Goal: Task Accomplishment & Management: Manage account settings

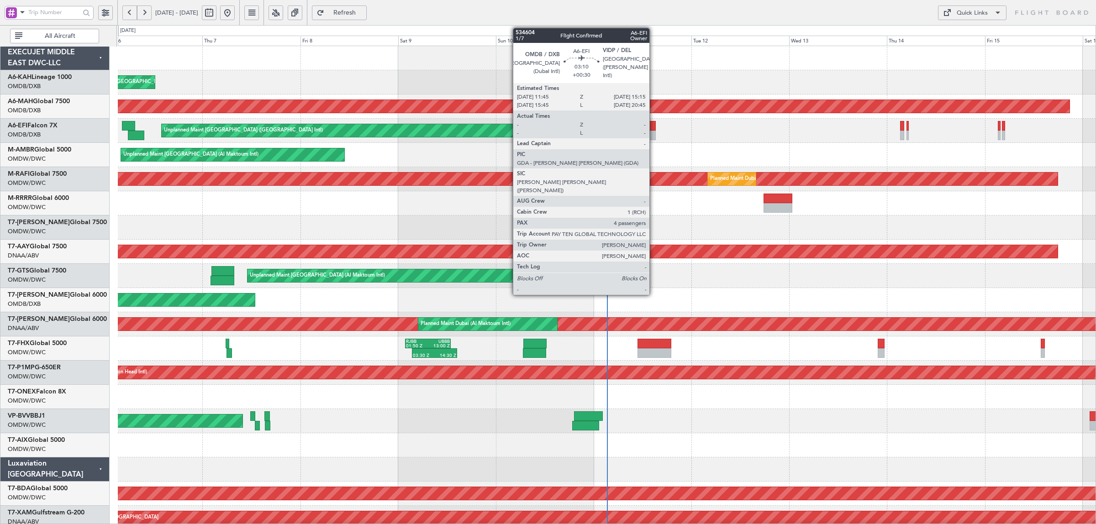
click at [654, 131] on div at bounding box center [648, 136] width 15 height 10
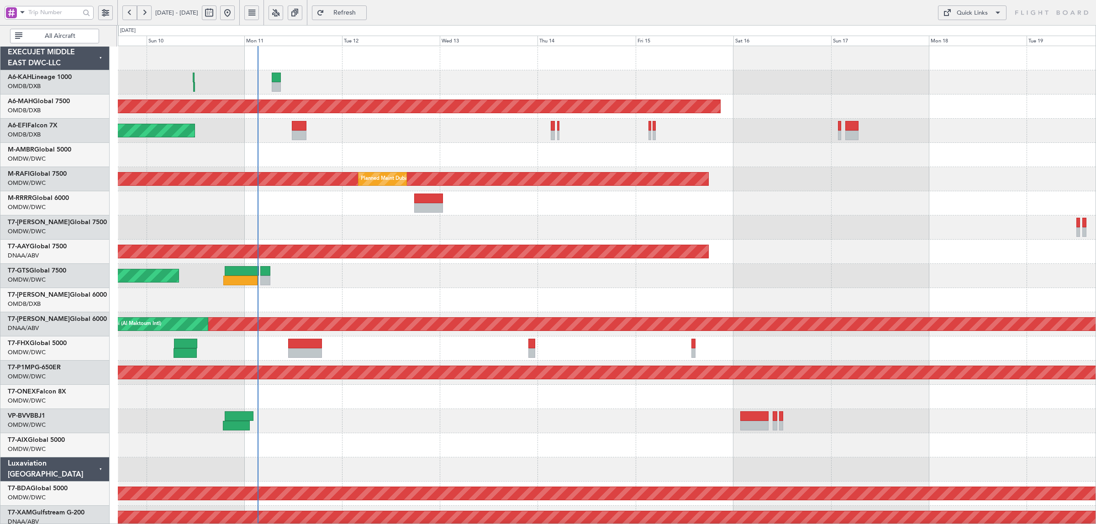
scroll to position [1, 0]
click at [315, 264] on div "Unplanned Maint [GEOGRAPHIC_DATA] (Al Maktoum Intl)" at bounding box center [606, 276] width 977 height 24
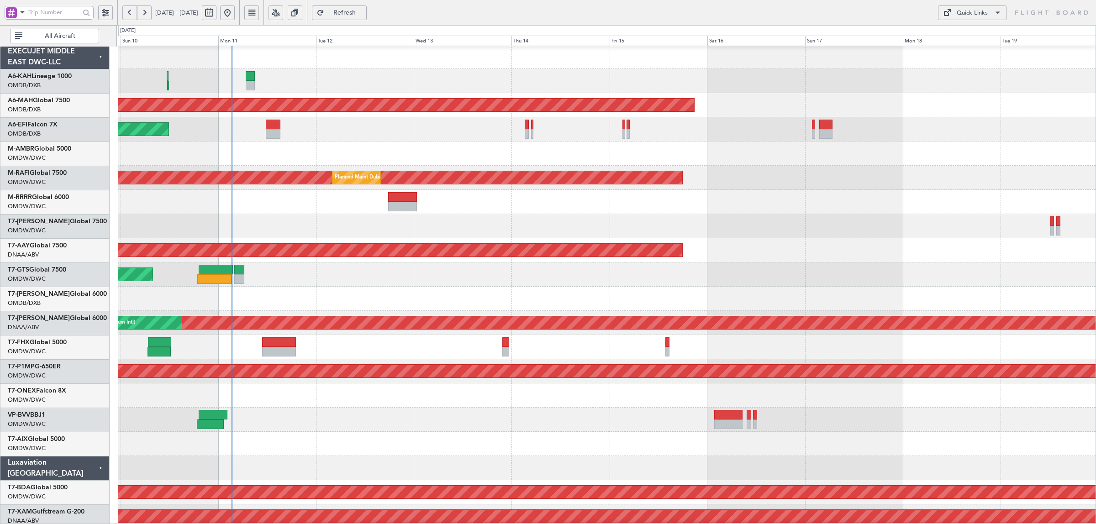
click at [195, 278] on div "Unplanned Maint [GEOGRAPHIC_DATA] (Al Maktoum Intl)" at bounding box center [606, 274] width 977 height 24
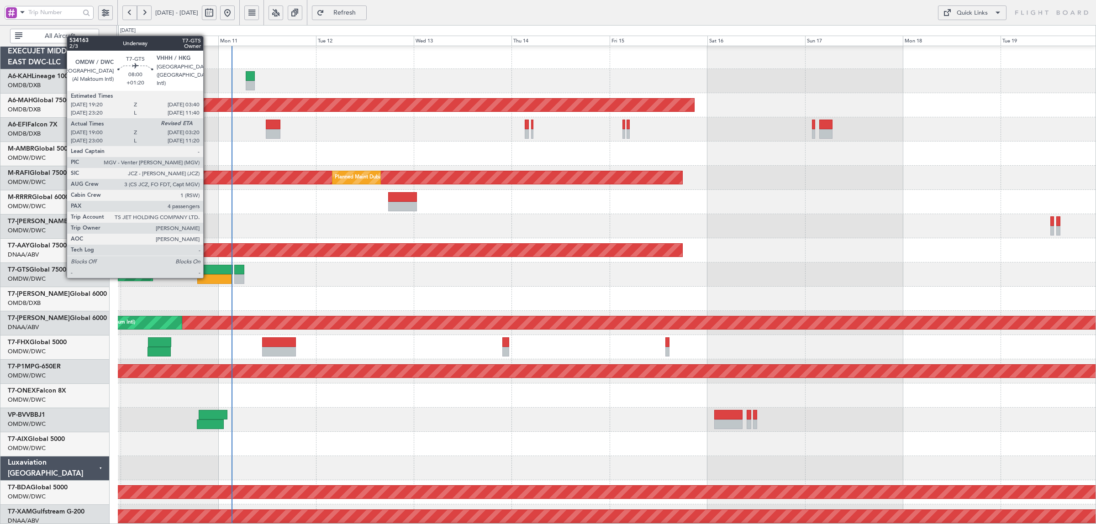
click at [208, 278] on div at bounding box center [214, 279] width 34 height 10
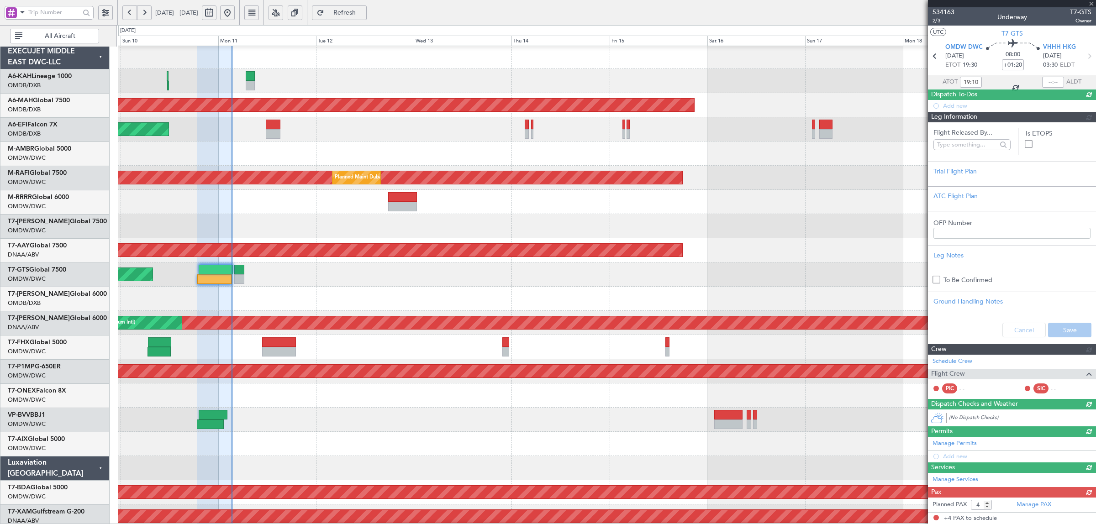
type input "Rohit Roy (ROY)"
type input "6974"
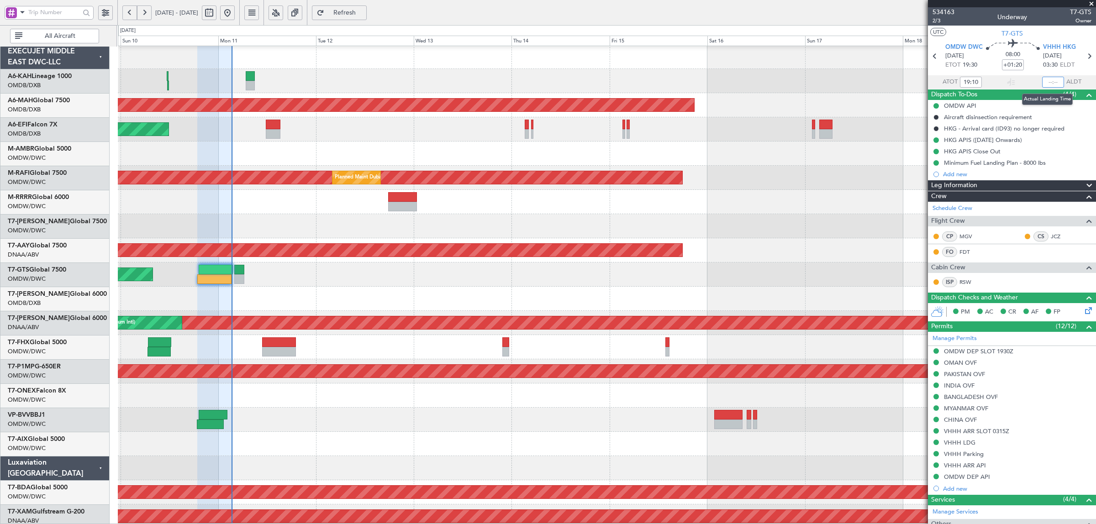
click at [1046, 83] on input "text" at bounding box center [1053, 82] width 22 height 11
type input "03:10"
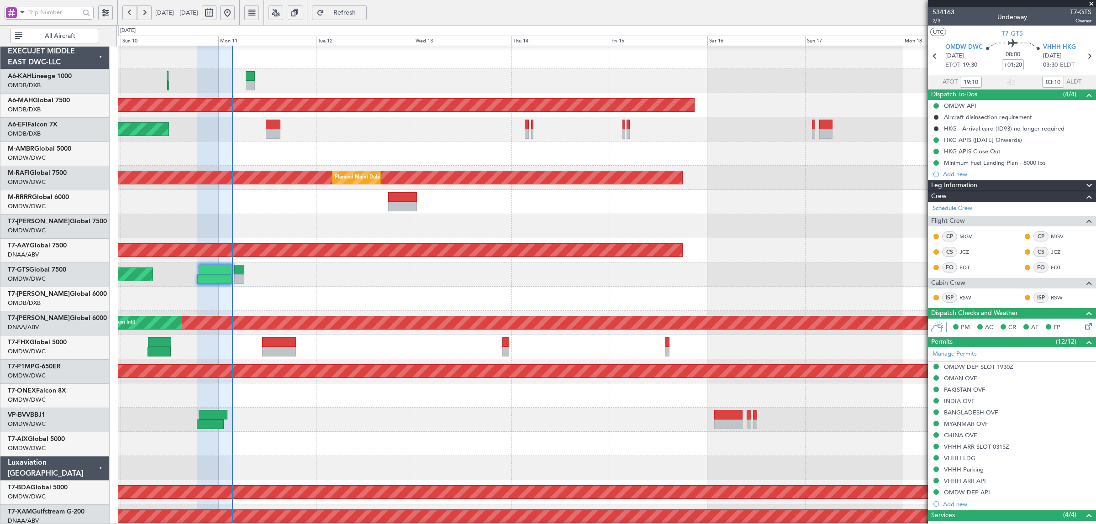
type input "Rohit Roy (ROY)"
type input "6974"
type input "Rohit Roy (ROY)"
type input "6974"
type input "Rohit Roy (ROY)"
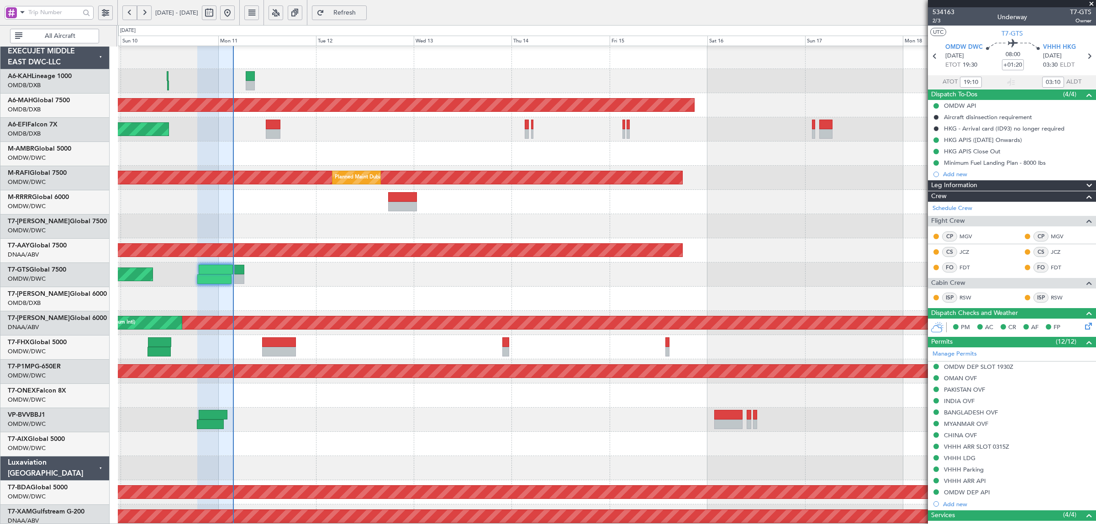
type input "6974"
click at [55, 35] on span "All Aircraft" at bounding box center [60, 36] width 72 height 6
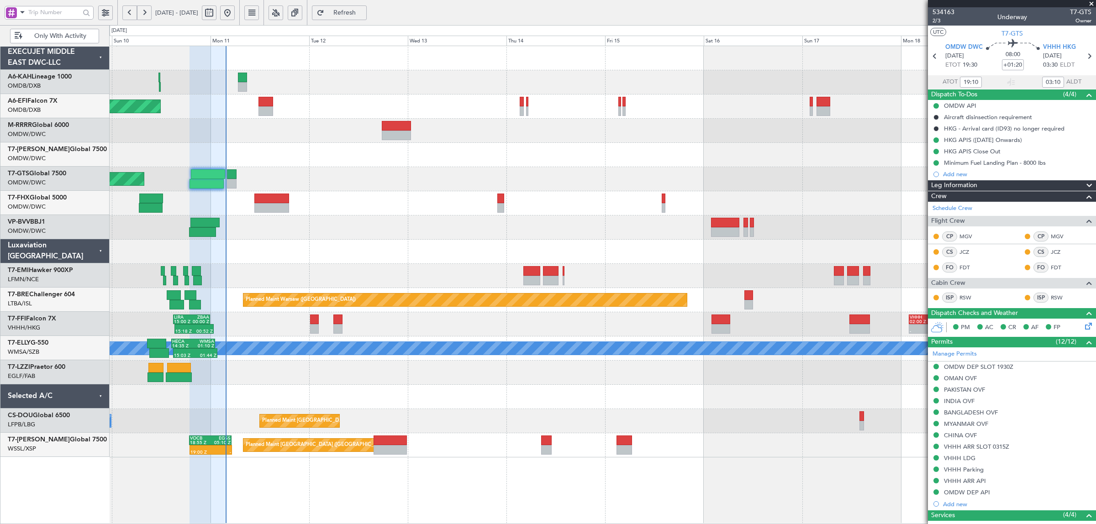
scroll to position [0, 0]
click at [21, 16] on span at bounding box center [22, 11] width 11 height 11
click at [40, 63] on span "A/C (Reg. or Type)" at bounding box center [46, 61] width 51 height 9
click at [325, 202] on div "RJBB 01:50 Z UBBB 13:00 Z 03:30 Z 14:30 Z" at bounding box center [602, 203] width 986 height 24
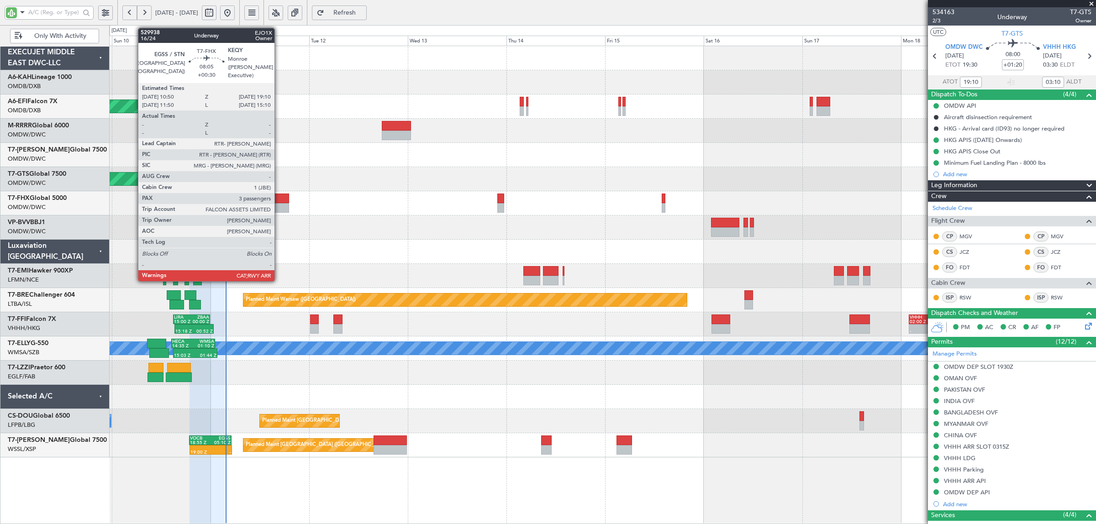
click at [279, 205] on div at bounding box center [271, 208] width 35 height 10
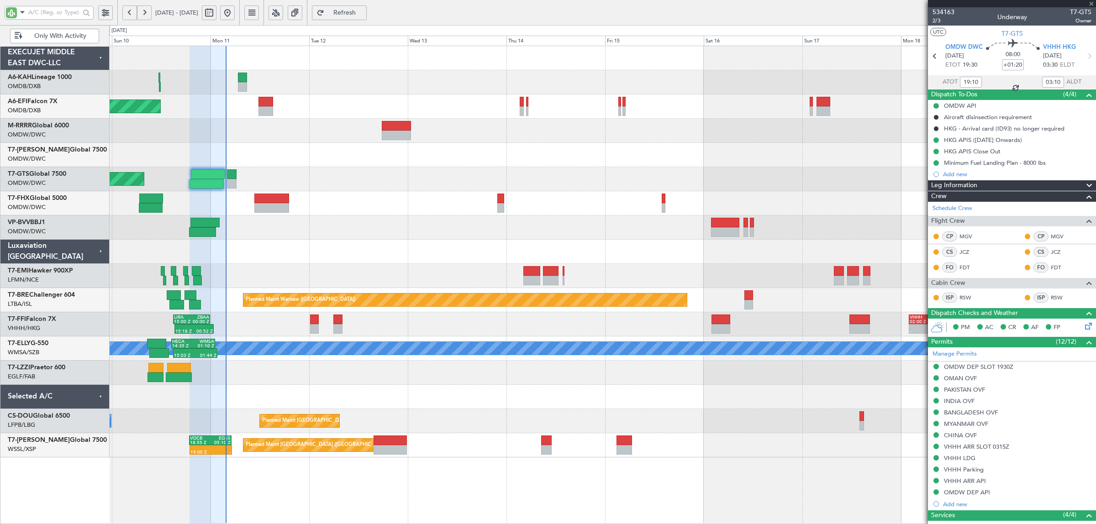
type input "+00:30"
type input "3"
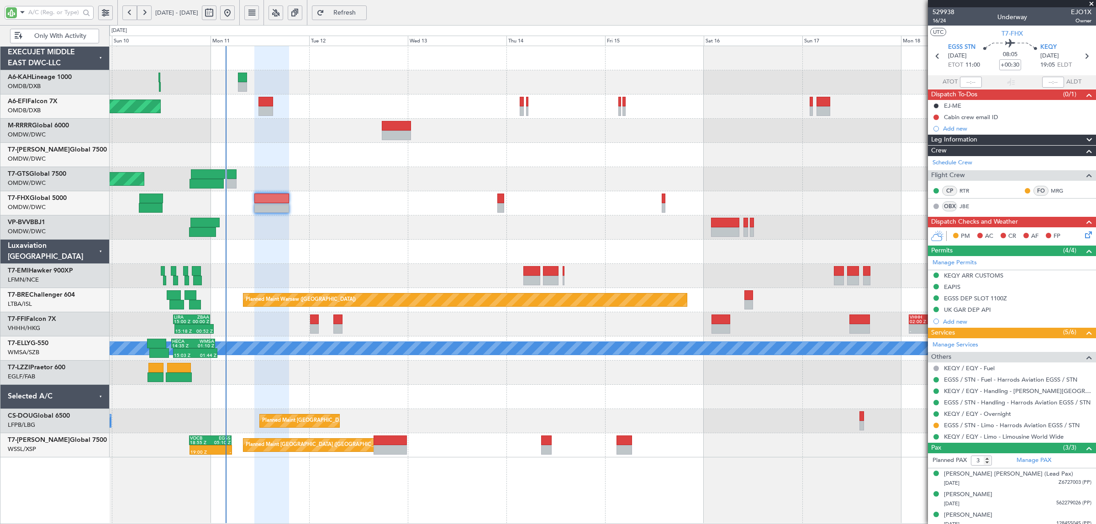
click at [347, 275] on div at bounding box center [602, 276] width 986 height 24
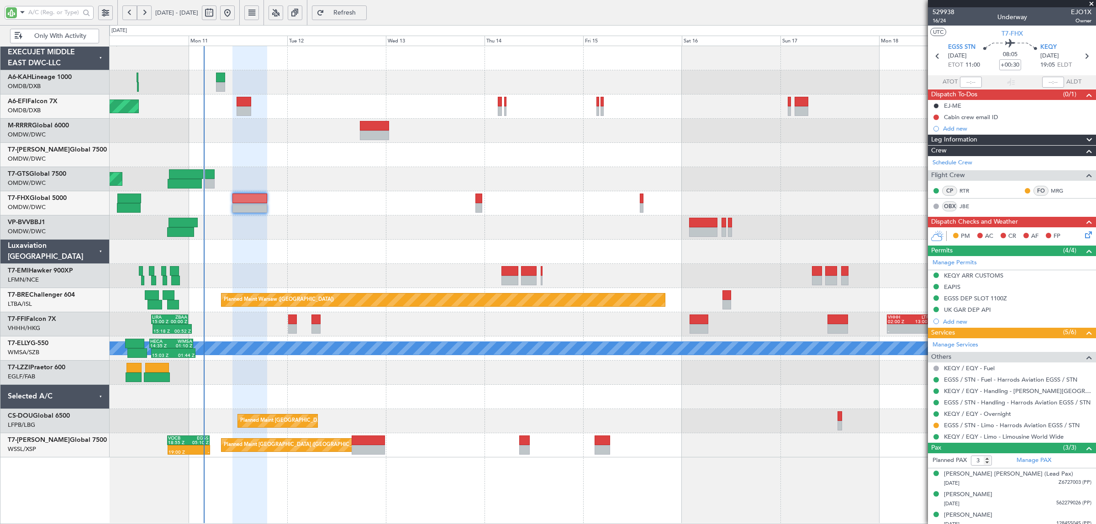
click at [358, 215] on div at bounding box center [602, 227] width 986 height 24
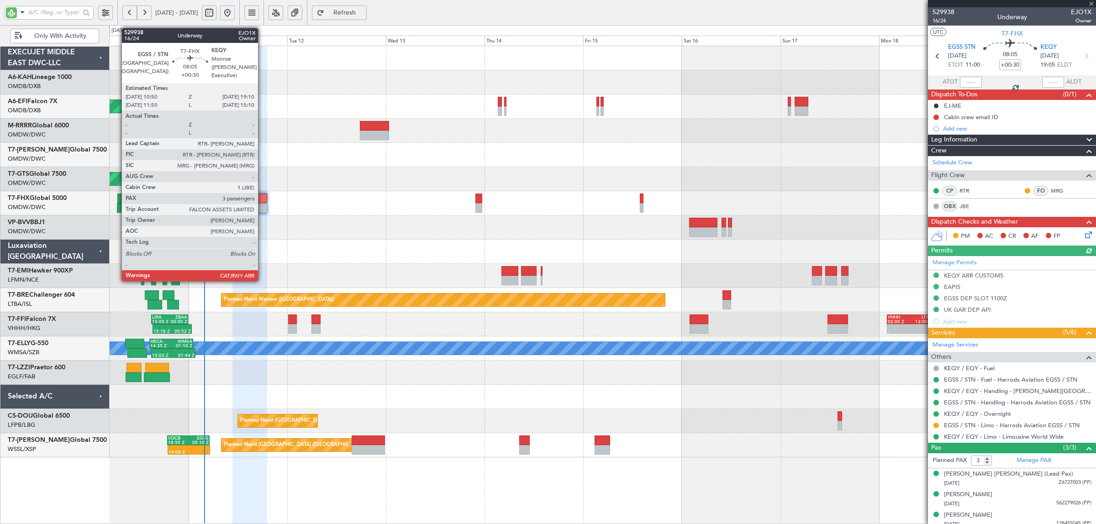
click at [259, 209] on div at bounding box center [249, 208] width 35 height 10
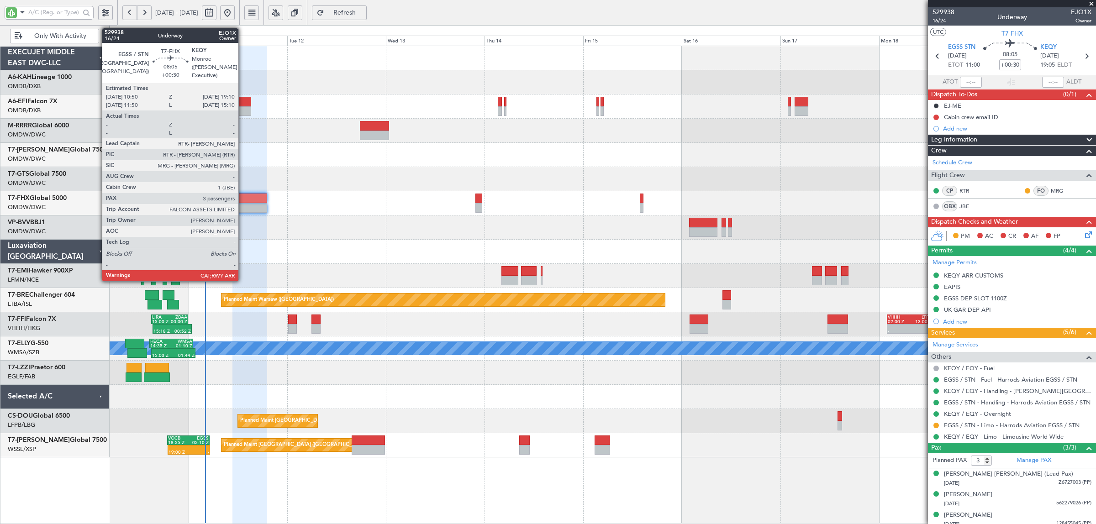
click at [243, 201] on div at bounding box center [249, 199] width 35 height 10
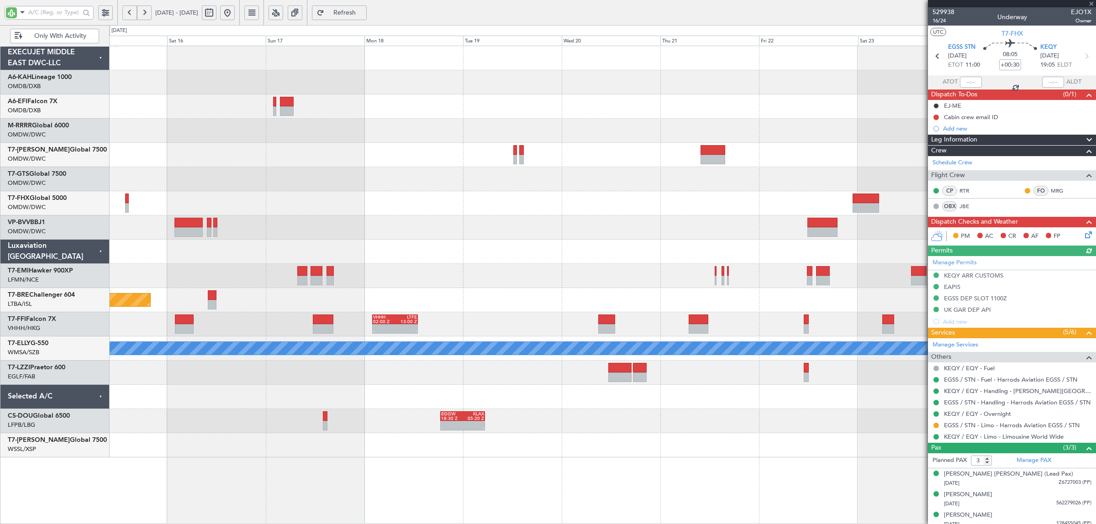
click at [529, 199] on div at bounding box center [602, 203] width 986 height 24
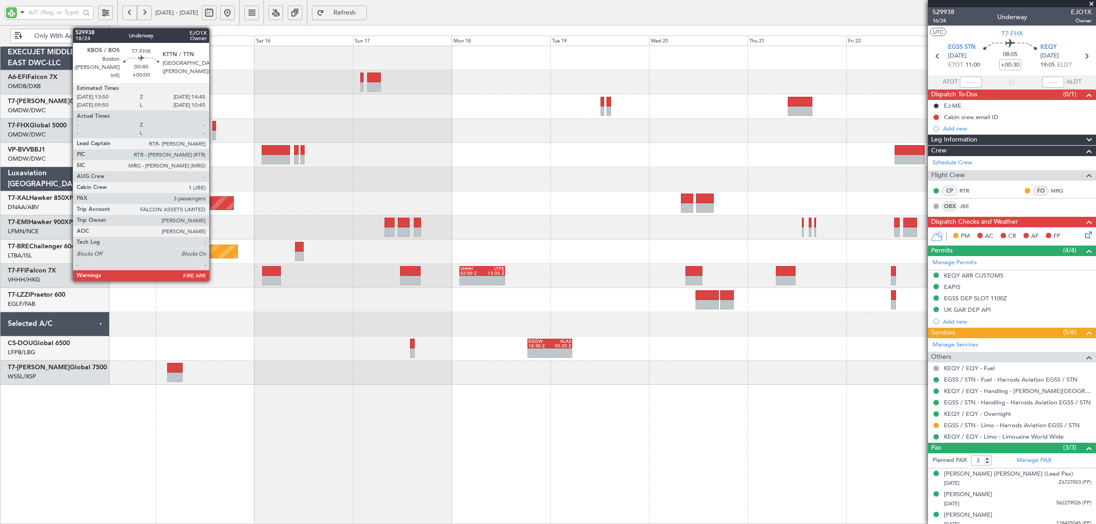
click at [214, 129] on div at bounding box center [214, 126] width 4 height 10
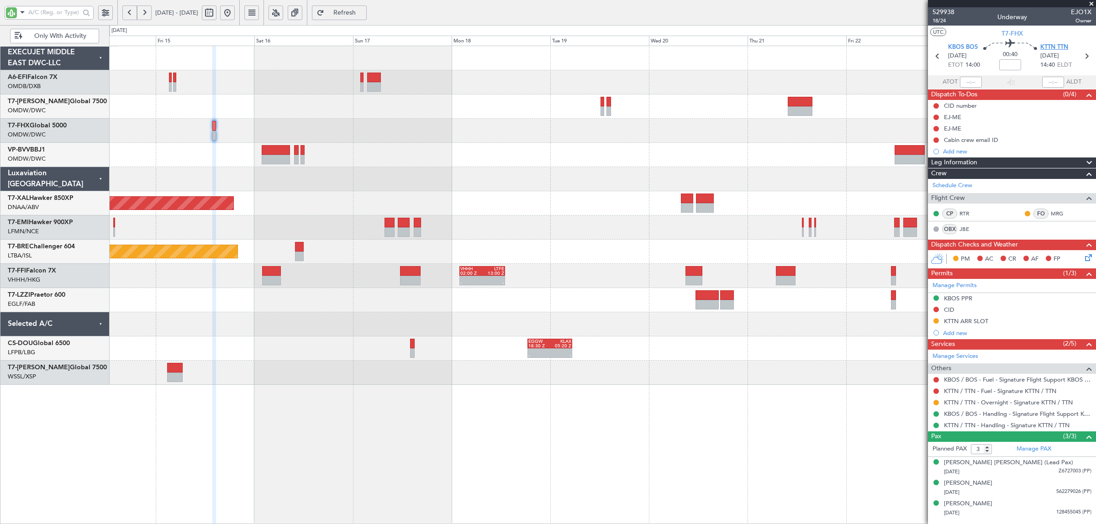
click at [1053, 48] on span "KTTN TTN" at bounding box center [1054, 47] width 28 height 9
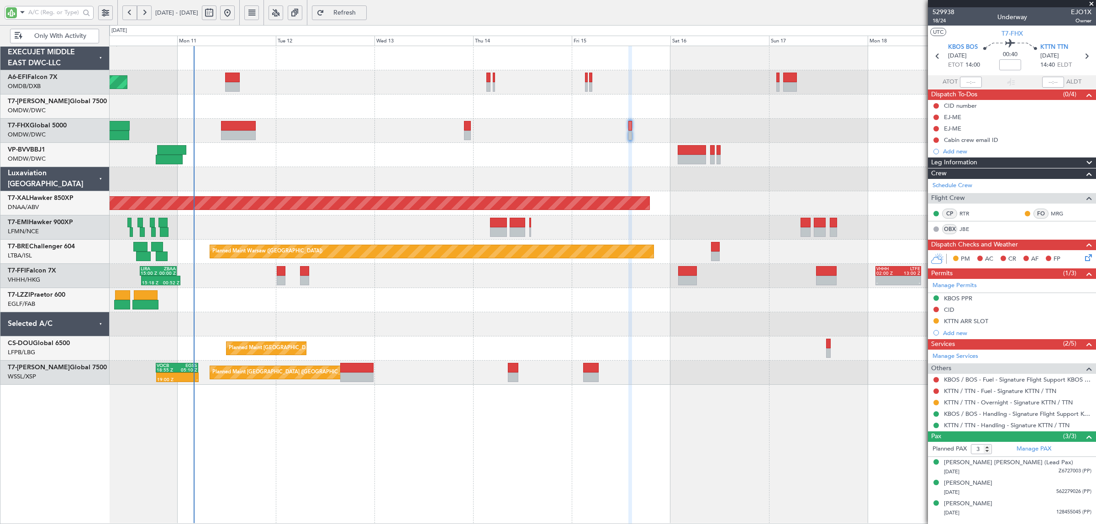
click at [837, 202] on div "Planned Maint [PERSON_NAME]" at bounding box center [602, 203] width 986 height 24
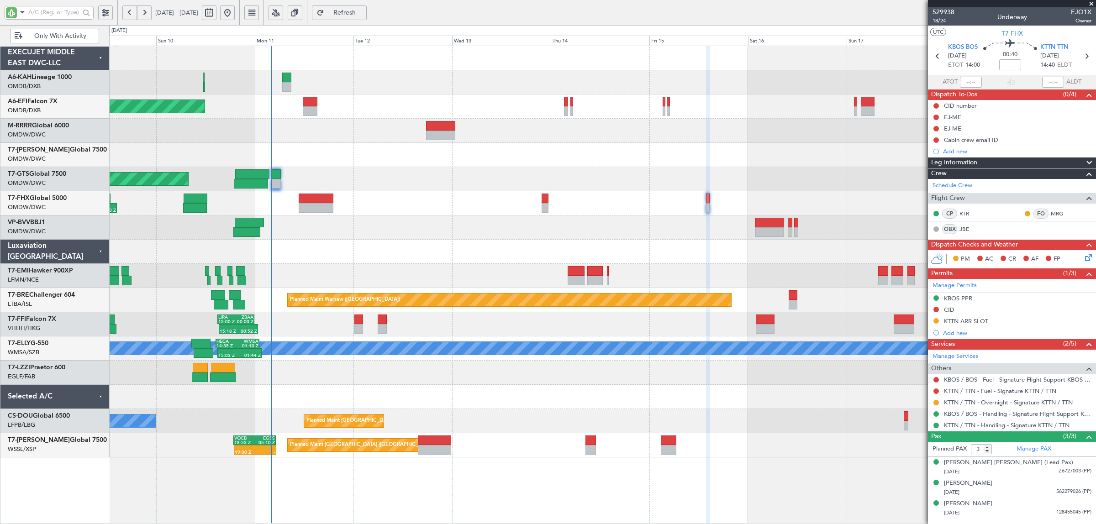
click at [331, 231] on div "Unplanned Maint [GEOGRAPHIC_DATA]-[GEOGRAPHIC_DATA]" at bounding box center [602, 227] width 986 height 24
click at [399, 284] on div at bounding box center [602, 276] width 986 height 24
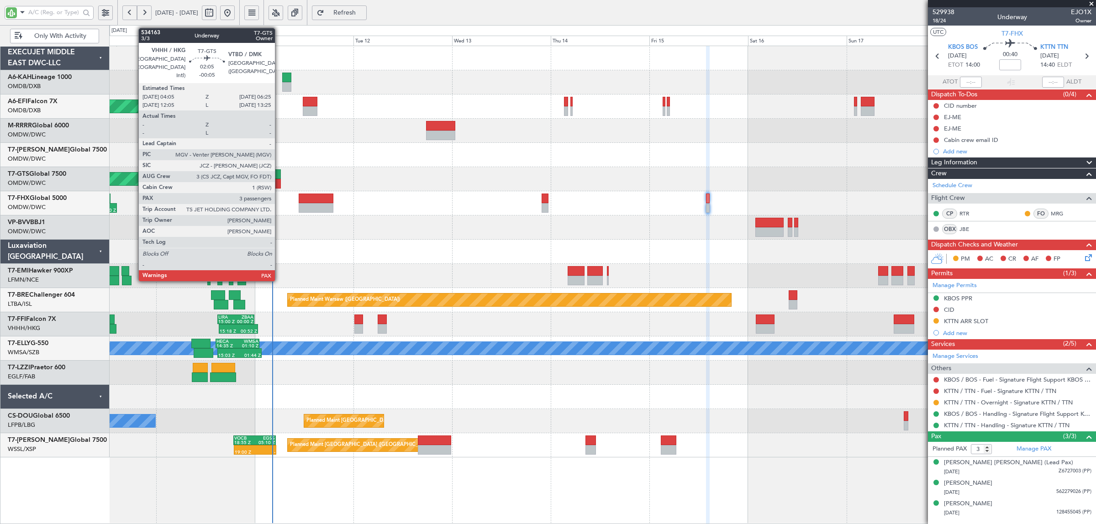
click at [277, 185] on div at bounding box center [276, 184] width 10 height 10
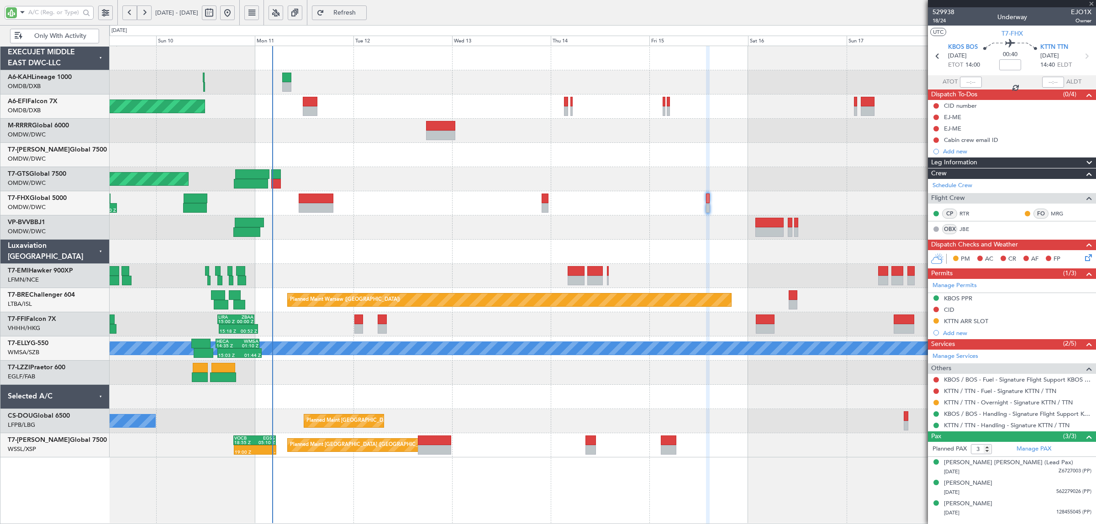
type input "-00:05"
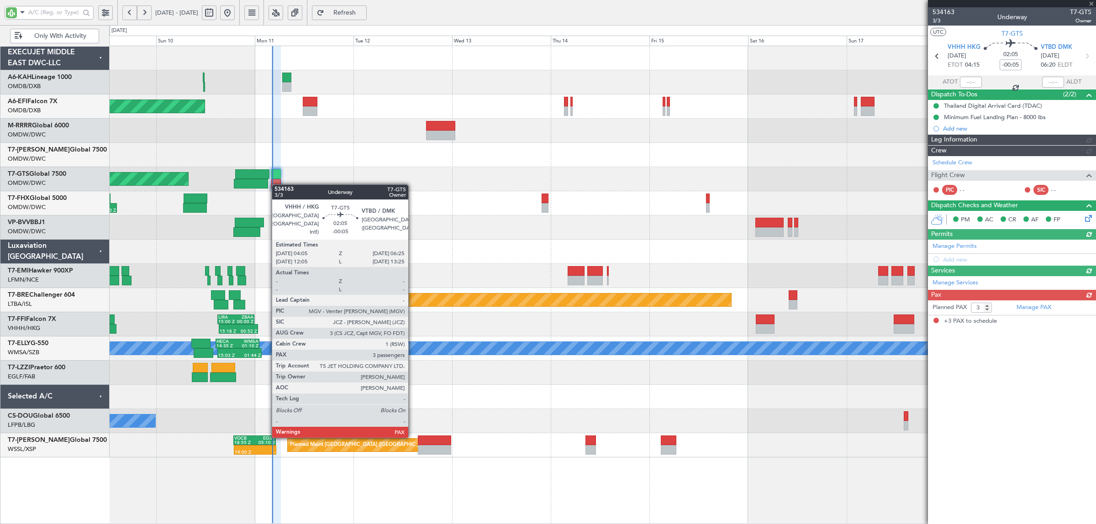
type input "Rohit Roy (ROY)"
type input "6958"
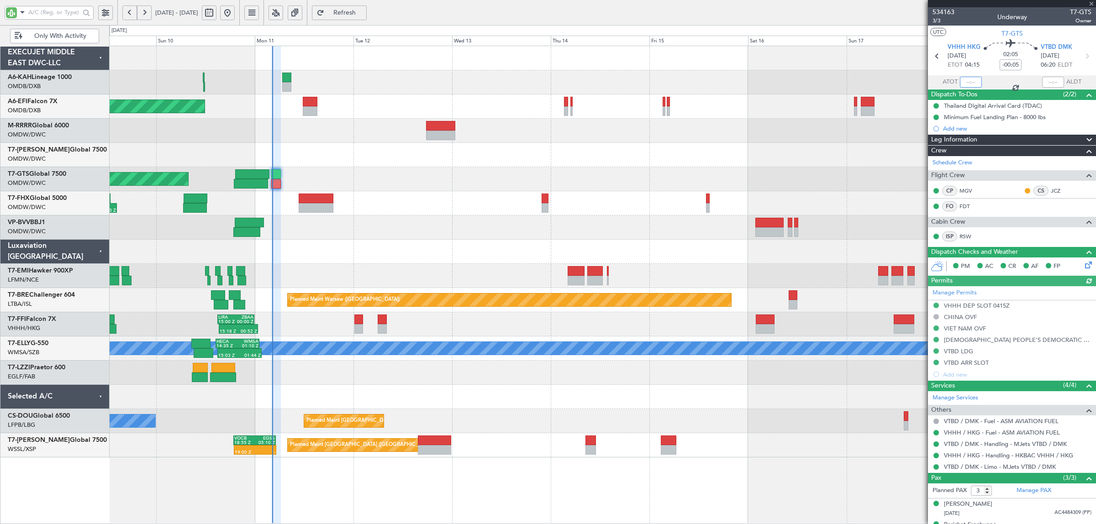
click at [968, 82] on input "text" at bounding box center [971, 82] width 22 height 11
type input "04:15"
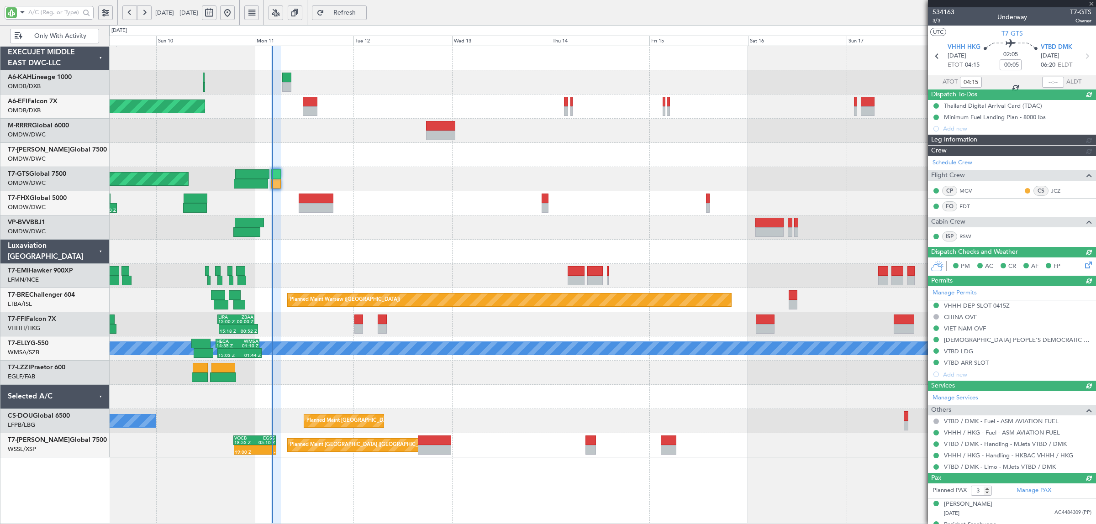
type input "Rohit Roy (ROY)"
type input "6958"
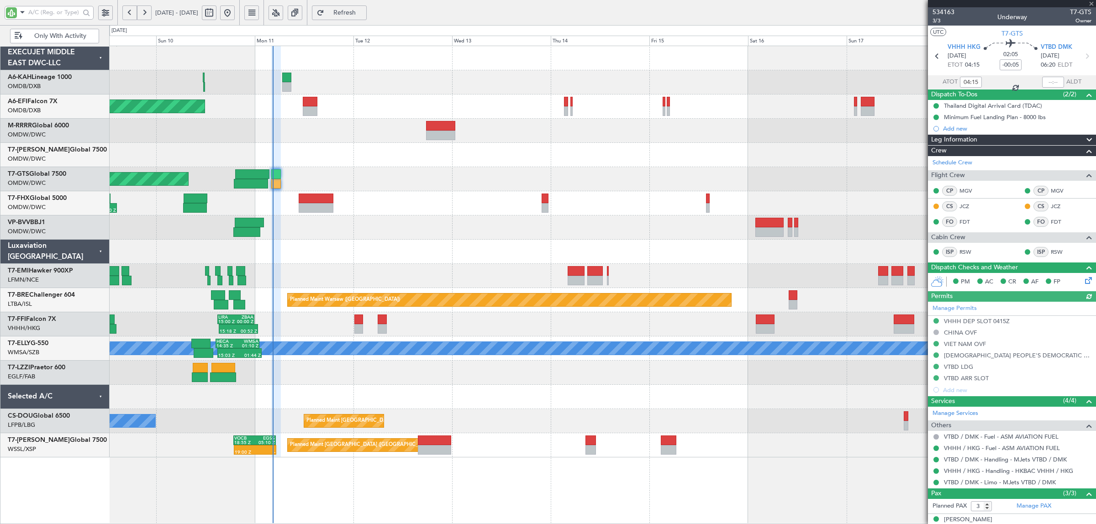
type input "Rohit Roy (ROY)"
type input "6958"
type input "Rohit Roy (ROY)"
type input "6958"
type input "Rohit Roy (ROY)"
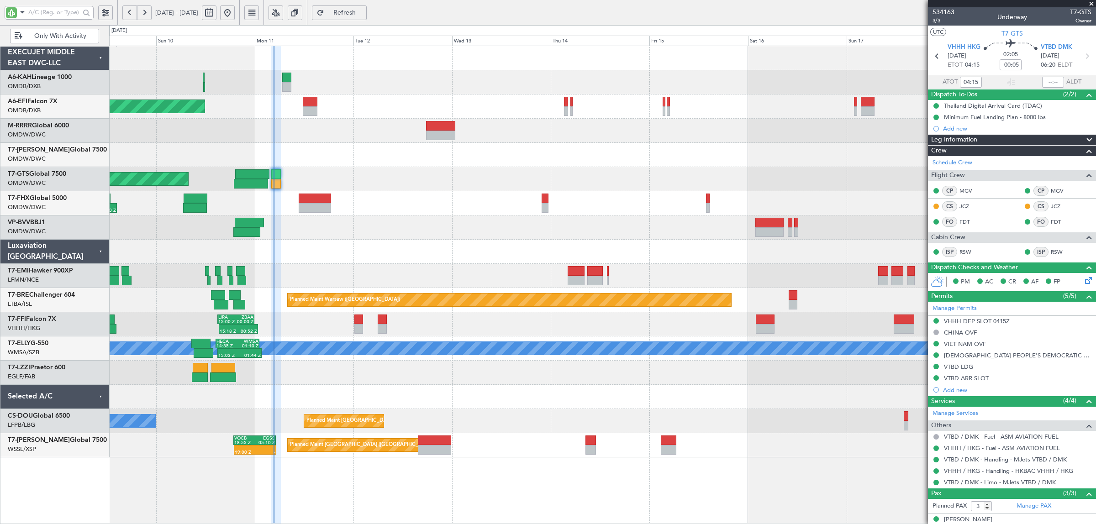
type input "6958"
click at [327, 199] on div at bounding box center [315, 199] width 32 height 10
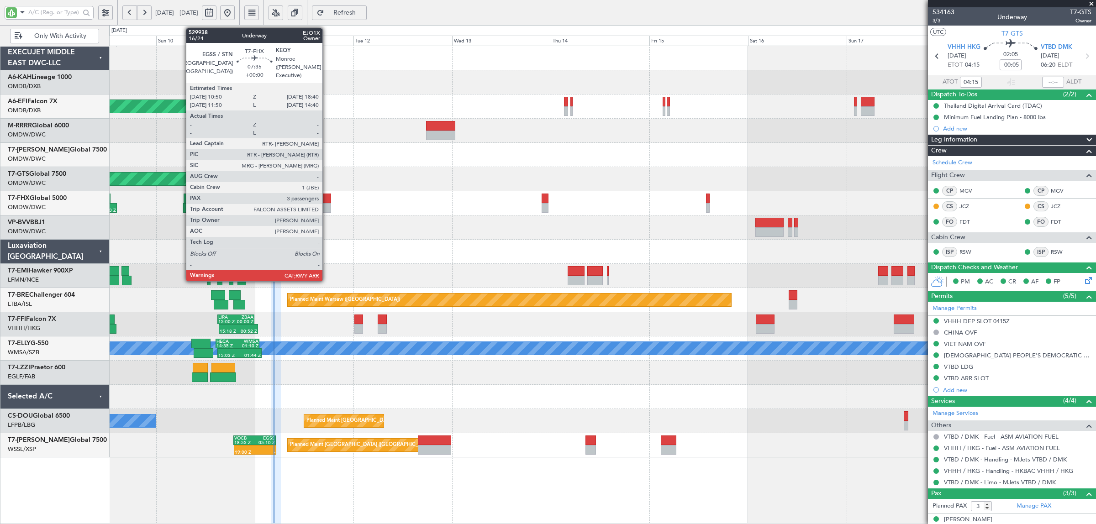
click at [327, 199] on div at bounding box center [315, 199] width 32 height 10
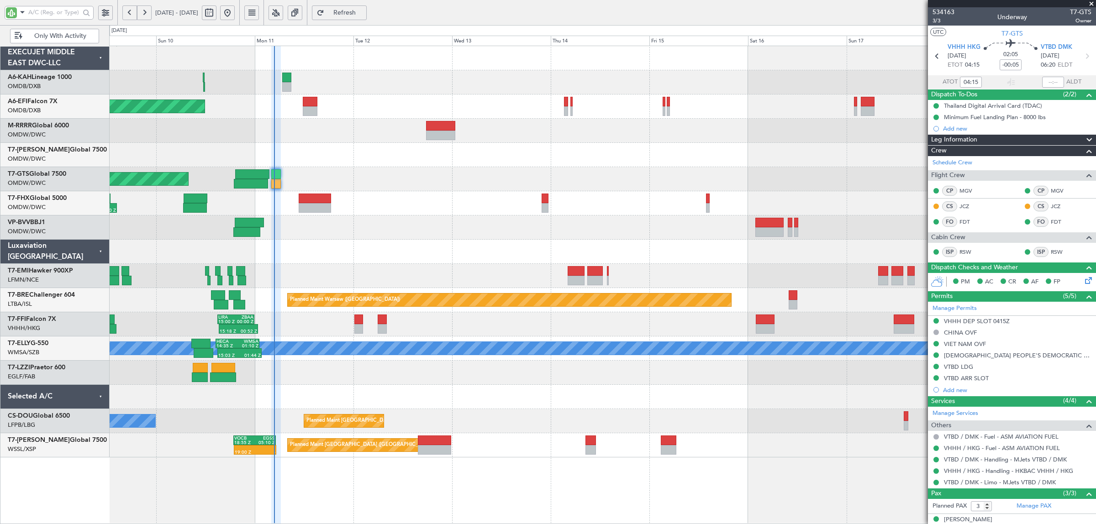
type input "Rohit Roy (ROY)"
type input "6958"
click at [342, 189] on div "Unplanned Maint [GEOGRAPHIC_DATA] (Al Maktoum Intl)" at bounding box center [602, 179] width 986 height 24
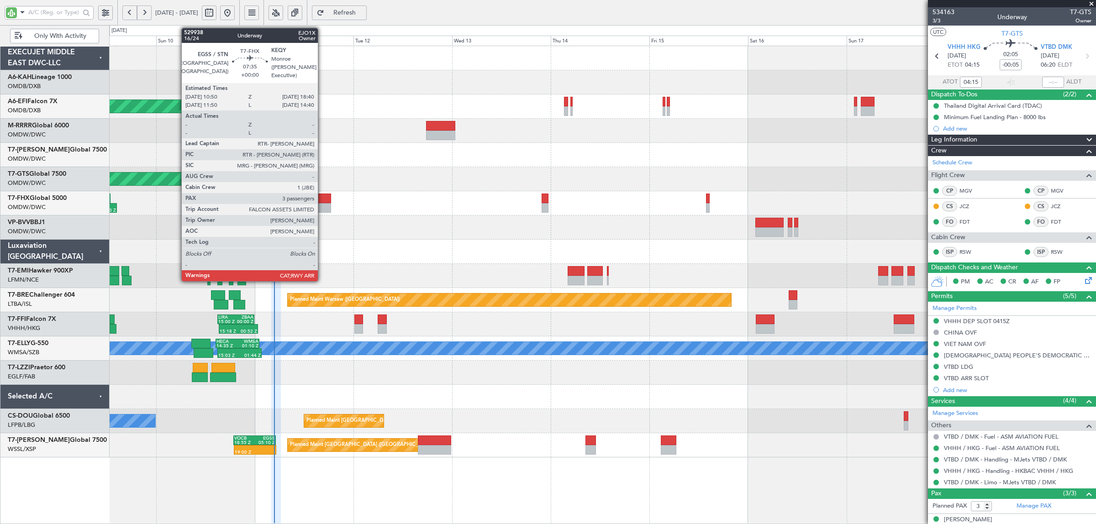
click at [322, 204] on div at bounding box center [315, 208] width 32 height 10
click at [318, 206] on div at bounding box center [315, 208] width 32 height 10
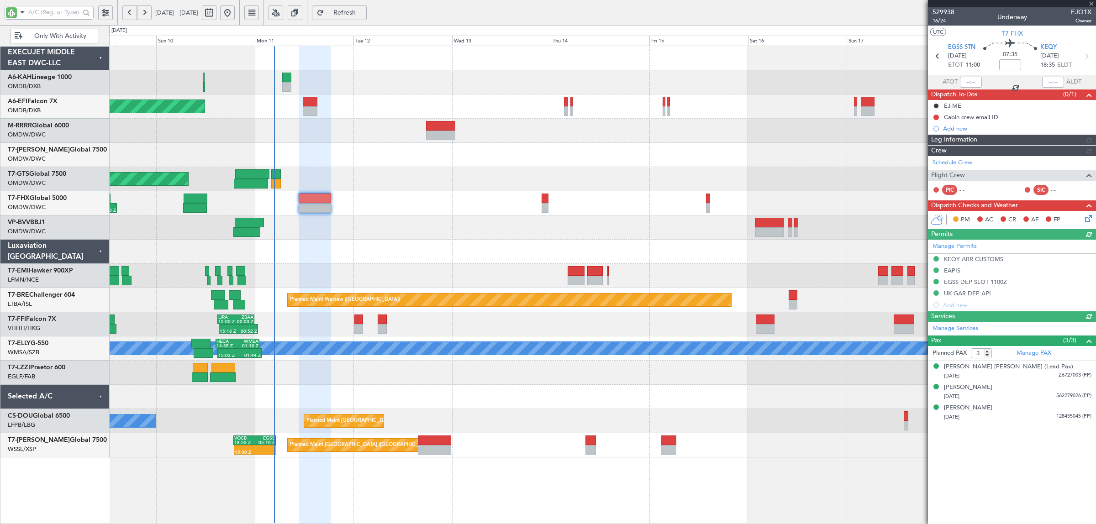
type input "Syed Shakeel (SYS)"
type input "7003"
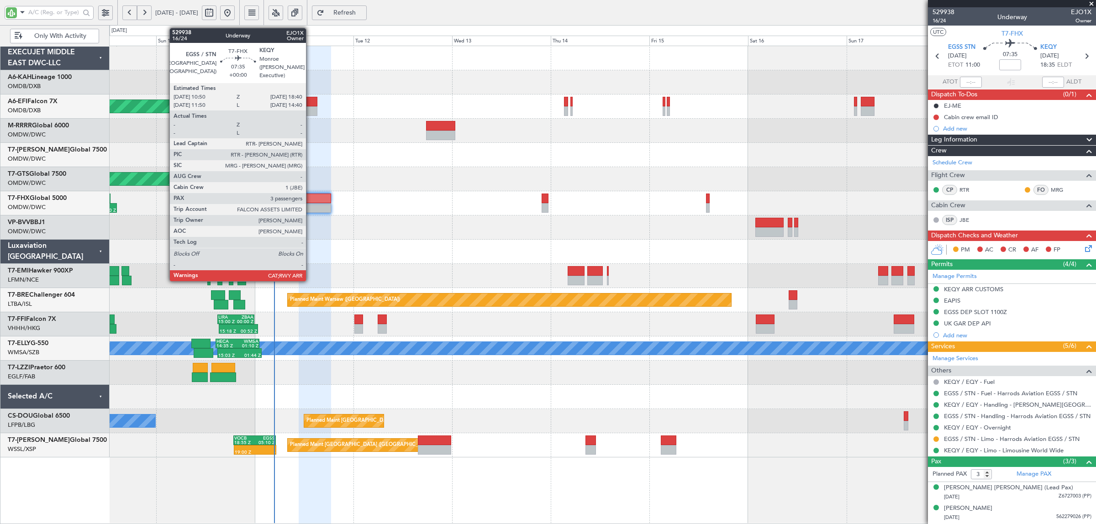
click at [310, 204] on div at bounding box center [315, 208] width 32 height 10
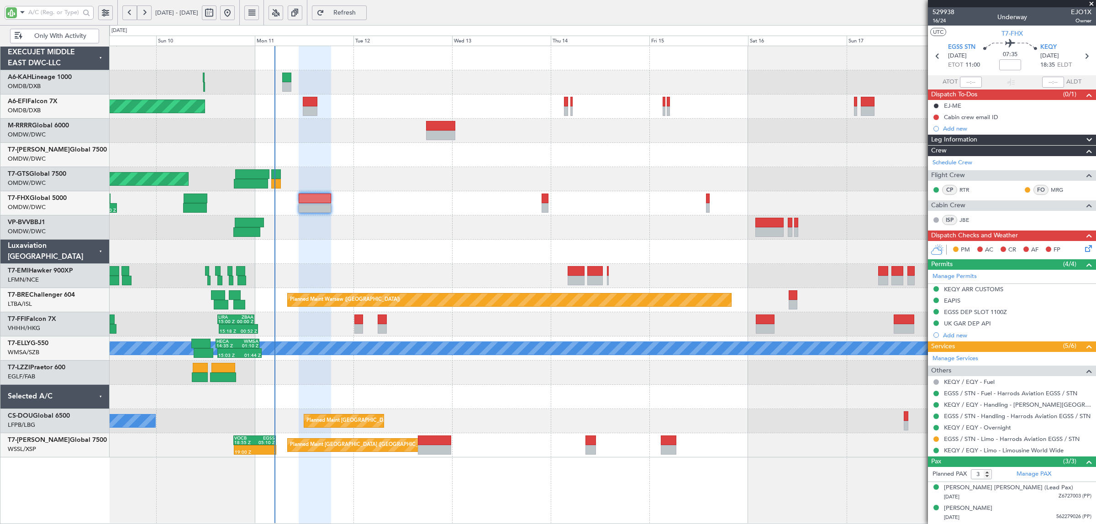
type input "Syed Shakeel (SYS)"
type input "7003"
type input "Syed Shakeel (SYS)"
type input "7003"
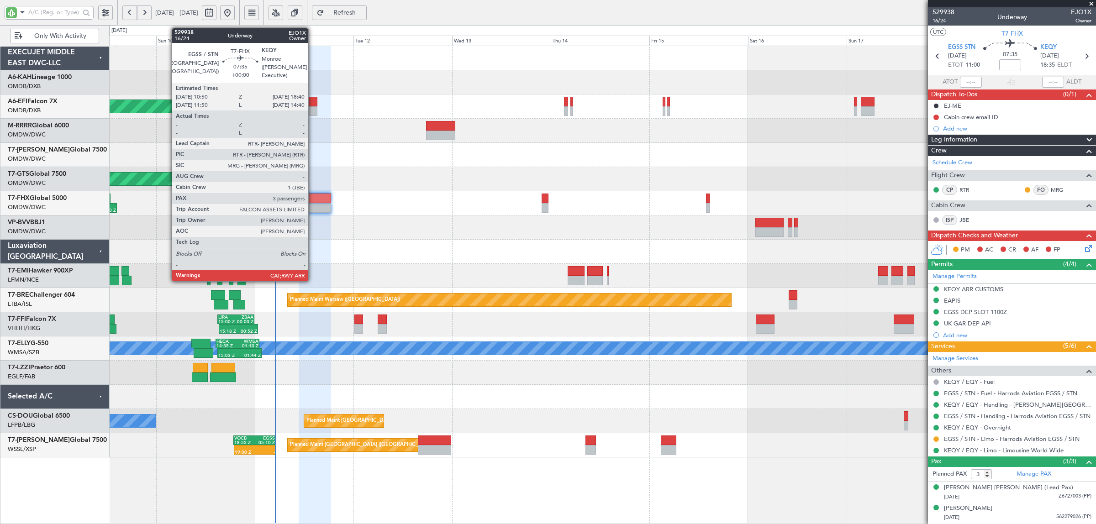
click at [313, 203] on div at bounding box center [315, 199] width 32 height 10
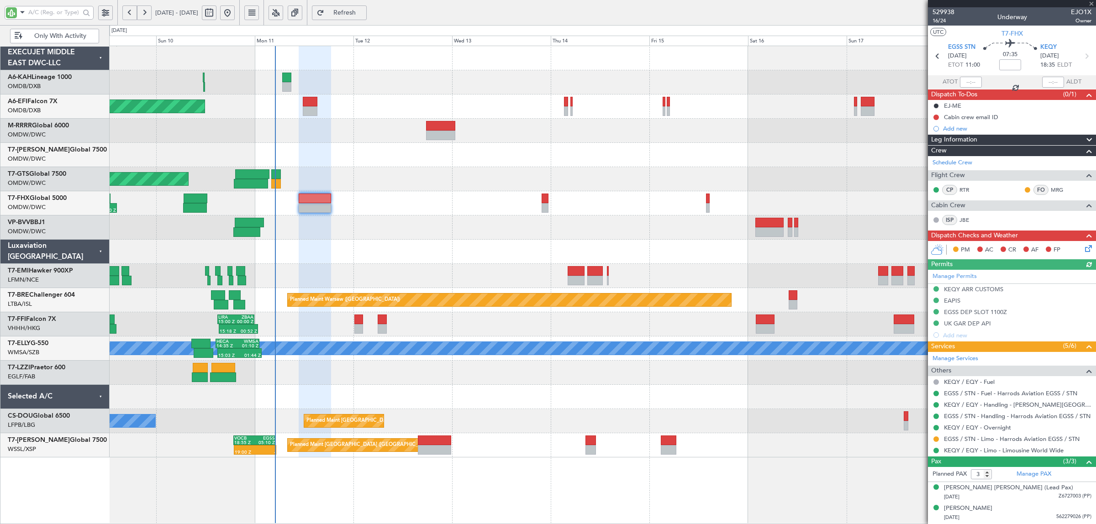
type input "Syed Shakeel (SYS)"
type input "7003"
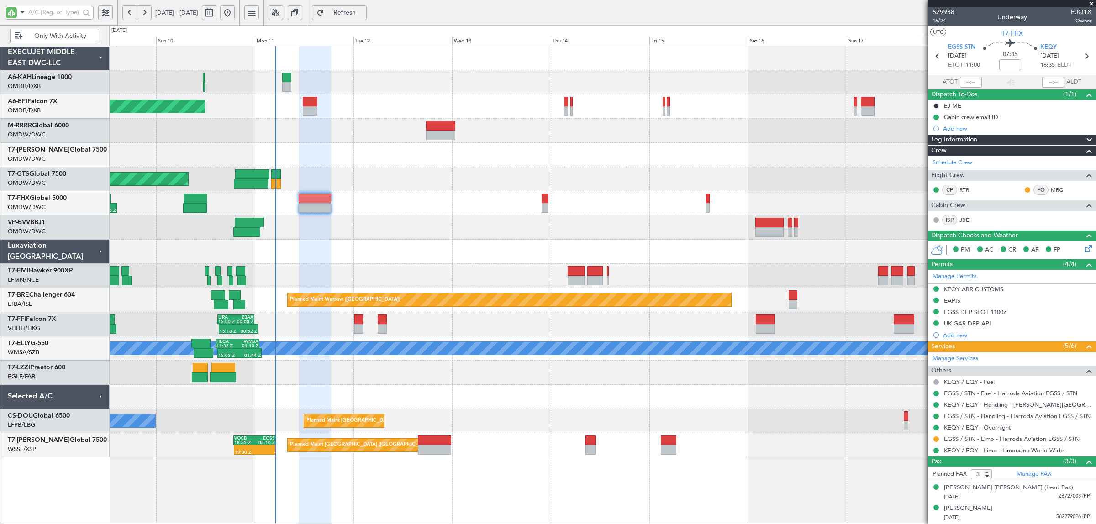
type input "Syed Shakeel (SYS)"
type input "7003"
click at [363, 10] on span "Refresh" at bounding box center [344, 13] width 37 height 6
type input "Syed Shakeel (SYS)"
type input "7003"
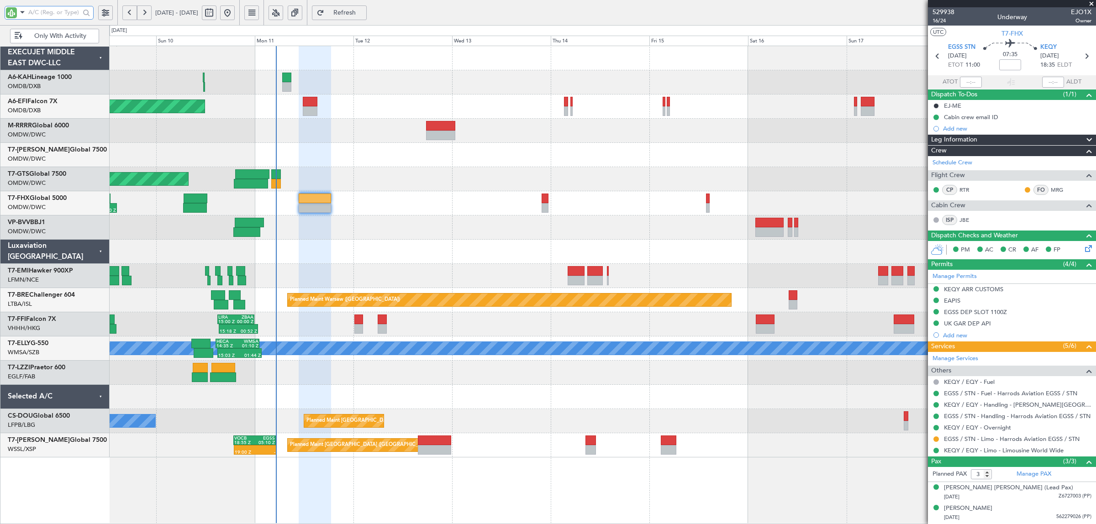
click at [51, 16] on input "text" at bounding box center [54, 12] width 52 height 14
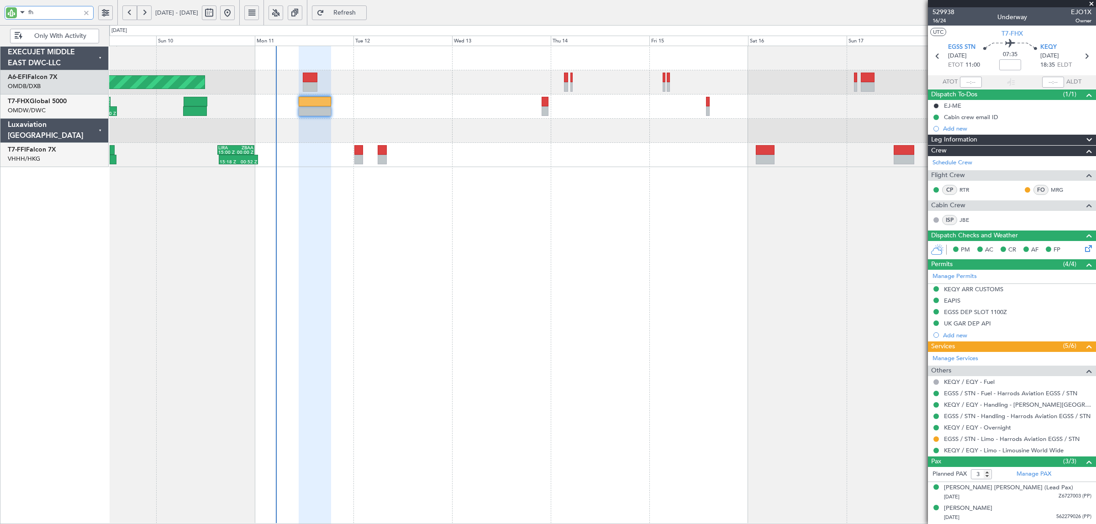
type input "fhx"
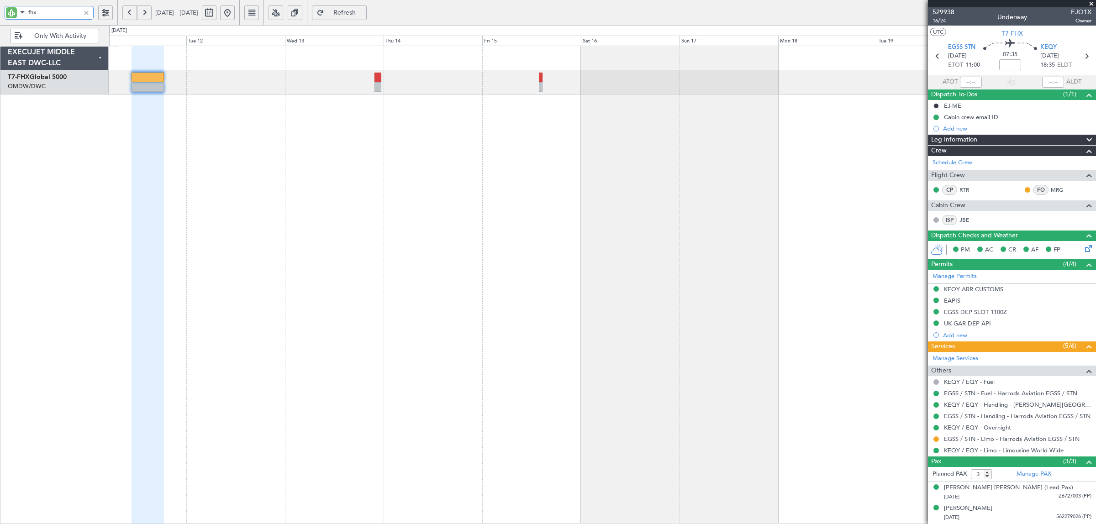
click at [510, 118] on div "03:30 Z 14:30 Z RJBB 01:50 Z UBBB 13:00 Z" at bounding box center [602, 285] width 986 height 478
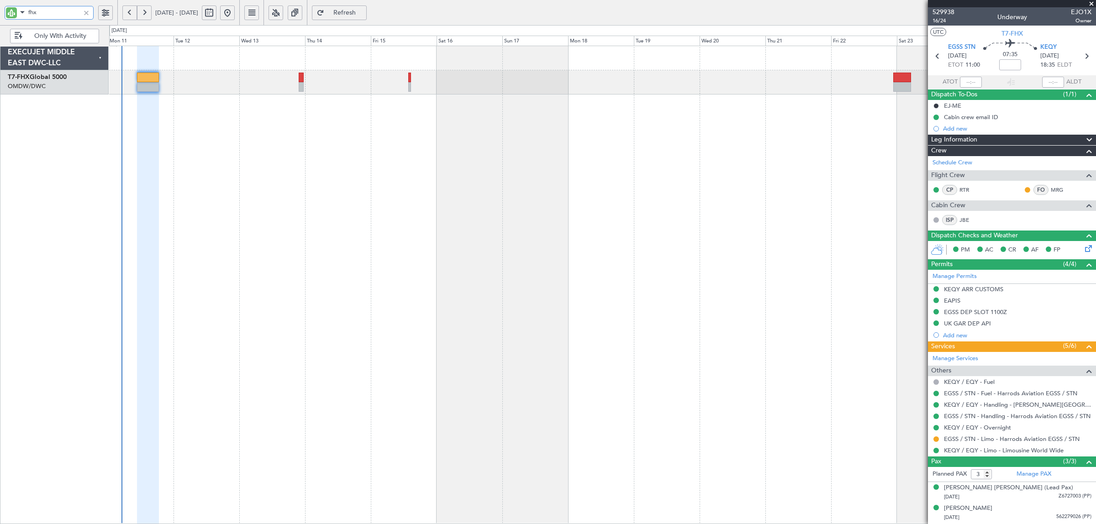
click at [109, 155] on div "EXECUJET MIDDLE EAST DWC-LLC T7-FHX Global 5000 OMDW/DWC Dubai (Al Maktoum Intl…" at bounding box center [548, 274] width 1096 height 499
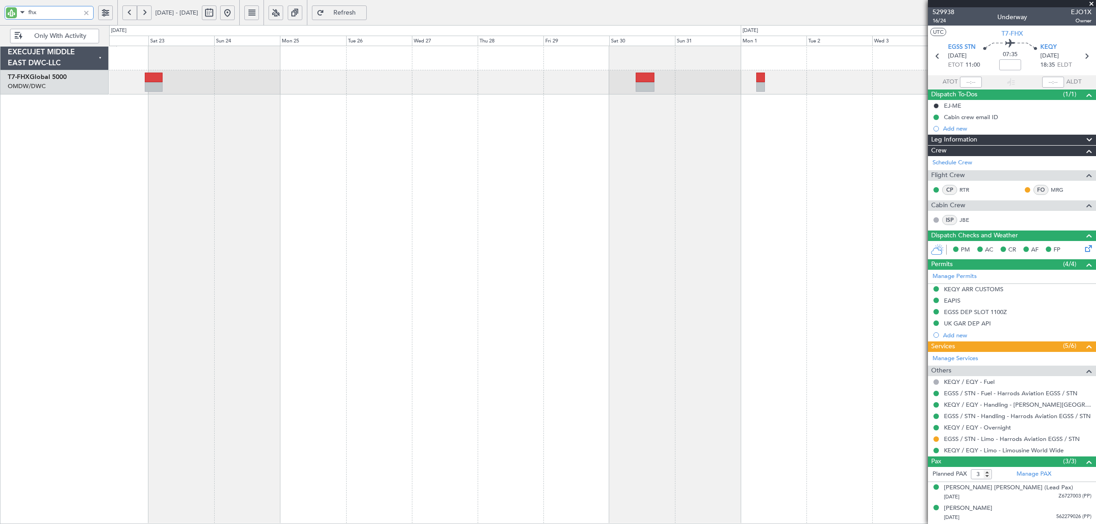
click at [188, 149] on div at bounding box center [602, 285] width 986 height 478
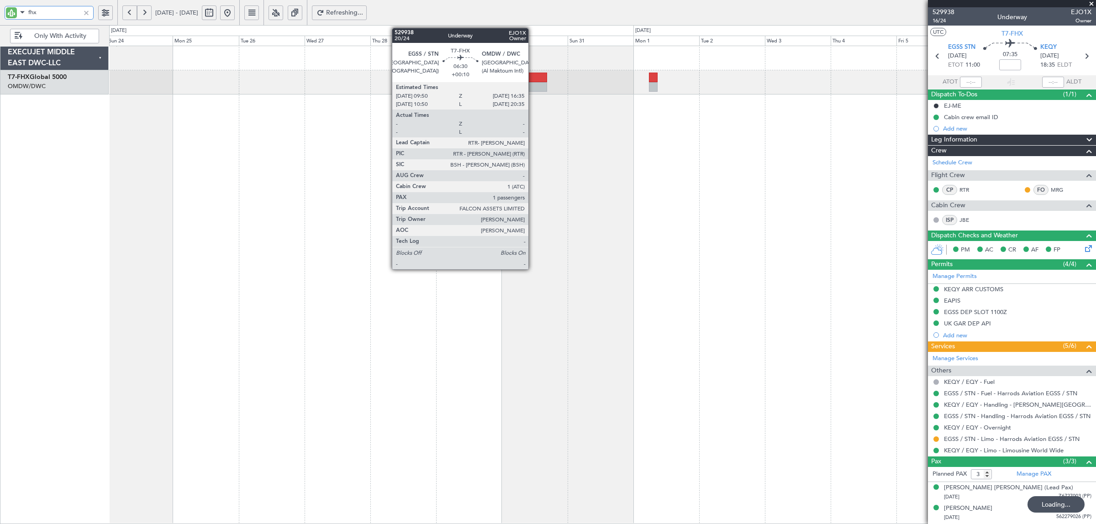
click at [533, 84] on div at bounding box center [537, 87] width 19 height 10
type input "+00:10"
type input "1"
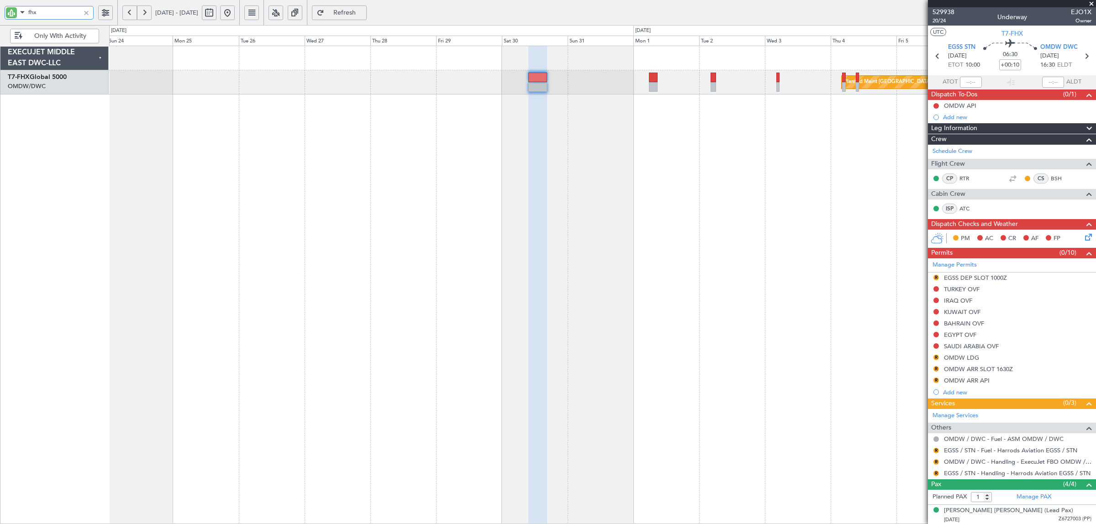
type input "fhx"
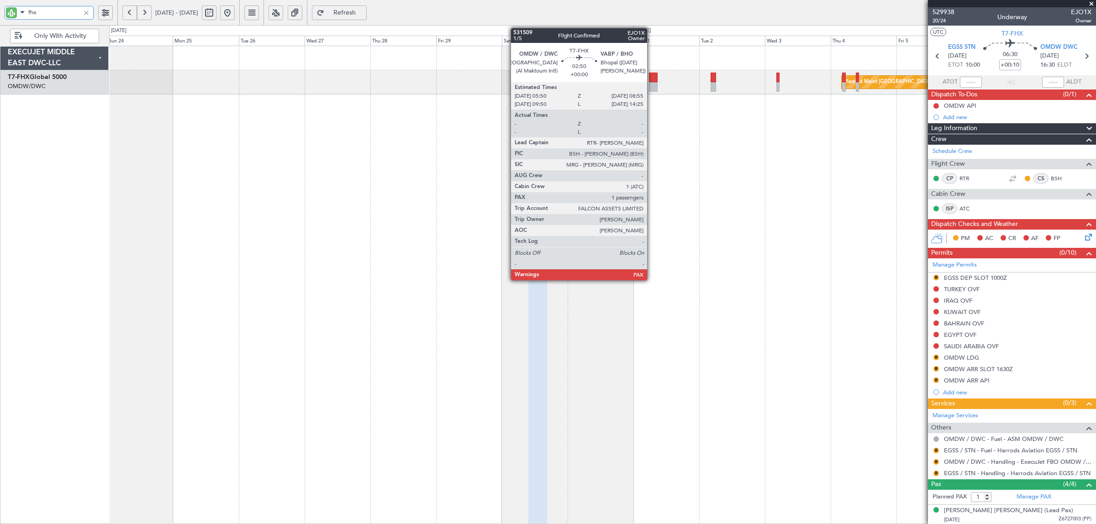
click at [651, 80] on div at bounding box center [653, 78] width 9 height 10
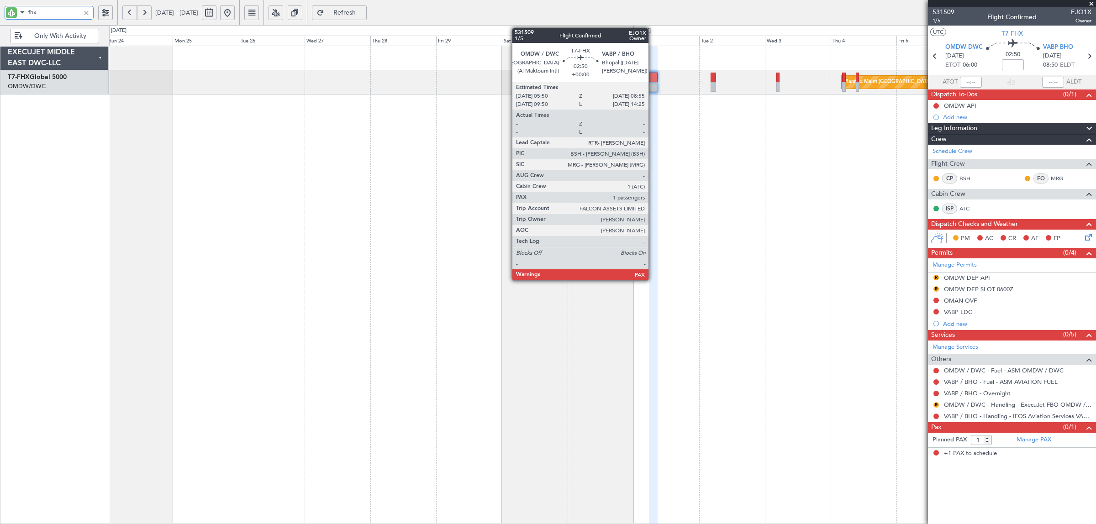
click at [653, 84] on div at bounding box center [653, 87] width 9 height 10
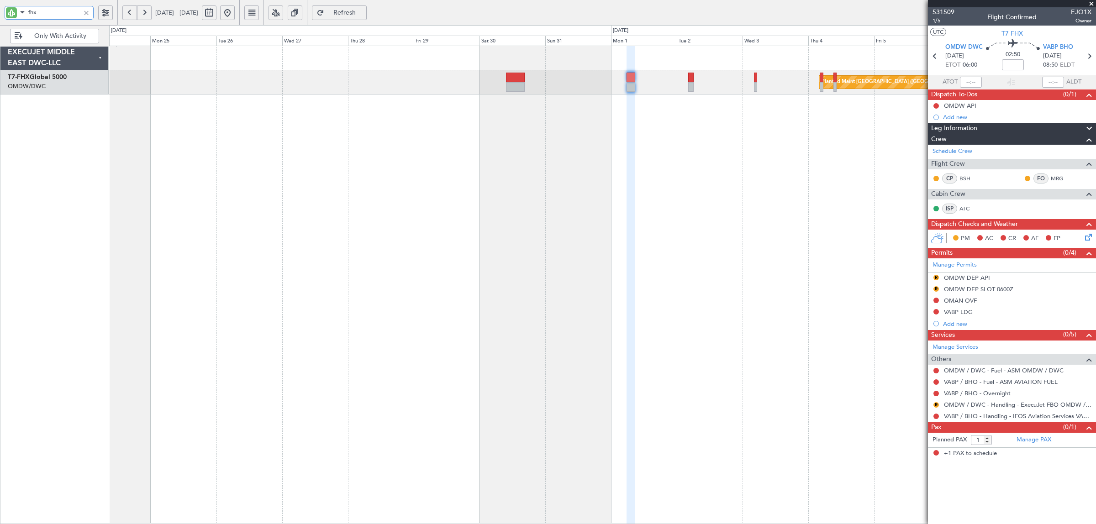
click at [481, 140] on div "Planned Maint Singapore (Changi)" at bounding box center [602, 285] width 986 height 478
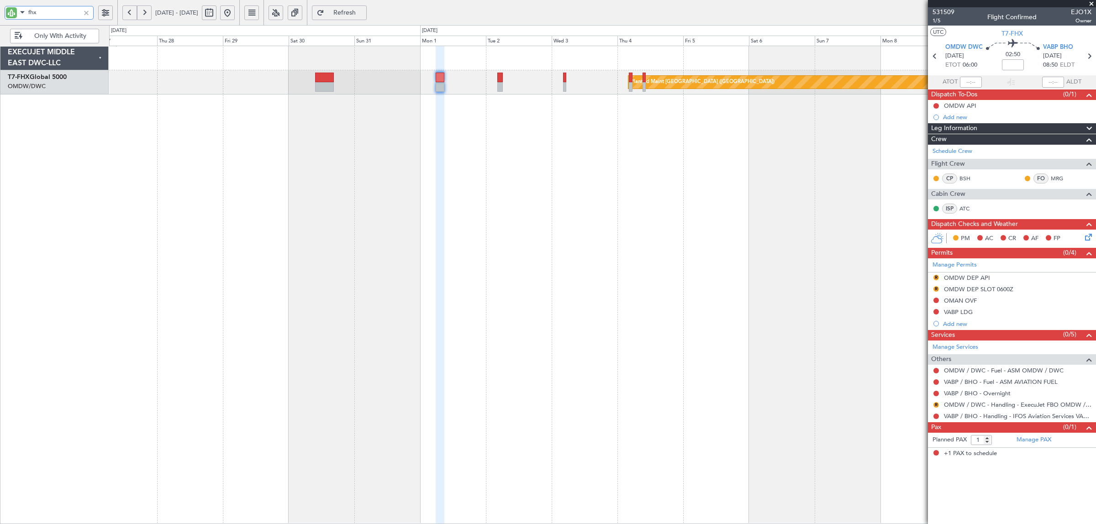
click at [585, 189] on div "Planned Maint Singapore (Changi)" at bounding box center [602, 285] width 986 height 478
click at [361, 14] on span "Refresh" at bounding box center [344, 13] width 37 height 6
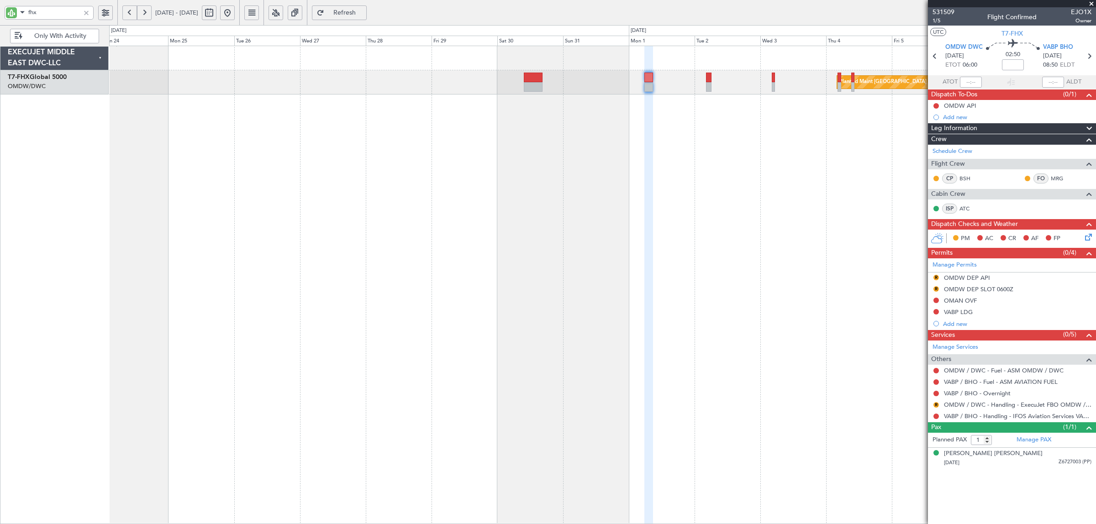
click at [631, 171] on div "Planned Maint Singapore (Changi)" at bounding box center [602, 285] width 986 height 478
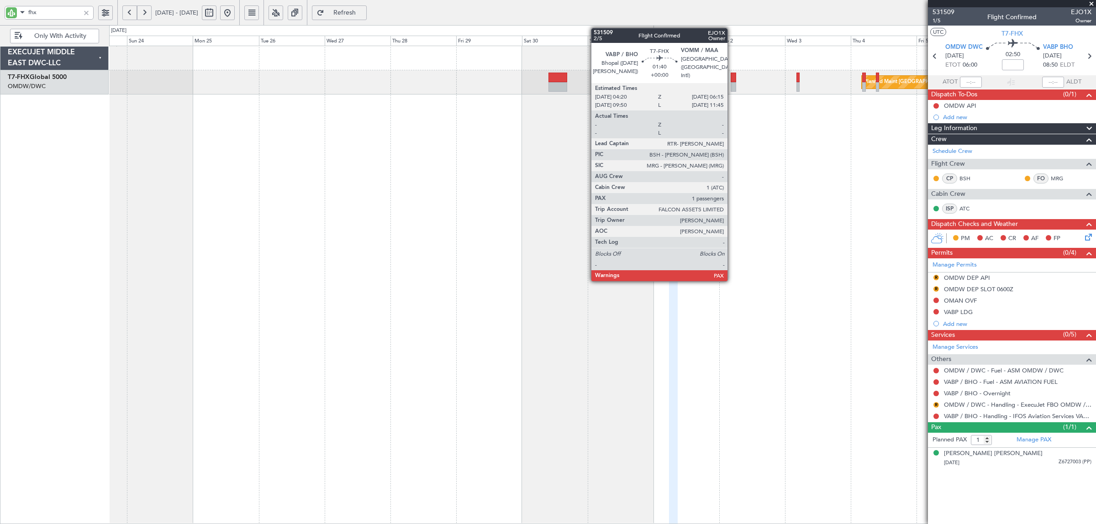
click at [732, 84] on div at bounding box center [732, 87] width 5 height 10
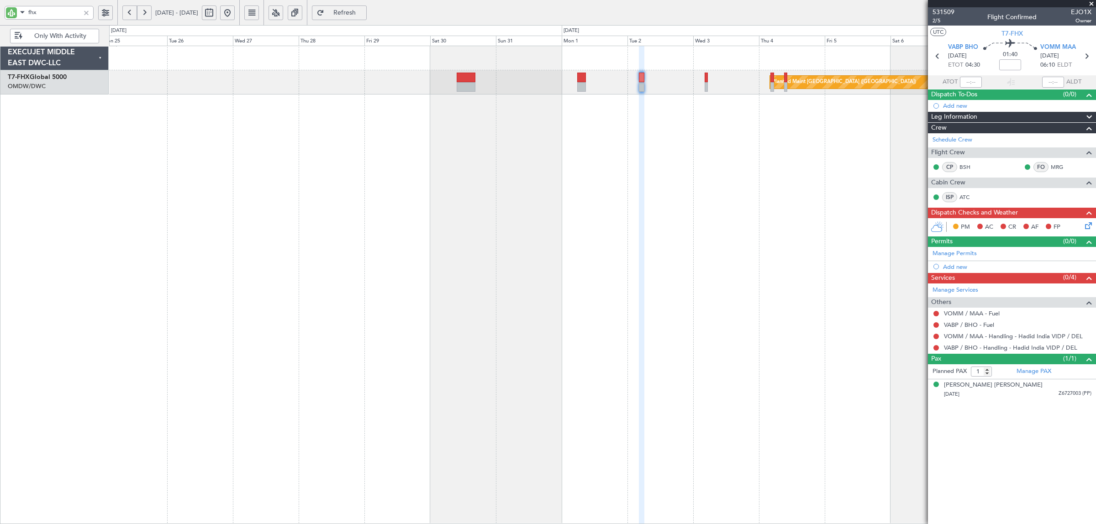
click at [500, 311] on div "Planned Maint Singapore (Changi)" at bounding box center [602, 285] width 986 height 478
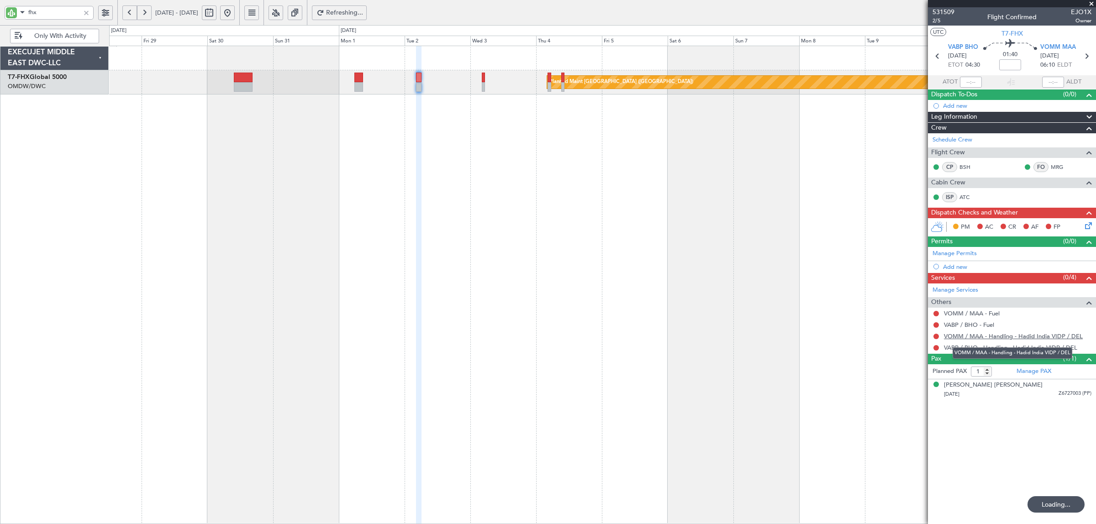
click at [1023, 338] on link "VOMM / MAA - Handling - Hadid India VIDP / DEL" at bounding box center [1013, 336] width 139 height 8
click at [1024, 349] on link "VABP / BHO - Handling - Hadid India VIDP / DEL" at bounding box center [1010, 348] width 133 height 8
click at [378, 193] on div "Planned Maint Singapore (Changi)" at bounding box center [602, 285] width 986 height 478
click at [367, 16] on button "Refresh" at bounding box center [339, 12] width 55 height 15
click at [478, 191] on div "Planned Maint Singapore (Changi)" at bounding box center [602, 285] width 986 height 478
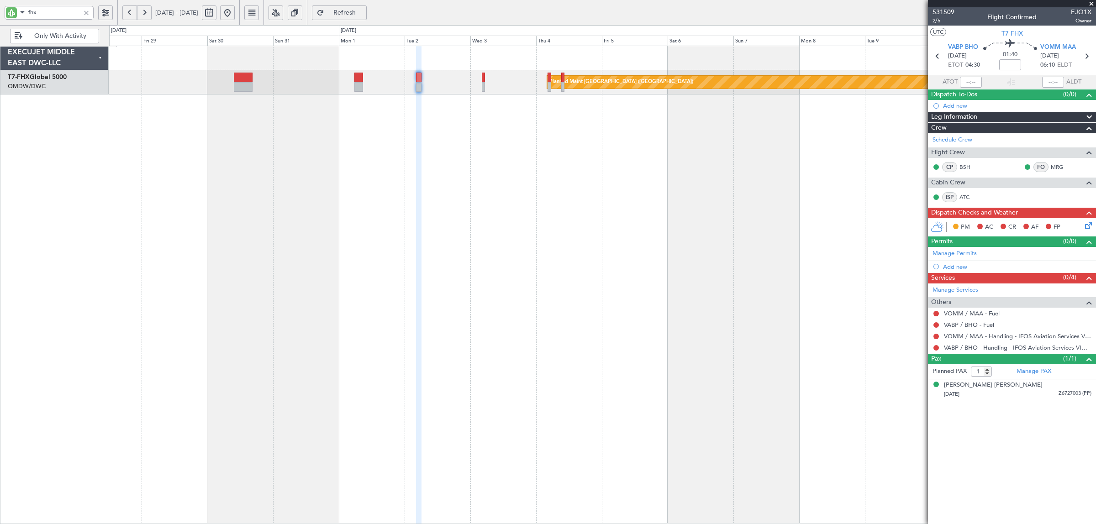
click at [86, 12] on div at bounding box center [86, 13] width 10 height 10
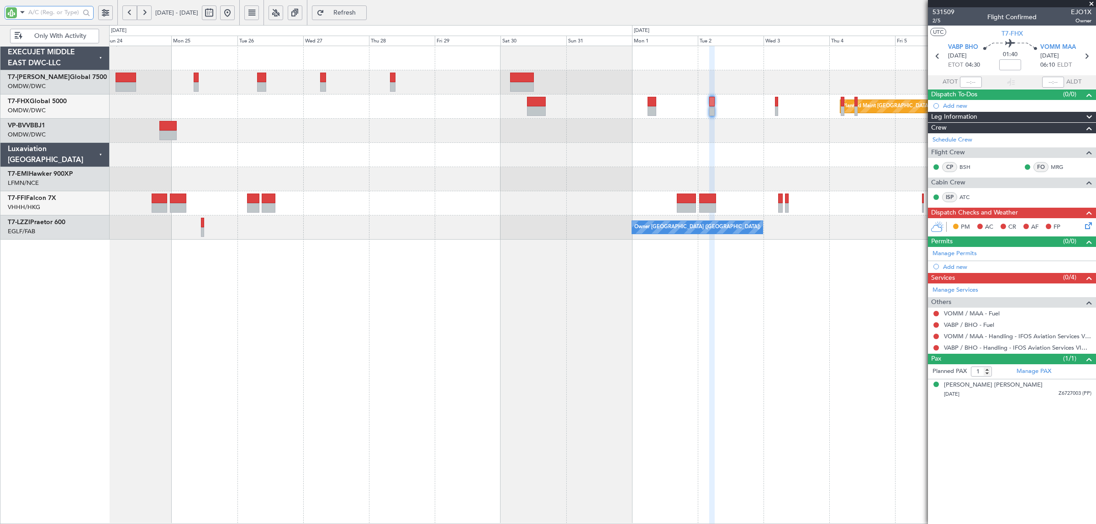
click at [621, 163] on div "Planned Maint Singapore (Changi) Planned Maint Geneva (Cointrin) Owner London (…" at bounding box center [602, 143] width 986 height 194
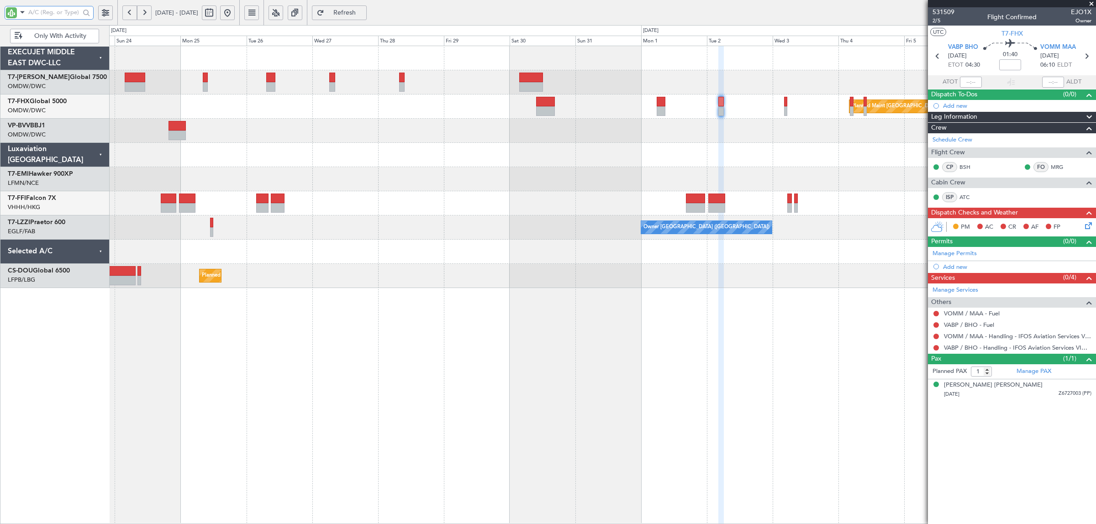
click at [771, 163] on div "Planned Maint Singapore (Changi) Planned Maint Geneva (Cointrin) Owner London (…" at bounding box center [602, 167] width 986 height 242
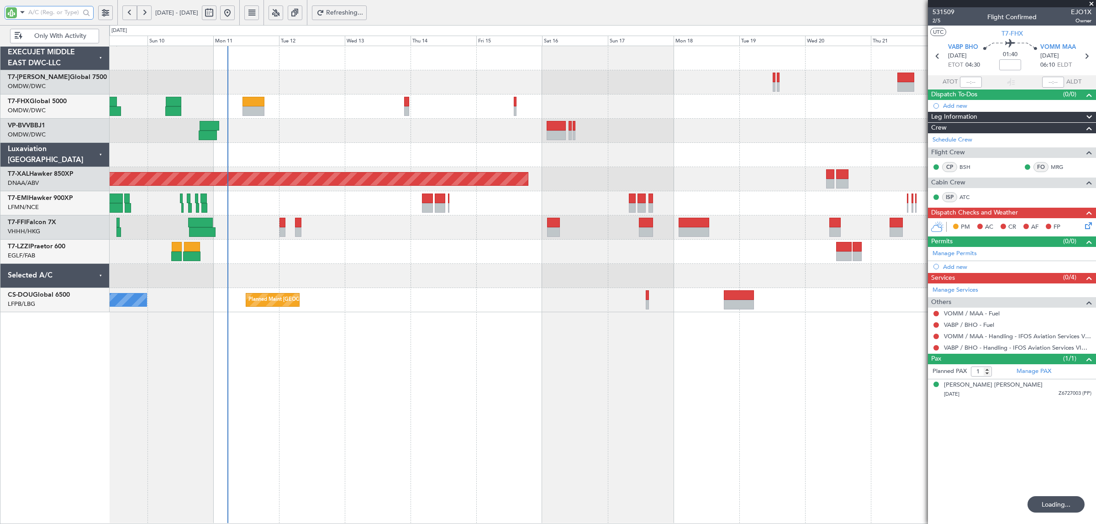
click at [731, 69] on div "Planned Maint Chester Planned Maint Geneva (Cointrin) Planned Maint Paris (Le B…" at bounding box center [602, 179] width 986 height 266
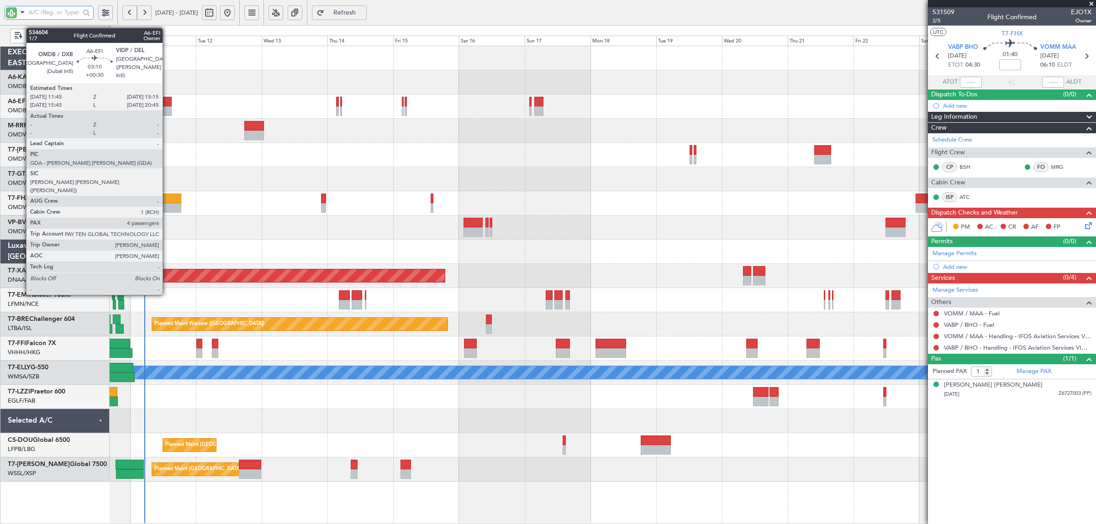
click at [167, 104] on div at bounding box center [167, 102] width 10 height 10
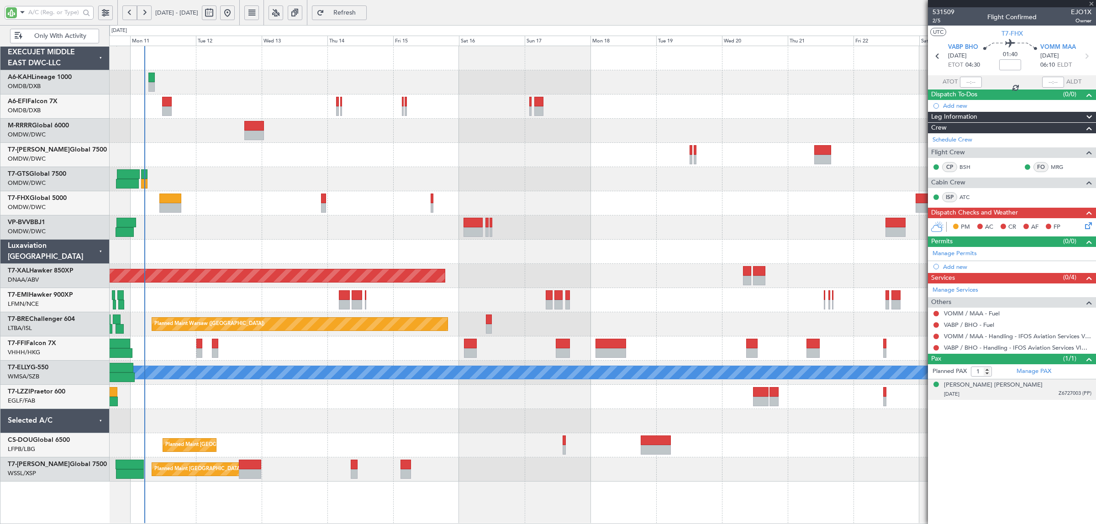
type input "+00:30"
type input "4"
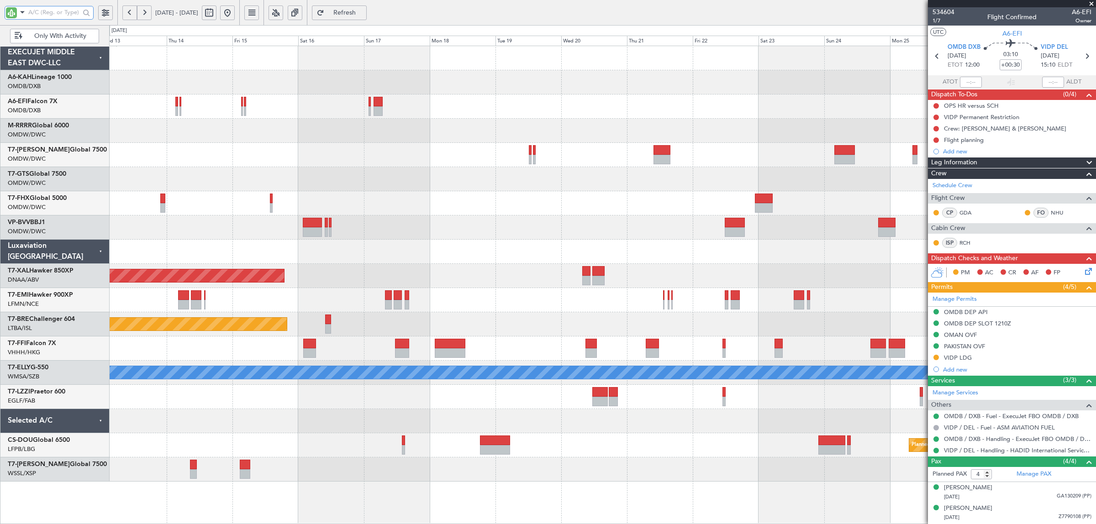
click at [508, 126] on div "Unplanned Maint Dubai (Dubai Intl) Unplanned Maint Dubai (Al Maktoum Intl) Plan…" at bounding box center [602, 264] width 986 height 436
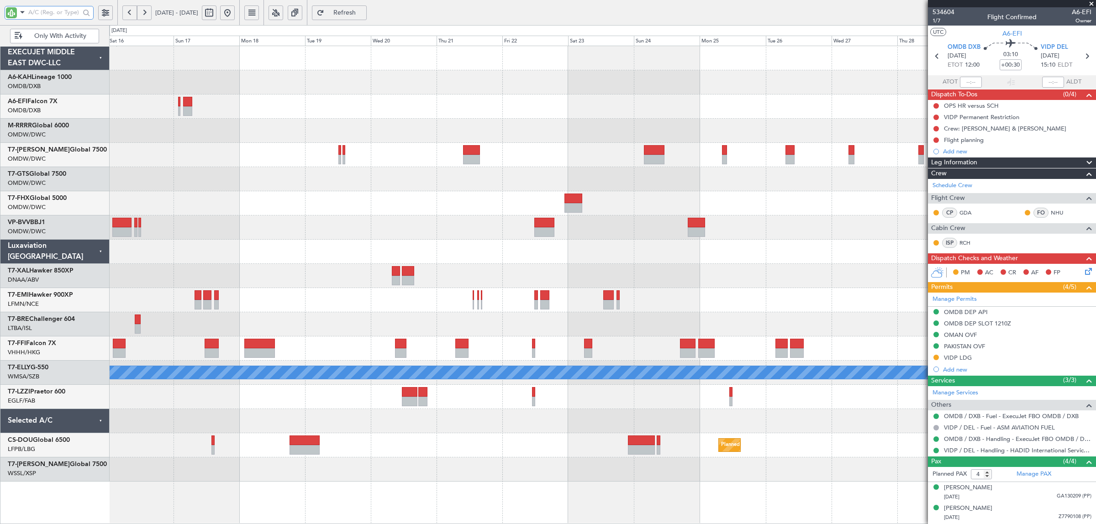
click at [528, 123] on div "Planned Maint Chester Planned Maint Warsaw (Modlin) MEL Owner London (Luton) Pl…" at bounding box center [602, 264] width 986 height 436
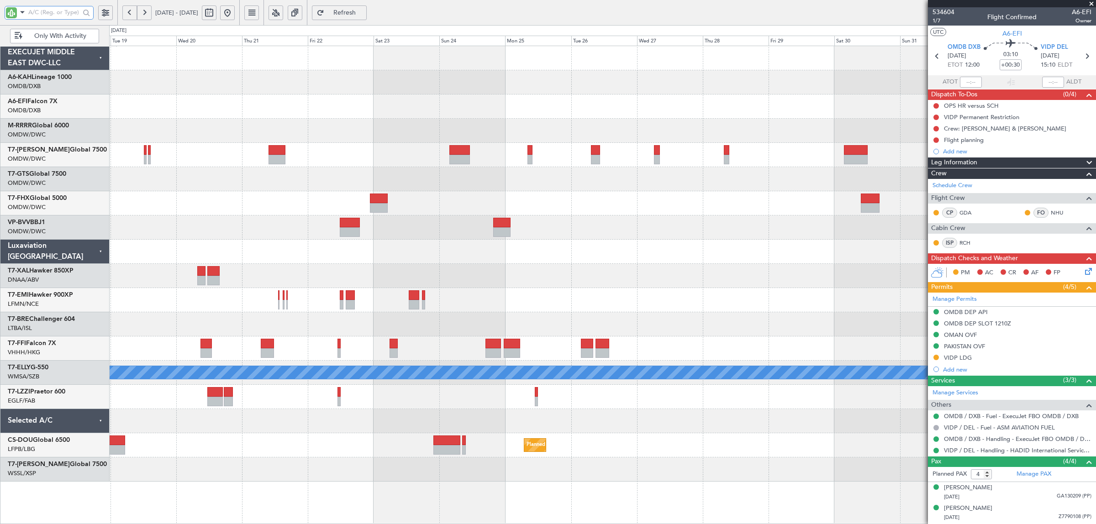
click at [414, 125] on div "Planned Maint Singapore (Changi) Planned Maint Chester Planned Maint Warsaw (Mo…" at bounding box center [602, 264] width 986 height 436
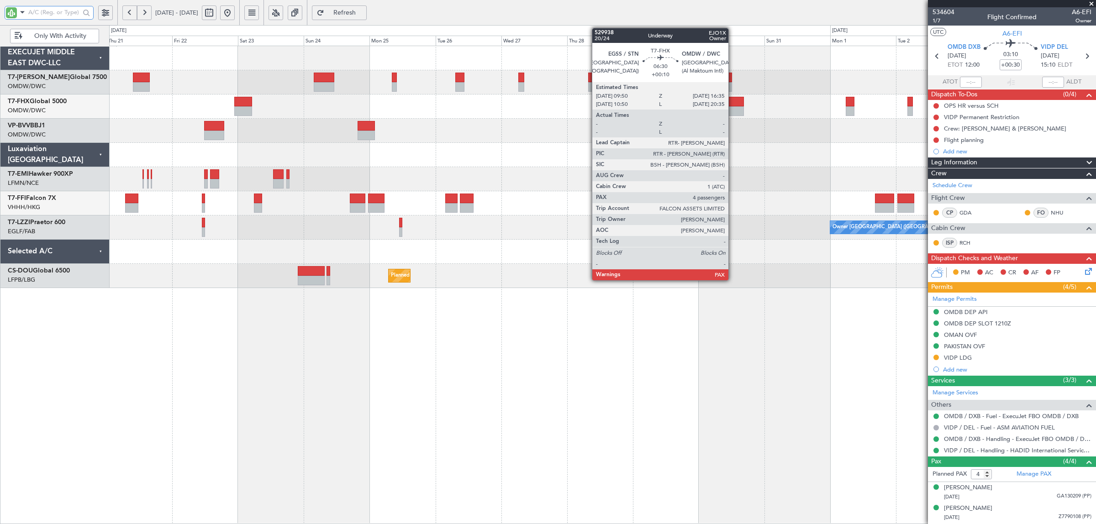
click at [733, 107] on div at bounding box center [734, 111] width 19 height 10
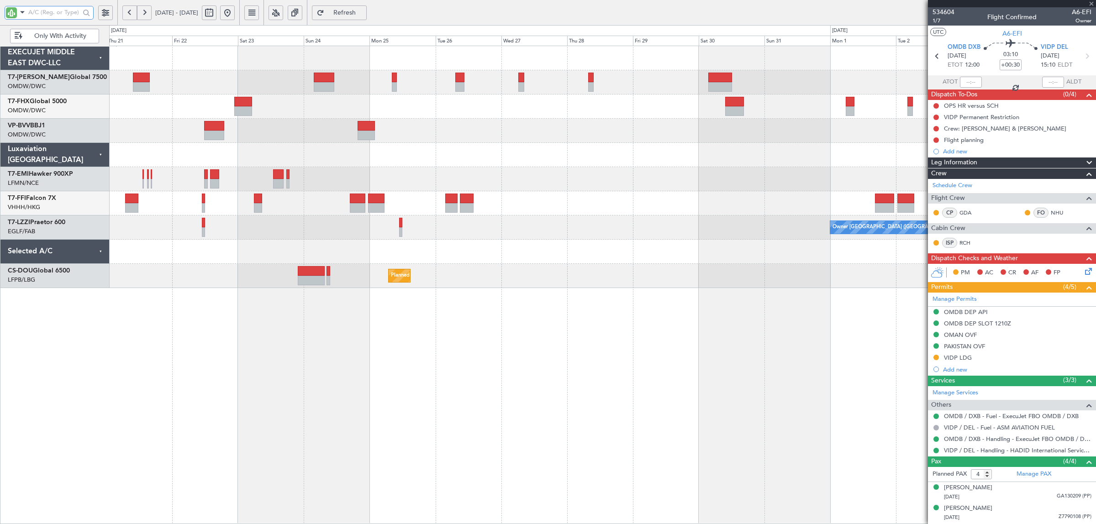
type input "+00:10"
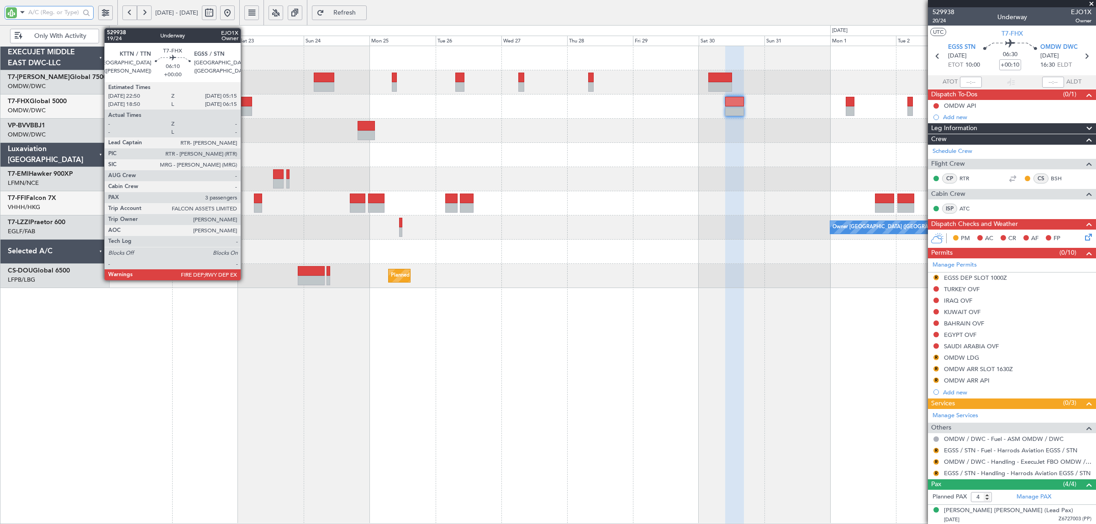
click at [245, 109] on div at bounding box center [243, 111] width 18 height 10
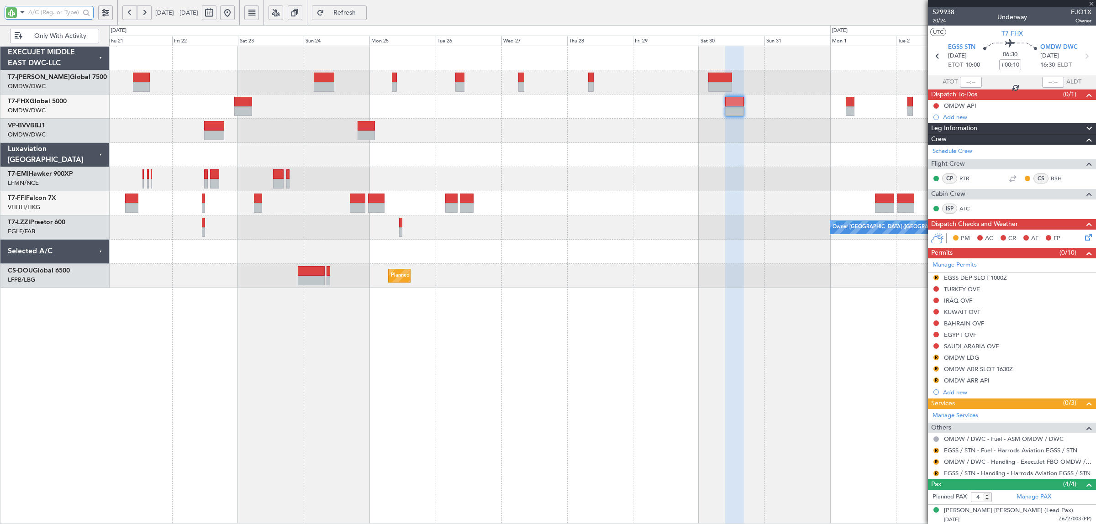
type input "3"
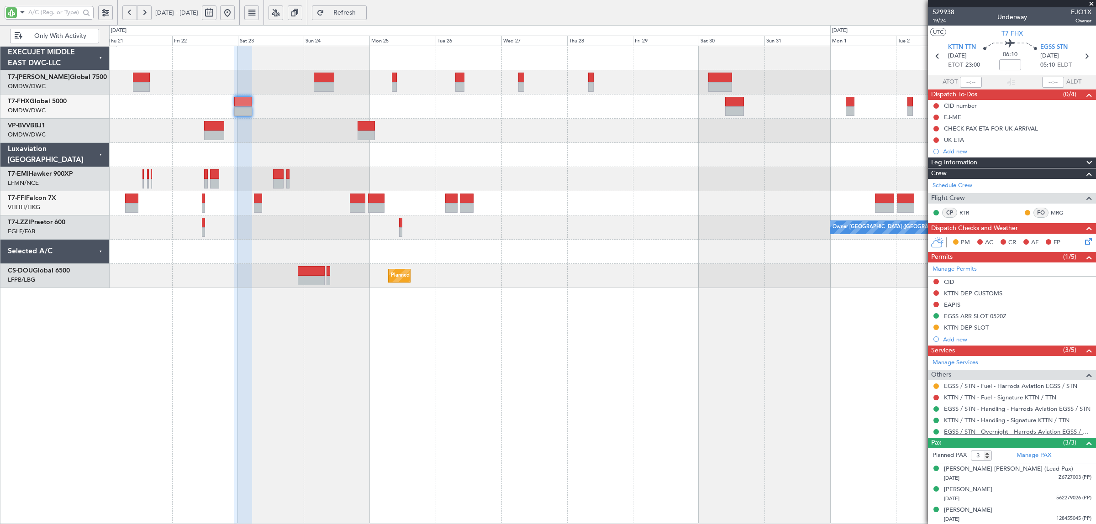
click at [990, 433] on link "EGSS / STN - Overnight - Harrods Aviation EGSS / STN" at bounding box center [1017, 432] width 147 height 8
click at [40, 17] on input "text" at bounding box center [54, 12] width 52 height 14
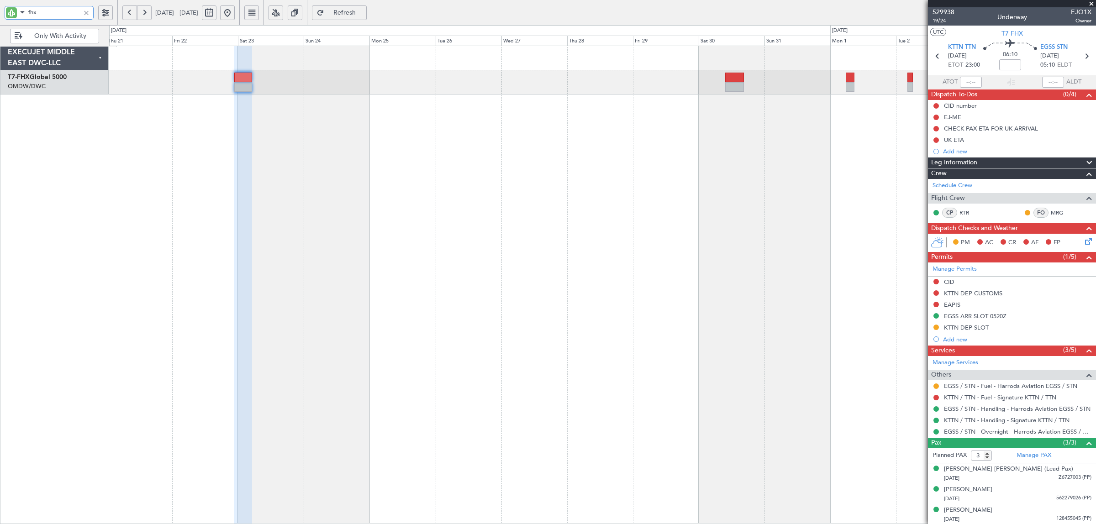
type input "fhx"
click at [87, 14] on div at bounding box center [86, 13] width 10 height 10
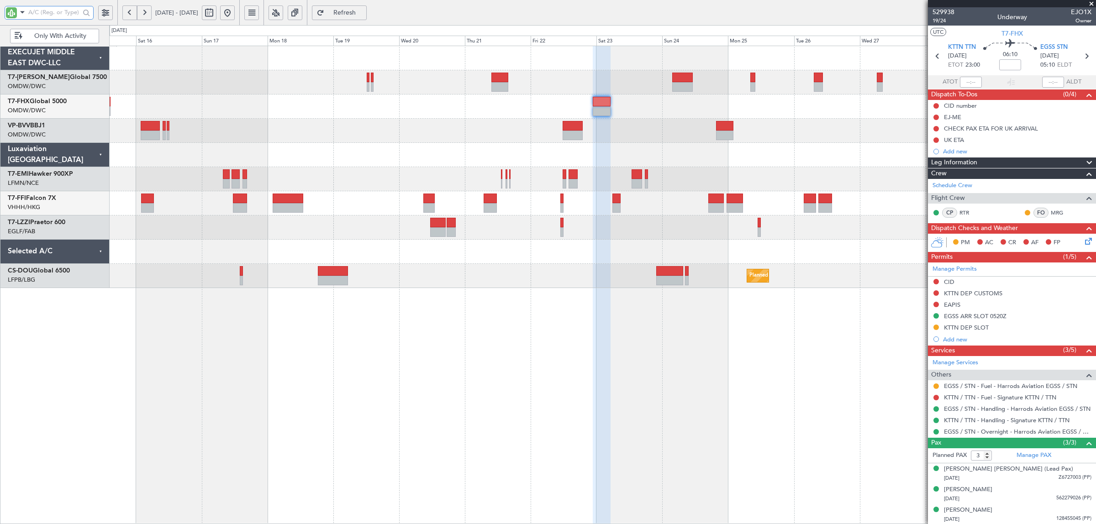
click at [551, 126] on div "Owner London (Luton) Planned Maint Paris (Le Bourget) Planned Maint Paris (Le B…" at bounding box center [602, 167] width 986 height 242
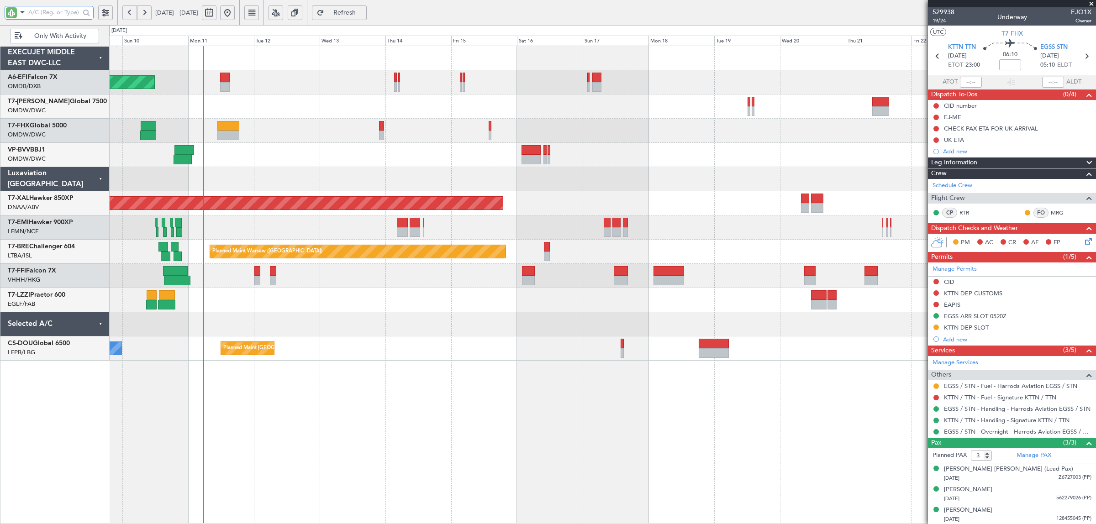
click at [606, 112] on div "Unplanned Maint Dubai (Dubai Intl) Unplanned Maint Basel-Mulhouse Planned Maint…" at bounding box center [602, 203] width 986 height 315
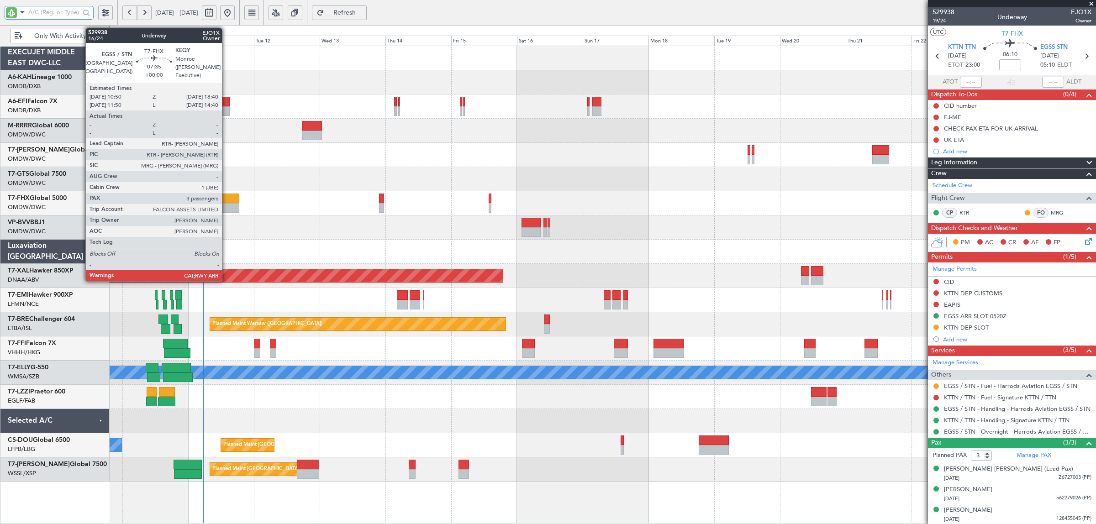
click at [226, 201] on div at bounding box center [228, 199] width 22 height 10
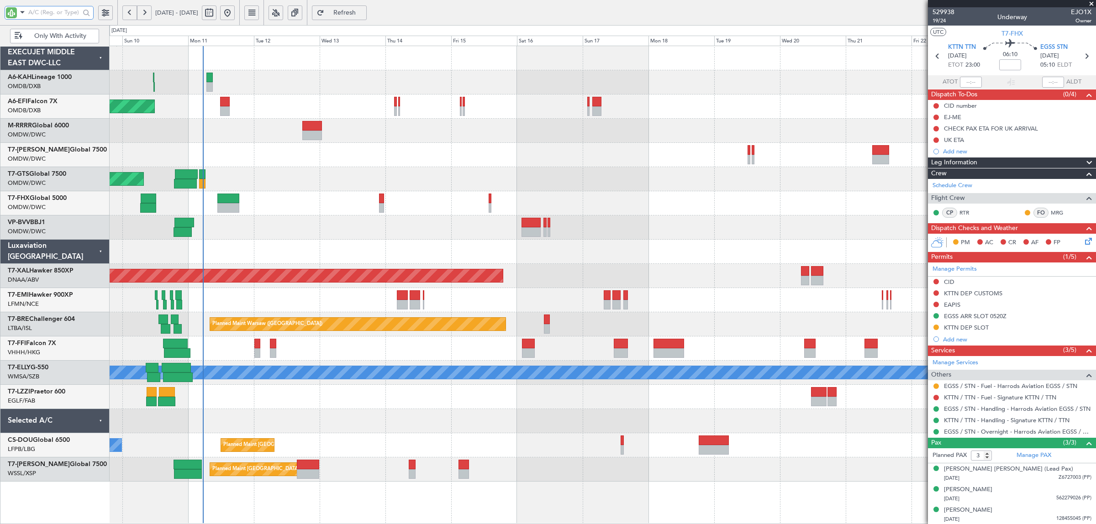
click at [258, 163] on div at bounding box center [602, 155] width 986 height 24
click at [43, 13] on input "text" at bounding box center [54, 12] width 52 height 14
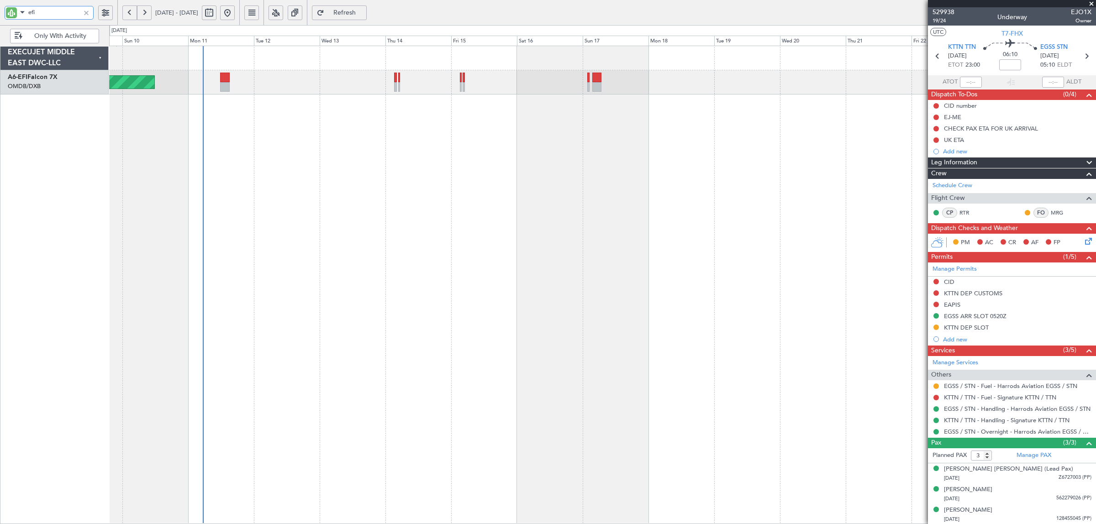
type input "efi"
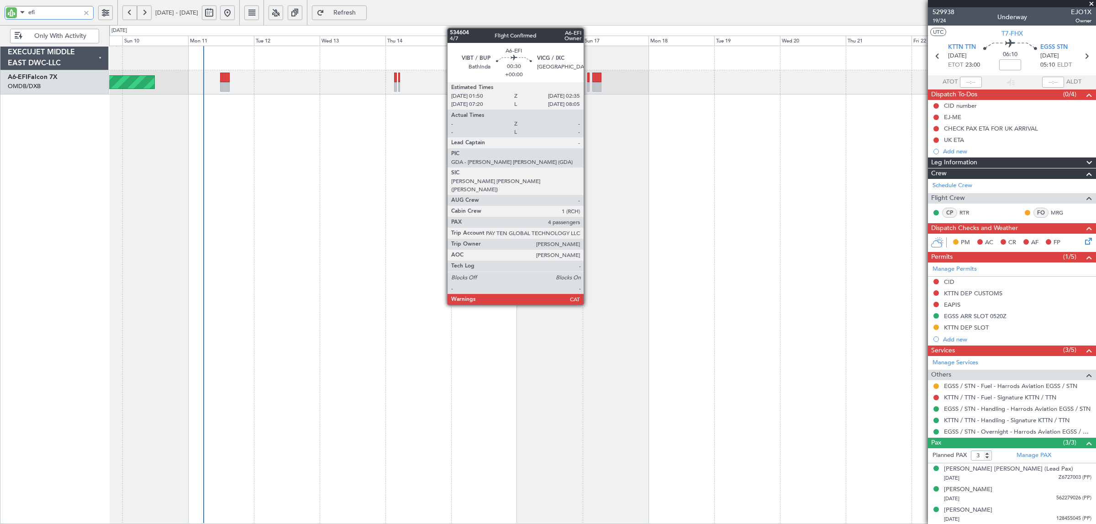
click at [588, 84] on div at bounding box center [588, 87] width 2 height 10
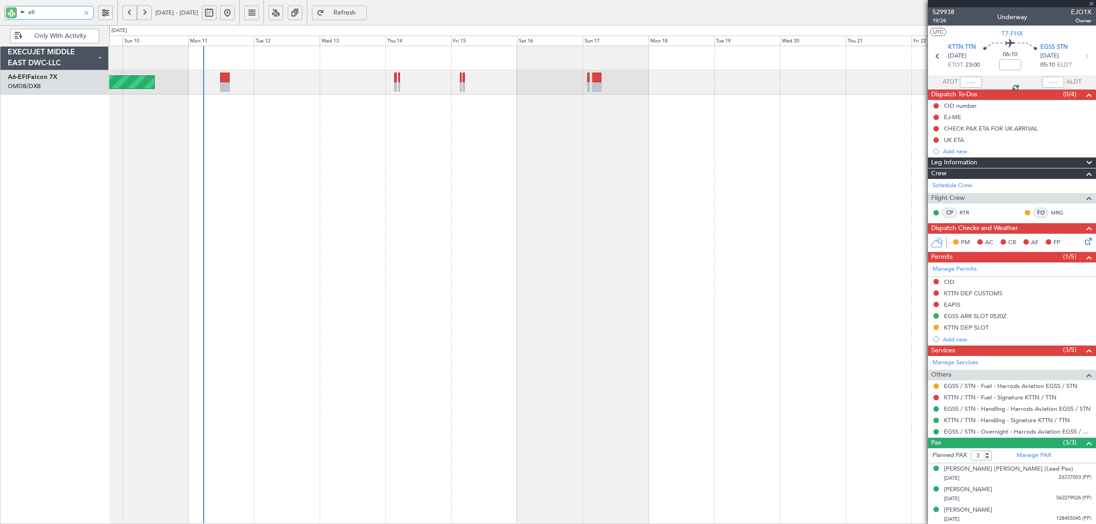
type input "4"
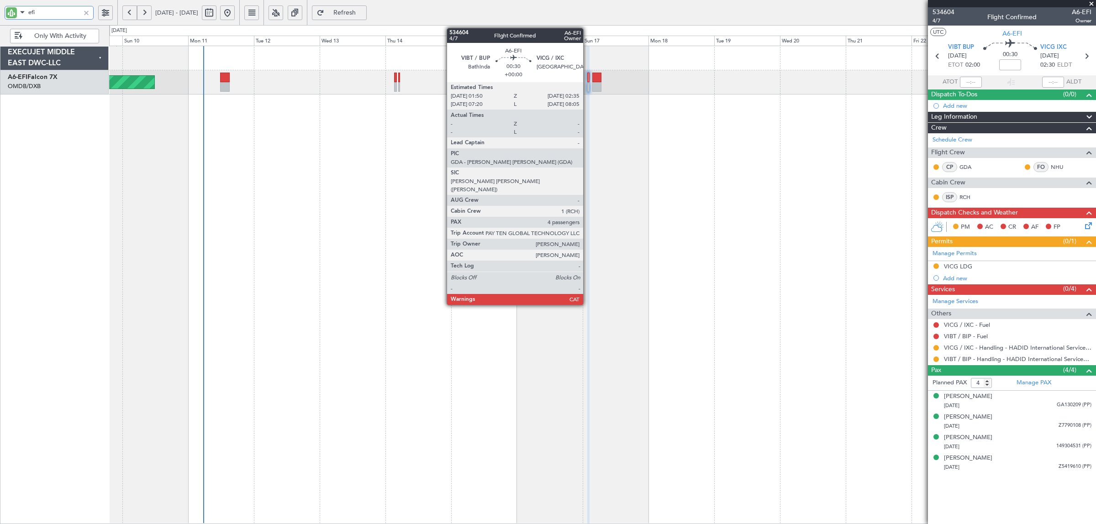
click at [588, 88] on div at bounding box center [588, 87] width 2 height 10
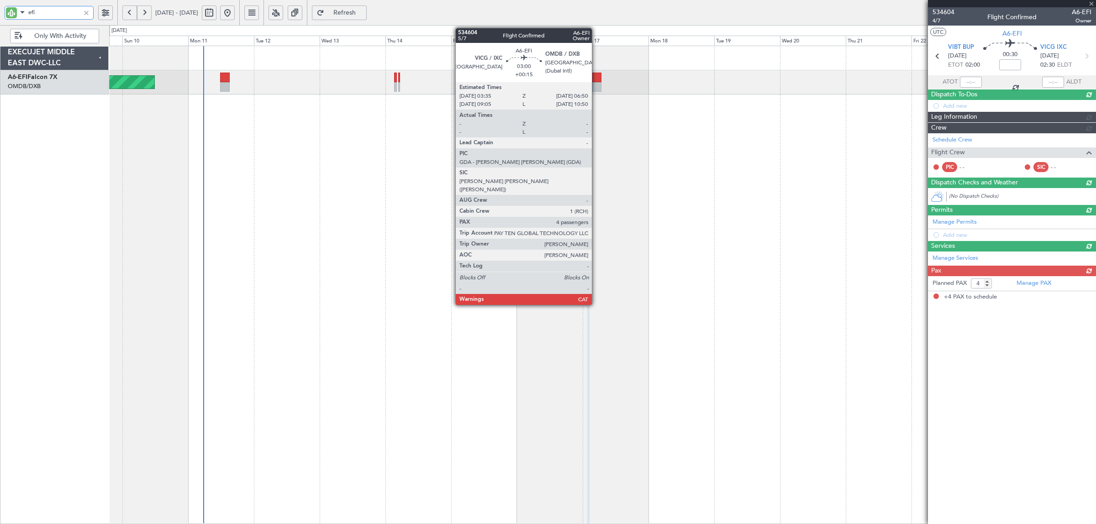
click at [596, 84] on div at bounding box center [596, 87] width 9 height 10
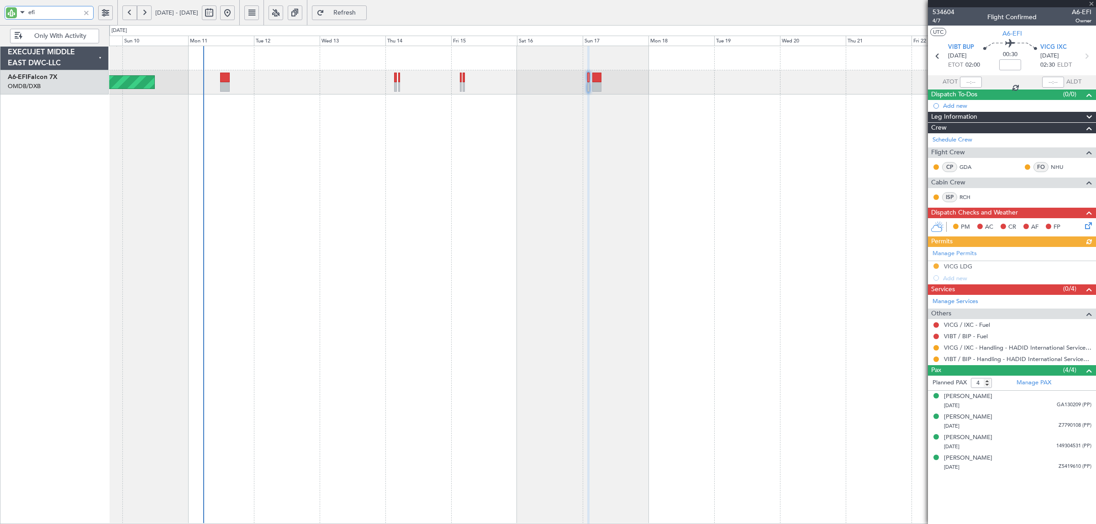
type input "+00:15"
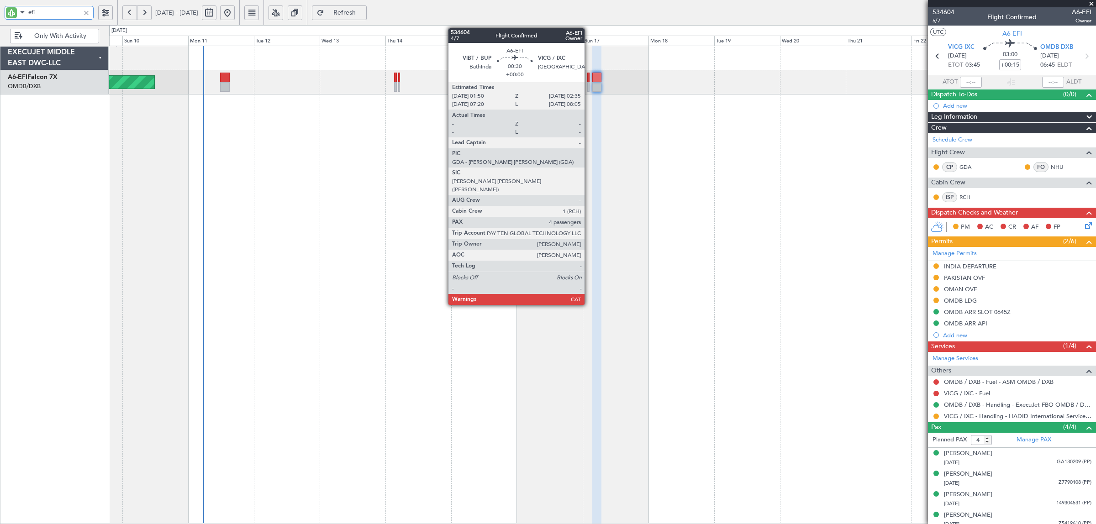
click at [589, 90] on div at bounding box center [588, 87] width 2 height 10
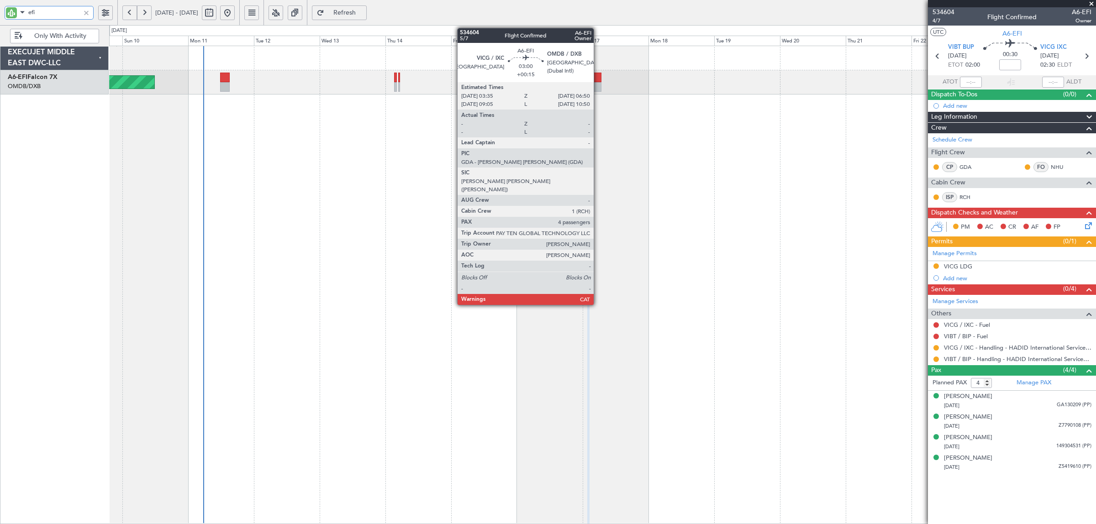
click at [598, 89] on div at bounding box center [596, 87] width 9 height 10
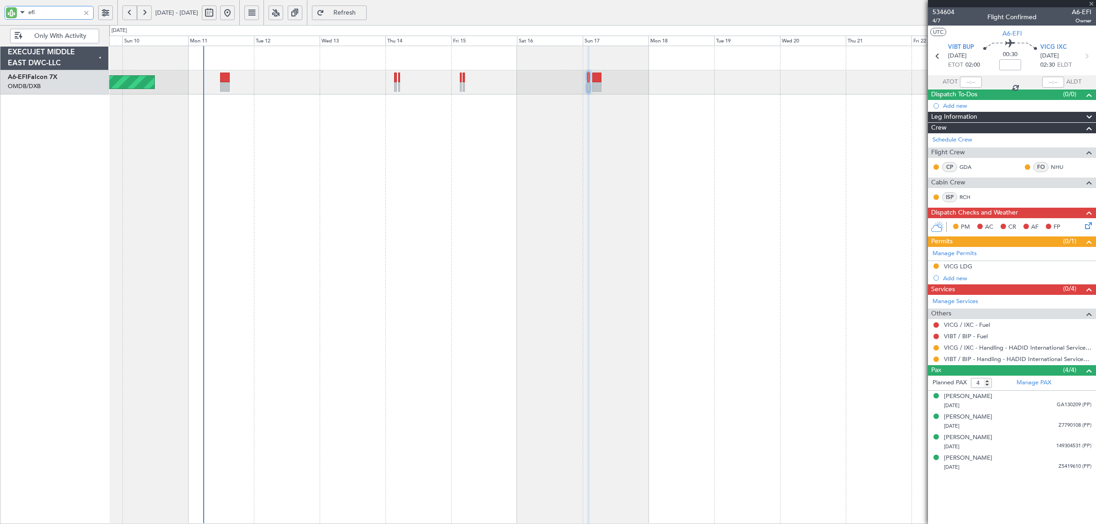
type input "+00:15"
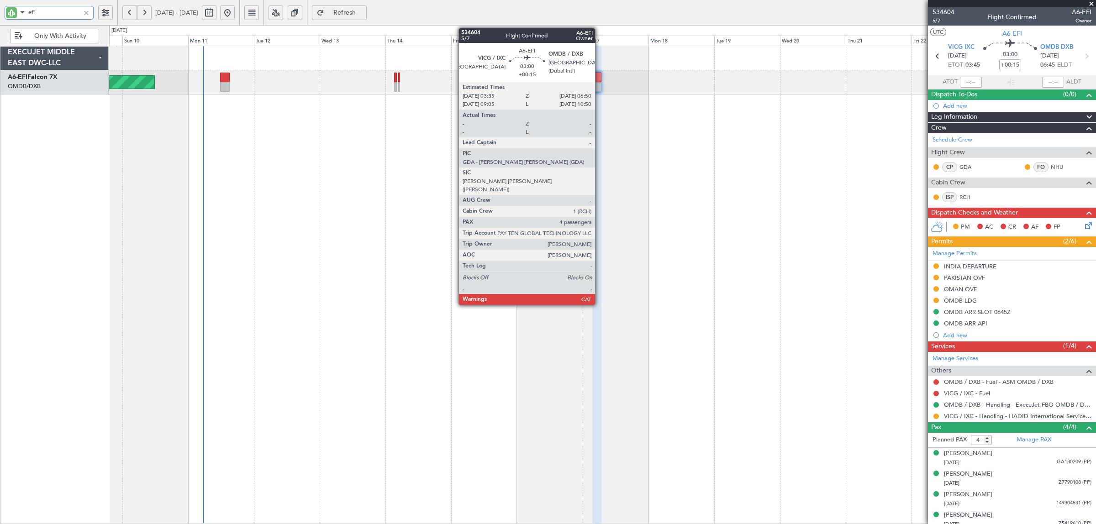
click at [599, 86] on div at bounding box center [596, 87] width 9 height 10
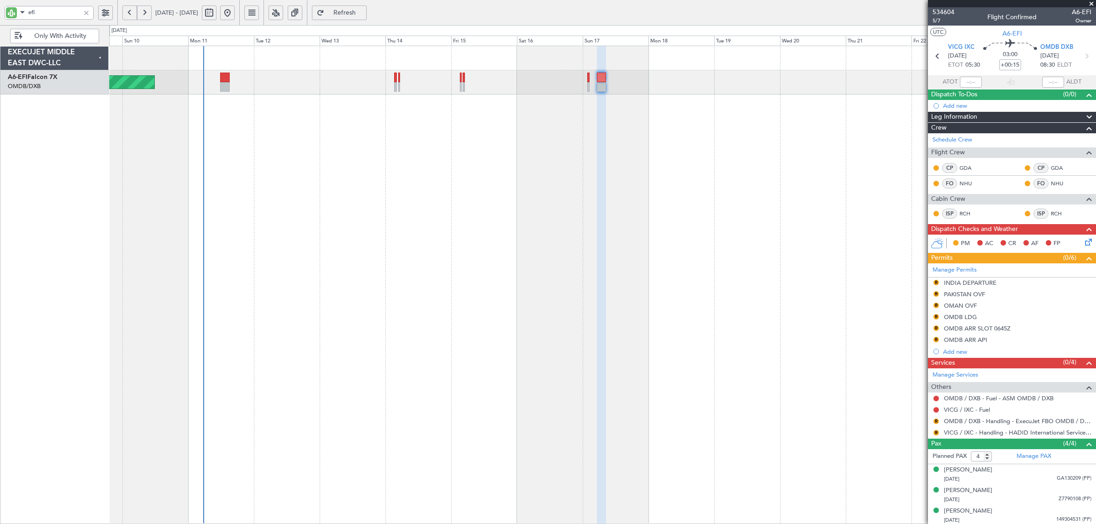
click at [363, 13] on span "Refresh" at bounding box center [344, 13] width 37 height 6
click at [952, 106] on div "Add new" at bounding box center [1017, 106] width 148 height 8
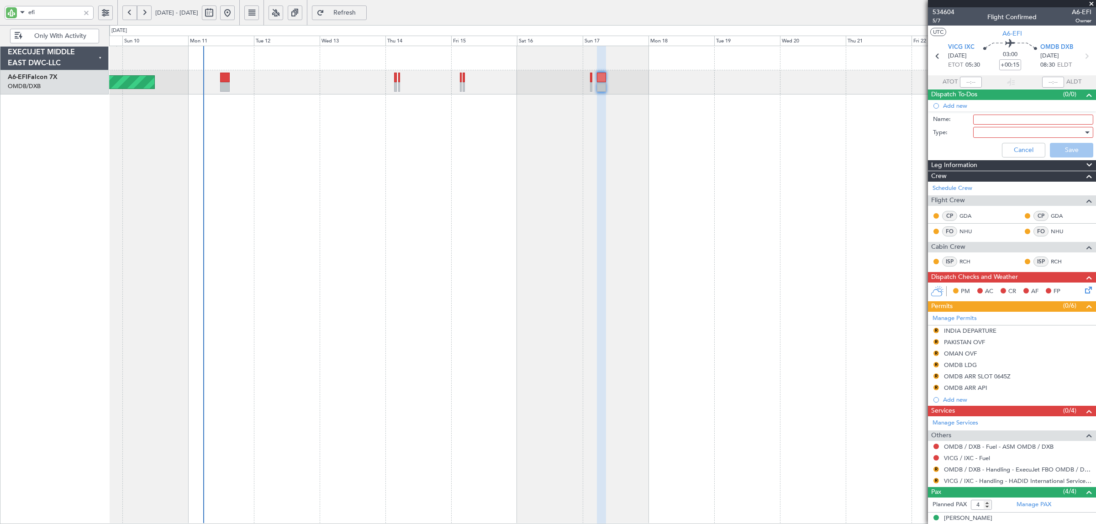
click at [984, 120] on input "Name:" at bounding box center [1033, 120] width 120 height 10
paste input "VICG AIRPORT = NOTAM ON SUNDAY FROM 0300Z – 0800Z."
type input "VICG VICG AIRPORT = NOTAM ON SUNDAY FROM 0300Z – 0800Z."
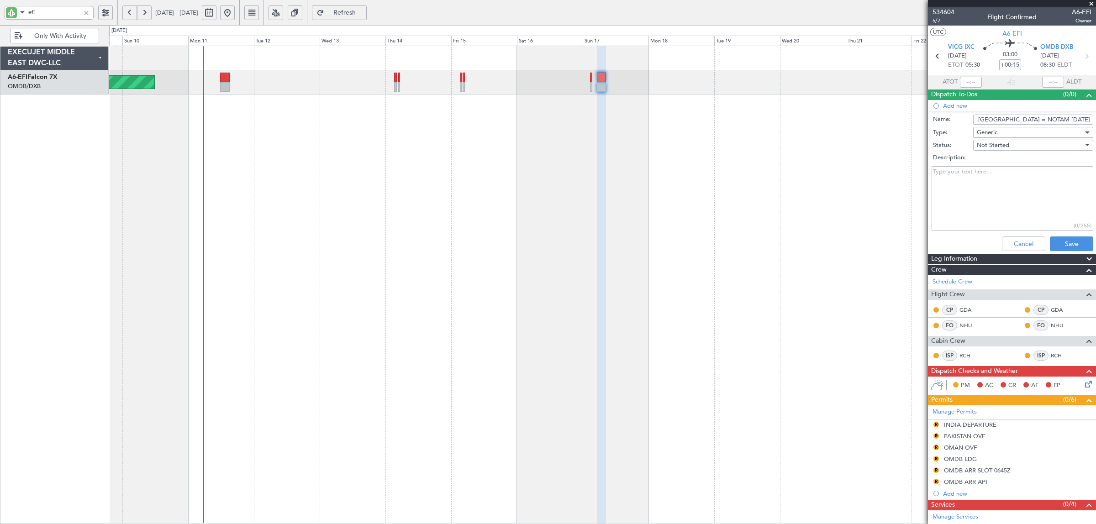
paste textarea "VICG AIRPORT = NOTAM ON SUNDAY FROM 0300Z – 0800Z."
type textarea "VICG AIRPORT = NOTAM ON SUNDAY FROM 0300Z – 0800Z."
click at [1050, 243] on button "Save" at bounding box center [1070, 243] width 43 height 15
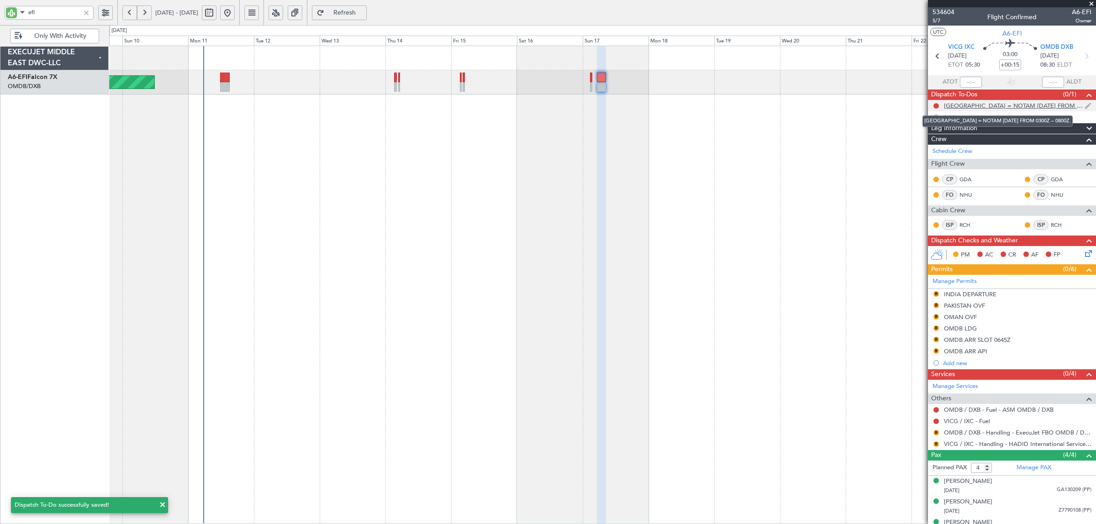
click at [989, 105] on div "VICG VICG AIRPORT = NOTAM ON SUNDAY FROM 0300Z – 0800Z." at bounding box center [1014, 106] width 141 height 8
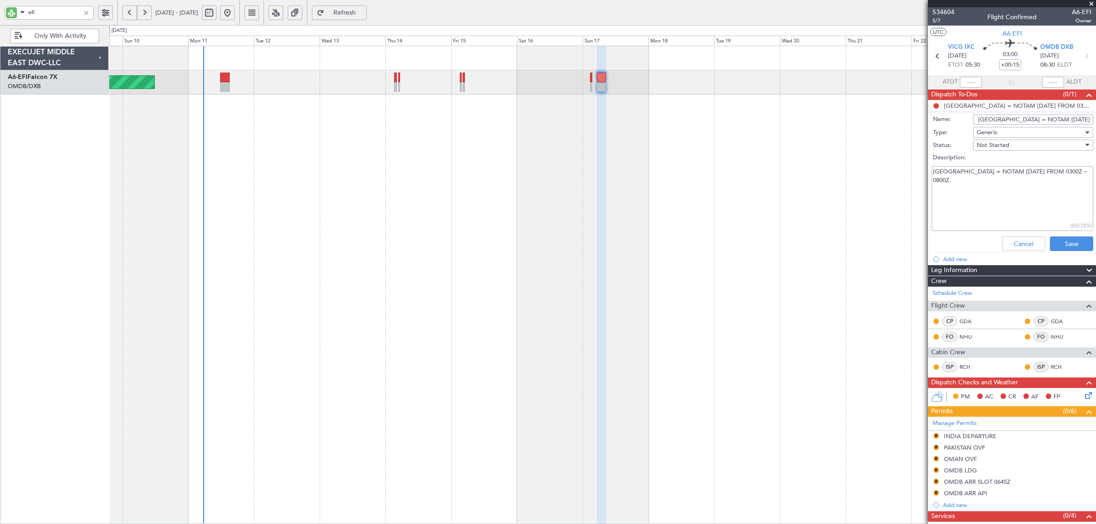
drag, startPoint x: 987, startPoint y: 117, endPoint x: 946, endPoint y: 122, distance: 41.3
click at [946, 122] on div "Name: VICG VICG AIRPORT = NOTAM ON SUNDAY FROM 0300Z – 0800Z." at bounding box center [1011, 120] width 177 height 14
drag, startPoint x: 975, startPoint y: 119, endPoint x: 1141, endPoint y: 115, distance: 166.2
click at [1095, 115] on html "efi 09 Aug 2025 - 24 Aug 2025 Refresh Quick Links Only With Activity Unplanned …" at bounding box center [548, 262] width 1096 height 524
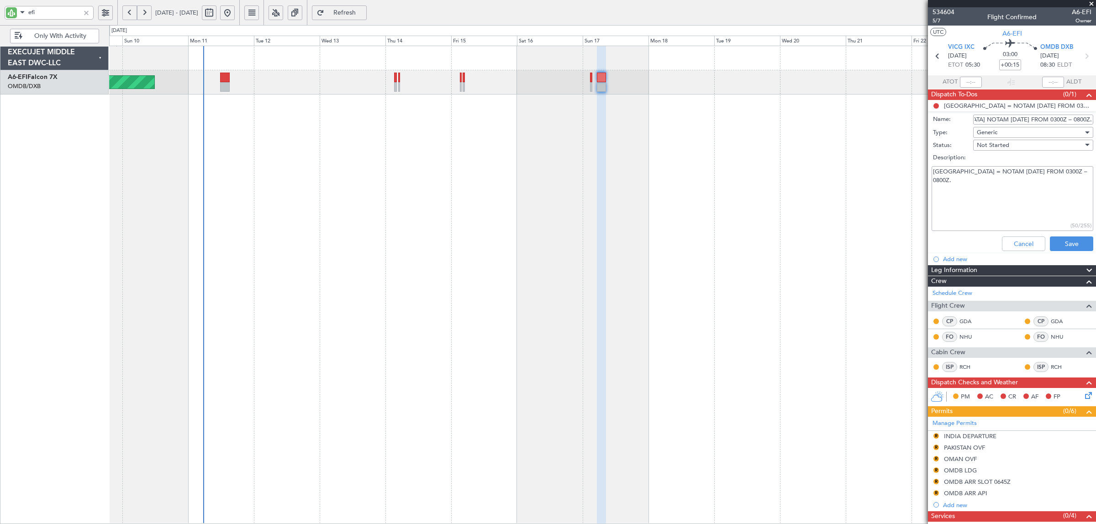
click at [1000, 121] on input "VICG AIRPORT NOTAM ON SUNDAY FROM 0300Z – 0800Z." at bounding box center [1033, 120] width 120 height 10
click at [984, 121] on input "VICG AIRPORT NOTAM ON SUNDAY FROM 0300Z – 0800Z." at bounding box center [1033, 120] width 120 height 10
type input "VICG AIRPORT NOTAM CLOSURE ON SUNDAY FROM 0300Z – 0800Z."
click at [1057, 239] on button "Save" at bounding box center [1070, 243] width 43 height 15
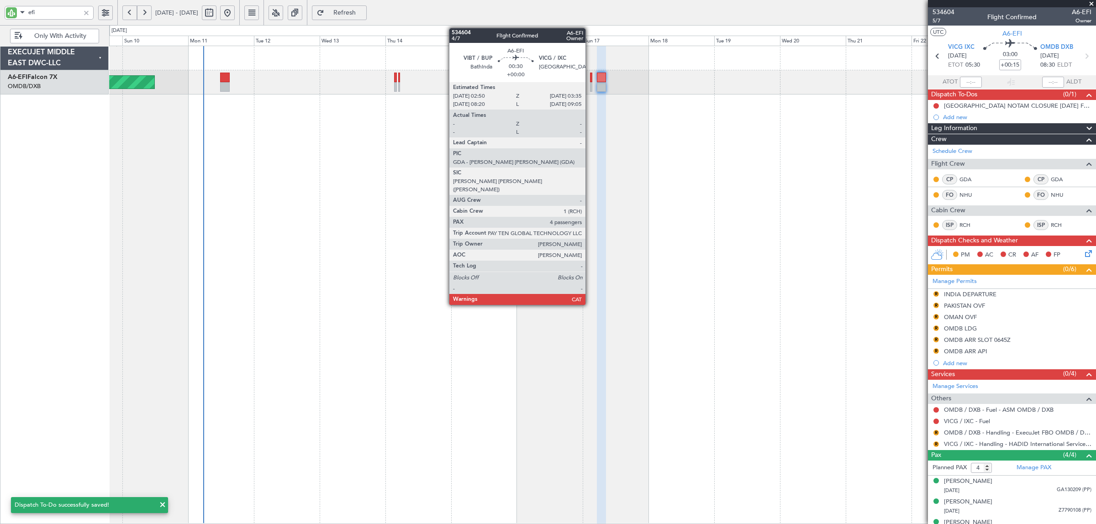
click at [590, 86] on div at bounding box center [591, 87] width 2 height 10
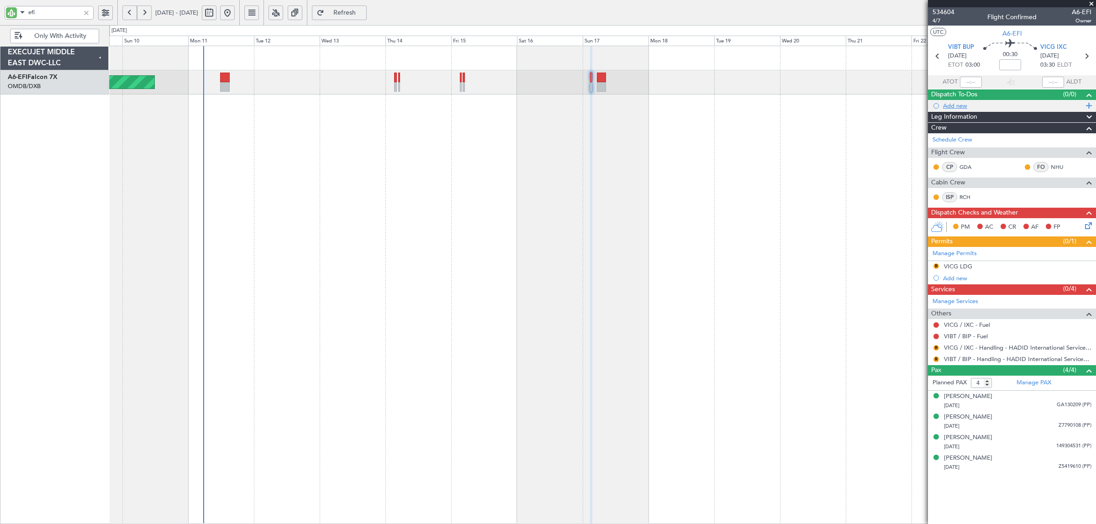
click at [957, 103] on div "Add new" at bounding box center [1013, 106] width 140 height 8
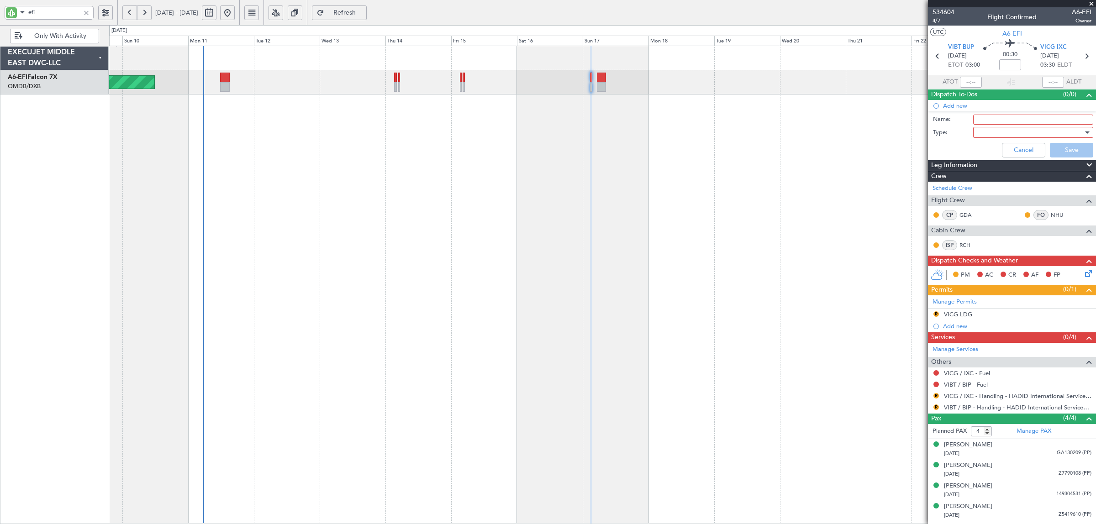
click at [986, 119] on input "Name:" at bounding box center [1033, 120] width 120 height 10
paste input "VICG AIRPORT NOTAM ON SUNDAY FROM 0300Z – 0800Z."
type input "VICG AIRPORT NOTAM ON SUNDAY FROM 0300Z – 0800Z."
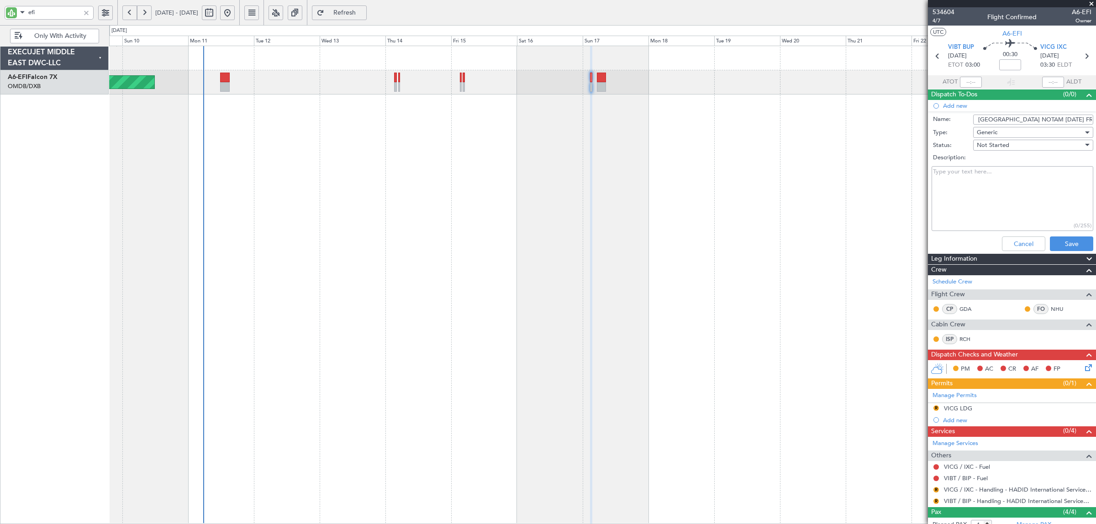
paste textarea "VICG AIRPORT NOTAM ON SUNDAY FROM 0300Z – 0800Z."
type textarea "VICG AIRPORT NOTAM ON SUNDAY FROM 0300Z – 0800Z."
click at [1063, 236] on div "Cancel Save" at bounding box center [1009, 244] width 172 height 22
click at [1062, 241] on button "Save" at bounding box center [1070, 243] width 43 height 15
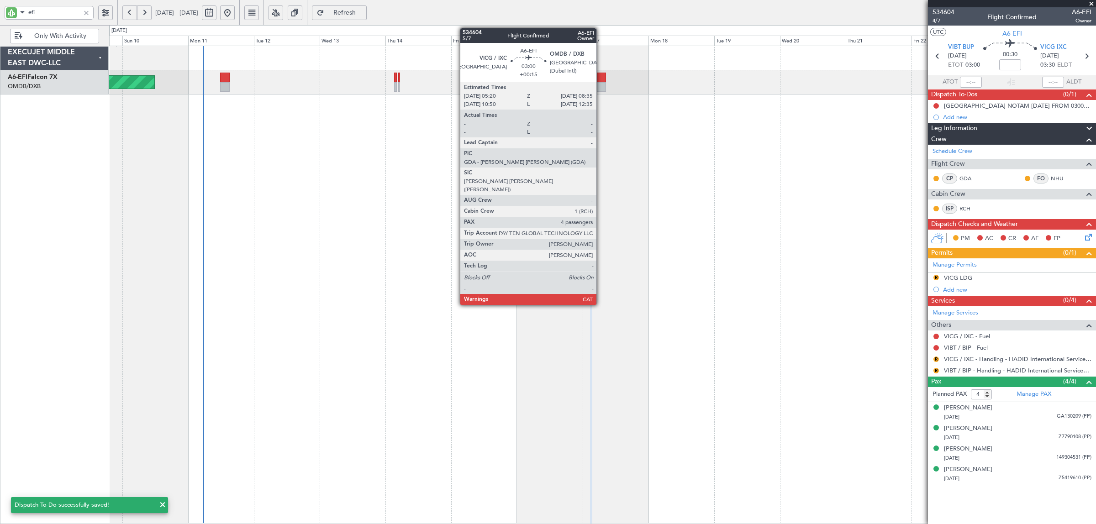
click at [601, 86] on div at bounding box center [601, 87] width 9 height 10
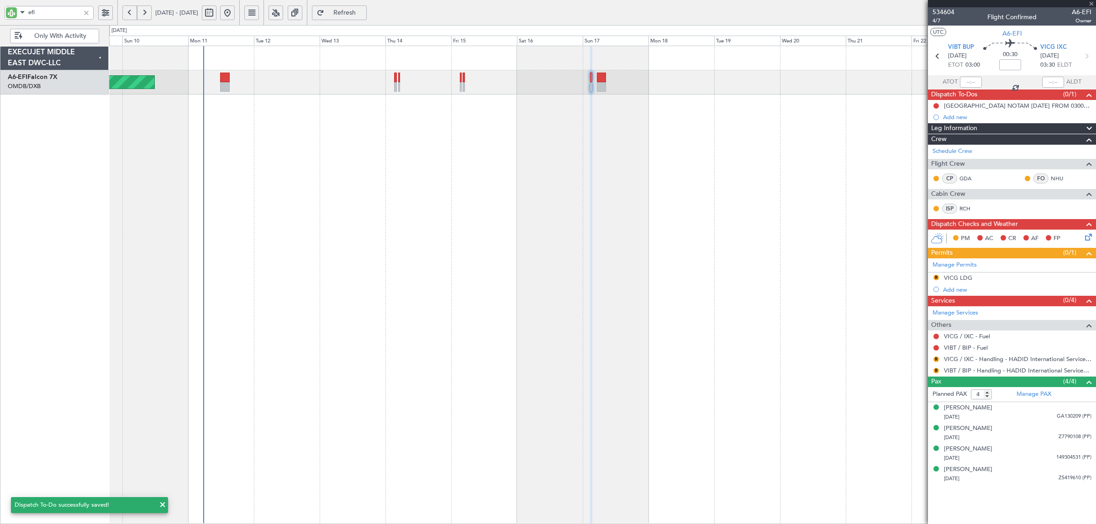
type input "+00:15"
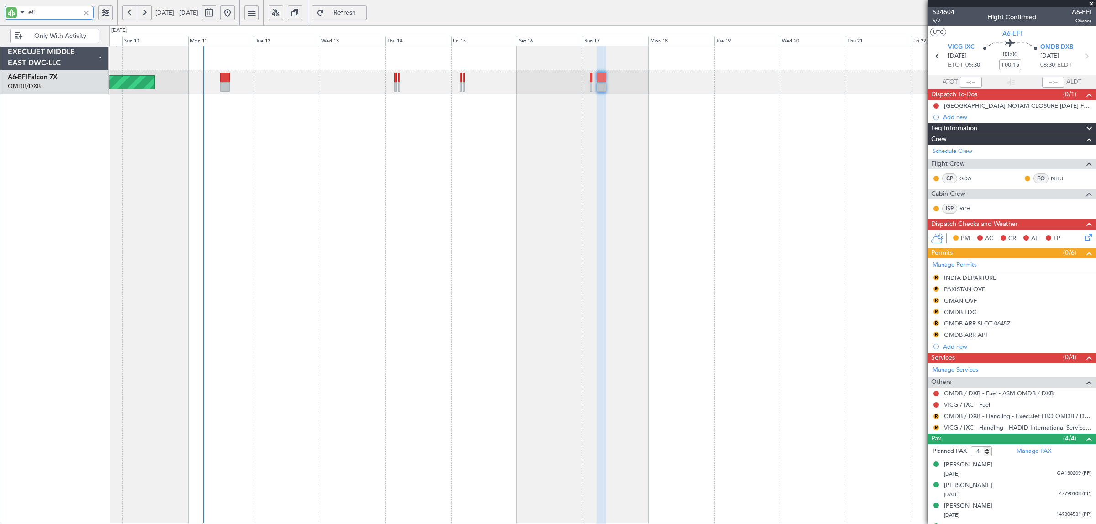
drag, startPoint x: 49, startPoint y: 14, endPoint x: -12, endPoint y: 14, distance: 61.2
click at [0, 14] on html "efi 09 Aug 2025 - 24 Aug 2025 Refresh Quick Links Only With Activity Unplanned …" at bounding box center [548, 262] width 1096 height 524
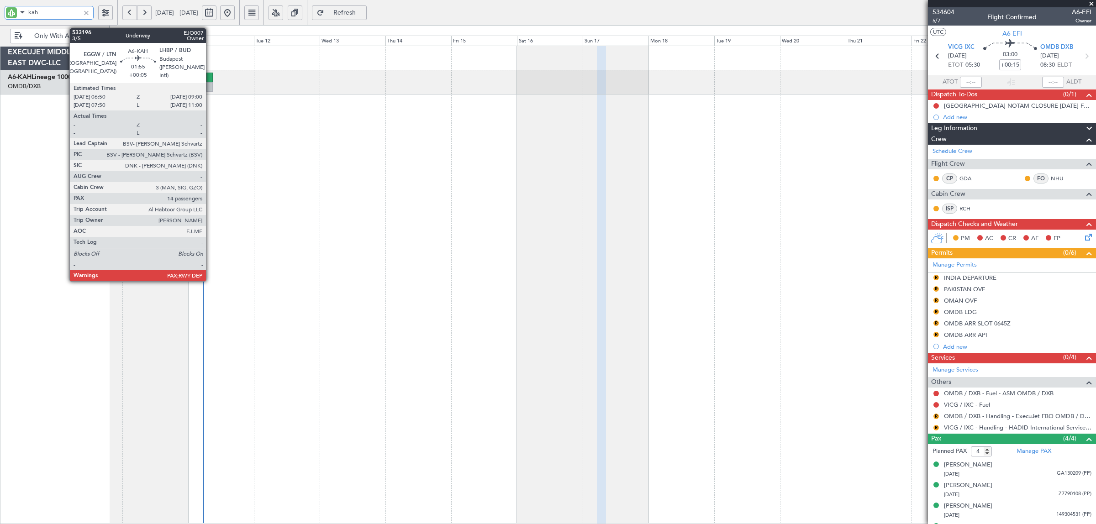
click at [210, 80] on div at bounding box center [209, 78] width 6 height 10
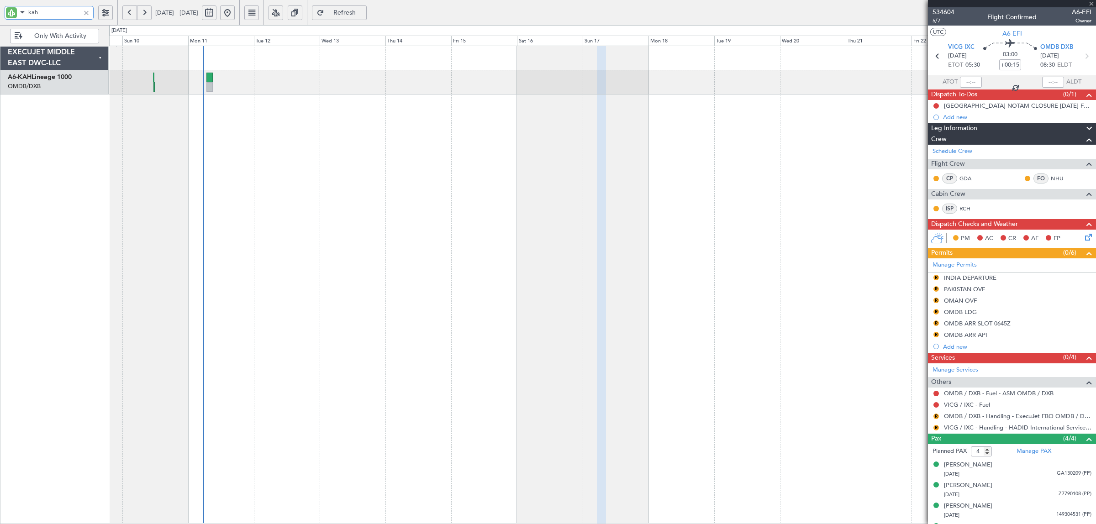
type input "kah"
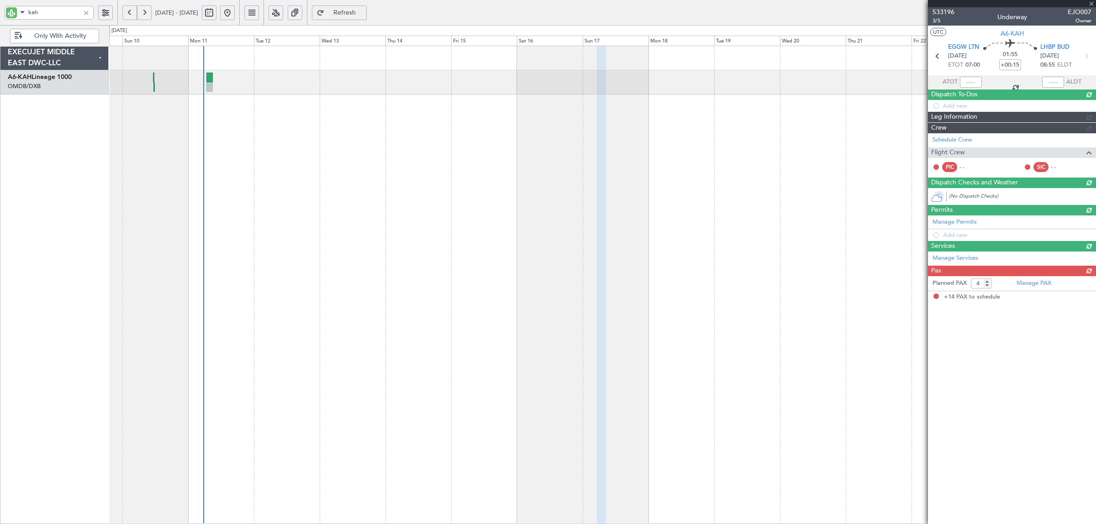
type input "+00:05"
type input "14"
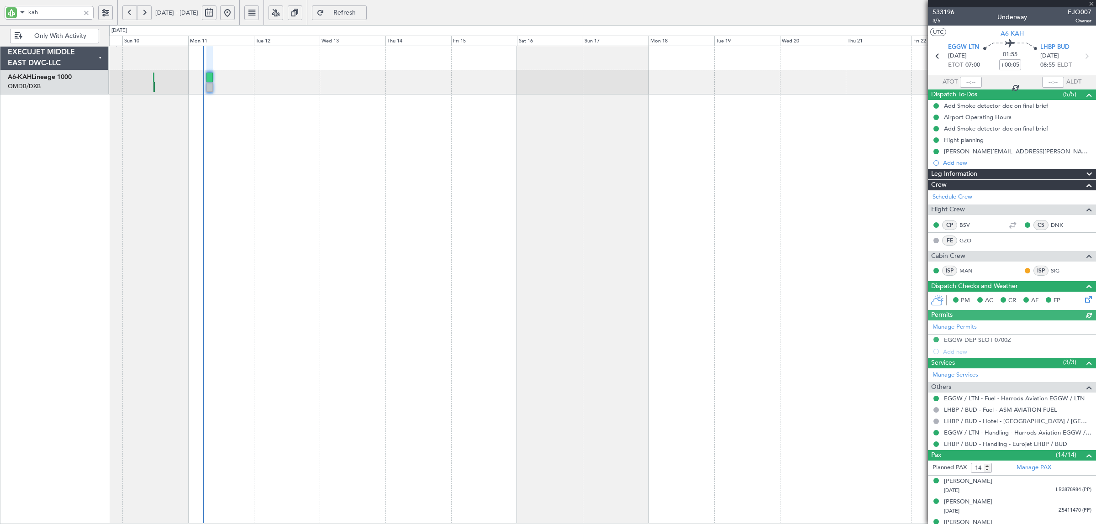
type input "Rohit Roy (ROY)"
type input "6984"
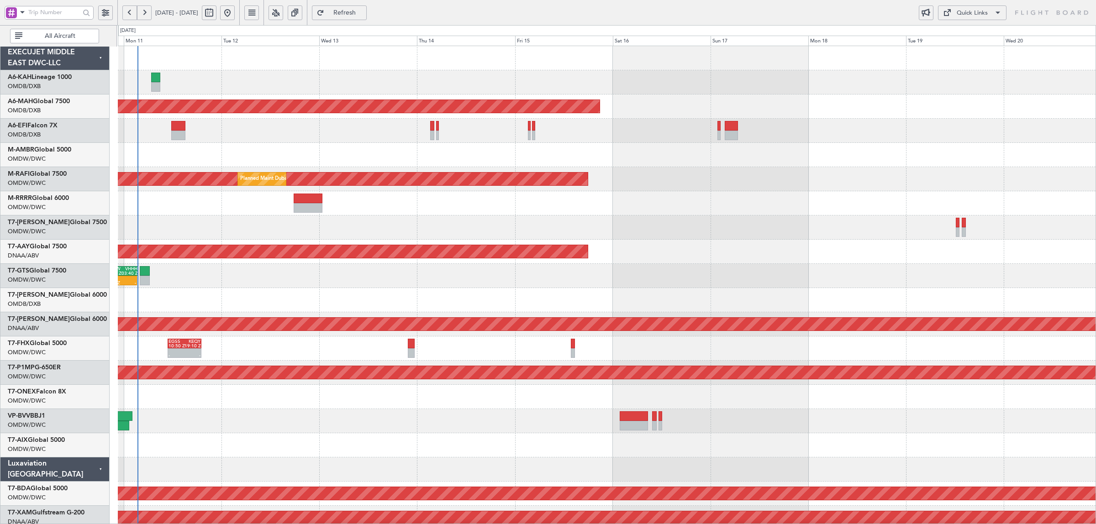
click at [186, 205] on div "Planned Maint [GEOGRAPHIC_DATA] ([GEOGRAPHIC_DATA] Intl) Unplanned Maint [GEOGR…" at bounding box center [606, 481] width 977 height 871
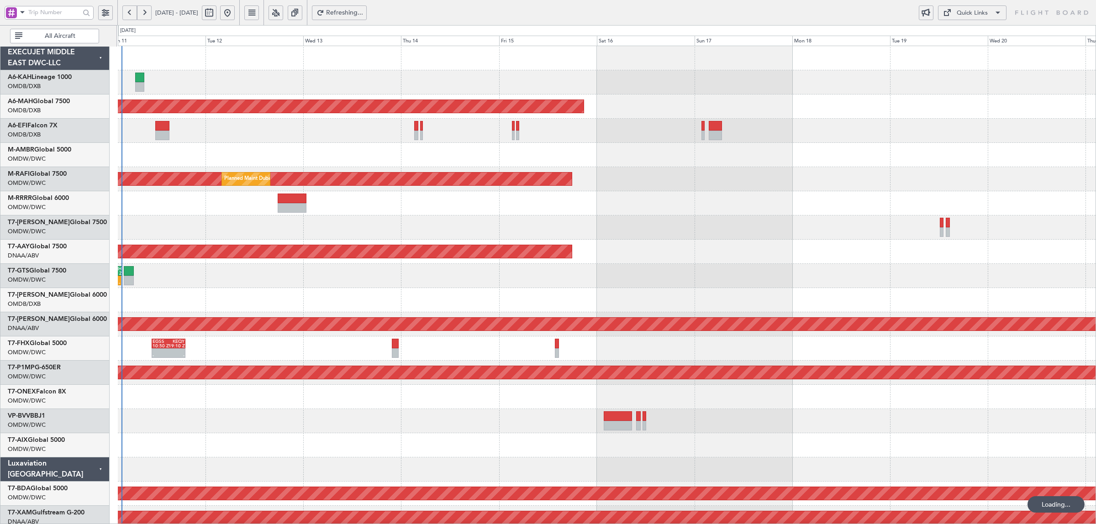
click at [23, 14] on span at bounding box center [22, 11] width 11 height 11
click at [29, 58] on span "A/C (Reg. or Type)" at bounding box center [46, 61] width 51 height 9
click at [46, 34] on span "All Aircraft" at bounding box center [60, 36] width 72 height 6
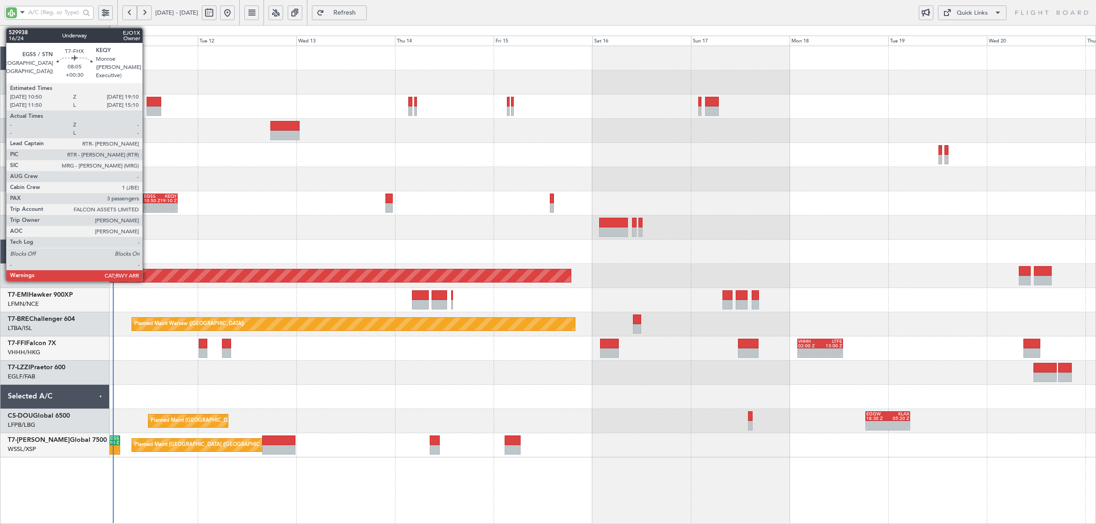
click at [151, 208] on div "-" at bounding box center [152, 210] width 16 height 5
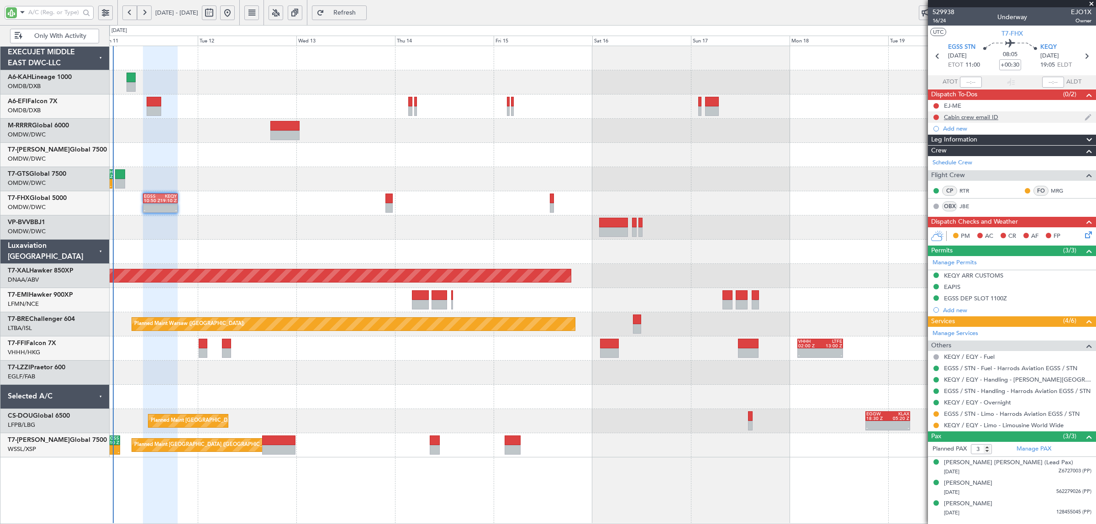
click at [954, 119] on div "Cabin crew email ID" at bounding box center [971, 117] width 54 height 8
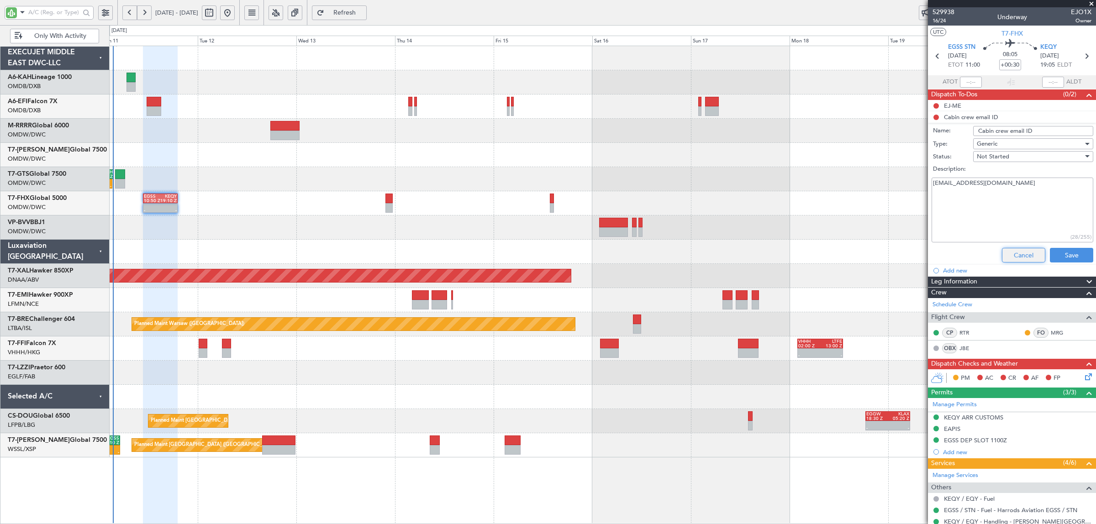
click at [1010, 253] on button "Cancel" at bounding box center [1023, 255] width 43 height 15
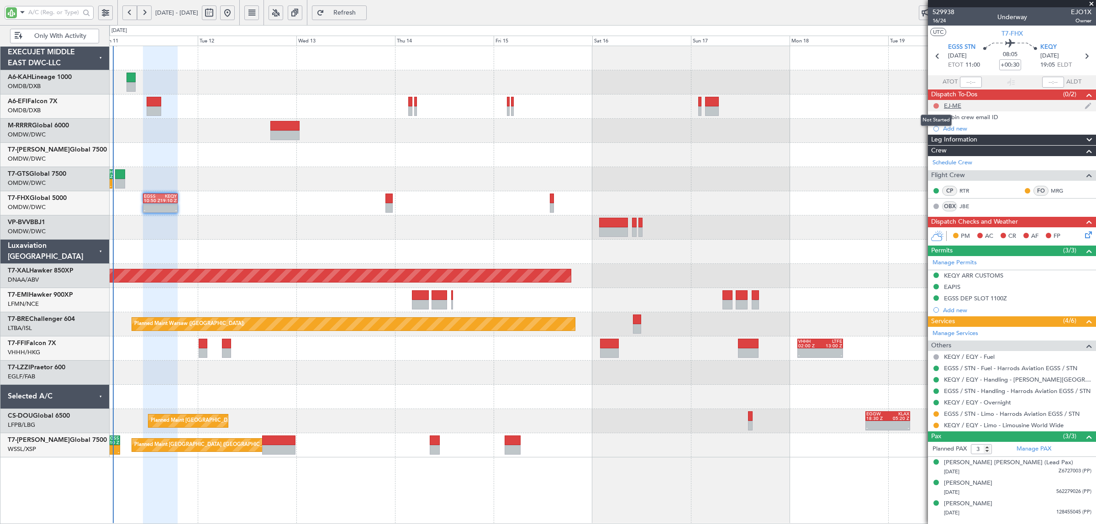
click at [933, 104] on button at bounding box center [935, 105] width 5 height 5
click at [929, 154] on li "Cancelled" at bounding box center [936, 160] width 48 height 14
click at [946, 306] on div "Add new" at bounding box center [1013, 310] width 140 height 8
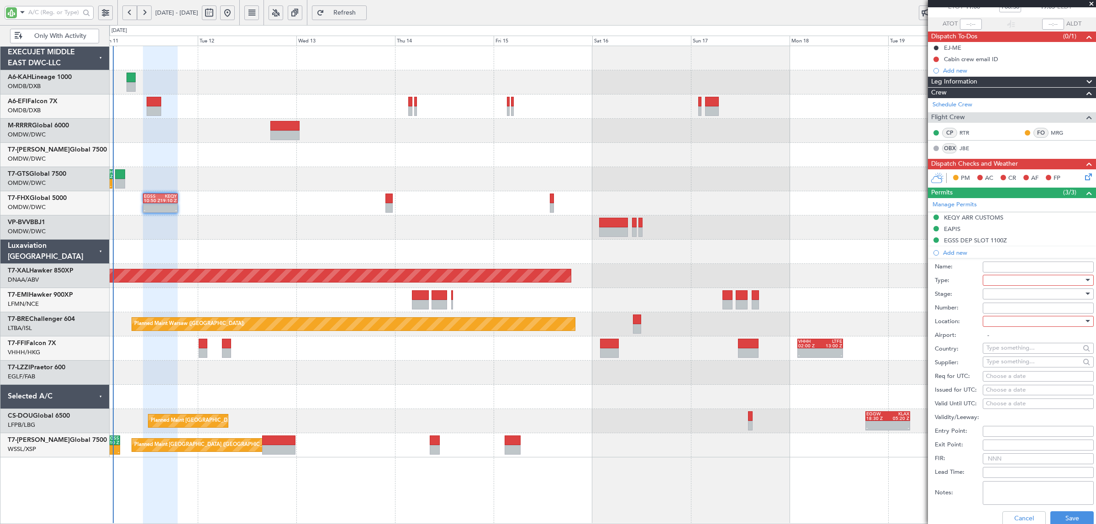
scroll to position [114, 0]
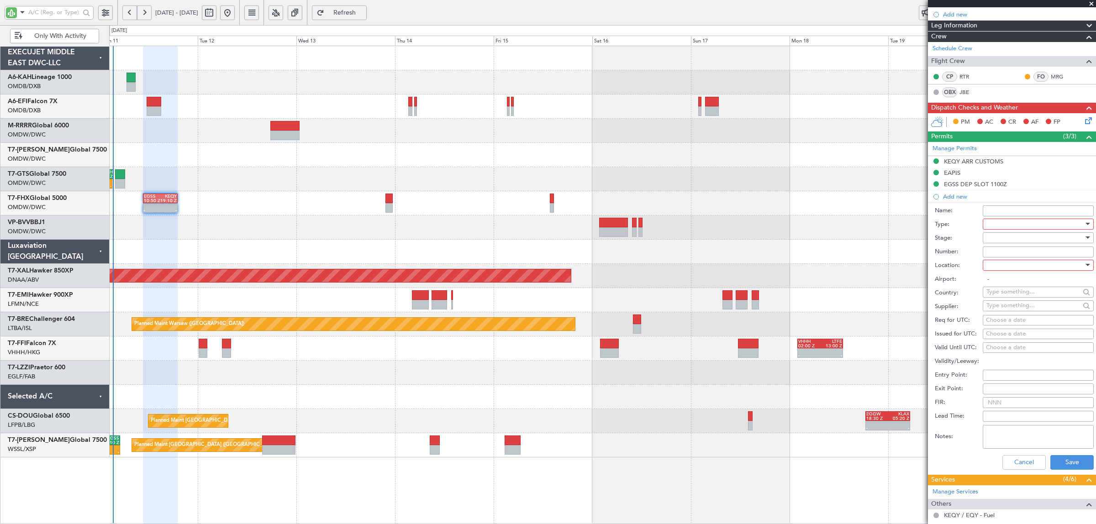
click at [994, 226] on div at bounding box center [1034, 224] width 97 height 14
click at [1003, 274] on span "API" at bounding box center [1033, 271] width 94 height 14
click at [997, 240] on div at bounding box center [1034, 238] width 97 height 14
click at [1003, 307] on span "Received OK" at bounding box center [1033, 312] width 94 height 14
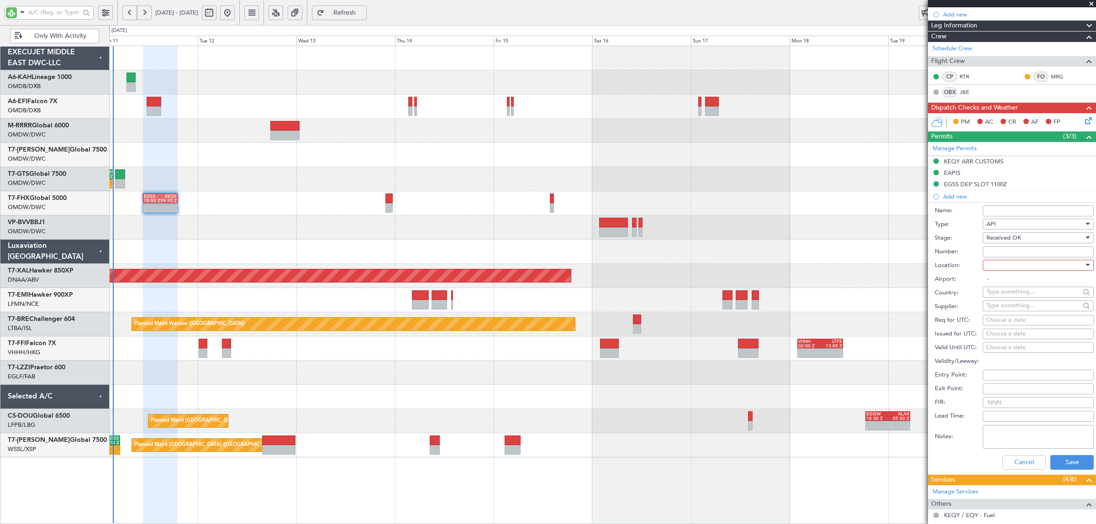
click at [1002, 252] on input "Number:" at bounding box center [1037, 252] width 111 height 11
type input "FILED BY [PERSON_NAME]"
click at [1037, 266] on div at bounding box center [1034, 265] width 97 height 14
click at [1031, 282] on span "Departure" at bounding box center [1033, 285] width 94 height 14
type input "EGSS / STN"
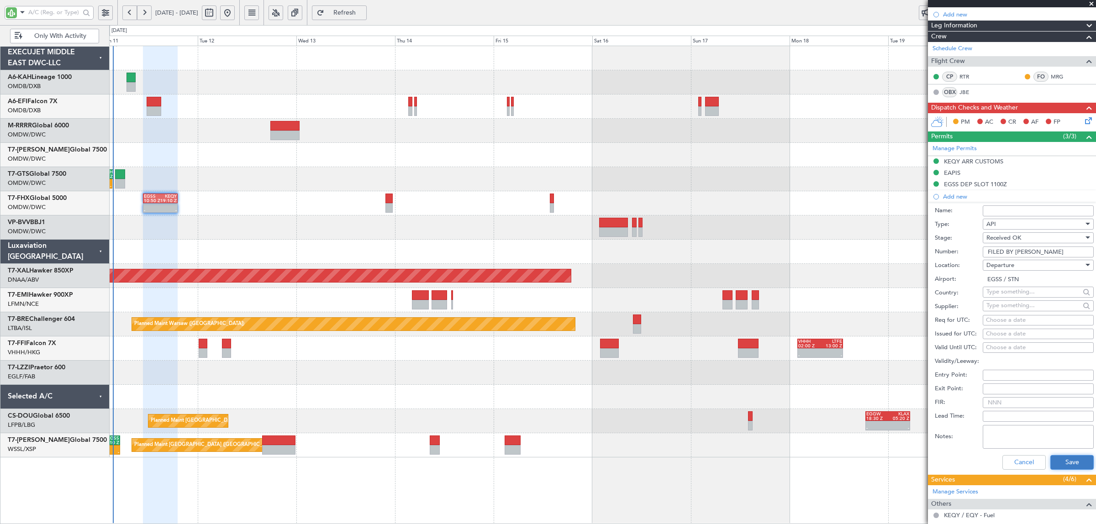
click at [1054, 462] on button "Save" at bounding box center [1071, 462] width 43 height 15
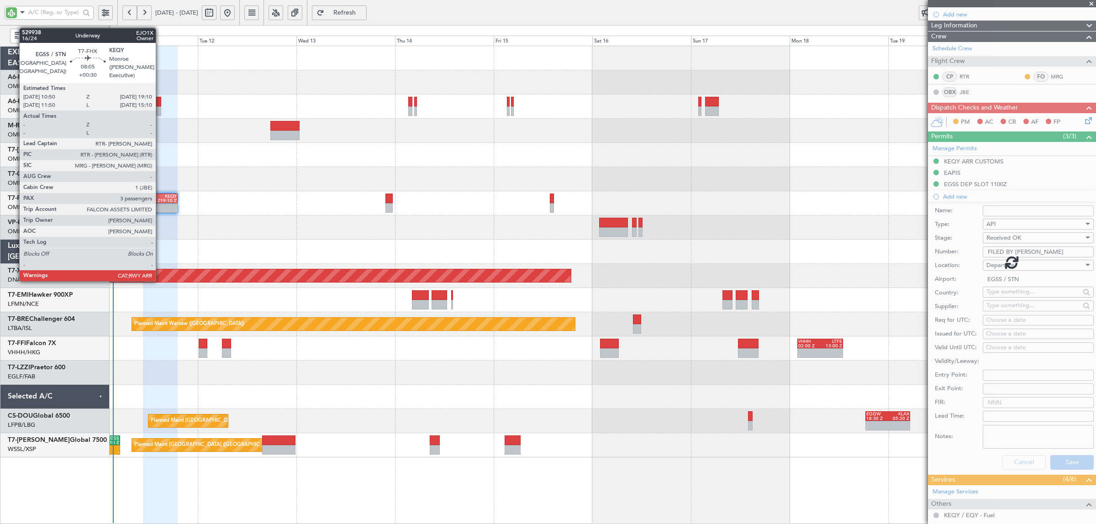
click at [160, 205] on div at bounding box center [168, 206] width 16 height 5
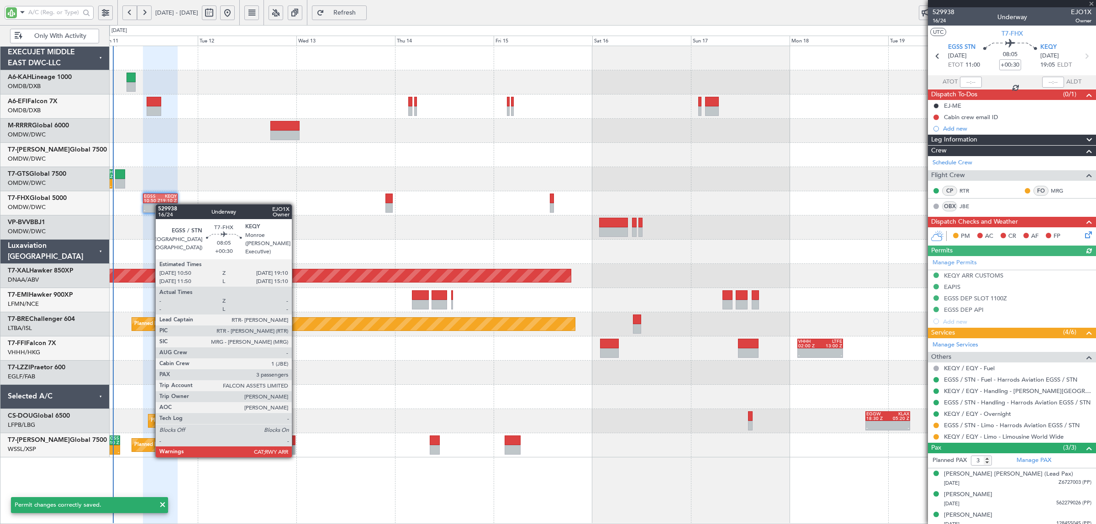
click at [160, 205] on div at bounding box center [168, 206] width 16 height 5
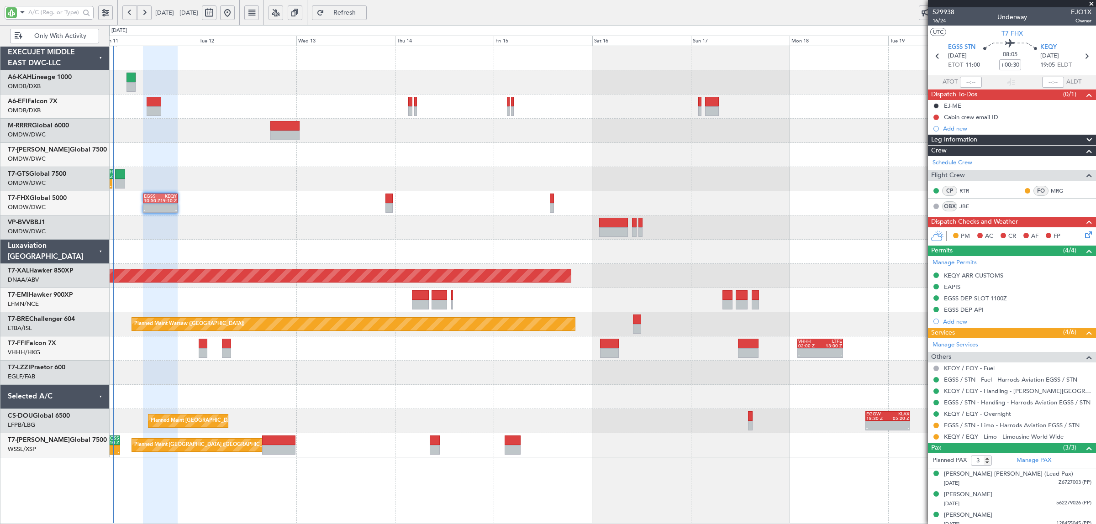
click at [361, 17] on button "Refresh" at bounding box center [339, 12] width 55 height 15
click at [190, 128] on div at bounding box center [602, 131] width 986 height 24
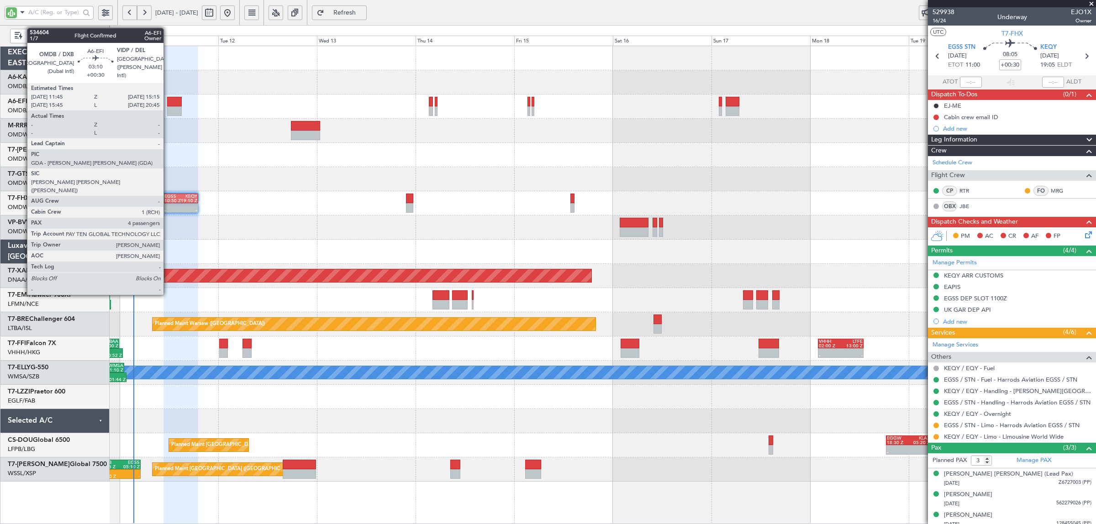
click at [168, 104] on div at bounding box center [174, 102] width 15 height 10
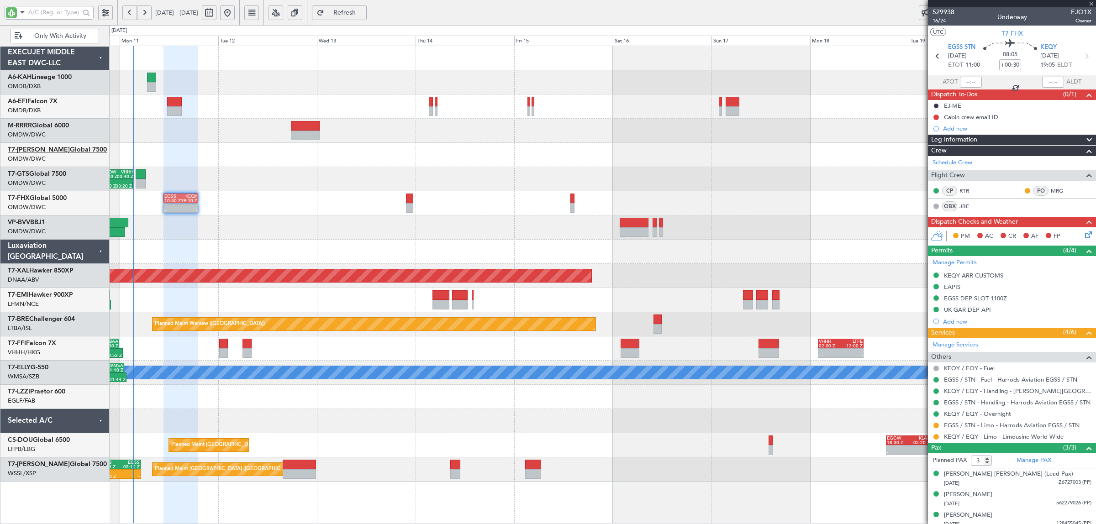
type input "4"
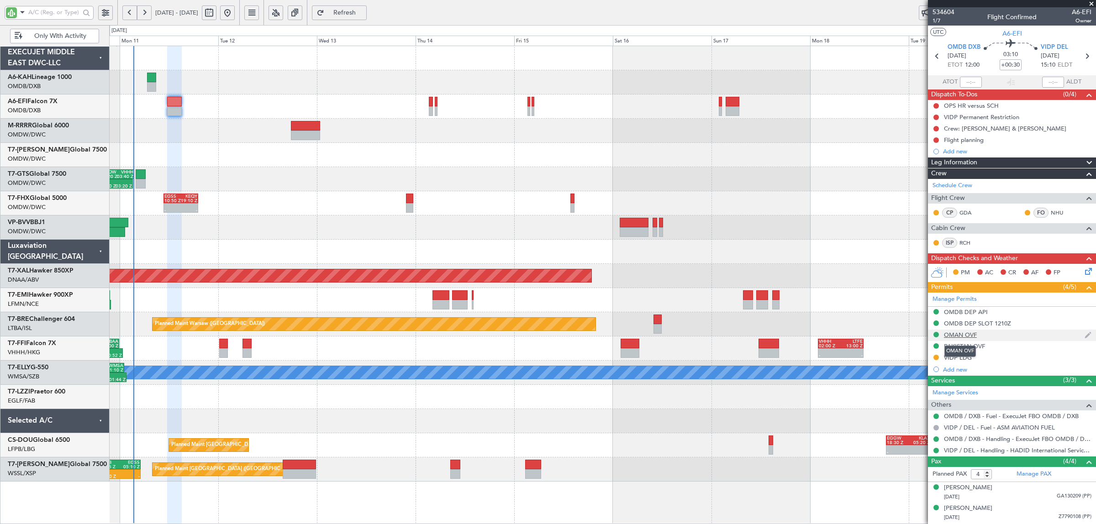
click at [950, 336] on div "OMAN OVF" at bounding box center [960, 335] width 33 height 8
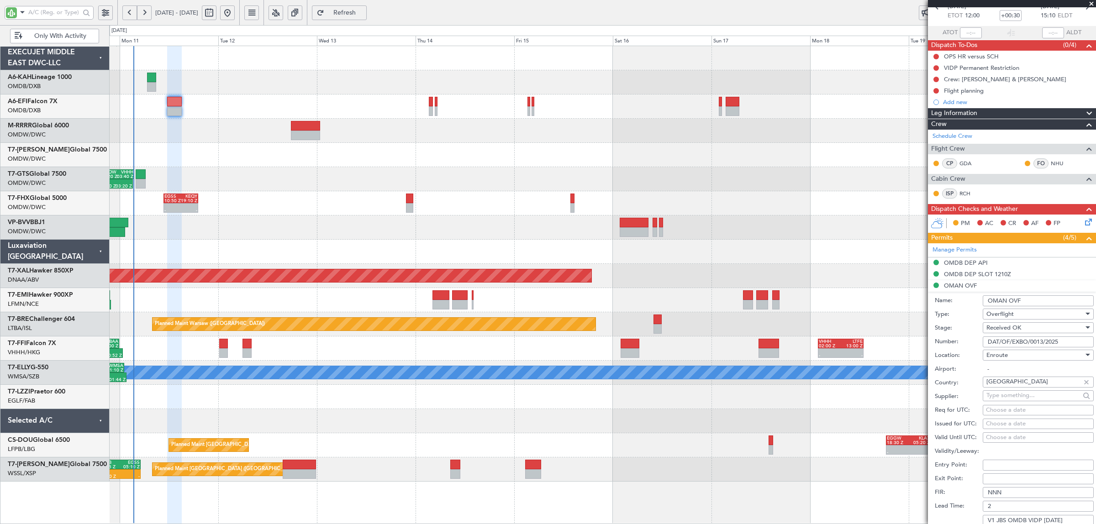
scroll to position [114, 0]
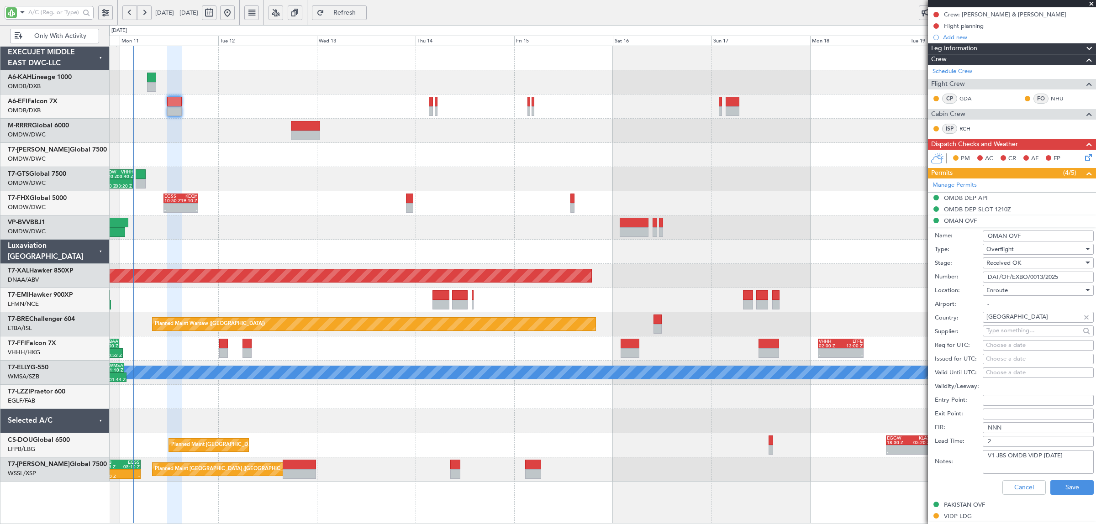
drag, startPoint x: 996, startPoint y: 456, endPoint x: 968, endPoint y: 458, distance: 27.9
click at [968, 457] on div "Notes: V1 JBS OMDB VIDP [DATE]" at bounding box center [1013, 461] width 159 height 27
paste textarea "V1"
click at [982, 462] on textarea "JBS V1 OMDB VIDP [DATE] V2 OMDB VIDP EARLY DEP BY 3 HRS" at bounding box center [1037, 462] width 111 height 24
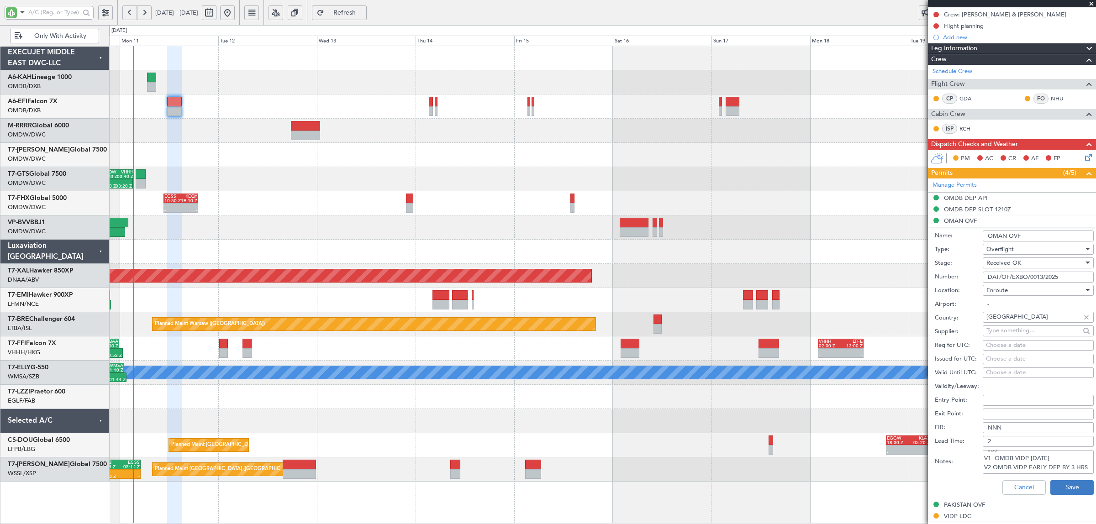
type textarea "JBS V1 OMDB VIDP [DATE] V2 OMDB VIDP EARLY DEP BY 3 HRS"
click at [1061, 487] on button "Save" at bounding box center [1071, 487] width 43 height 15
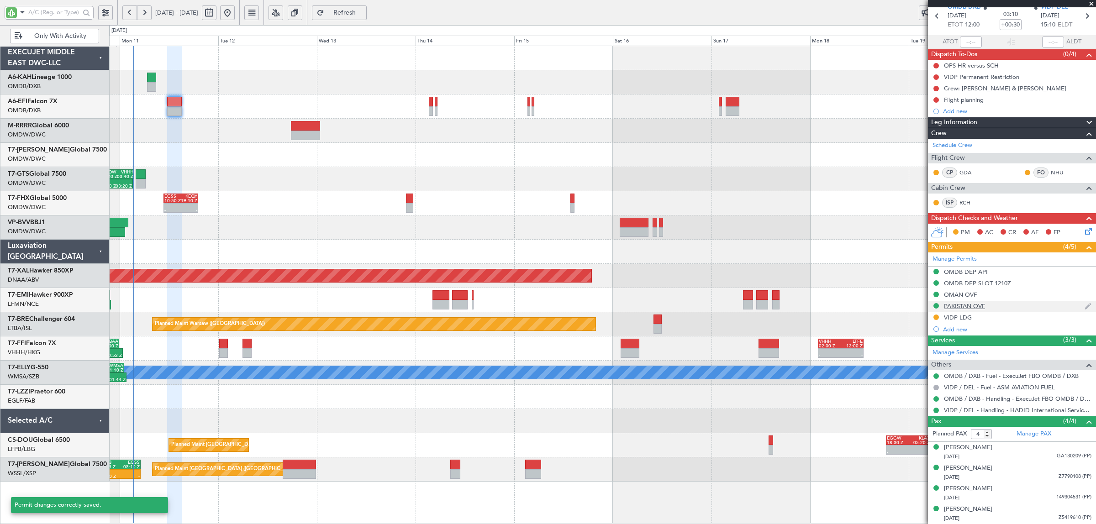
scroll to position [41, 0]
click at [963, 305] on div "PAKISTAN OVF" at bounding box center [964, 306] width 41 height 8
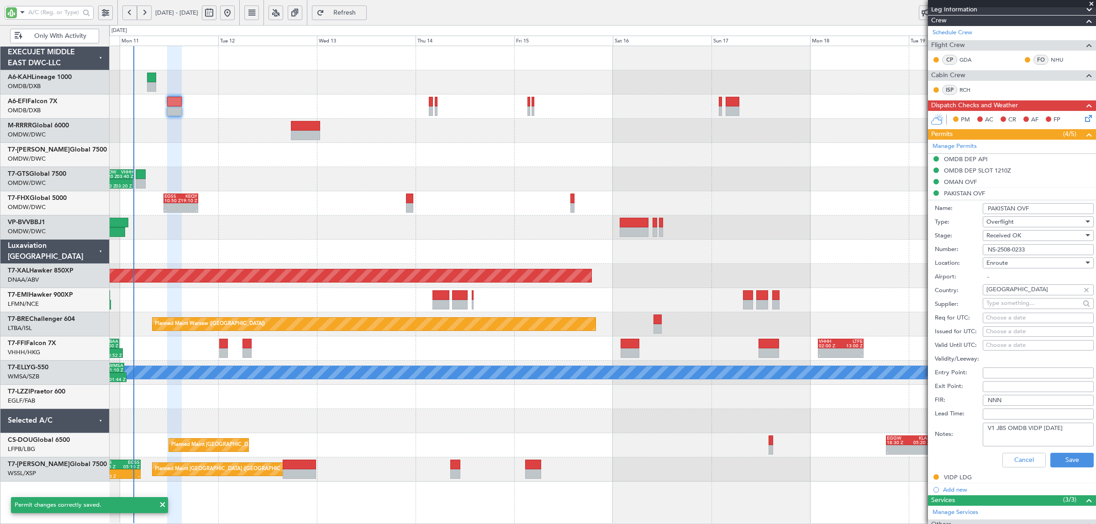
scroll to position [171, 0]
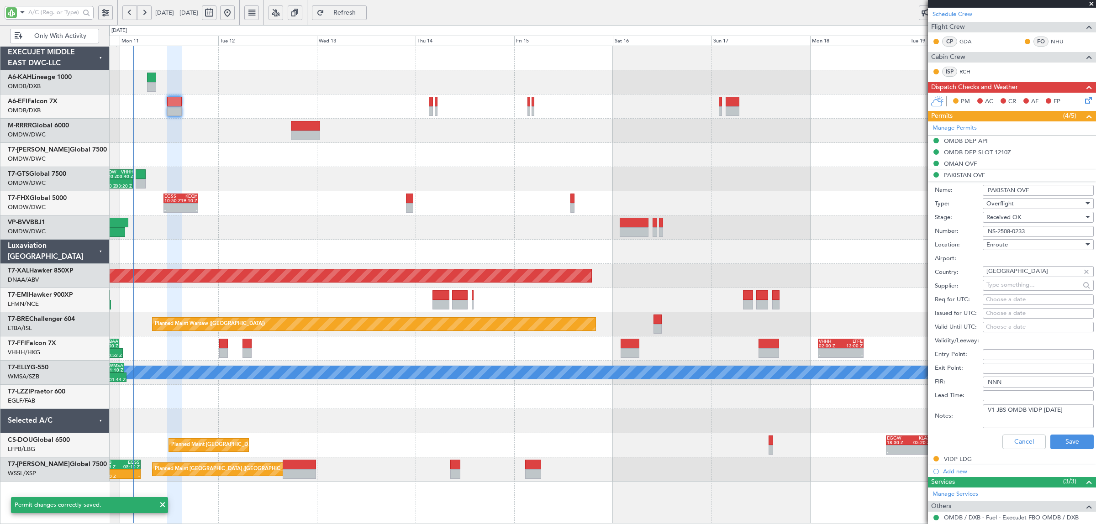
drag, startPoint x: 980, startPoint y: 409, endPoint x: 946, endPoint y: 414, distance: 33.7
click at [953, 409] on div "Notes: V1 JBS OMDB VIDP [DATE]" at bounding box center [1013, 416] width 159 height 27
paste textarea "V2 OMDB VIDP EARLY DEP BY 3 HRS"
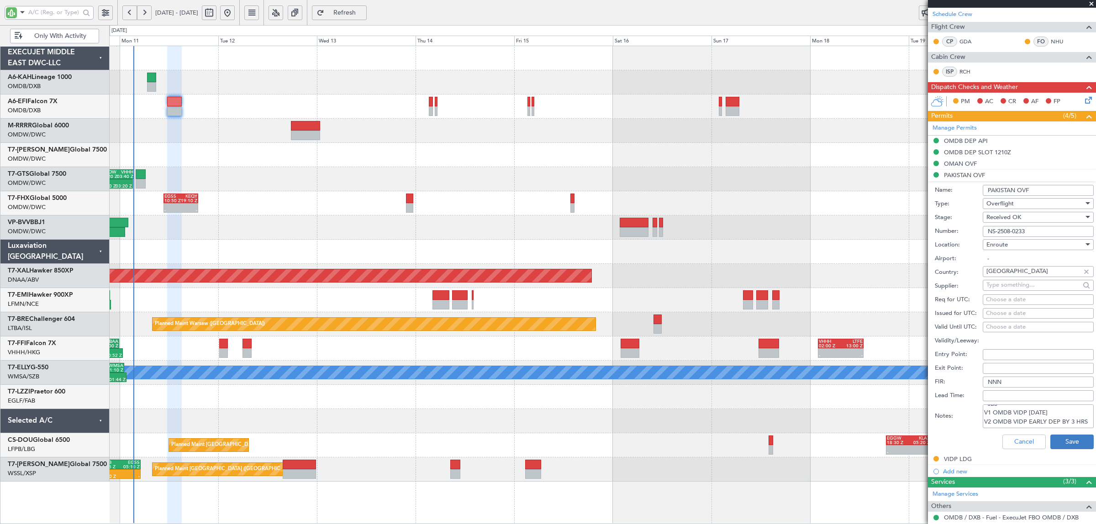
type textarea "JBS V1 OMDB VIDP [DATE] V2 OMDB VIDP EARLY DEP BY 3 HRS"
click at [1051, 443] on button "Save" at bounding box center [1071, 442] width 43 height 15
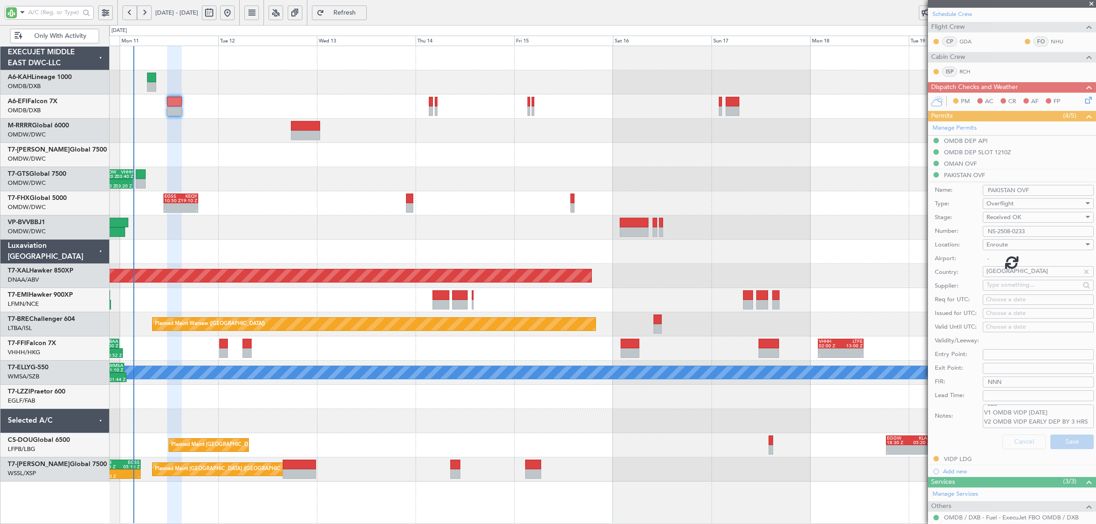
scroll to position [41, 0]
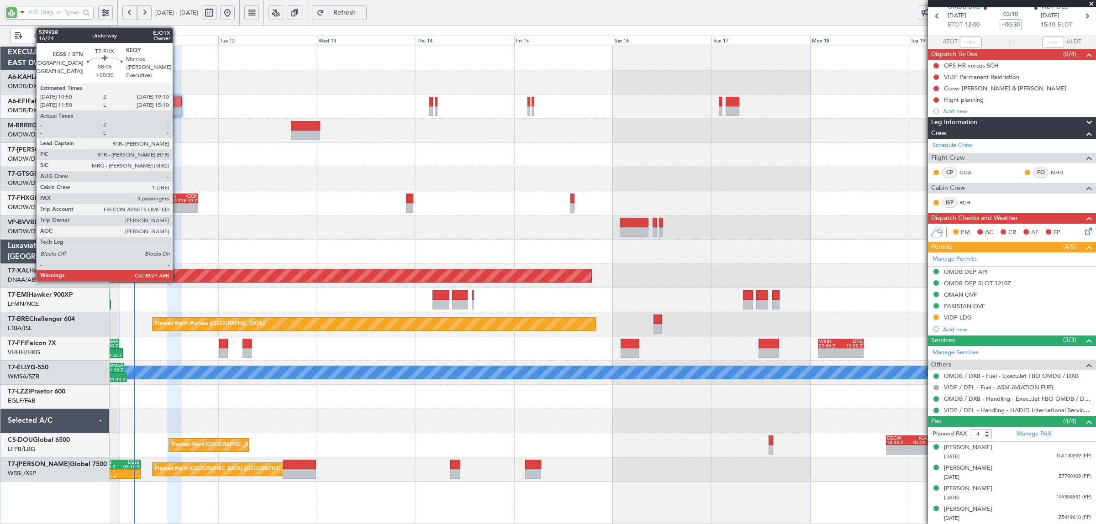
click at [177, 202] on div "10:50 Z" at bounding box center [172, 201] width 16 height 5
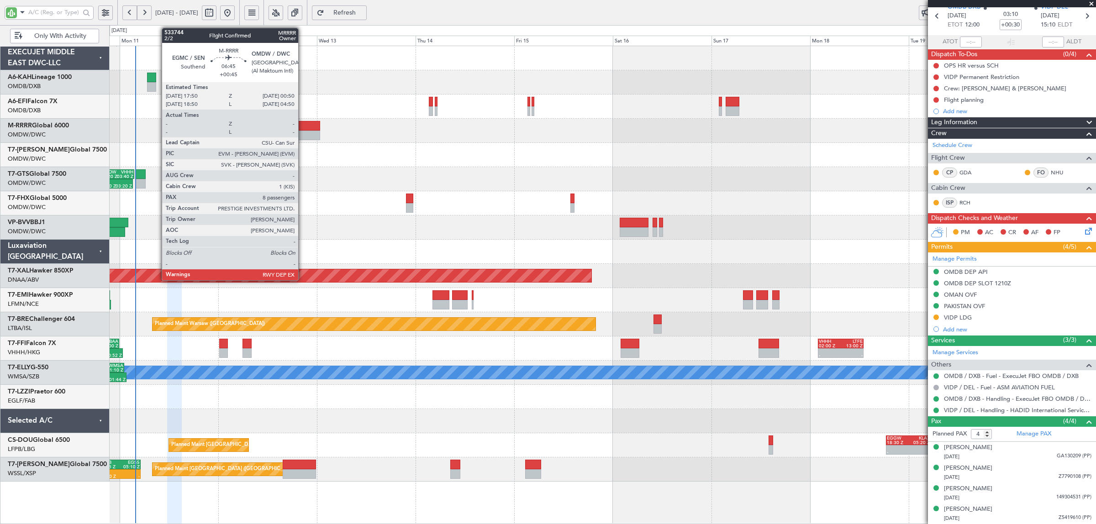
click at [303, 136] on div at bounding box center [305, 136] width 29 height 10
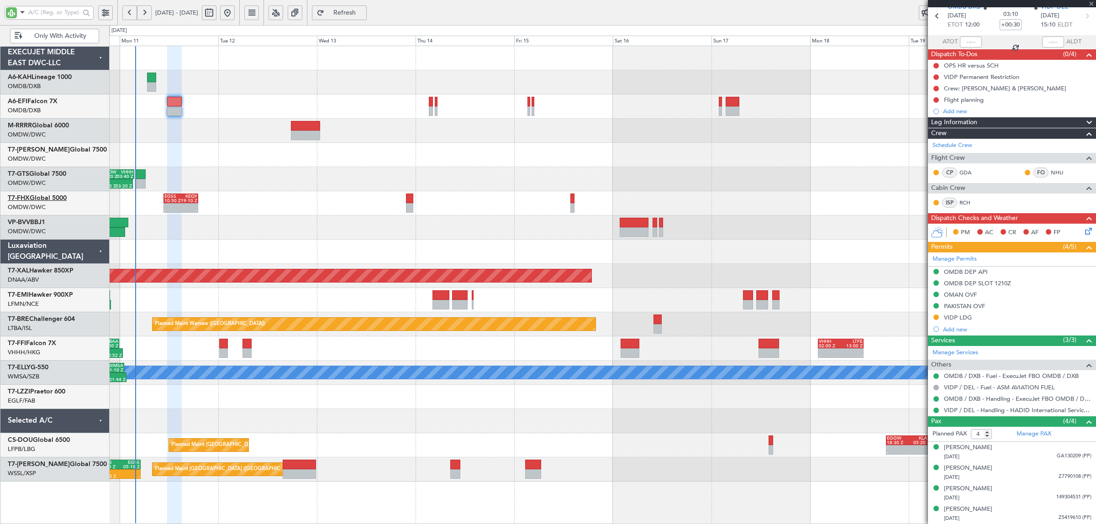
type input "+00:45"
type input "8"
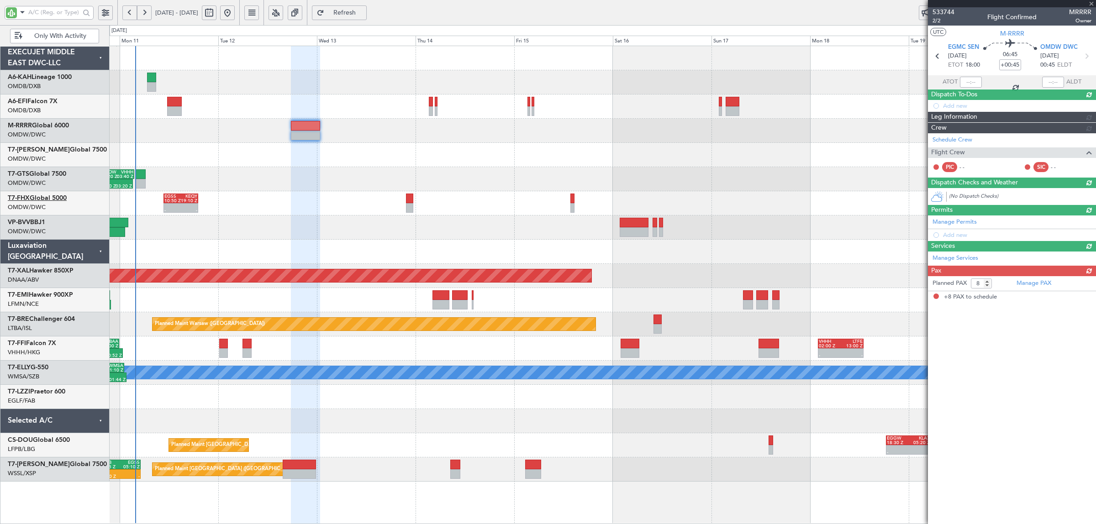
scroll to position [0, 0]
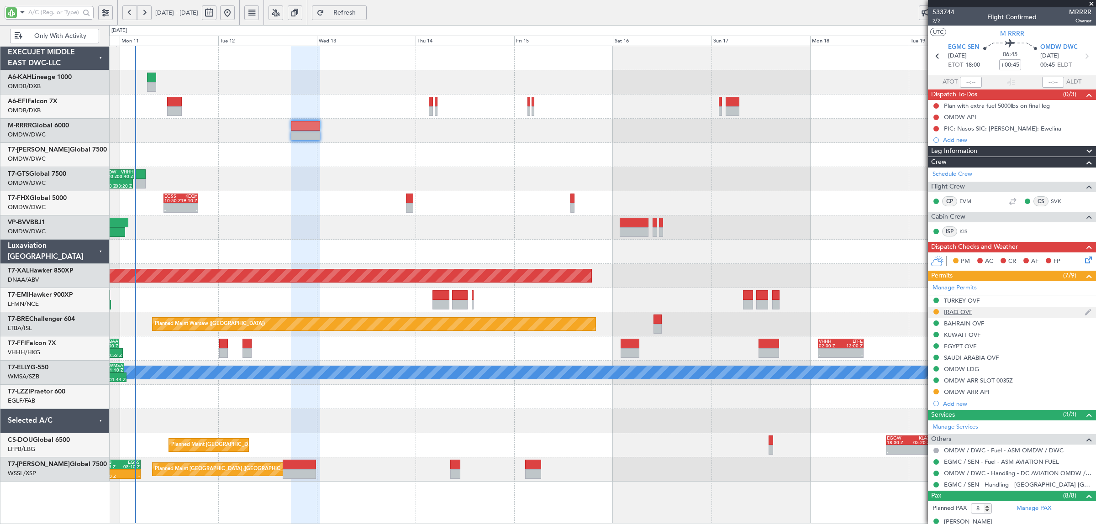
click at [963, 313] on div "IRAQ OVF" at bounding box center [958, 312] width 28 height 8
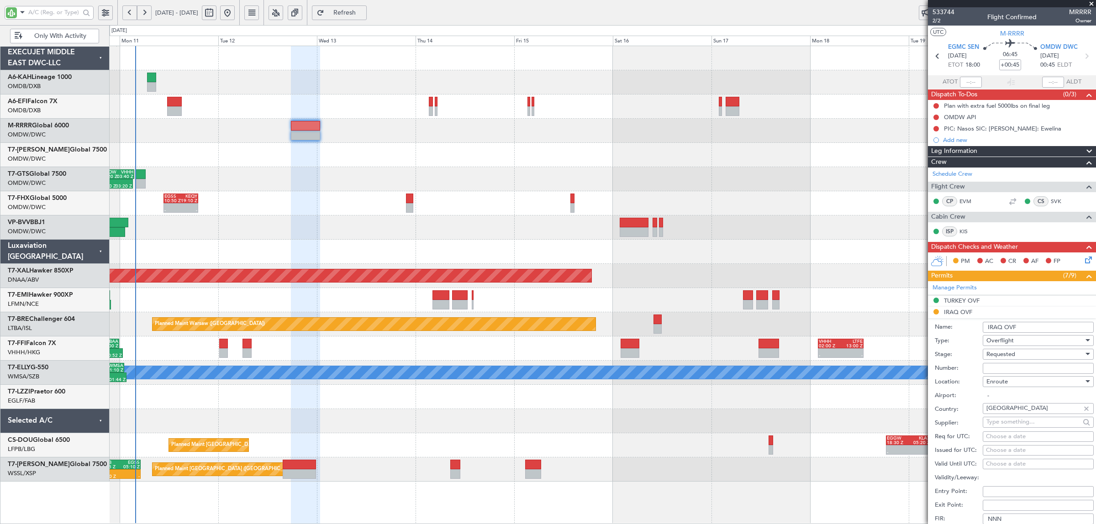
click at [999, 354] on span "Requested" at bounding box center [1000, 354] width 29 height 8
click at [1012, 427] on span "Received OK" at bounding box center [1033, 425] width 94 height 14
click at [998, 370] on input "Number:" at bounding box center [1037, 368] width 111 height 11
paste input "OVR 46065"
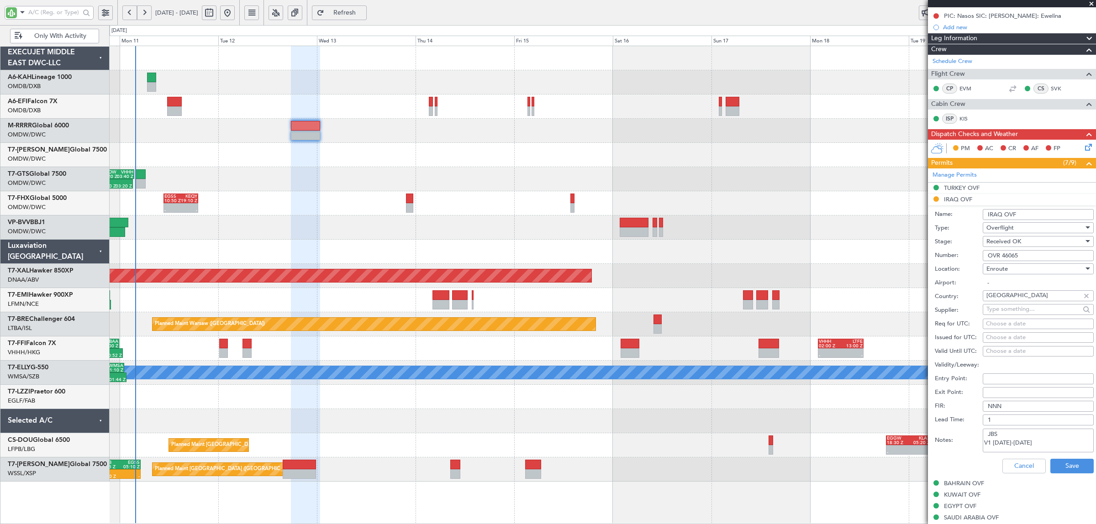
scroll to position [114, 0]
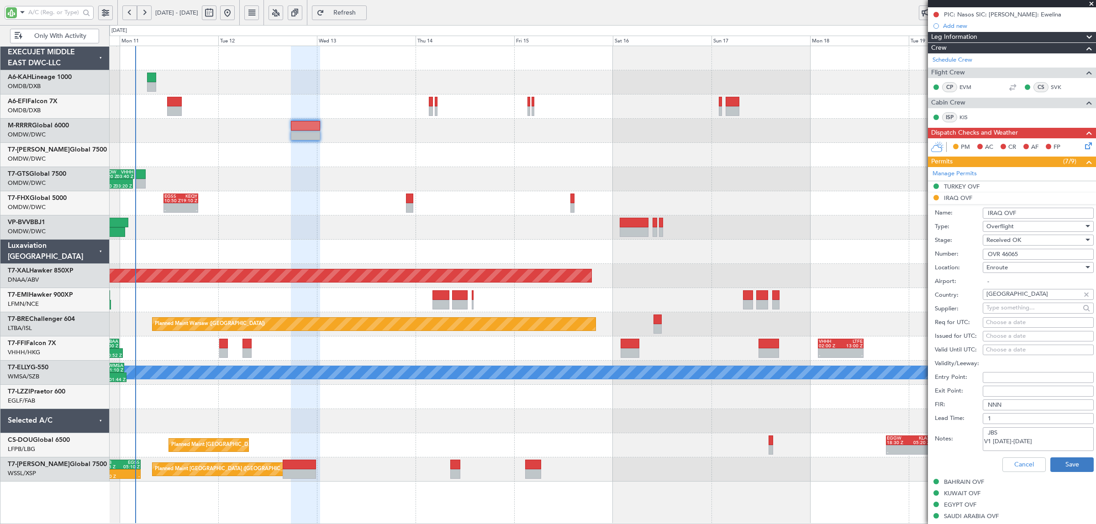
type input "OVR 46065"
click at [1055, 462] on button "Save" at bounding box center [1071, 464] width 43 height 15
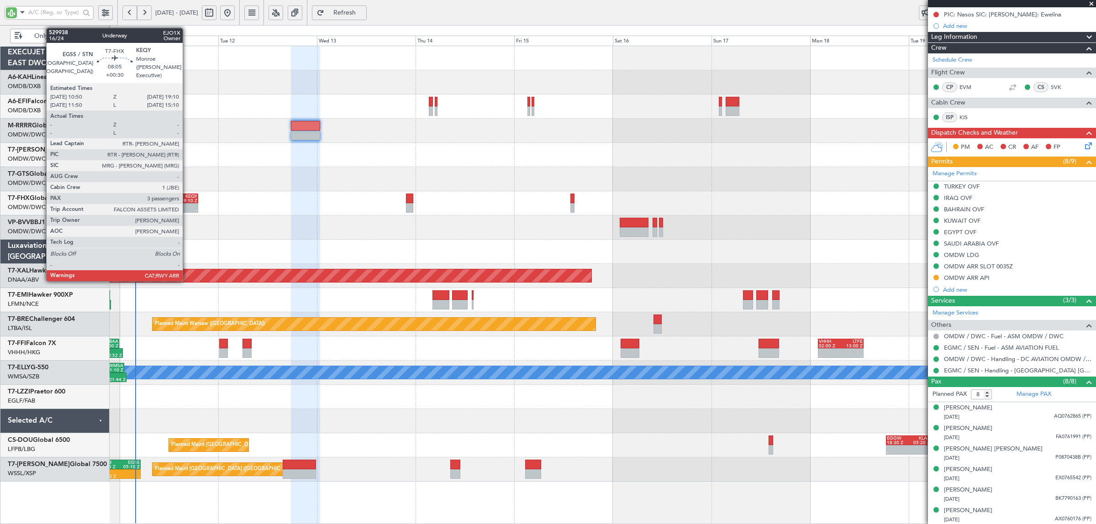
click at [187, 202] on div "19:10 Z" at bounding box center [189, 201] width 16 height 5
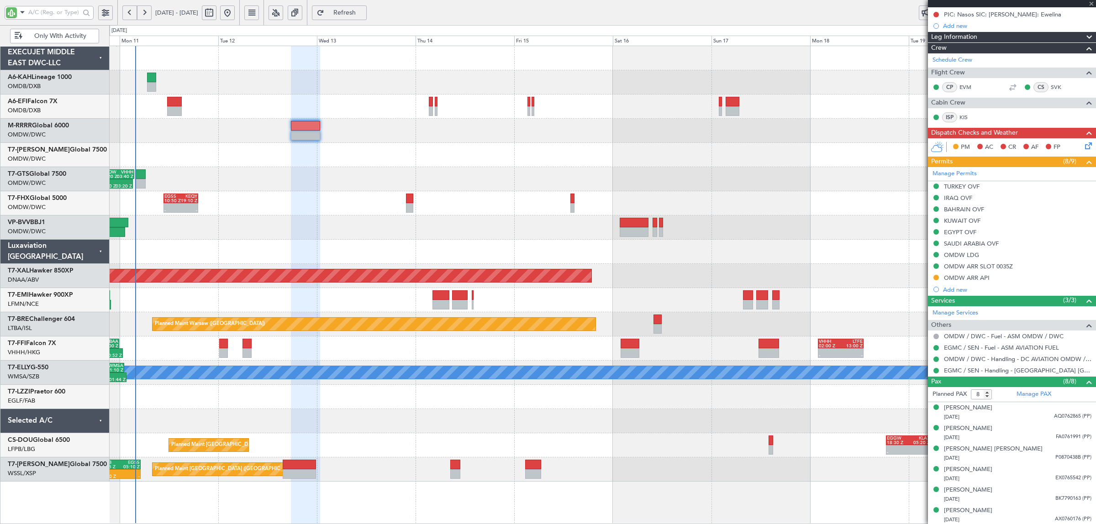
type input "+00:30"
type input "3"
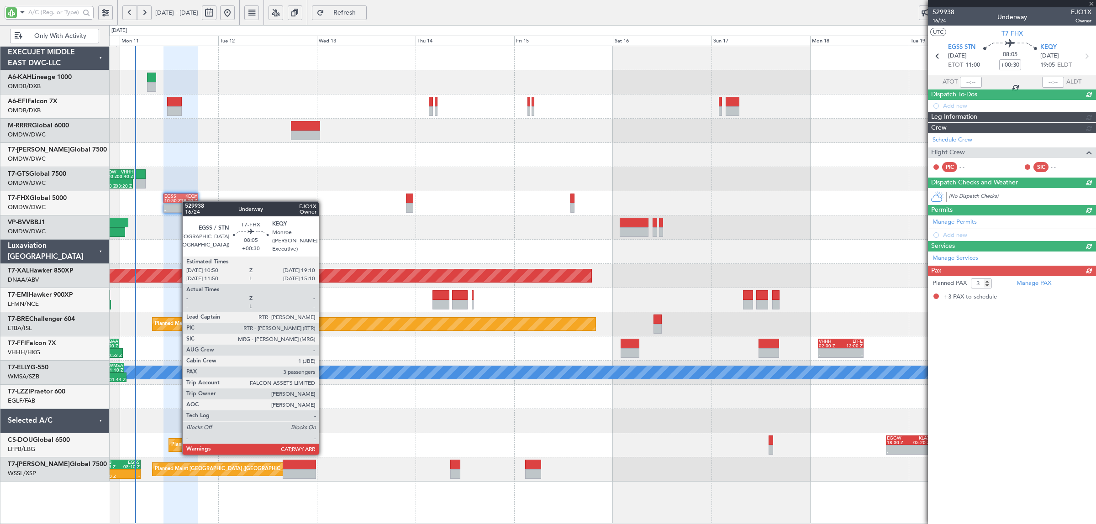
scroll to position [0, 0]
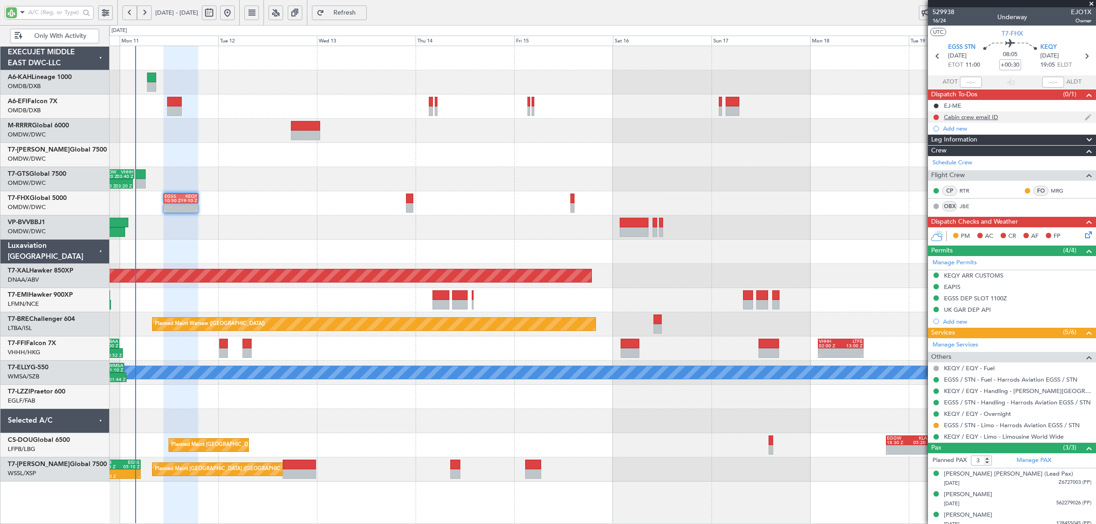
click at [958, 119] on div "Cabin crew email ID" at bounding box center [971, 117] width 54 height 8
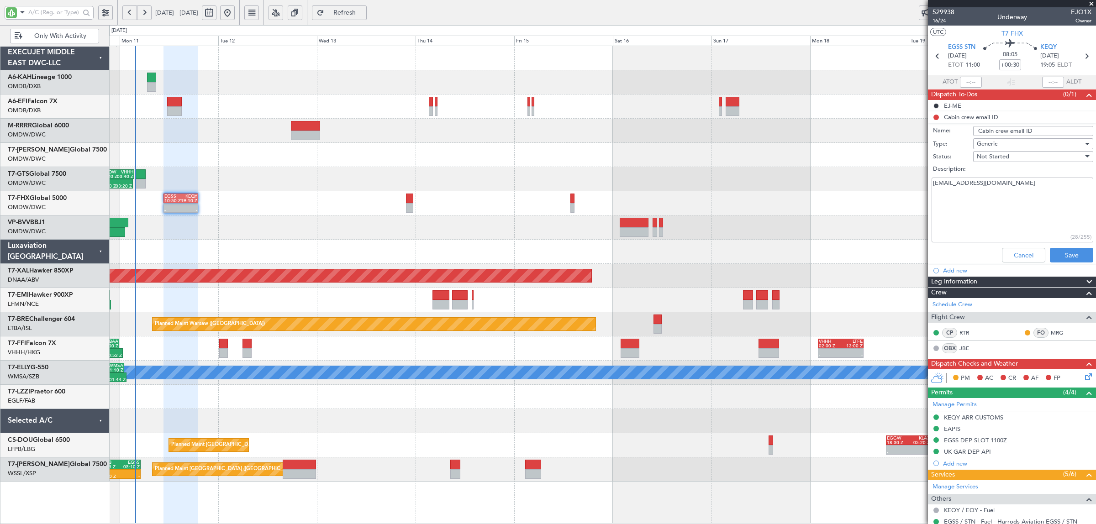
drag, startPoint x: 1025, startPoint y: 183, endPoint x: 902, endPoint y: 179, distance: 122.9
click at [902, 179] on fb-app "[DATE] - [DATE] Refresh Quick Links Only With Activity Unplanned Maint [GEOGRAP…" at bounding box center [548, 267] width 1096 height 513
click at [1017, 252] on button "Cancel" at bounding box center [1023, 255] width 43 height 15
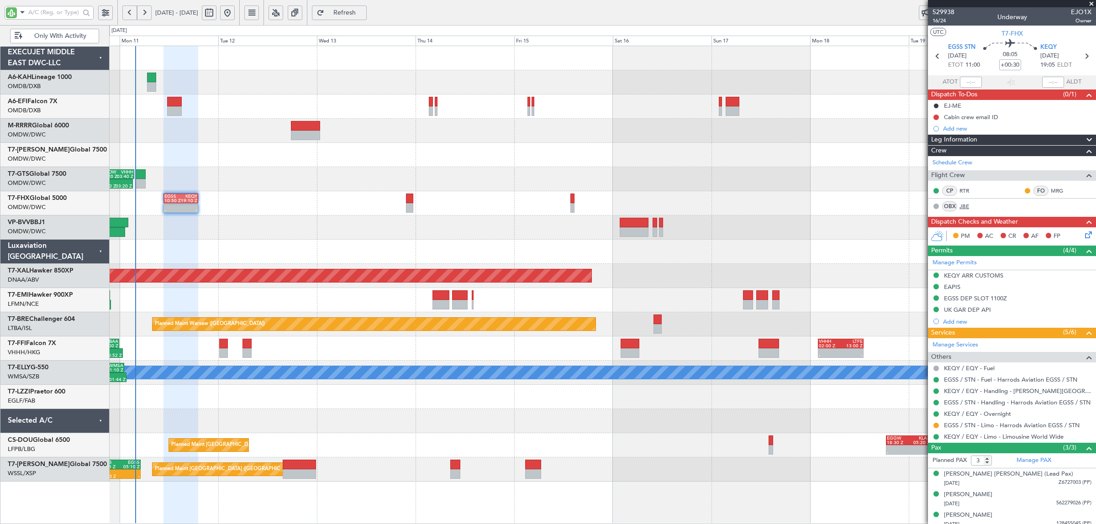
click at [962, 208] on link "JBE" at bounding box center [969, 206] width 21 height 8
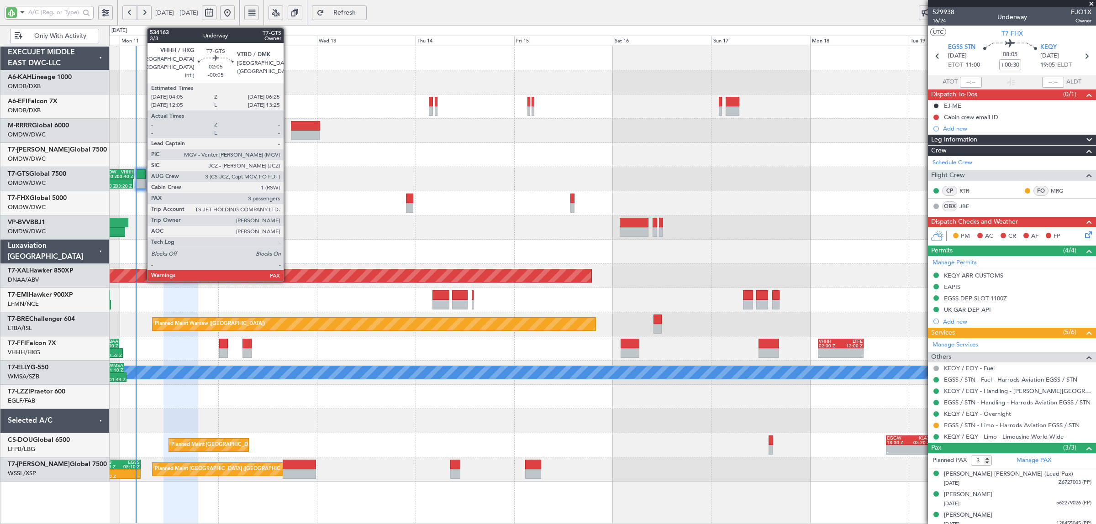
click at [143, 185] on div at bounding box center [141, 184] width 10 height 10
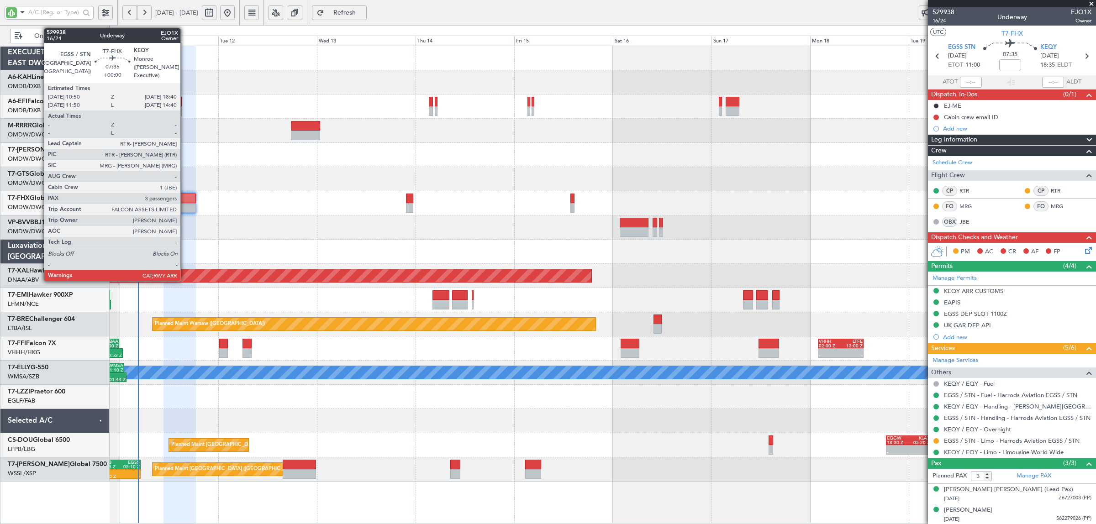
click at [185, 210] on div at bounding box center [179, 208] width 32 height 10
click at [182, 203] on div at bounding box center [179, 199] width 32 height 10
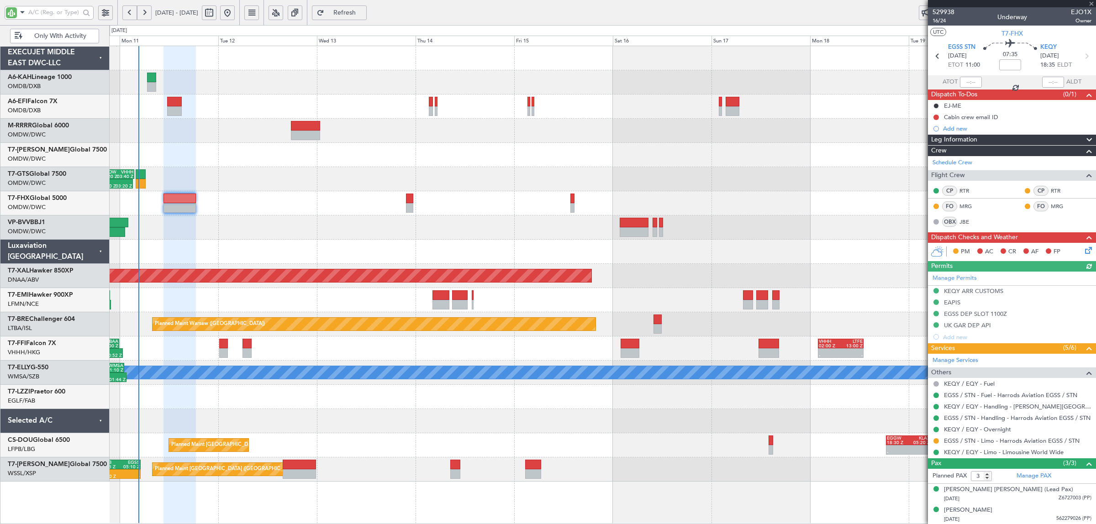
type input "Syed Shakeel (SYS)"
type input "7003"
type input "Syed Shakeel (SYS)"
type input "7003"
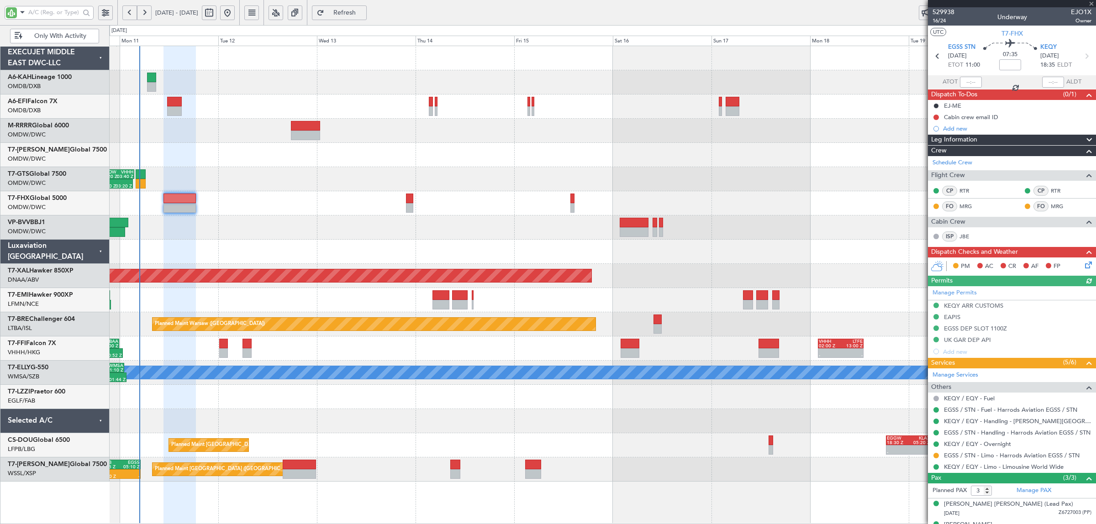
type input "Syed Shakeel (SYS)"
type input "7003"
type input "Syed Shakeel (SYS)"
type input "7003"
type input "Syed Shakeel (SYS)"
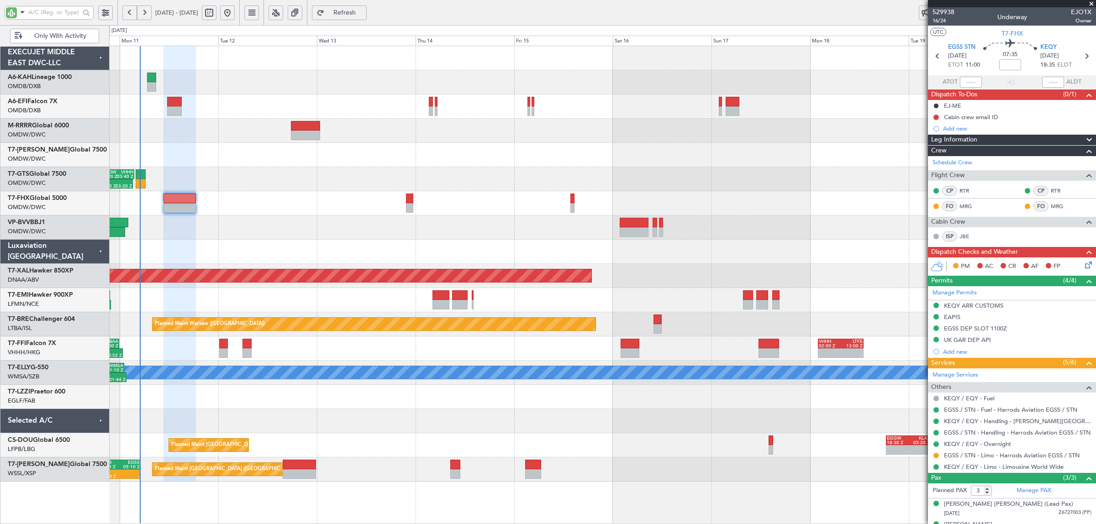
type input "7003"
type input "Syed Shakeel (SYS)"
type input "7003"
click at [935, 117] on button at bounding box center [935, 117] width 5 height 5
click at [932, 157] on span "Completed" at bounding box center [940, 157] width 30 height 9
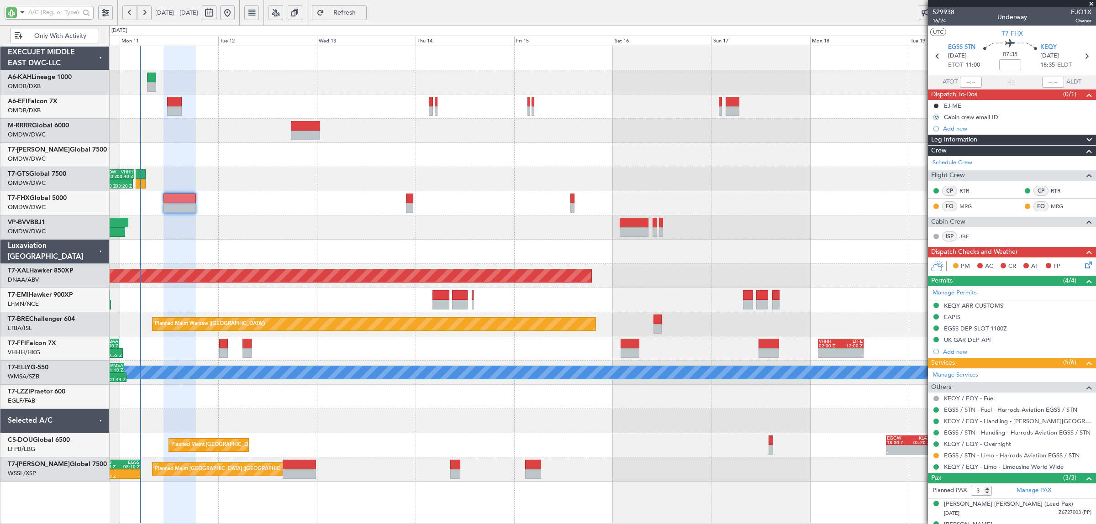
click at [1083, 266] on icon at bounding box center [1086, 263] width 7 height 7
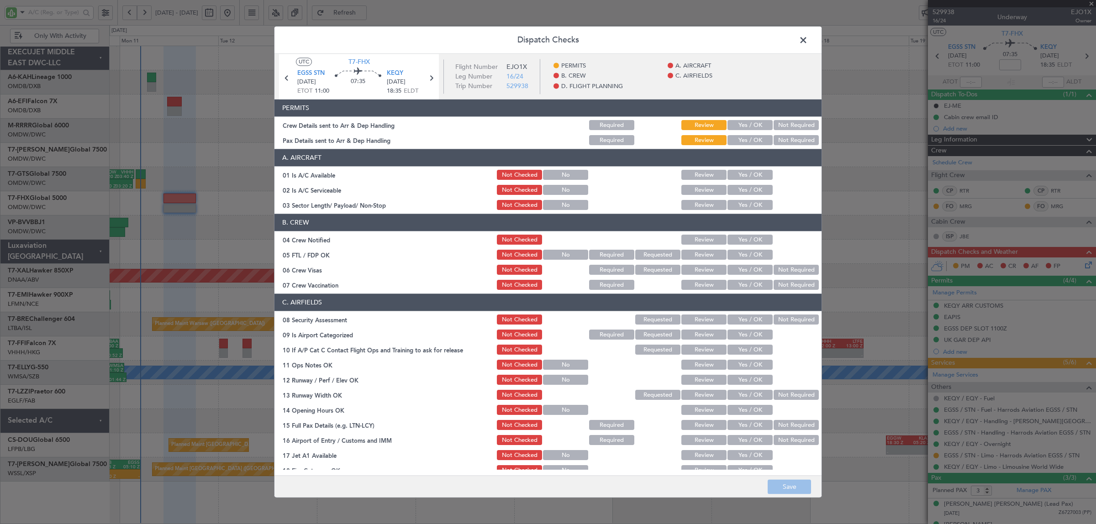
click at [754, 128] on button "Yes / OK" at bounding box center [749, 126] width 45 height 10
drag, startPoint x: 754, startPoint y: 138, endPoint x: 753, endPoint y: 163, distance: 25.1
click at [754, 139] on button "Yes / OK" at bounding box center [749, 141] width 45 height 10
drag, startPoint x: 752, startPoint y: 174, endPoint x: 751, endPoint y: 185, distance: 11.0
click at [752, 174] on button "Yes / OK" at bounding box center [749, 175] width 45 height 10
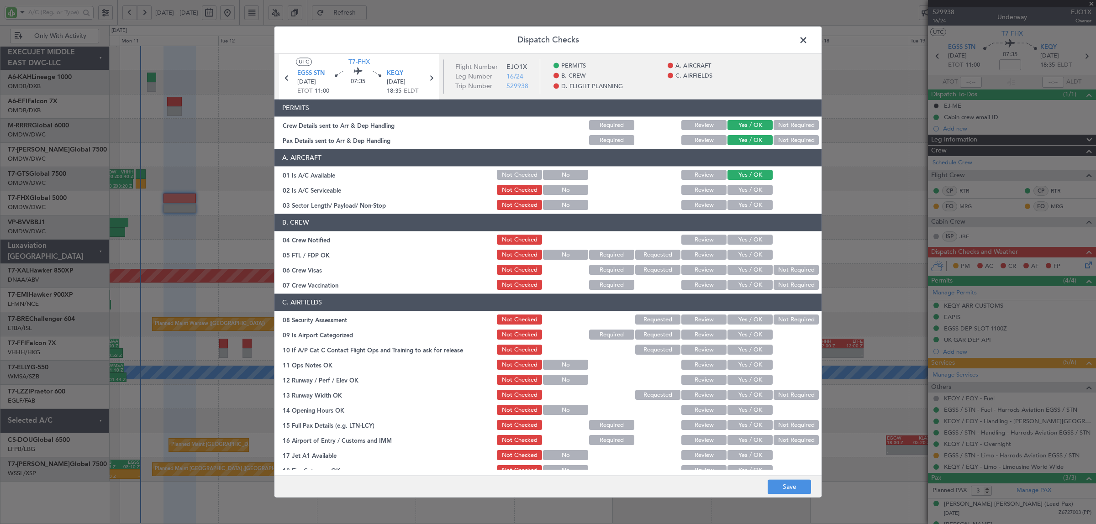
drag, startPoint x: 751, startPoint y: 187, endPoint x: 751, endPoint y: 196, distance: 9.1
click at [751, 188] on button "Yes / OK" at bounding box center [749, 190] width 45 height 10
drag, startPoint x: 750, startPoint y: 203, endPoint x: 754, endPoint y: 233, distance: 30.0
click at [750, 204] on button "Yes / OK" at bounding box center [749, 205] width 45 height 10
click at [754, 241] on button "Yes / OK" at bounding box center [749, 240] width 45 height 10
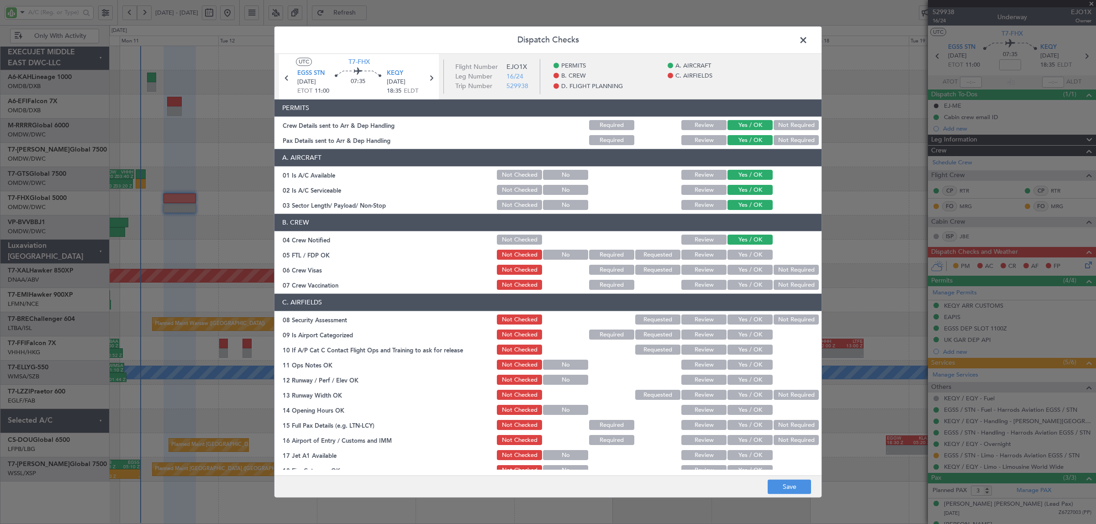
click at [750, 250] on button "Yes / OK" at bounding box center [749, 255] width 45 height 10
drag, startPoint x: 752, startPoint y: 272, endPoint x: 756, endPoint y: 281, distance: 9.8
click at [752, 272] on button "Yes / OK" at bounding box center [749, 270] width 45 height 10
click at [777, 283] on button "Not Required" at bounding box center [795, 285] width 45 height 10
click at [779, 318] on button "Not Required" at bounding box center [795, 320] width 45 height 10
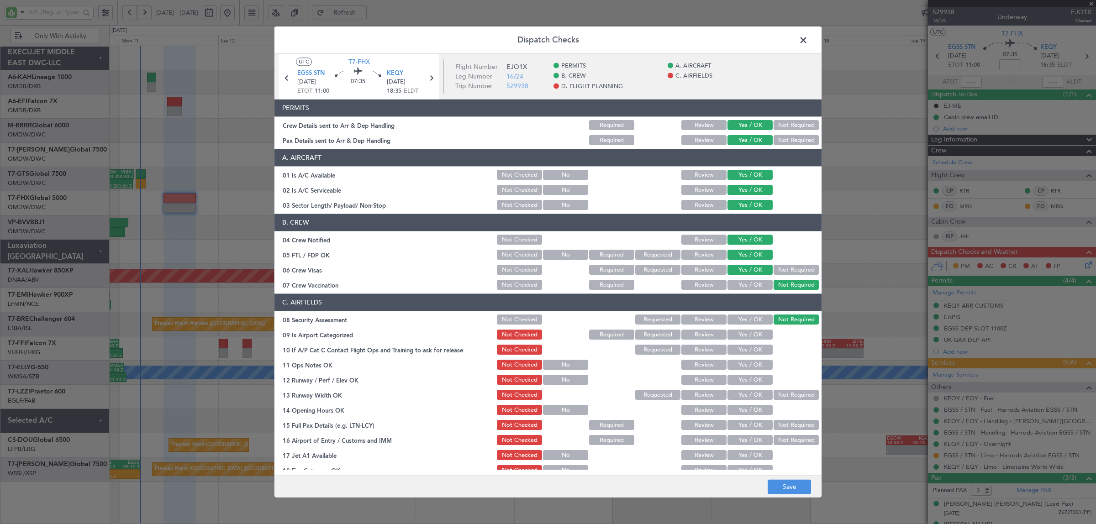
drag, startPoint x: 757, startPoint y: 334, endPoint x: 756, endPoint y: 343, distance: 9.6
click at [756, 334] on button "Yes / OK" at bounding box center [749, 335] width 45 height 10
click at [756, 348] on button "Yes / OK" at bounding box center [749, 350] width 45 height 10
click at [752, 361] on button "Yes / OK" at bounding box center [749, 365] width 45 height 10
click at [751, 378] on button "Yes / OK" at bounding box center [749, 380] width 45 height 10
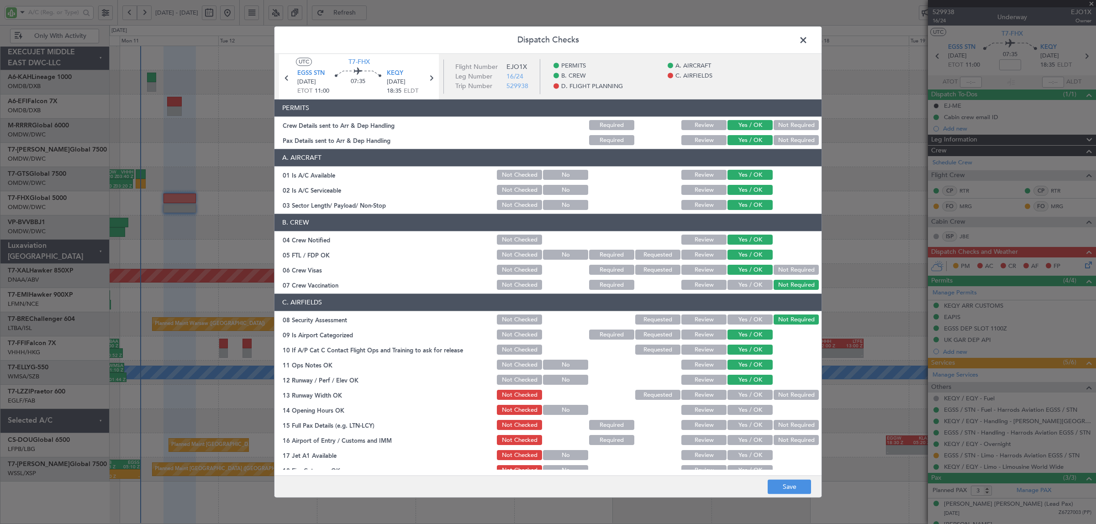
click at [749, 393] on button "Yes / OK" at bounding box center [749, 395] width 45 height 10
click at [749, 409] on button "Yes / OK" at bounding box center [749, 410] width 45 height 10
click at [747, 429] on button "Yes / OK" at bounding box center [749, 425] width 45 height 10
click at [747, 445] on button "Yes / OK" at bounding box center [749, 441] width 45 height 10
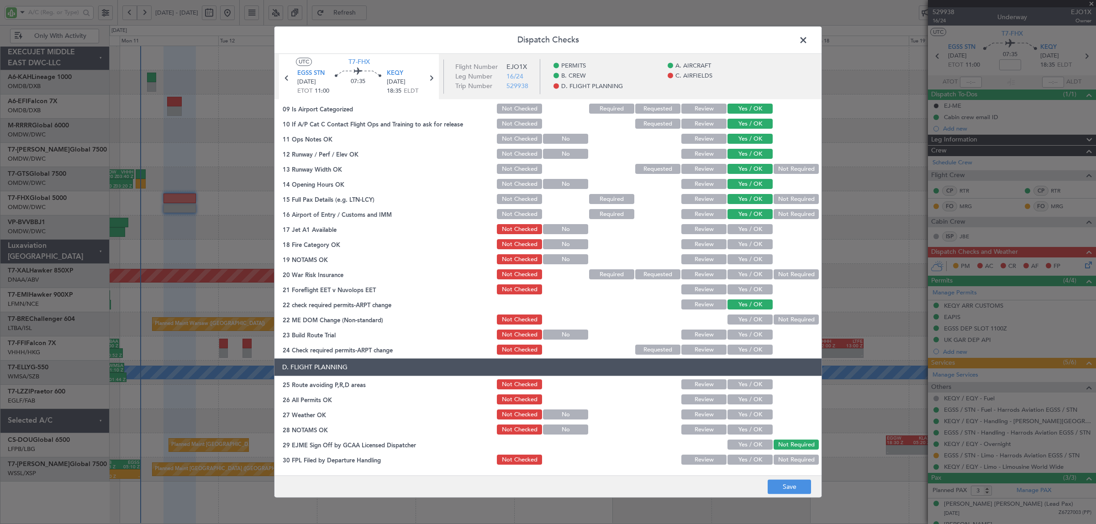
scroll to position [228, 0]
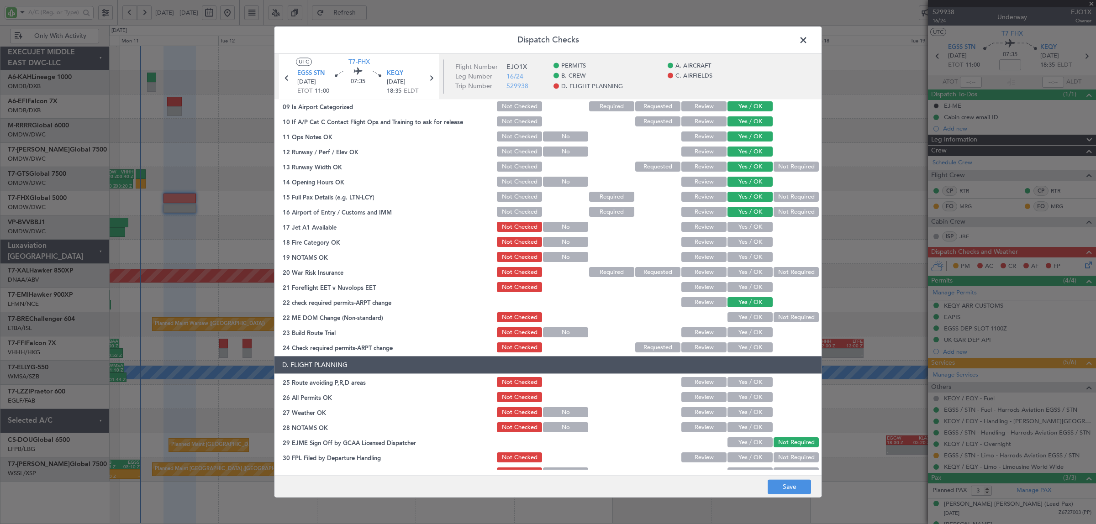
click at [749, 226] on button "Yes / OK" at bounding box center [749, 227] width 45 height 10
click at [749, 242] on button "Yes / OK" at bounding box center [749, 242] width 45 height 10
click at [749, 258] on button "Yes / OK" at bounding box center [749, 257] width 45 height 10
drag, startPoint x: 773, startPoint y: 271, endPoint x: 751, endPoint y: 273, distance: 21.5
click at [751, 273] on div "20 War Risk Insurance Not Checked Required Requested Review Yes / OK Not Requir…" at bounding box center [547, 272] width 547 height 13
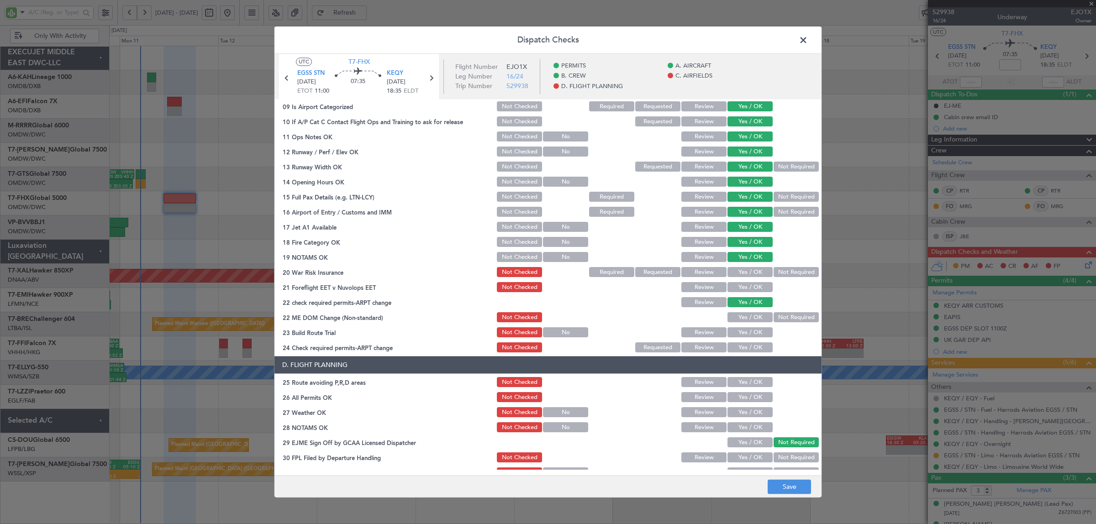
click at [751, 273] on button "Yes / OK" at bounding box center [749, 273] width 45 height 10
click at [750, 284] on button "Yes / OK" at bounding box center [749, 288] width 45 height 10
click at [773, 314] on button "Not Required" at bounding box center [795, 318] width 45 height 10
click at [745, 332] on button "Yes / OK" at bounding box center [749, 333] width 45 height 10
click at [742, 346] on button "Yes / OK" at bounding box center [749, 348] width 45 height 10
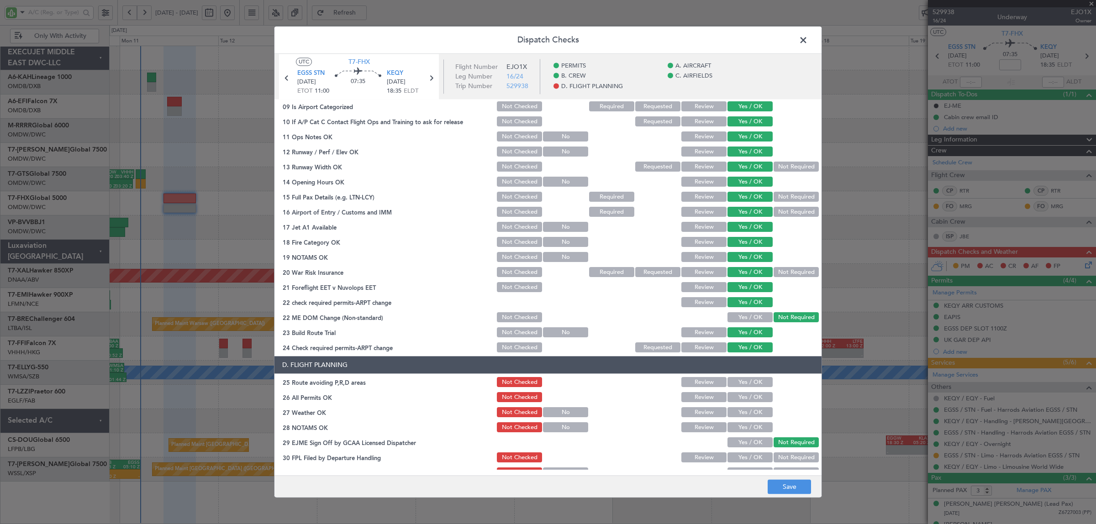
click at [743, 378] on button "Yes / OK" at bounding box center [749, 383] width 45 height 10
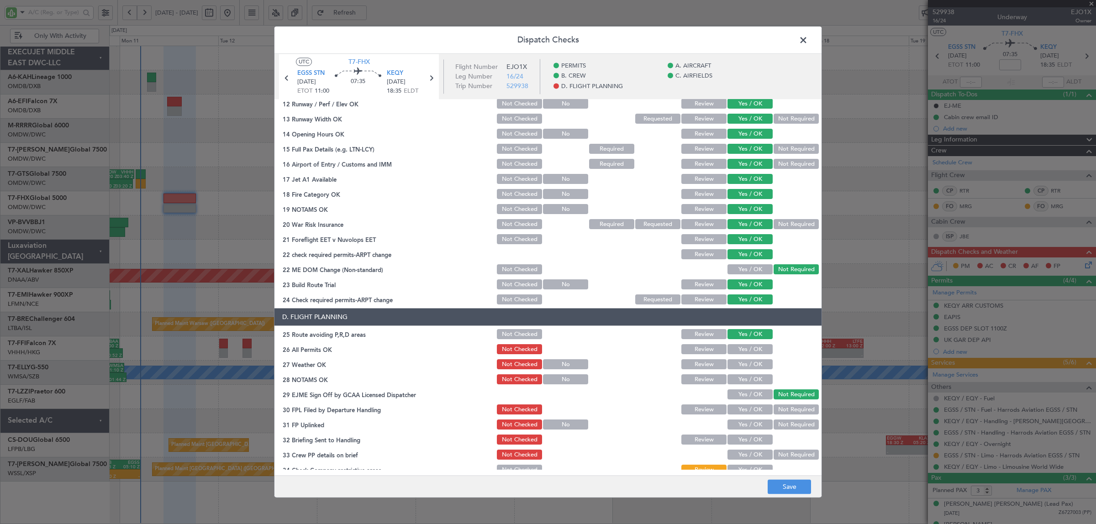
scroll to position [299, 0]
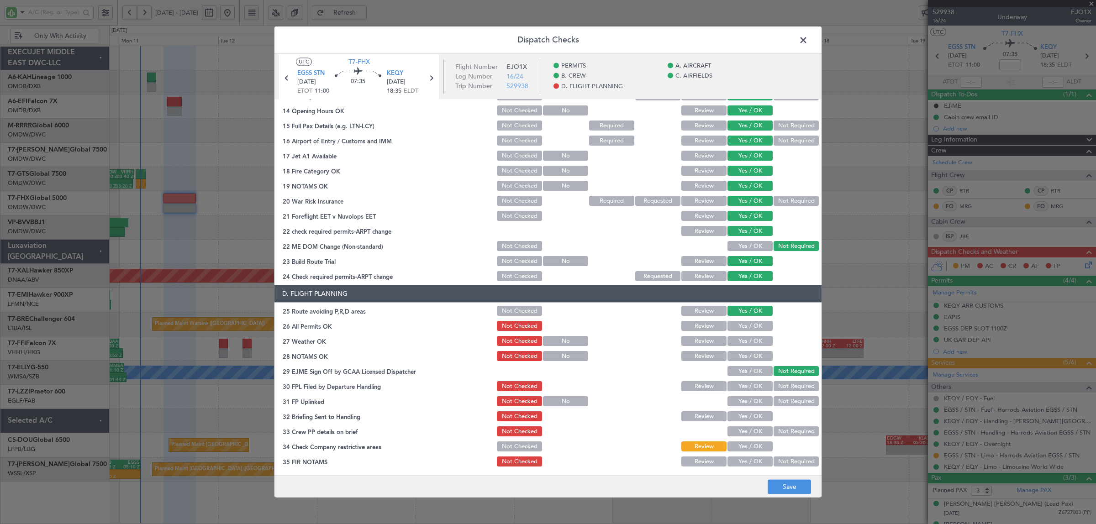
click at [754, 325] on button "Yes / OK" at bounding box center [749, 326] width 45 height 10
click at [751, 342] on button "Yes / OK" at bounding box center [749, 341] width 45 height 10
click at [750, 356] on button "Yes / OK" at bounding box center [749, 357] width 45 height 10
click at [749, 384] on button "Yes / OK" at bounding box center [749, 387] width 45 height 10
click at [749, 399] on button "Yes / OK" at bounding box center [749, 402] width 45 height 10
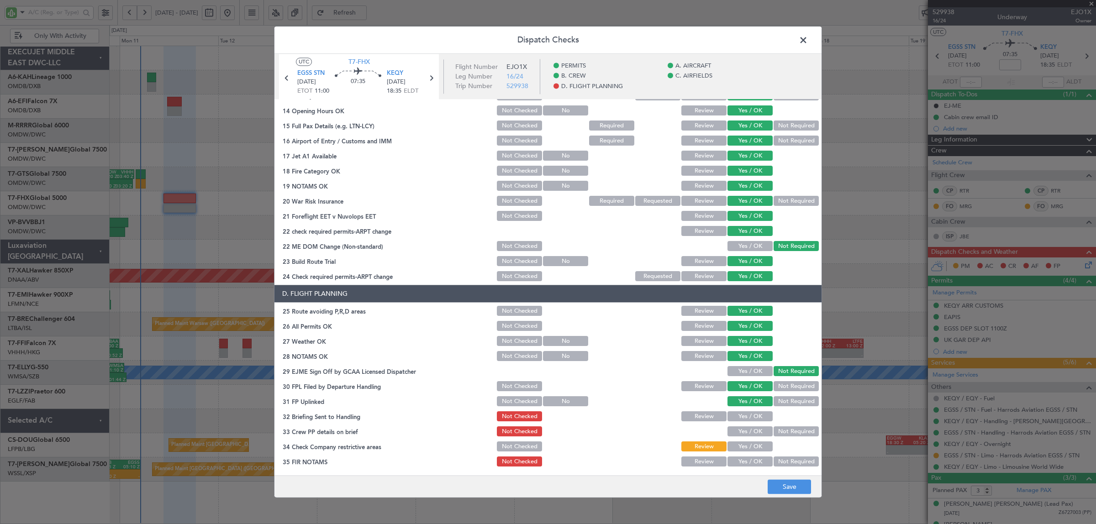
click at [747, 414] on button "Yes / OK" at bounding box center [749, 417] width 45 height 10
click at [746, 430] on button "Yes / OK" at bounding box center [749, 432] width 45 height 10
click at [745, 449] on button "Yes / OK" at bounding box center [749, 447] width 45 height 10
click at [773, 458] on button "Not Required" at bounding box center [795, 462] width 45 height 10
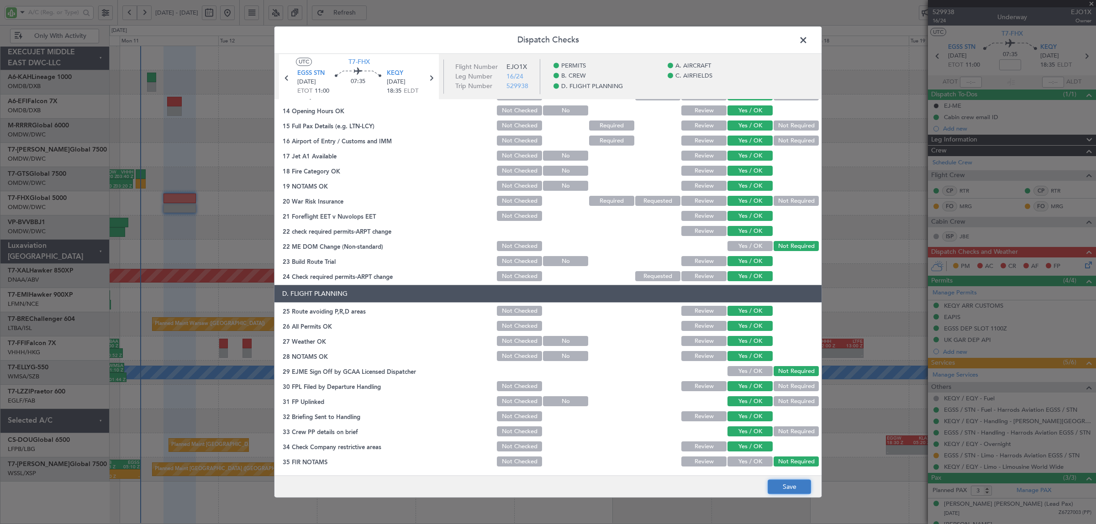
click at [782, 484] on button "Save" at bounding box center [788, 487] width 43 height 15
click at [808, 40] on span at bounding box center [808, 42] width 0 height 18
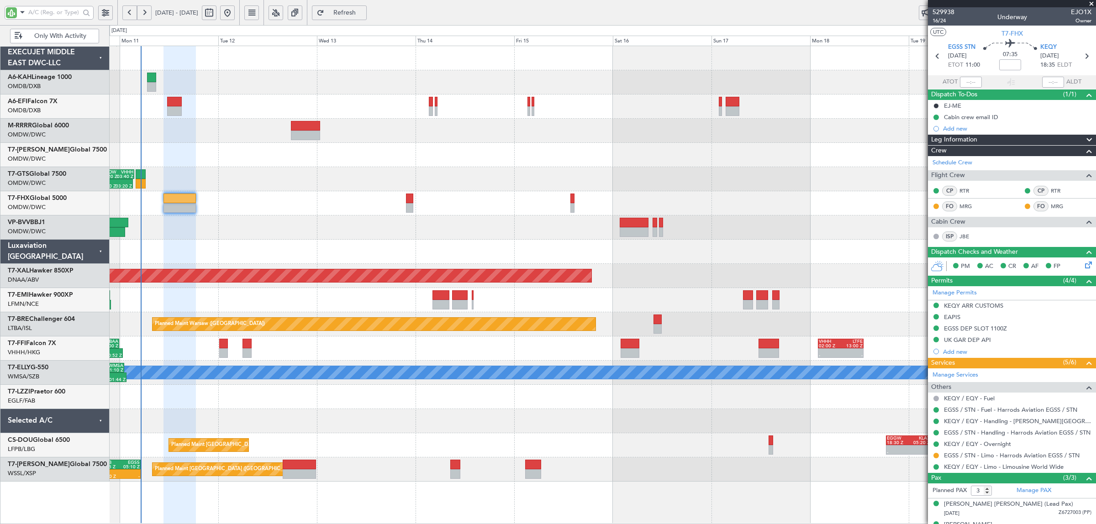
type input "Syed Shakeel (SYS)"
type input "7003"
type input "Syed Shakeel (SYS)"
type input "7003"
click at [235, 167] on div "19:00 Z 03:20 Z OMDW 19:20 Z VHHH 03:40 Z Unplanned Maint Dubai (Al Maktoum Int…" at bounding box center [602, 179] width 986 height 24
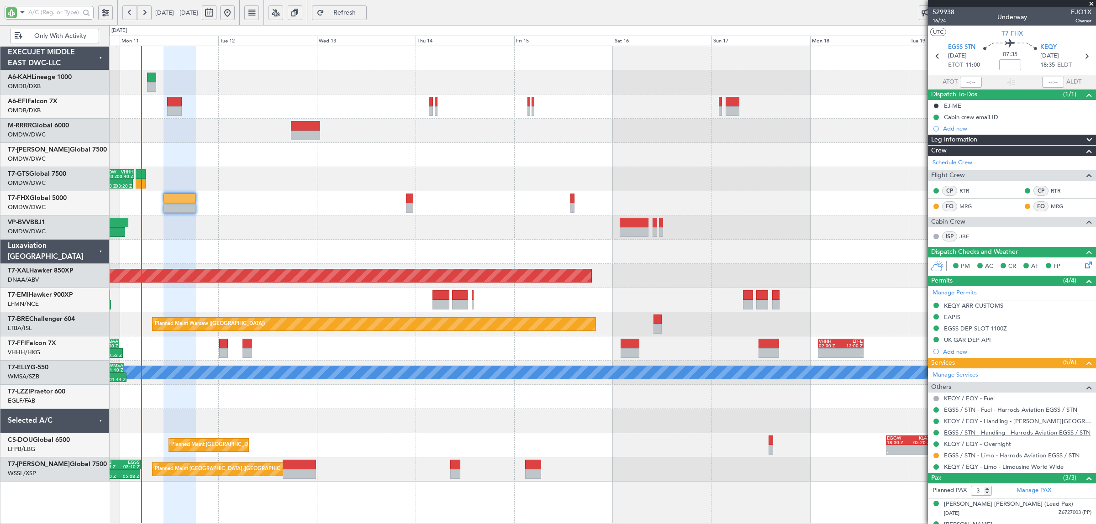
click at [1010, 434] on link "EGSS / STN - Handling - Harrods Aviation EGSS / STN" at bounding box center [1017, 433] width 147 height 8
click at [128, 10] on button at bounding box center [129, 12] width 15 height 15
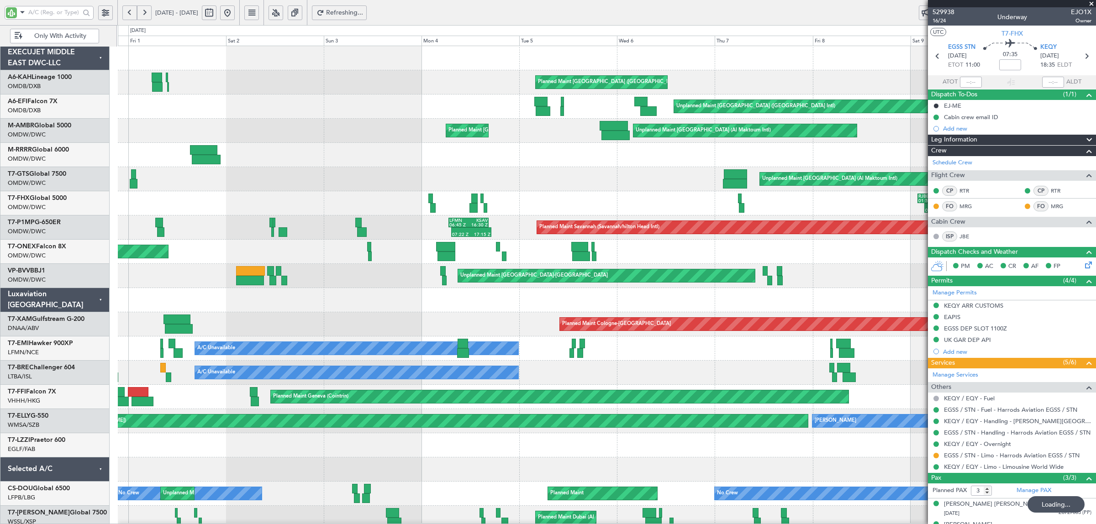
click at [128, 8] on button at bounding box center [129, 12] width 15 height 15
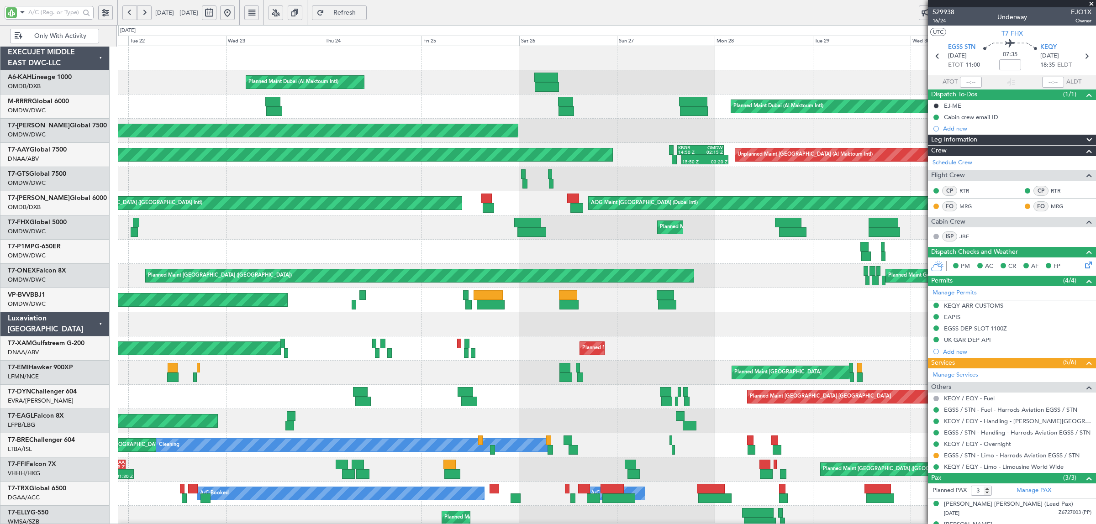
click at [145, 12] on button at bounding box center [144, 12] width 15 height 15
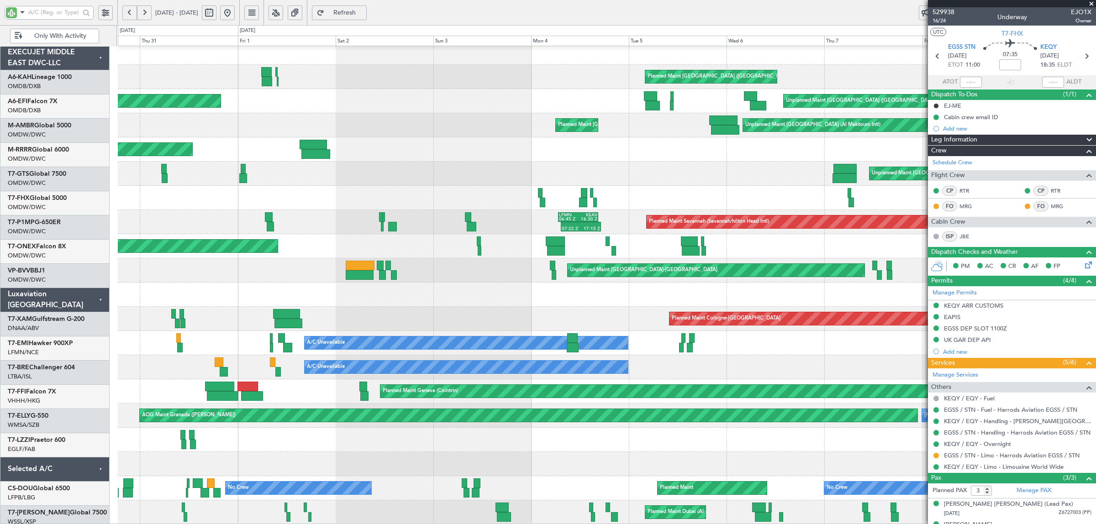
scroll to position [5, 0]
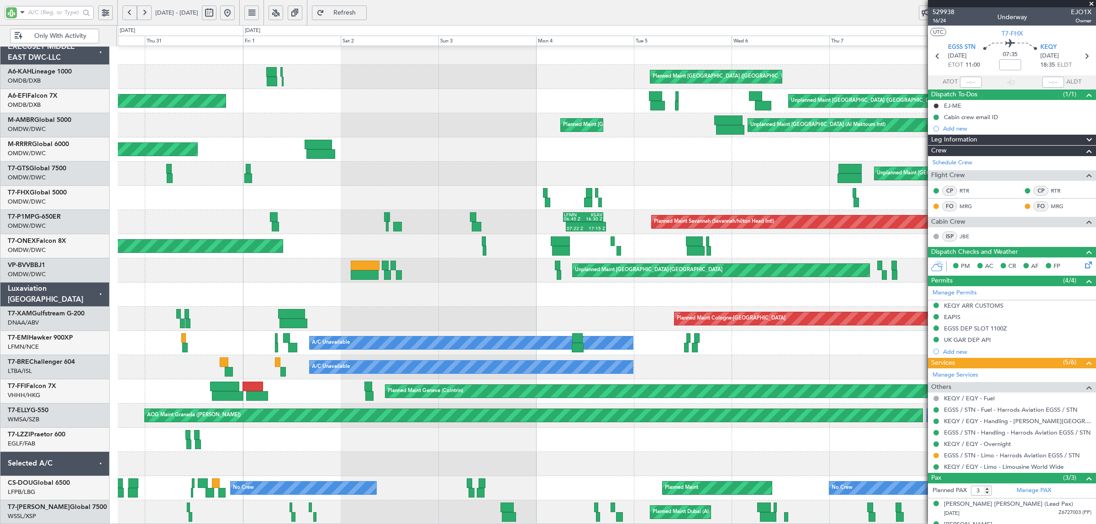
click at [147, 14] on button at bounding box center [144, 12] width 15 height 15
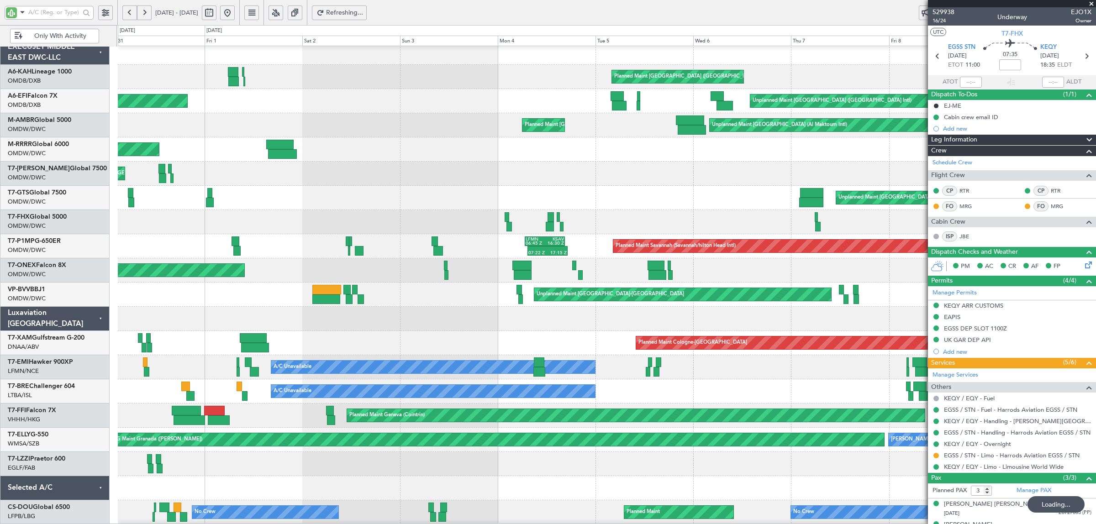
scroll to position [0, 0]
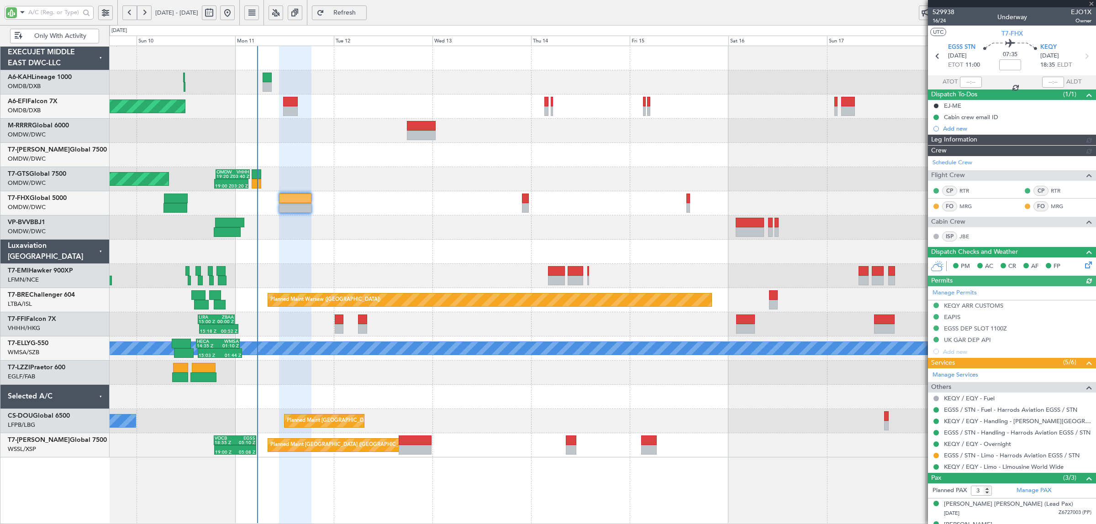
type input "Syed Shakeel (SYS)"
type input "7003"
type input "Syed Shakeel (SYS)"
type input "7003"
type input "Syed Shakeel (SYS)"
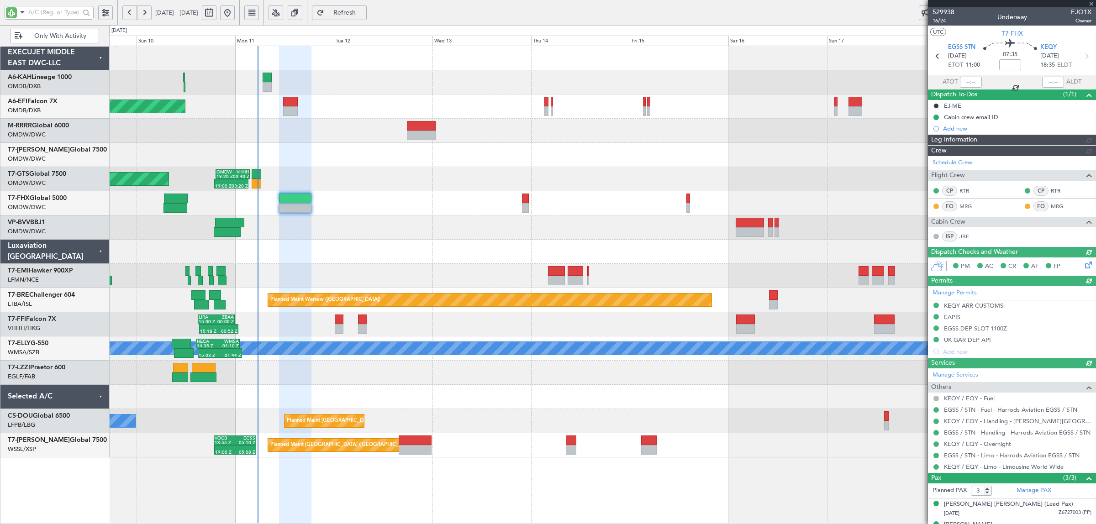
type input "7003"
type input "Syed Shakeel (SYS)"
type input "7003"
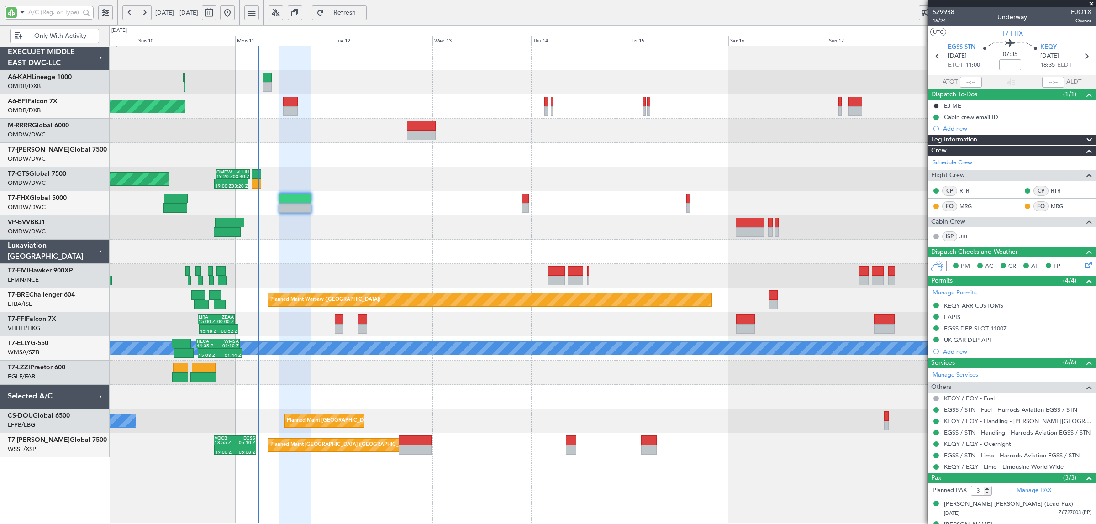
type input "Syed Shakeel (SYS)"
type input "7003"
type input "Syed Shakeel (SYS)"
type input "7003"
type input "Syed Shakeel (SYS)"
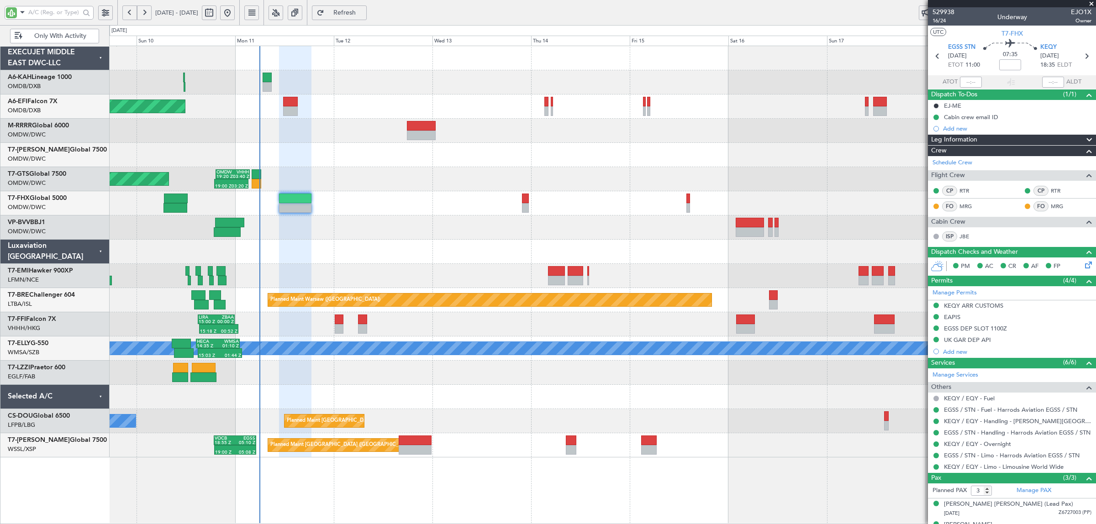
type input "7003"
type input "Syed Shakeel (SYS)"
type input "7003"
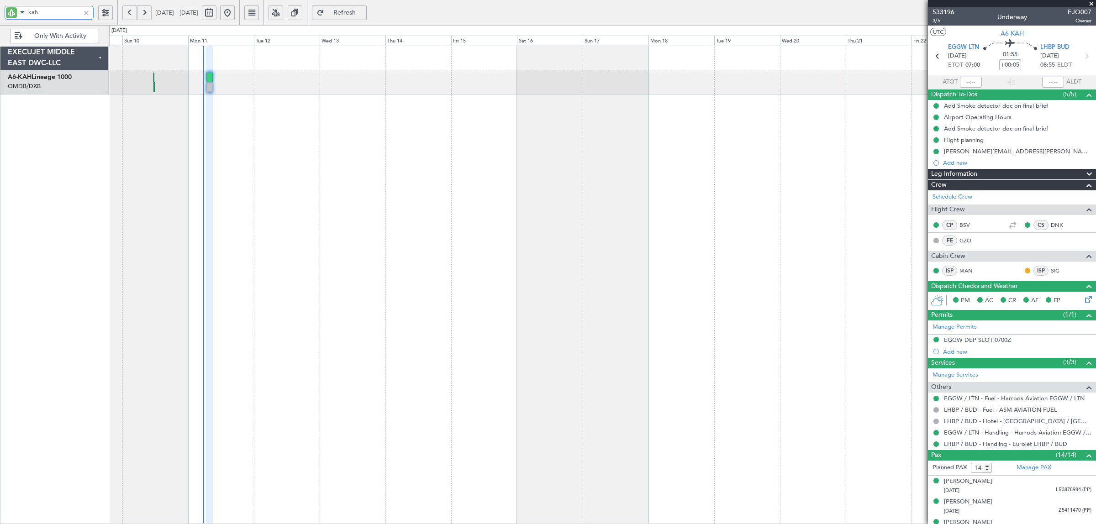
drag, startPoint x: 21, startPoint y: 10, endPoint x: -5, endPoint y: 16, distance: 26.2
click at [0, 16] on html "kah [DATE] - [DATE] Refresh Quick Links Only With Activity Planned Maint [GEOGR…" at bounding box center [548, 262] width 1096 height 524
type input "efi"
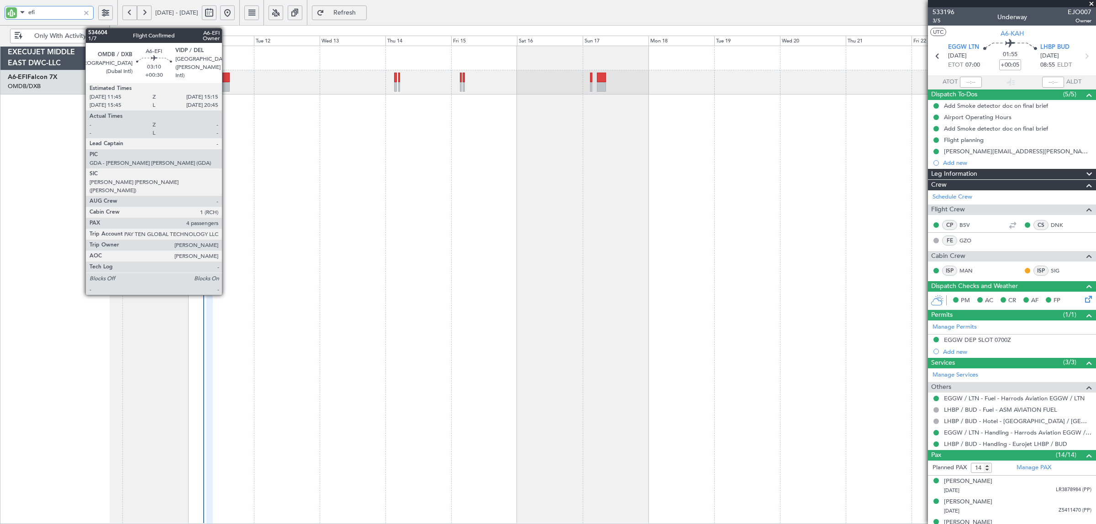
click at [226, 86] on div at bounding box center [225, 87] width 10 height 10
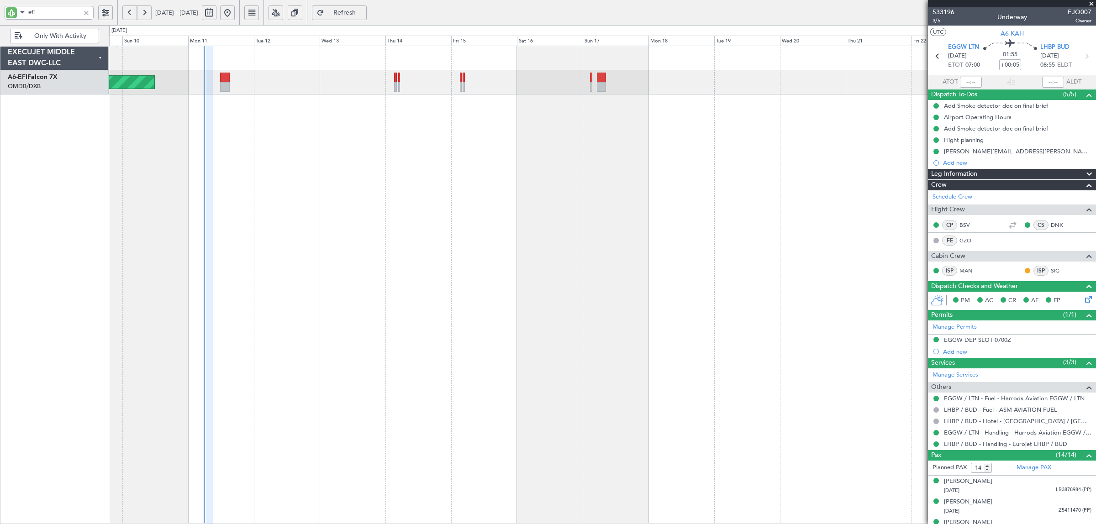
type input "[PERSON_NAME] ([PERSON_NAME])"
type input "6984"
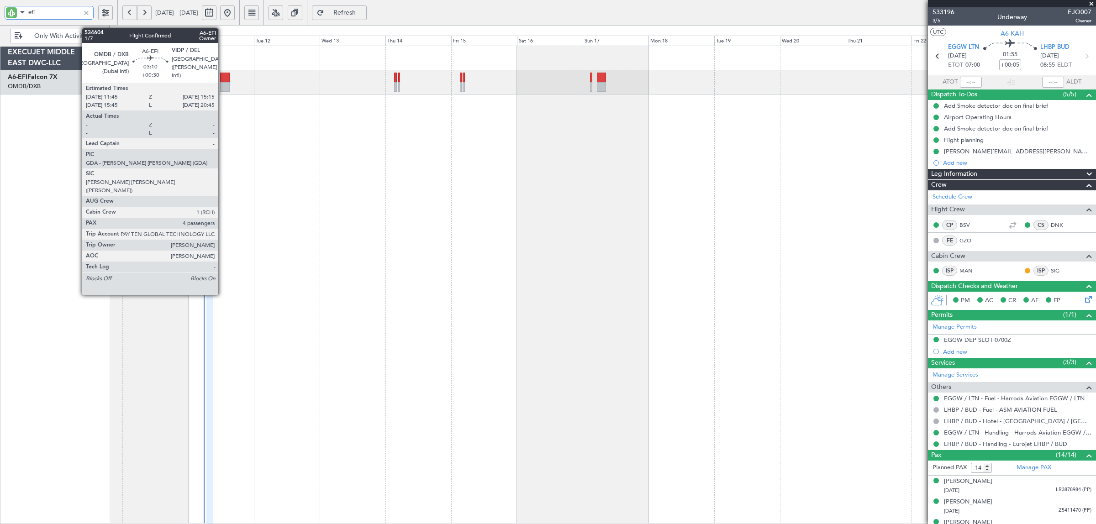
click at [223, 84] on div at bounding box center [225, 87] width 10 height 10
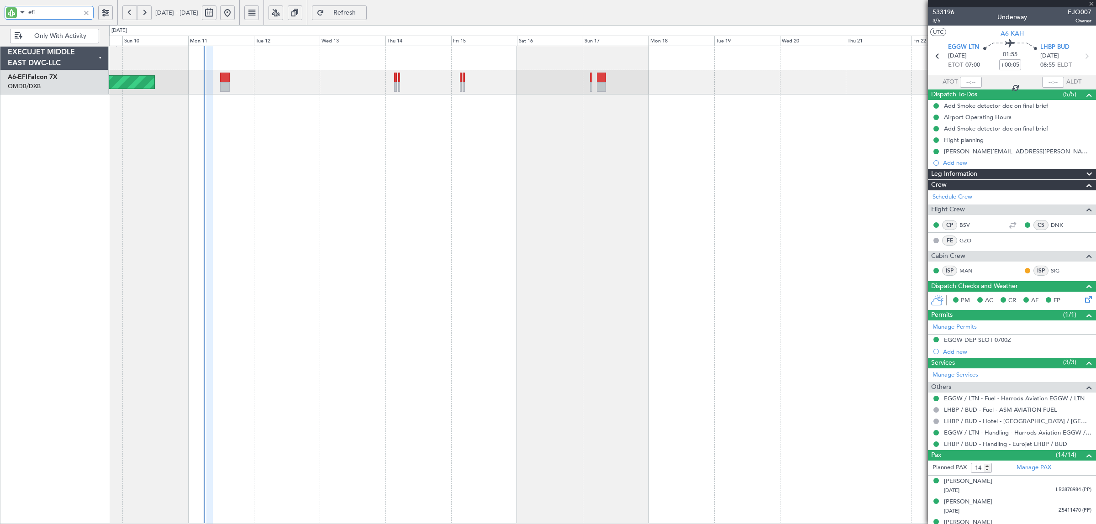
type input "+00:30"
type input "4"
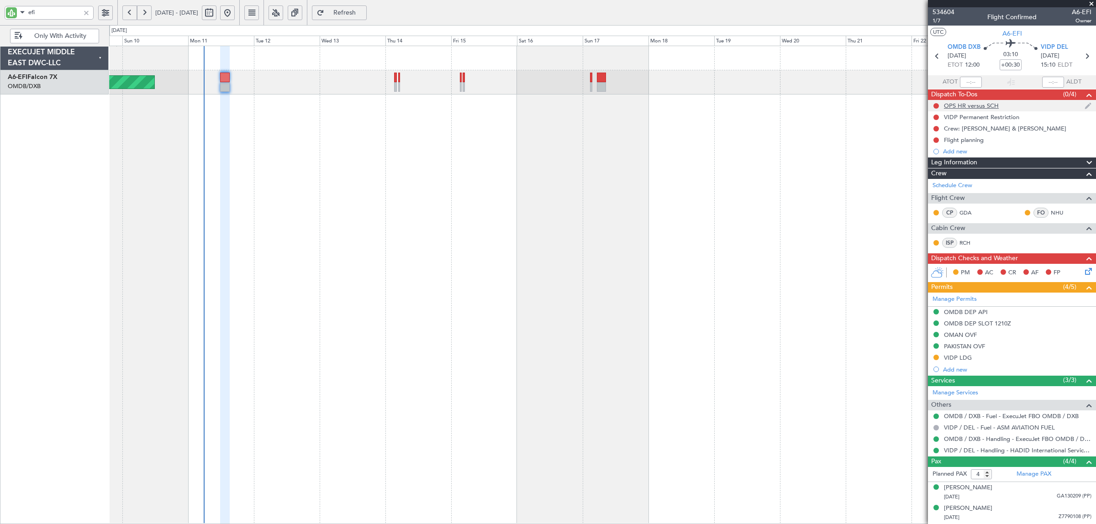
click at [948, 108] on div "OPS HR versus SCH" at bounding box center [971, 106] width 55 height 8
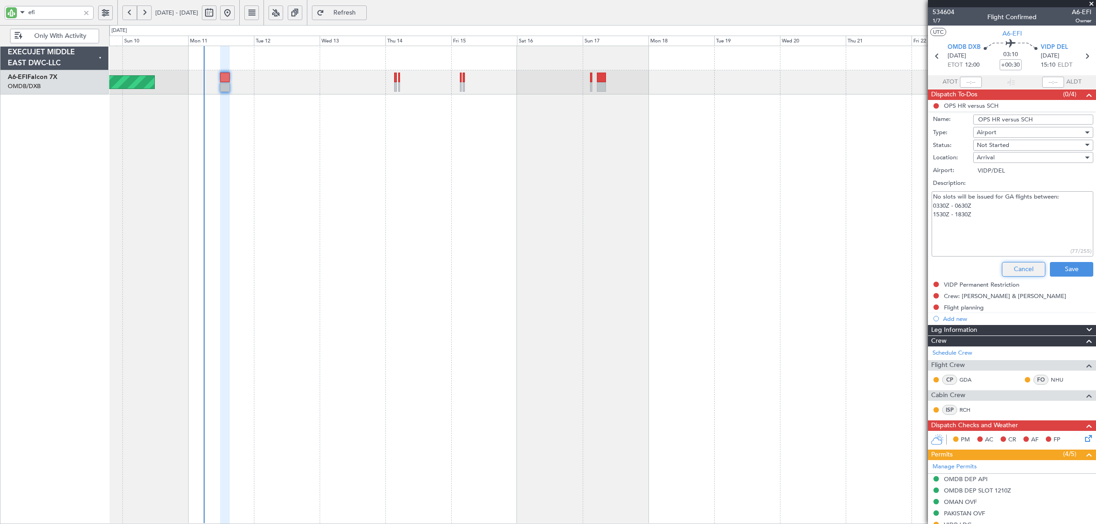
click at [1018, 268] on button "Cancel" at bounding box center [1023, 269] width 43 height 15
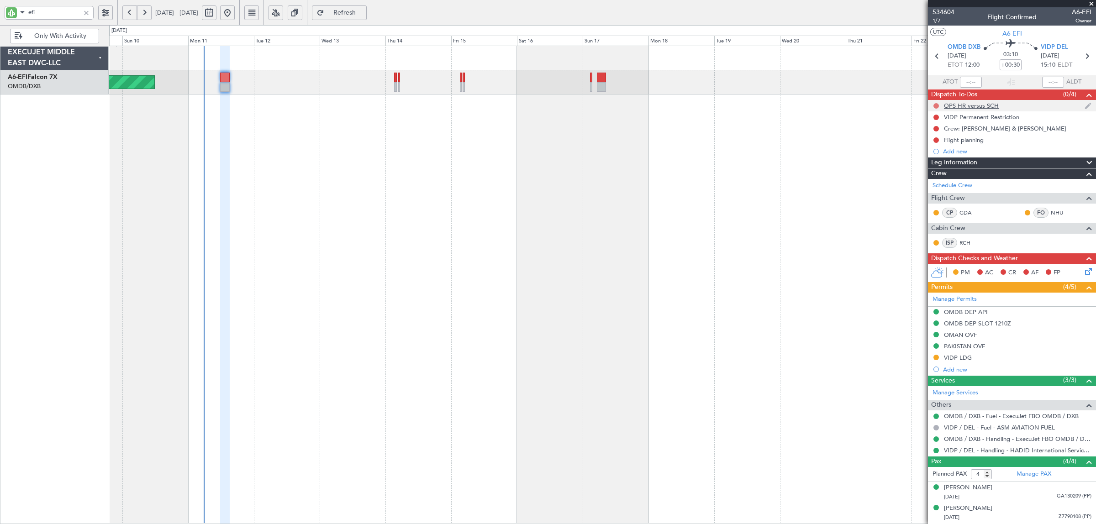
click at [937, 106] on button at bounding box center [935, 105] width 5 height 5
click at [934, 147] on span "Completed" at bounding box center [940, 146] width 30 height 9
click at [960, 117] on div "VIDP Permanent Restriction" at bounding box center [981, 117] width 75 height 8
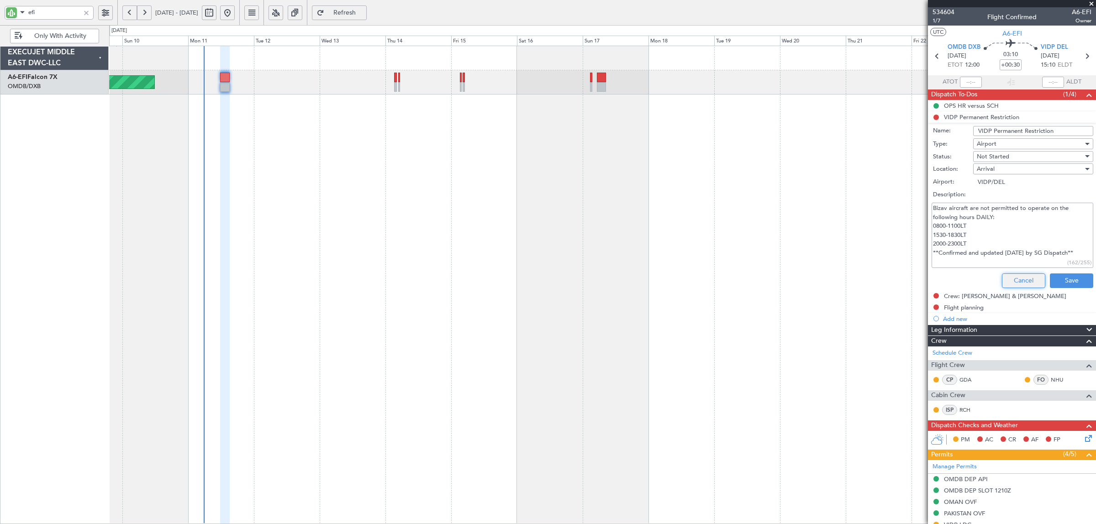
click at [1019, 282] on button "Cancel" at bounding box center [1023, 280] width 43 height 15
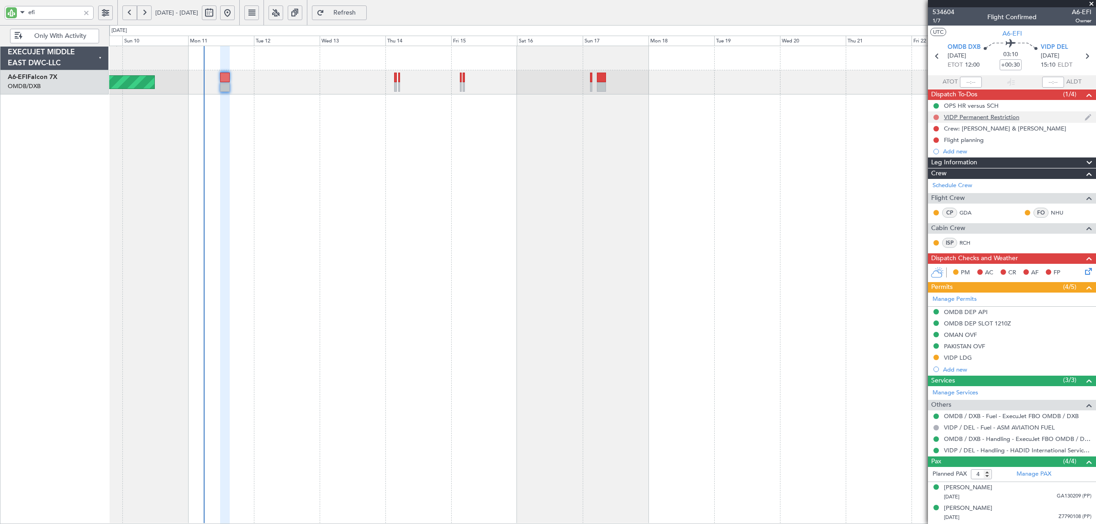
click at [934, 118] on button at bounding box center [935, 117] width 5 height 5
click at [937, 154] on span "Completed" at bounding box center [940, 157] width 30 height 9
click at [936, 128] on button at bounding box center [935, 128] width 5 height 5
click at [945, 165] on span "Completed" at bounding box center [940, 168] width 30 height 9
click at [958, 138] on div "Flight planning" at bounding box center [964, 140] width 40 height 8
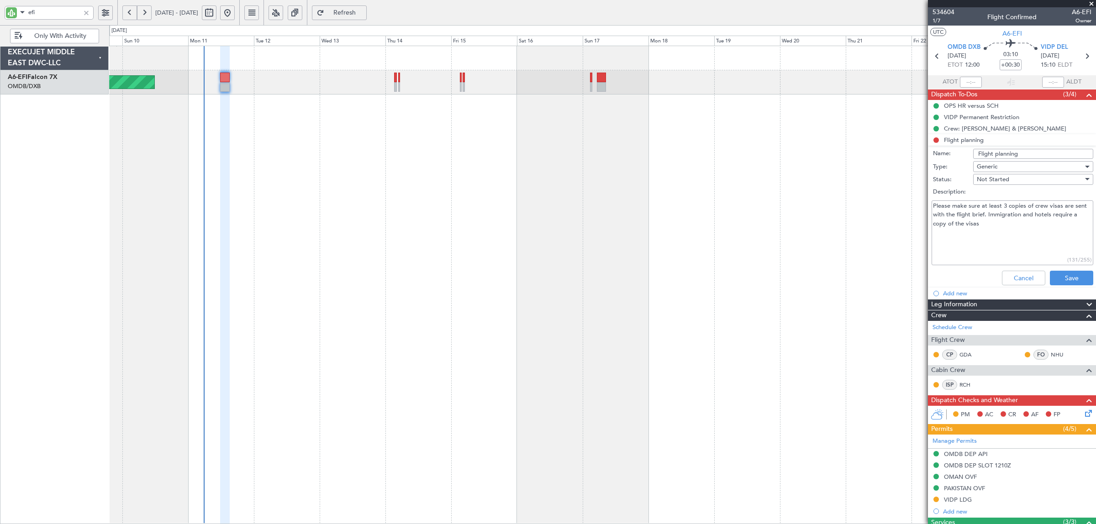
drag, startPoint x: 971, startPoint y: 206, endPoint x: 991, endPoint y: 211, distance: 20.2
click at [991, 211] on textarea "Please make sure at least 3 copies of crew visas are sent with the flight brief…" at bounding box center [1012, 232] width 162 height 65
drag, startPoint x: 1014, startPoint y: 222, endPoint x: 941, endPoint y: 204, distance: 75.3
click at [941, 204] on textarea "Please make sure at least 3 copies of crew visas are sent with the flight brief…" at bounding box center [1012, 232] width 162 height 65
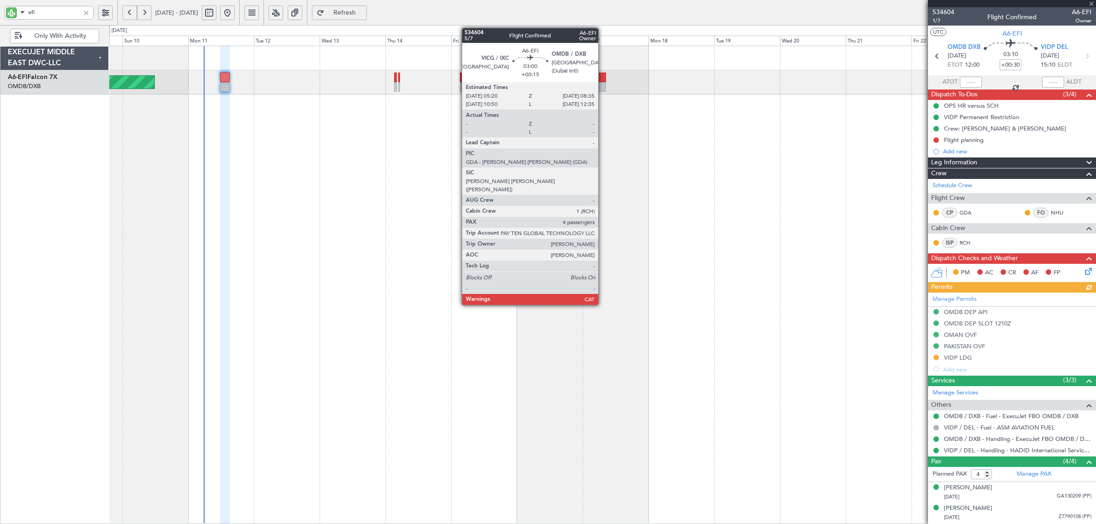
click at [603, 87] on div at bounding box center [601, 87] width 9 height 10
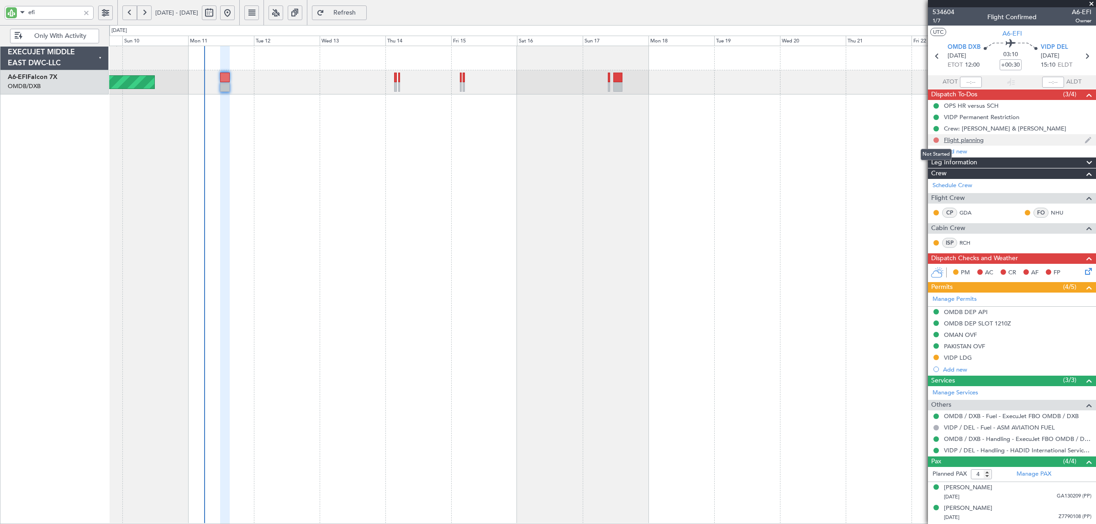
click at [935, 140] on button at bounding box center [935, 139] width 5 height 5
click at [934, 178] on span "Completed" at bounding box center [940, 180] width 30 height 9
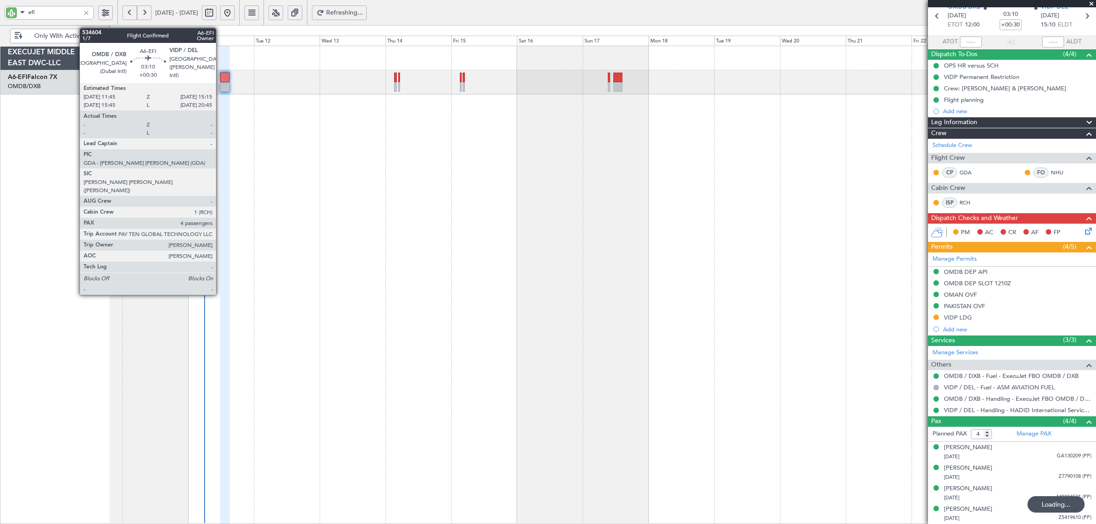
click at [220, 83] on div at bounding box center [225, 87] width 10 height 10
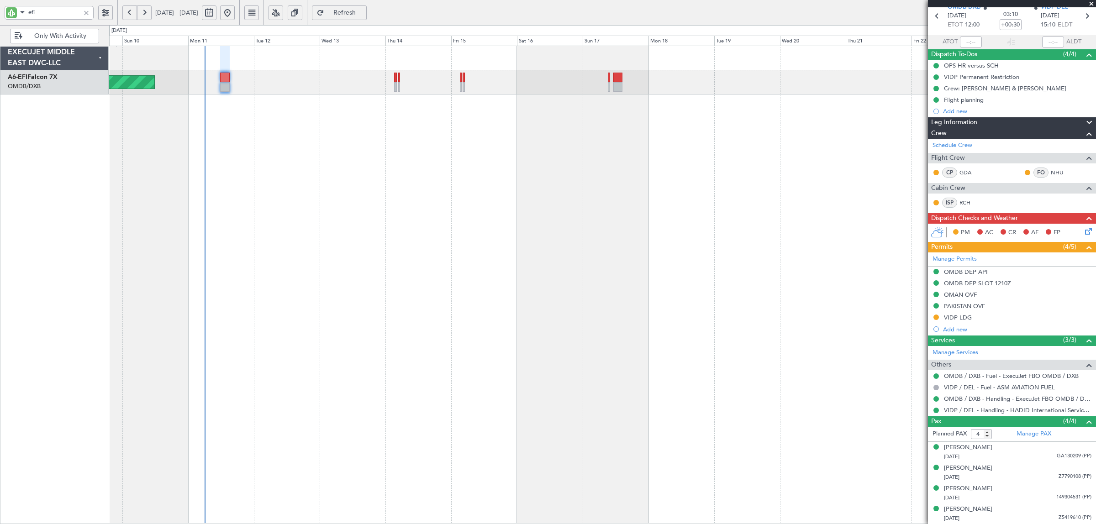
type input "Syed Shakeel (SYS)"
type input "6992"
type input "Syed Shakeel (SYS)"
type input "6992"
type input "Syed Shakeel (SYS)"
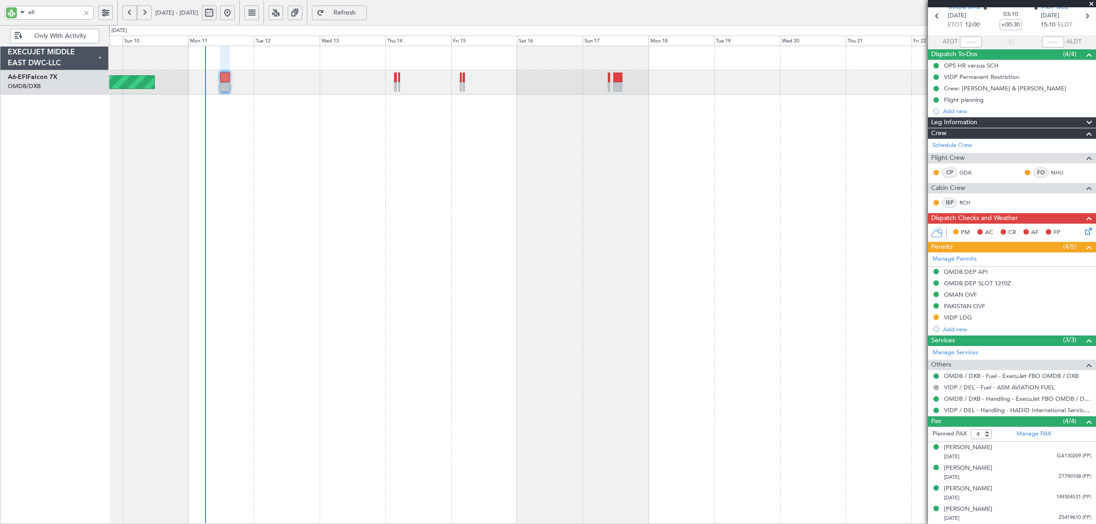
type input "6992"
type input "Syed Shakeel (SYS)"
type input "6992"
click at [1083, 231] on icon at bounding box center [1086, 229] width 7 height 7
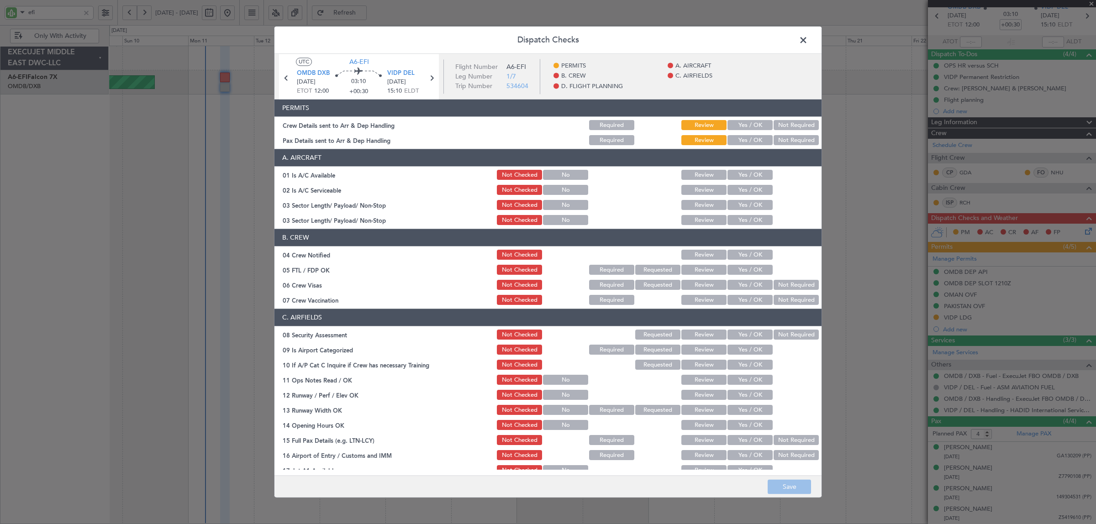
click at [735, 126] on button "Yes / OK" at bounding box center [749, 126] width 45 height 10
click at [741, 140] on button "Yes / OK" at bounding box center [749, 141] width 45 height 10
click at [742, 173] on button "Yes / OK" at bounding box center [749, 175] width 45 height 10
drag, startPoint x: 742, startPoint y: 189, endPoint x: 743, endPoint y: 197, distance: 7.4
click at [743, 190] on button "Yes / OK" at bounding box center [749, 190] width 45 height 10
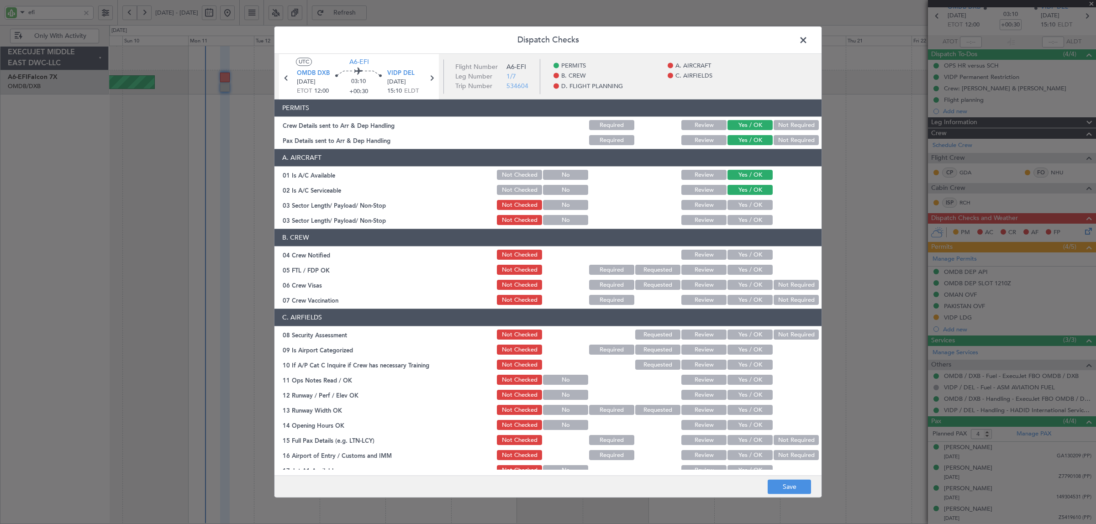
click at [743, 204] on button "Yes / OK" at bounding box center [749, 205] width 45 height 10
click at [743, 215] on button "Yes / OK" at bounding box center [749, 220] width 45 height 10
click at [740, 254] on button "Yes / OK" at bounding box center [749, 255] width 45 height 10
click at [740, 270] on button "Yes / OK" at bounding box center [749, 270] width 45 height 10
click at [745, 285] on button "Yes / OK" at bounding box center [749, 285] width 45 height 10
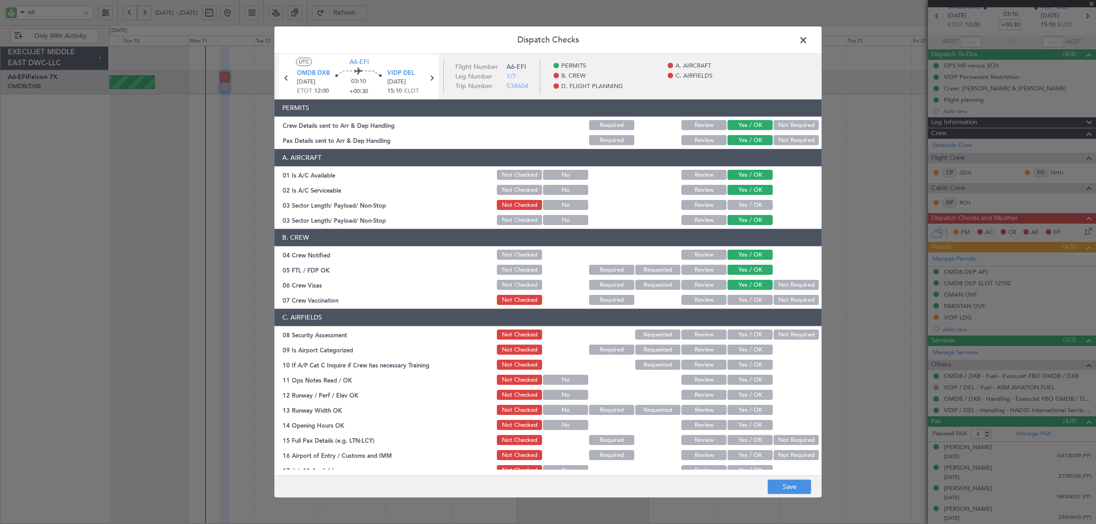
click at [777, 299] on button "Not Required" at bounding box center [795, 300] width 45 height 10
drag, startPoint x: 774, startPoint y: 332, endPoint x: 762, endPoint y: 346, distance: 18.5
click at [774, 332] on button "Not Required" at bounding box center [795, 335] width 45 height 10
click at [755, 351] on button "Yes / OK" at bounding box center [749, 350] width 45 height 10
click at [754, 364] on button "Yes / OK" at bounding box center [749, 365] width 45 height 10
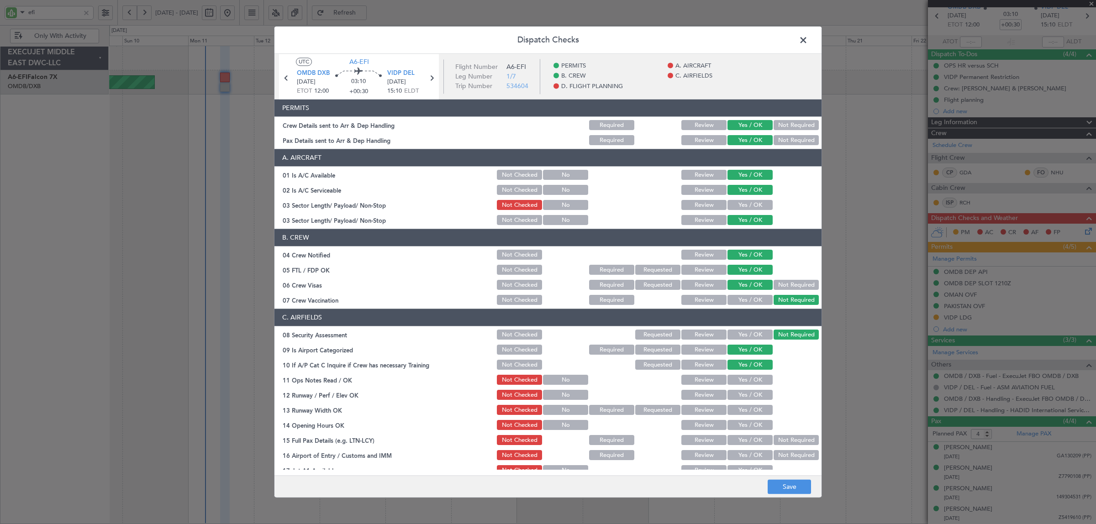
click at [749, 380] on button "Yes / OK" at bounding box center [749, 380] width 45 height 10
click at [745, 396] on button "Yes / OK" at bounding box center [749, 395] width 45 height 10
click at [745, 409] on button "Yes / OK" at bounding box center [749, 410] width 45 height 10
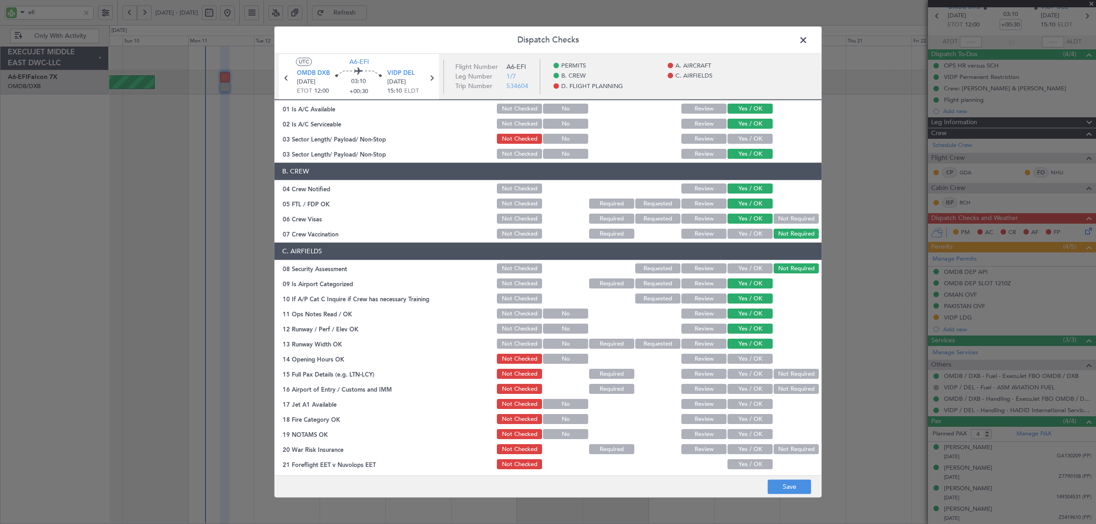
scroll to position [171, 0]
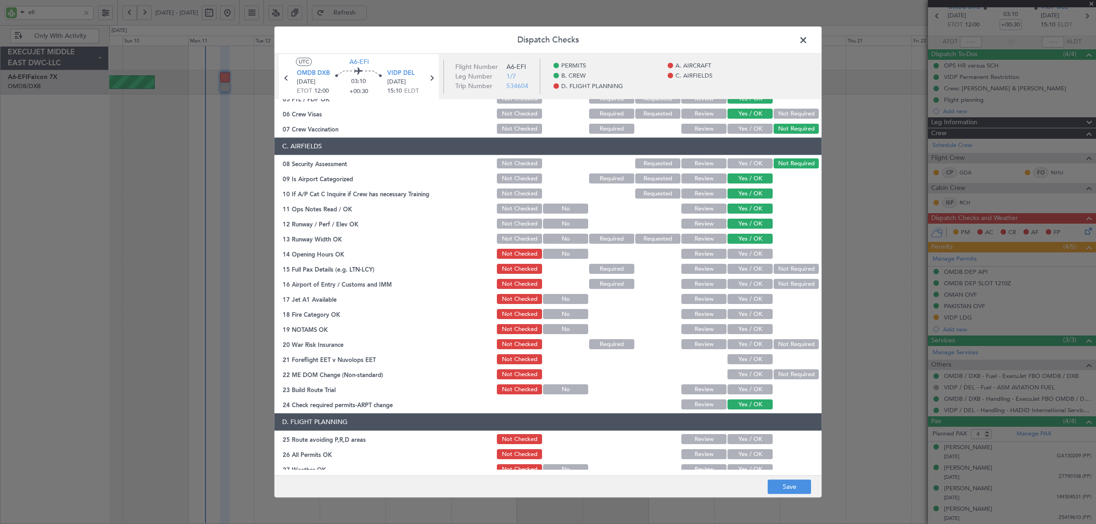
click at [746, 161] on button "Yes / OK" at bounding box center [749, 164] width 45 height 10
click at [741, 252] on button "Yes / OK" at bounding box center [749, 254] width 45 height 10
click at [743, 264] on button "Yes / OK" at bounding box center [749, 269] width 45 height 10
click at [745, 280] on button "Yes / OK" at bounding box center [749, 284] width 45 height 10
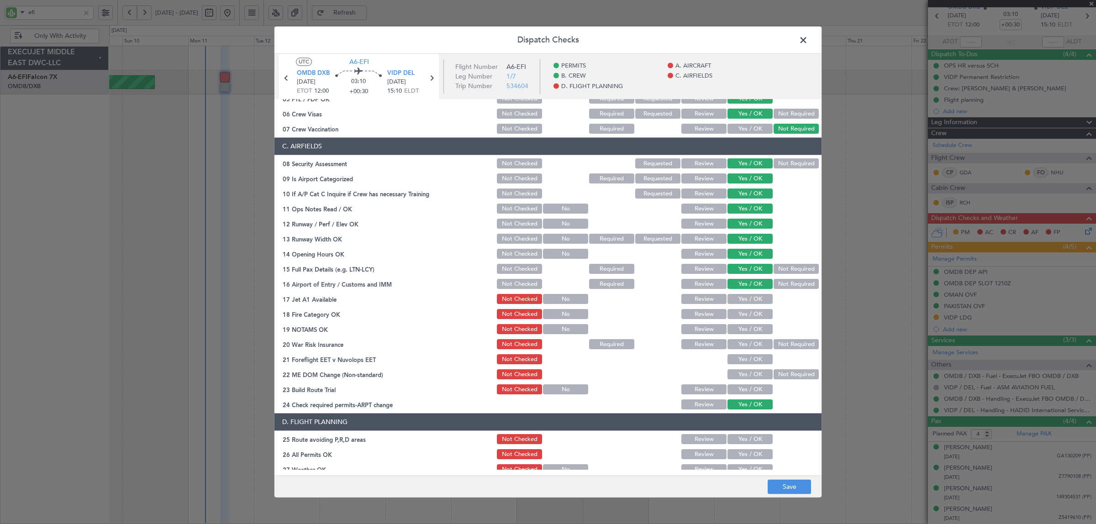
click at [745, 300] on button "Yes / OK" at bounding box center [749, 299] width 45 height 10
click at [745, 310] on button "Yes / OK" at bounding box center [749, 315] width 45 height 10
click at [743, 330] on button "Yes / OK" at bounding box center [749, 330] width 45 height 10
click at [773, 342] on button "Not Required" at bounding box center [795, 345] width 45 height 10
click at [754, 359] on button "Yes / OK" at bounding box center [749, 360] width 45 height 10
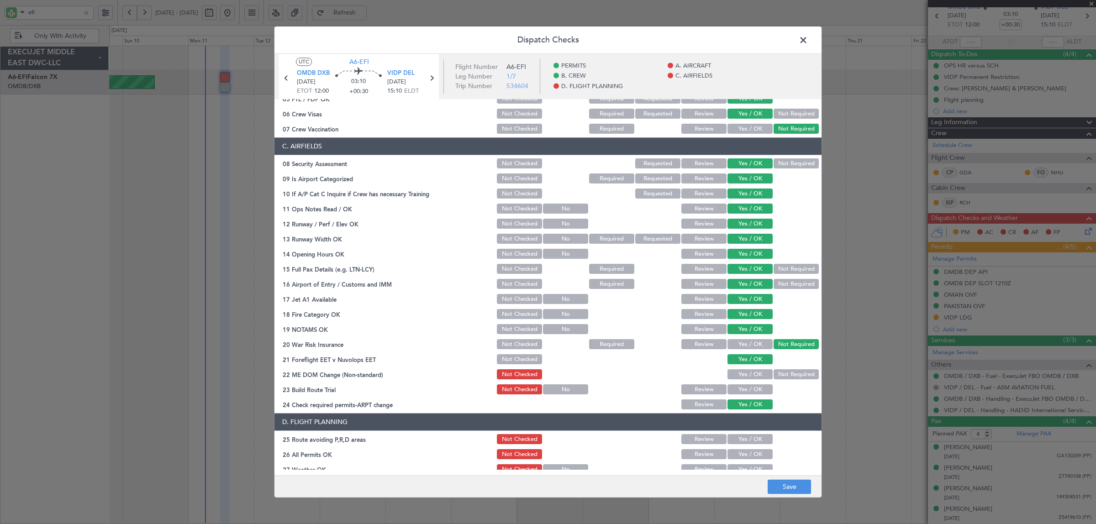
click at [751, 375] on button "Yes / OK" at bounding box center [749, 375] width 45 height 10
click at [750, 389] on button "Yes / OK" at bounding box center [749, 390] width 45 height 10
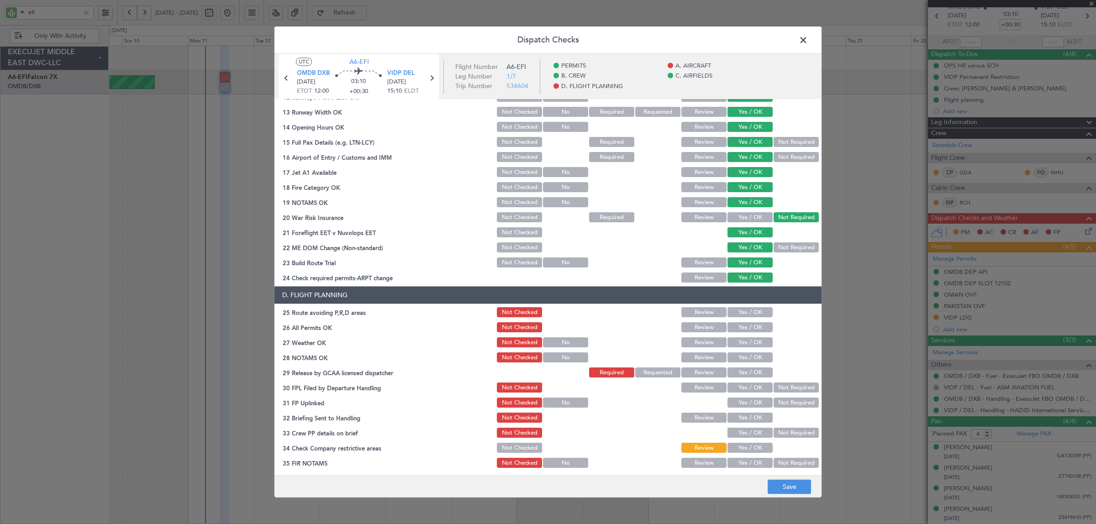
scroll to position [299, 0]
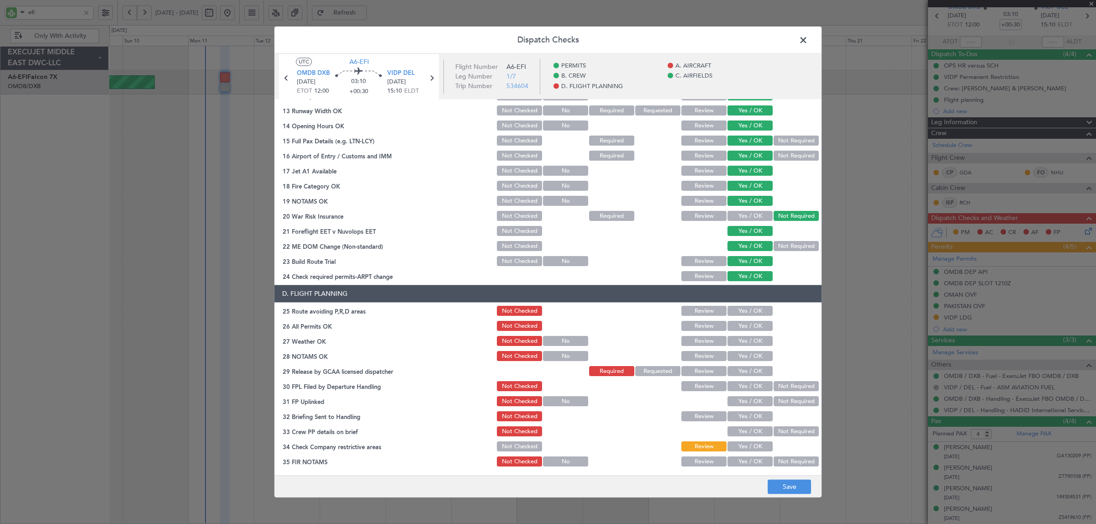
click at [744, 307] on button "Yes / OK" at bounding box center [749, 311] width 45 height 10
click at [788, 246] on button "Not Required" at bounding box center [795, 246] width 45 height 10
click at [752, 325] on button "Yes / OK" at bounding box center [749, 326] width 45 height 10
click at [750, 339] on button "Yes / OK" at bounding box center [749, 341] width 45 height 10
click at [751, 355] on button "Yes / OK" at bounding box center [749, 357] width 45 height 10
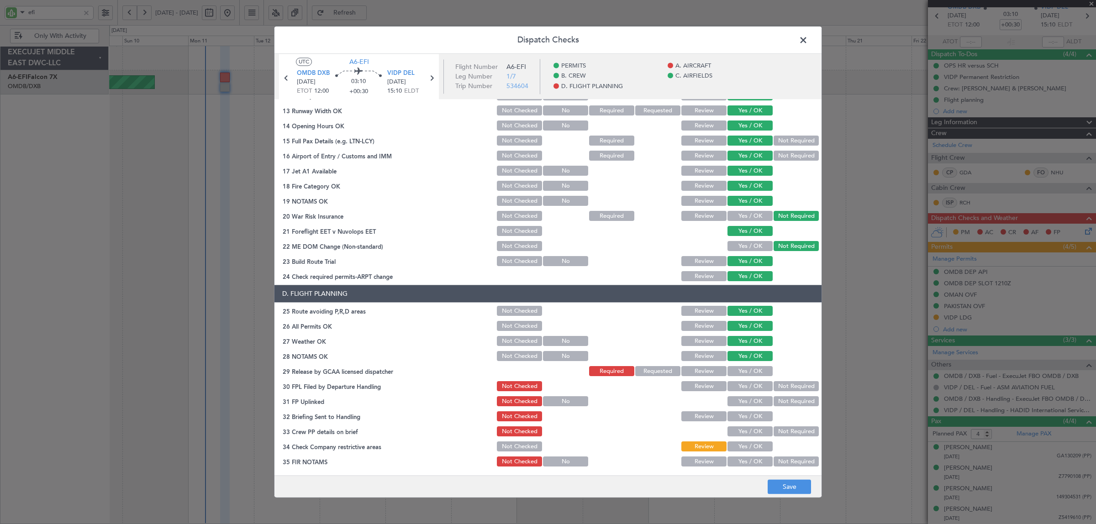
click at [729, 368] on button "Yes / OK" at bounding box center [749, 372] width 45 height 10
click at [706, 387] on button "Review" at bounding box center [703, 387] width 45 height 10
click at [735, 401] on button "Yes / OK" at bounding box center [749, 402] width 45 height 10
click at [742, 418] on button "Yes / OK" at bounding box center [749, 417] width 45 height 10
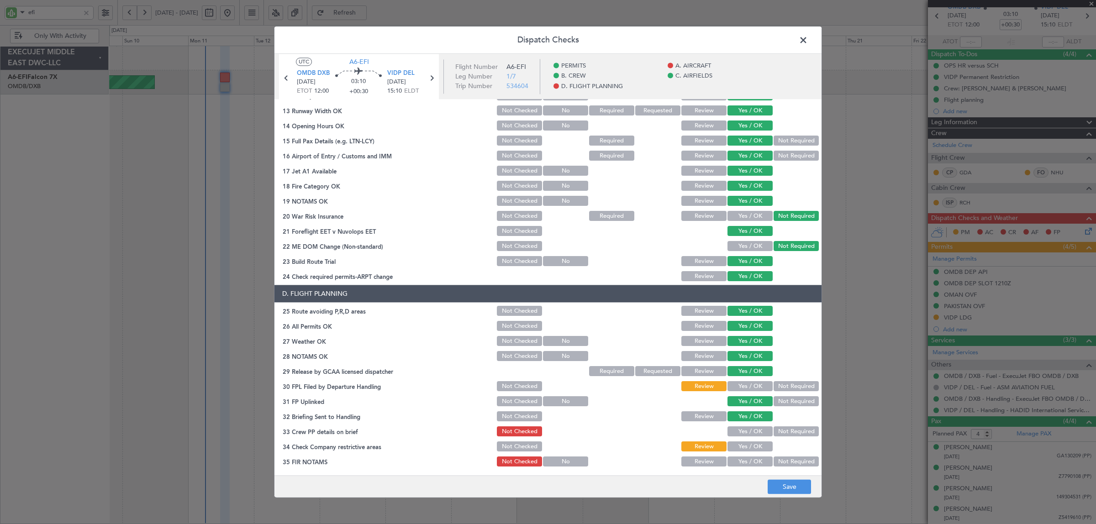
click at [742, 432] on button "Yes / OK" at bounding box center [749, 432] width 45 height 10
click at [742, 446] on button "Yes / OK" at bounding box center [749, 447] width 45 height 10
click at [775, 459] on button "Not Required" at bounding box center [795, 462] width 45 height 10
click at [780, 487] on button "Save" at bounding box center [788, 487] width 43 height 15
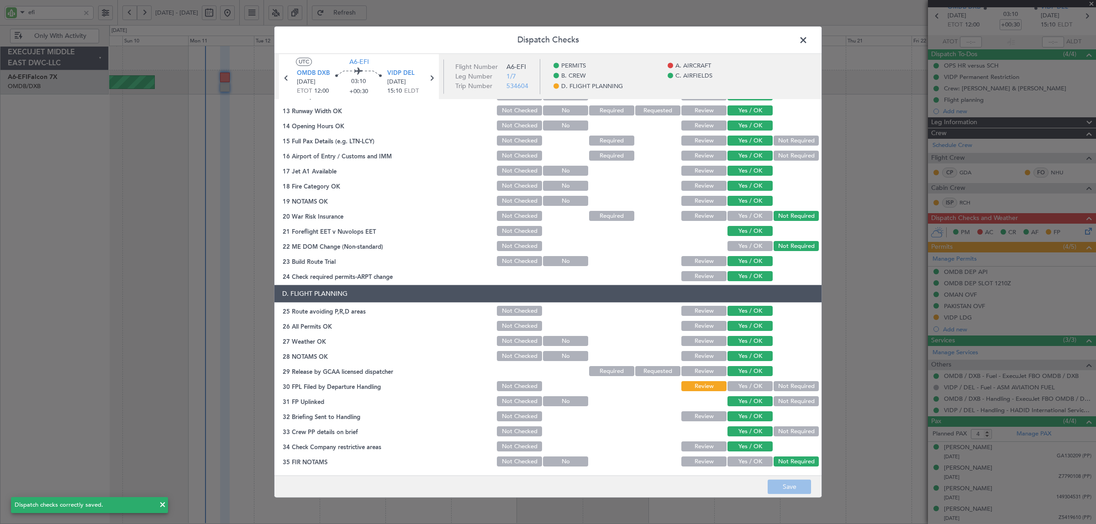
click at [808, 37] on span at bounding box center [808, 42] width 0 height 18
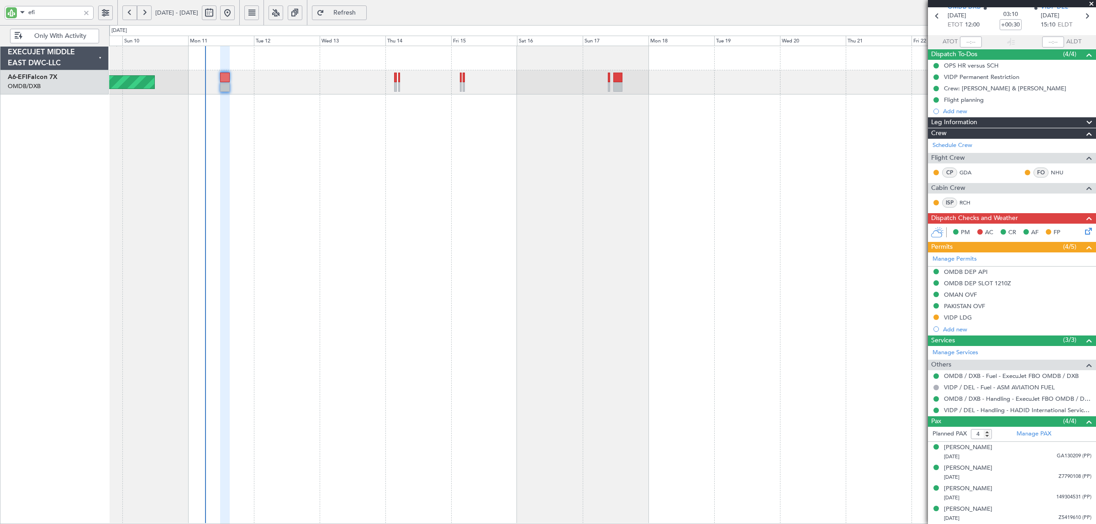
click at [363, 13] on span "Refresh" at bounding box center [344, 13] width 37 height 6
type input "Syed Shakeel (SYS)"
type input "6992"
click at [1083, 230] on icon at bounding box center [1086, 229] width 7 height 7
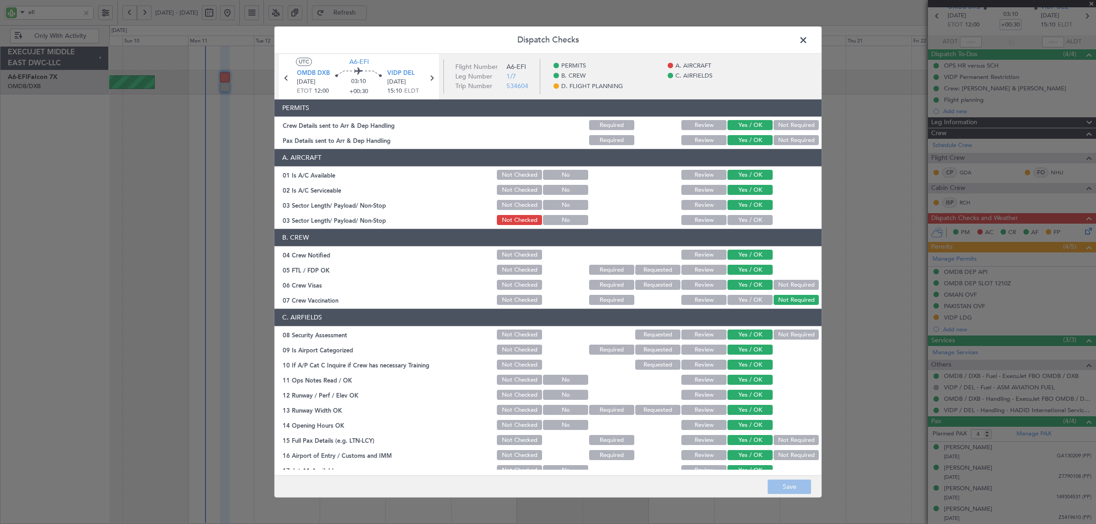
click at [731, 222] on button "Yes / OK" at bounding box center [749, 220] width 45 height 10
click at [784, 487] on button "Save" at bounding box center [788, 487] width 43 height 15
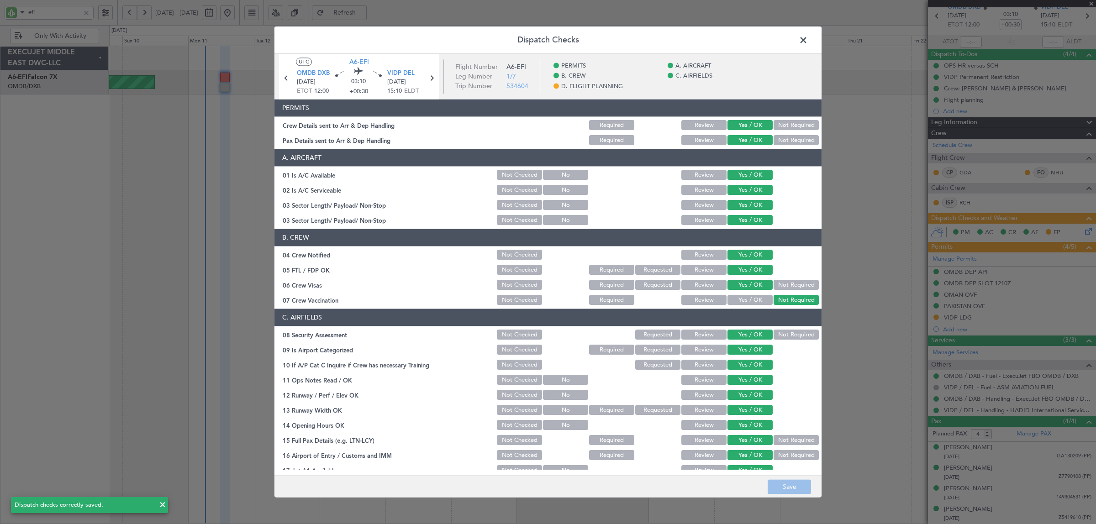
click at [808, 37] on span at bounding box center [808, 42] width 0 height 18
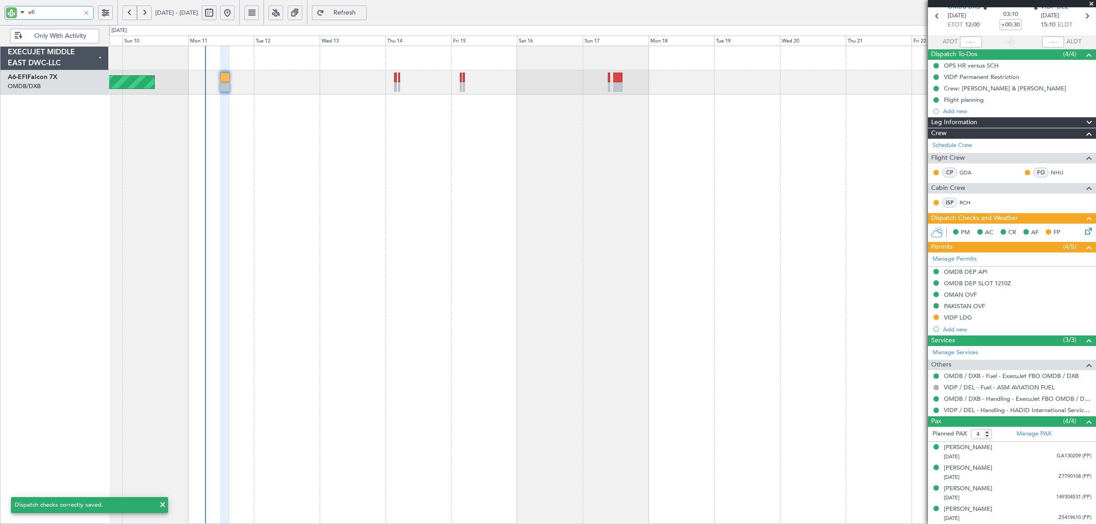
drag, startPoint x: 50, startPoint y: 8, endPoint x: -27, endPoint y: 12, distance: 77.3
click at [0, 12] on html "efi 09 Aug 2025 - 24 Aug 2025 Refresh Quick Links Only With Activity Unplanned …" at bounding box center [548, 262] width 1096 height 524
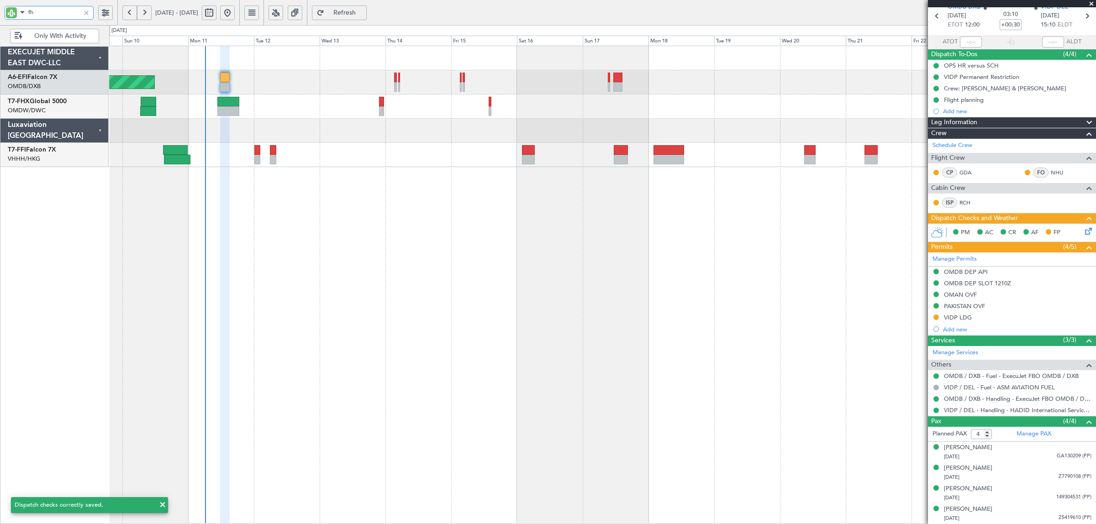
type input "fhx"
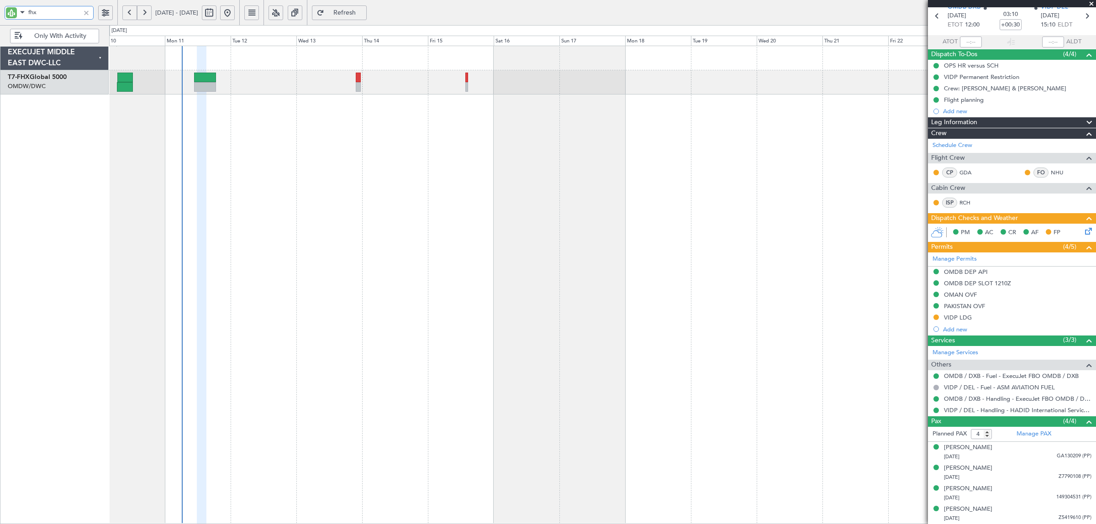
click at [271, 134] on div at bounding box center [602, 285] width 986 height 478
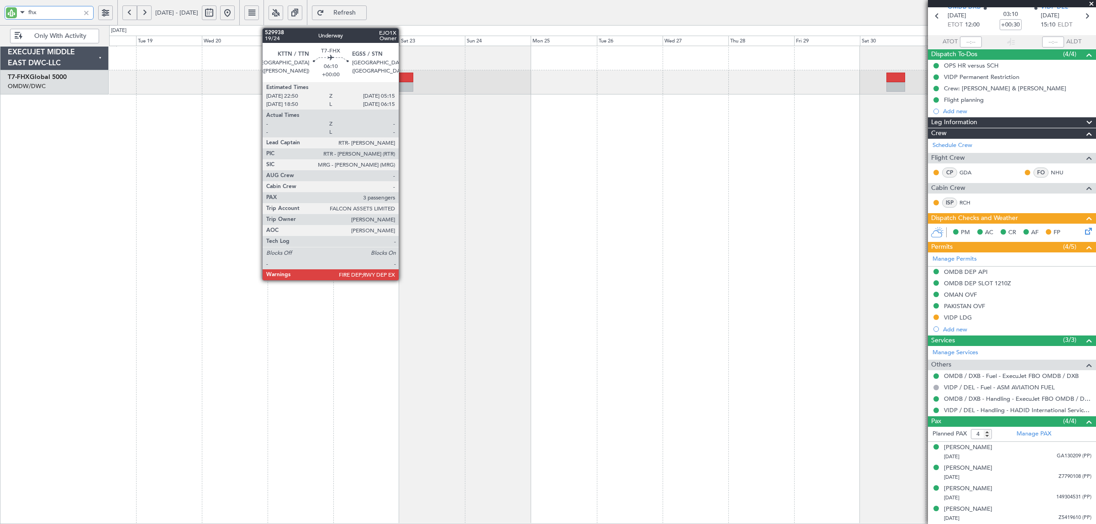
click at [403, 89] on div at bounding box center [404, 87] width 18 height 10
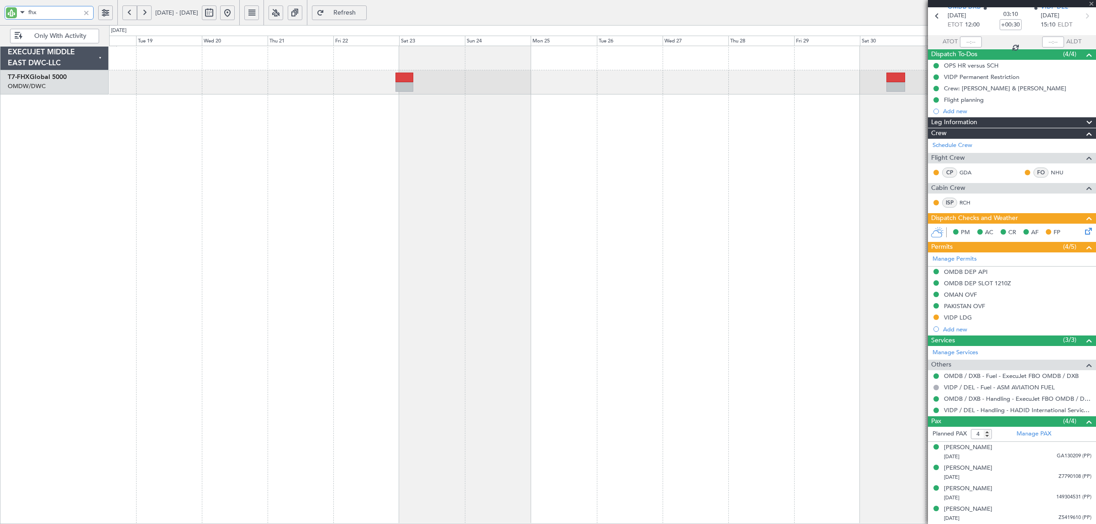
type input "3"
type input "fhx"
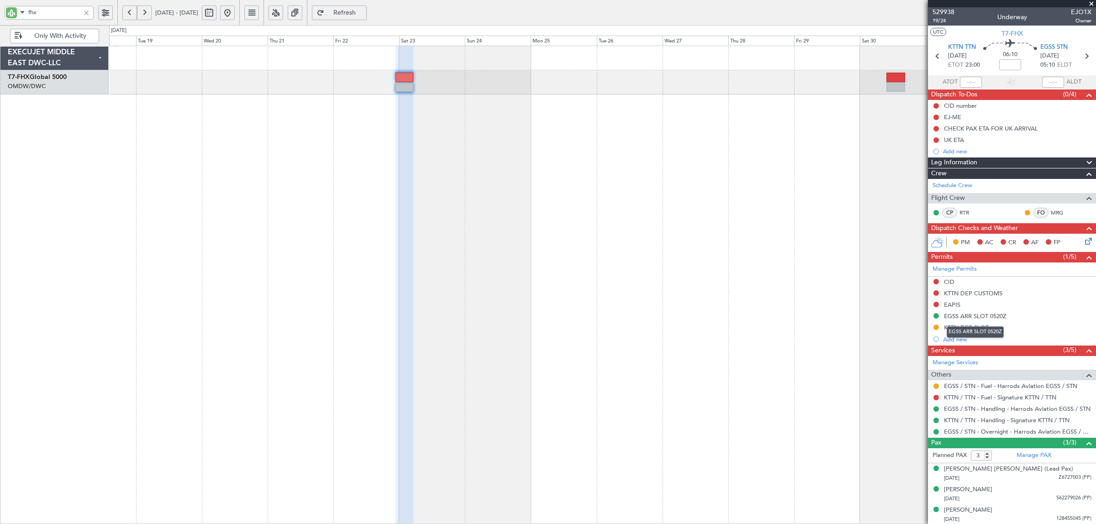
click at [971, 320] on mat-tooltip-component "EGSS ARR SLOT 0520Z" at bounding box center [975, 332] width 70 height 24
click at [987, 316] on div "EGSS ARR SLOT 0520Z" at bounding box center [975, 316] width 63 height 8
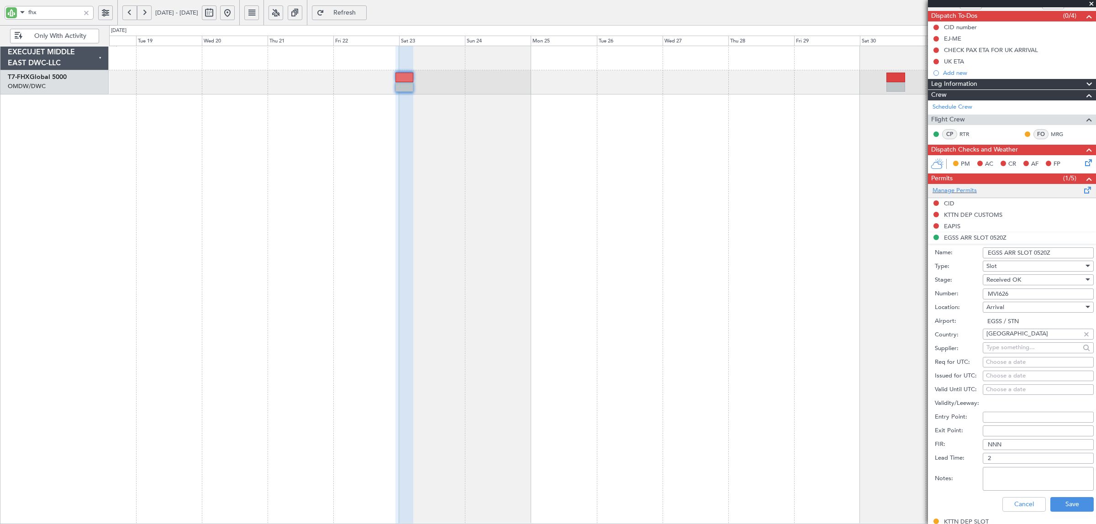
scroll to position [171, 0]
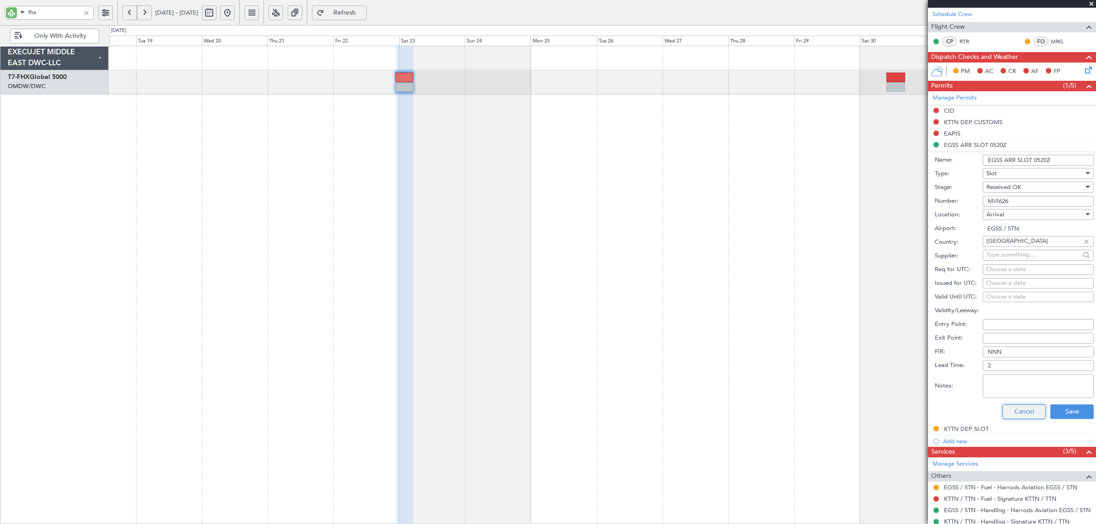
click at [1016, 415] on button "Cancel" at bounding box center [1023, 411] width 43 height 15
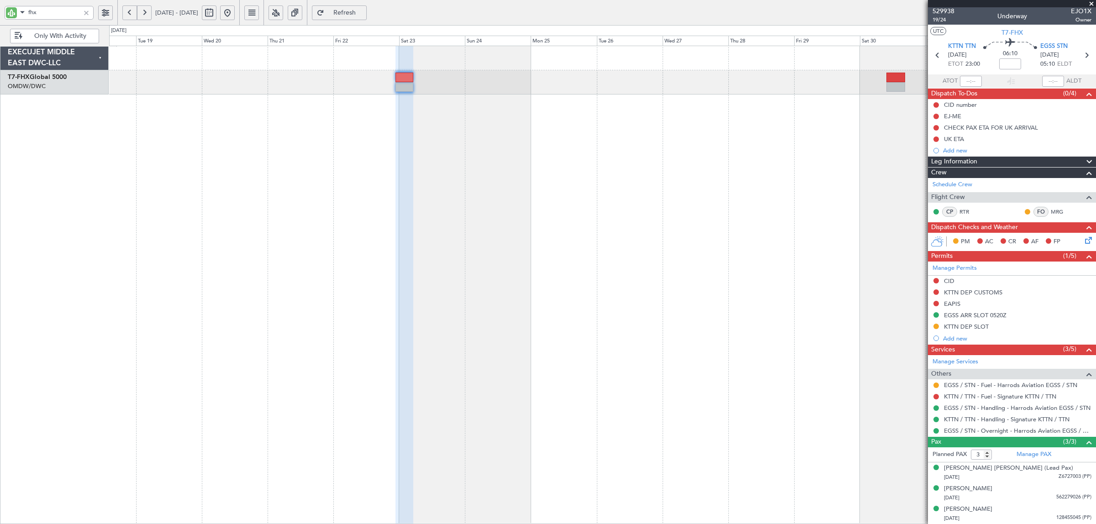
scroll to position [1, 0]
click at [649, 241] on div "Planned Maint Singapore (Changi)" at bounding box center [602, 285] width 986 height 478
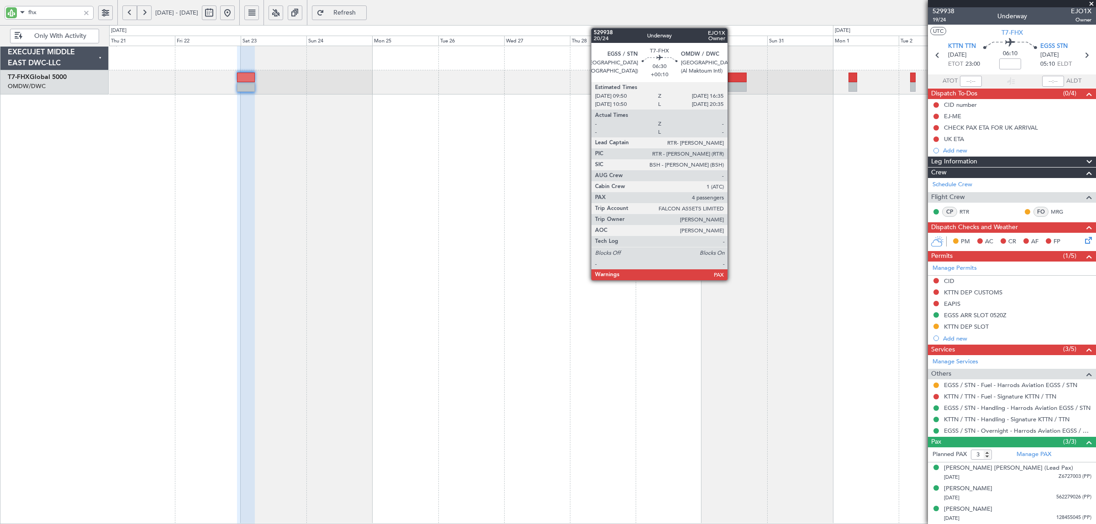
click at [732, 80] on div at bounding box center [737, 78] width 19 height 10
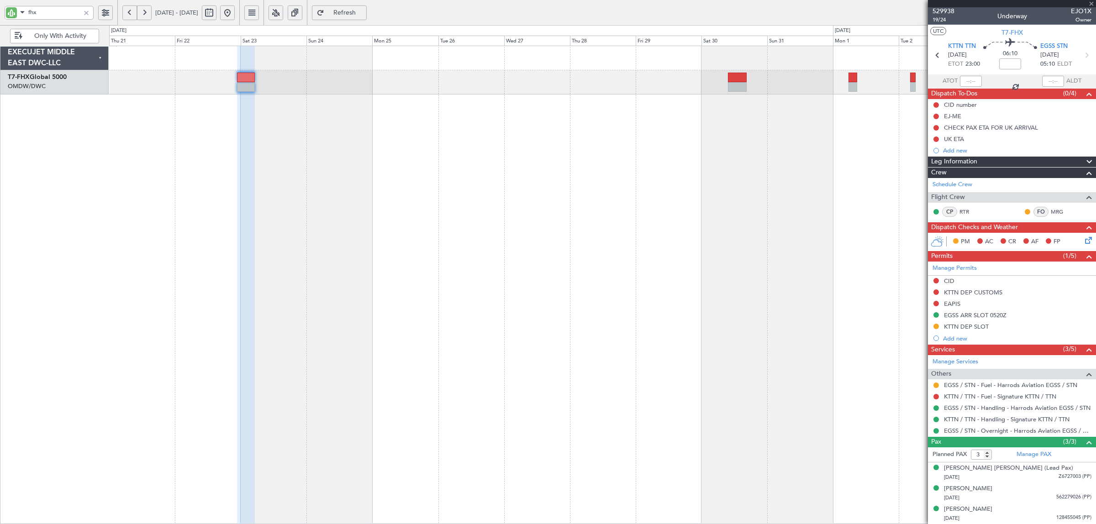
type input "+00:10"
type input "4"
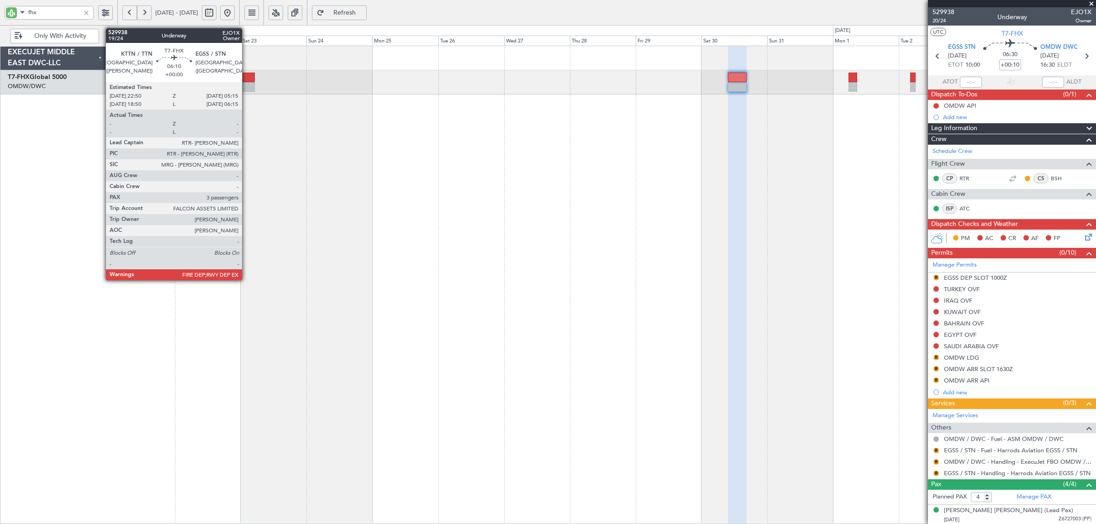
click at [247, 84] on div at bounding box center [246, 87] width 18 height 10
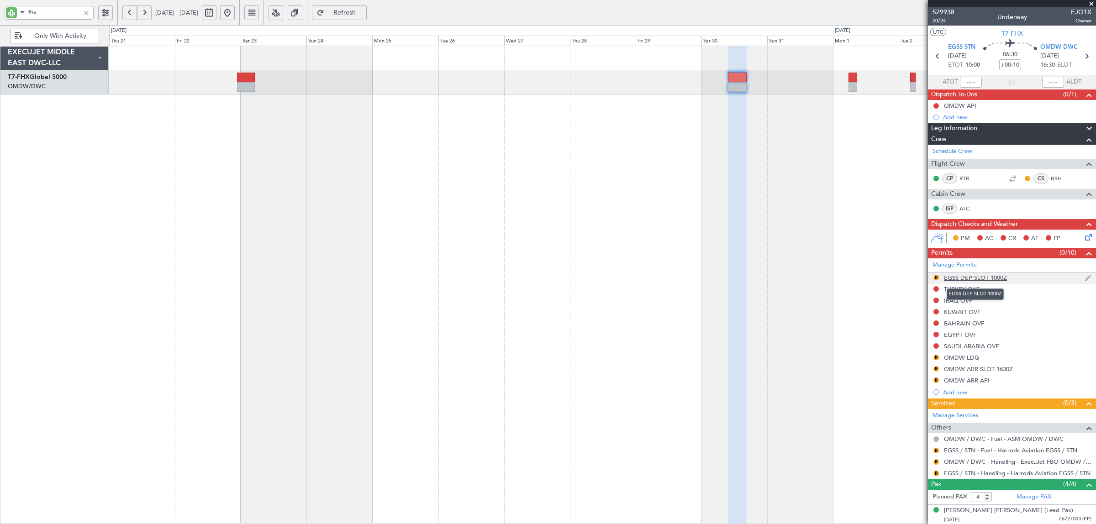
click at [950, 278] on div "EGSS DEP SLOT 1000Z" at bounding box center [975, 278] width 63 height 8
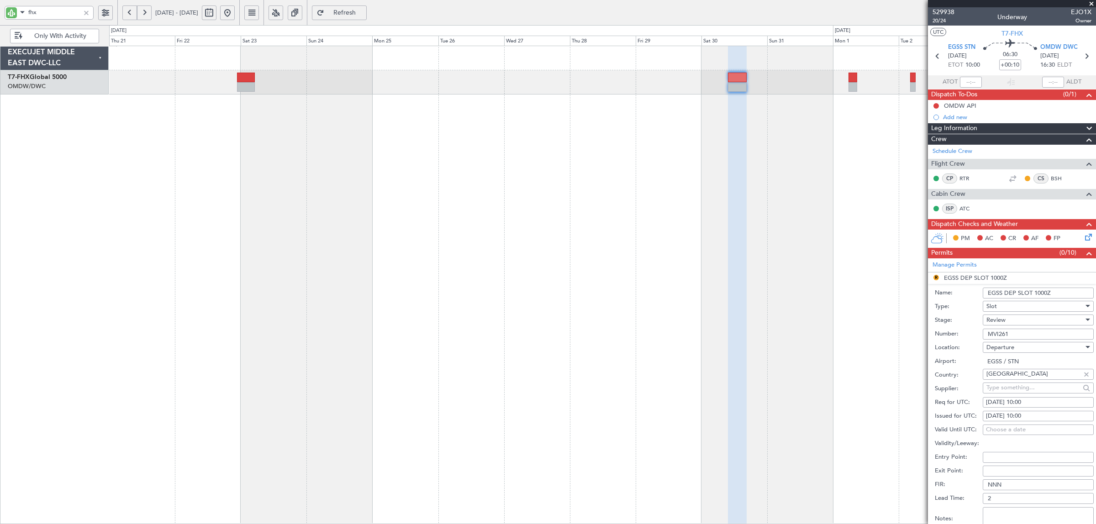
click at [1015, 321] on div "Review" at bounding box center [1034, 320] width 97 height 14
click at [1013, 393] on span "Received OK" at bounding box center [1033, 394] width 94 height 14
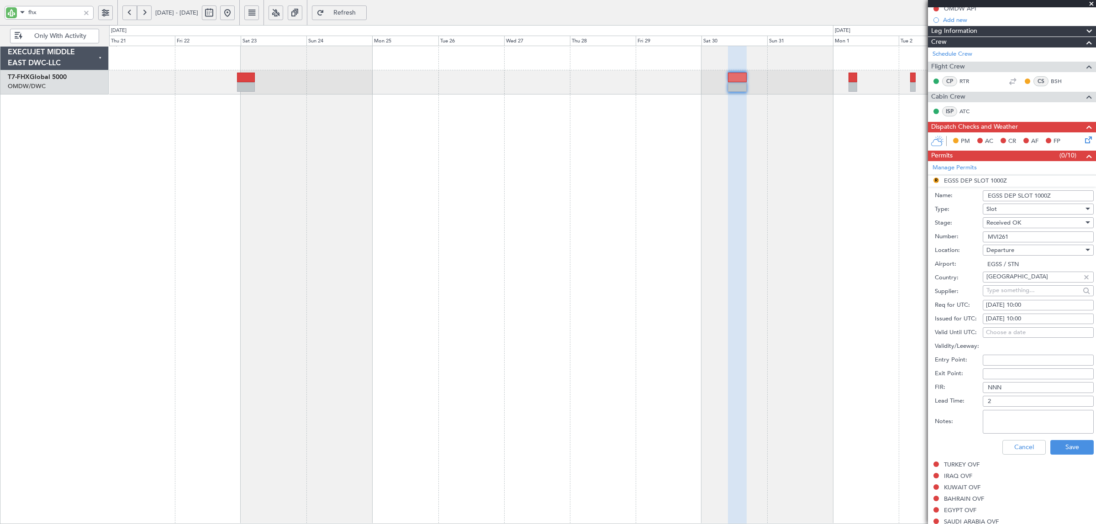
scroll to position [171, 0]
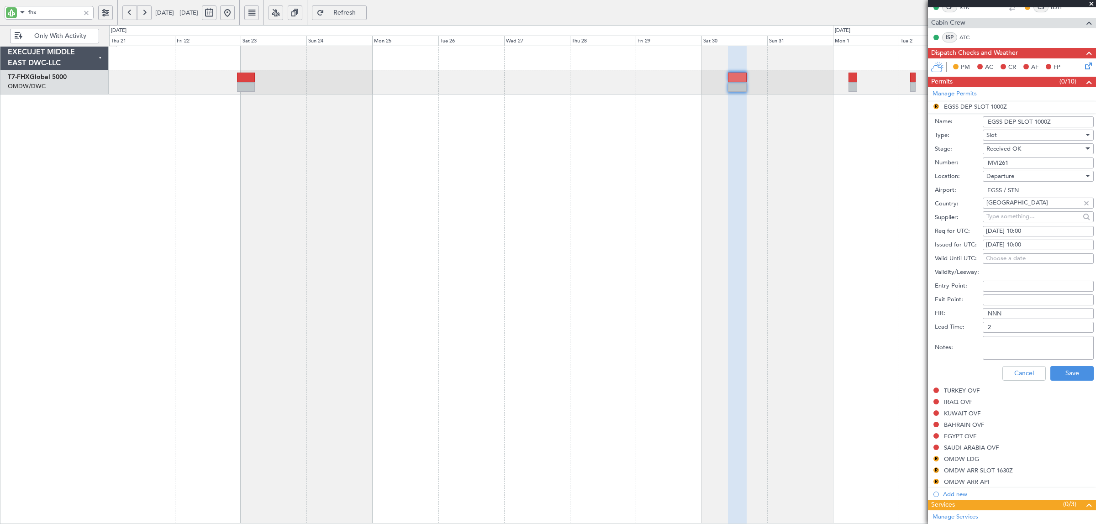
click at [1010, 230] on div "26/08/2025 10:00" at bounding box center [1038, 231] width 105 height 9
select select "8"
select select "2025"
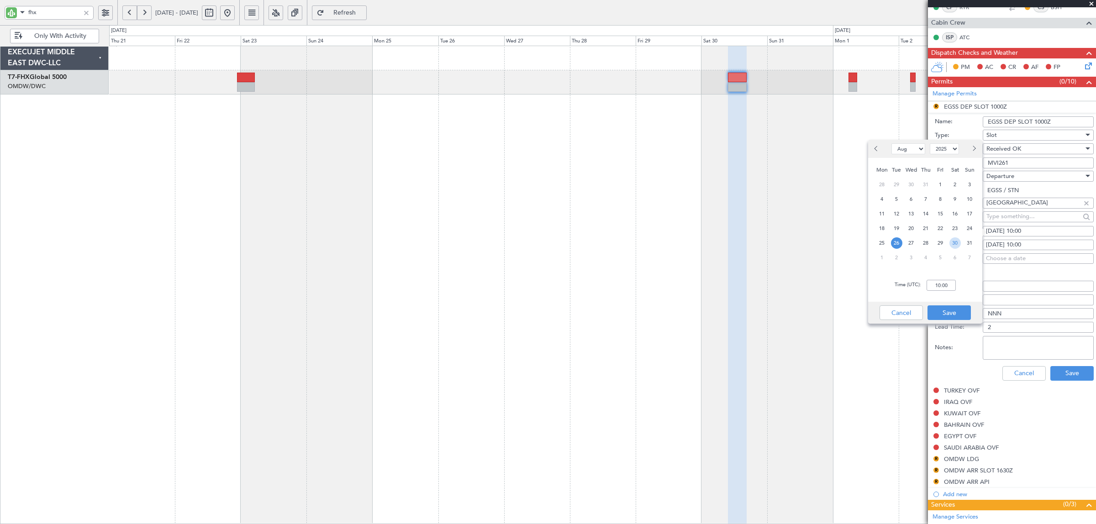
click at [953, 245] on span "30" at bounding box center [954, 242] width 11 height 11
type input "00:00"
drag, startPoint x: 950, startPoint y: 310, endPoint x: 972, endPoint y: 294, distance: 27.7
click at [950, 310] on button "Save" at bounding box center [948, 312] width 43 height 15
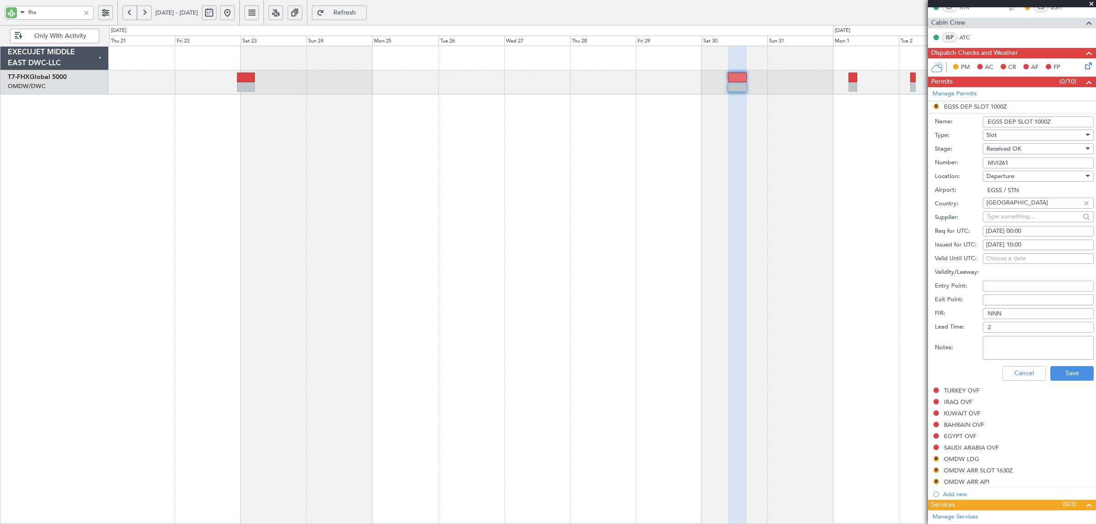
click at [1000, 247] on div "26/08/2025 10:00" at bounding box center [1038, 245] width 105 height 9
select select "8"
select select "2025"
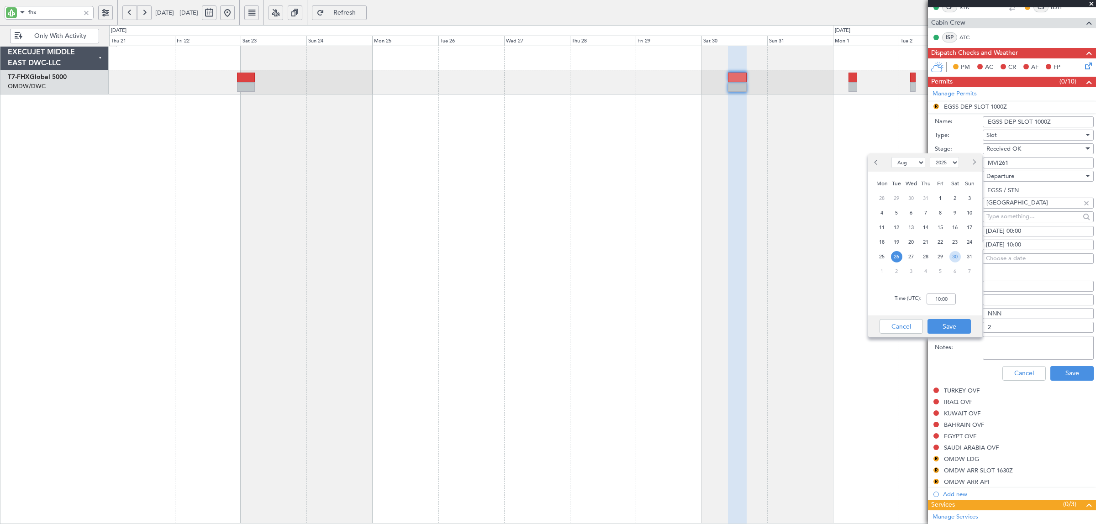
click at [957, 254] on span "30" at bounding box center [954, 256] width 11 height 11
click at [939, 295] on input "00:00" at bounding box center [940, 299] width 29 height 11
type input "10:00"
click at [957, 328] on button "Save" at bounding box center [948, 326] width 43 height 15
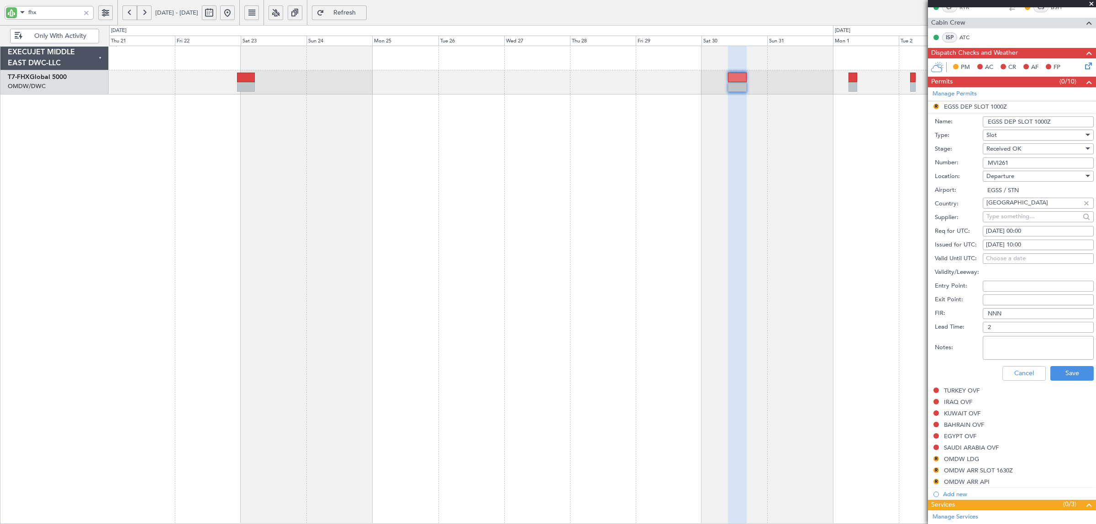
click at [1022, 231] on div "30/08/2025 00:00" at bounding box center [1038, 231] width 105 height 9
select select "8"
select select "2025"
click at [944, 287] on input "00:00" at bounding box center [940, 285] width 29 height 11
type input "10:00"
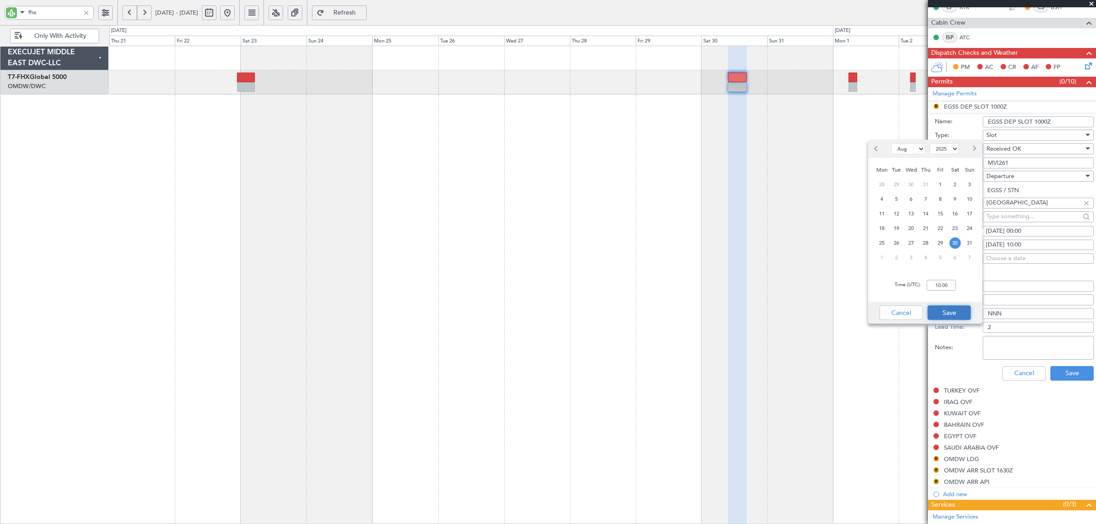
click at [945, 314] on button "Save" at bounding box center [948, 312] width 43 height 15
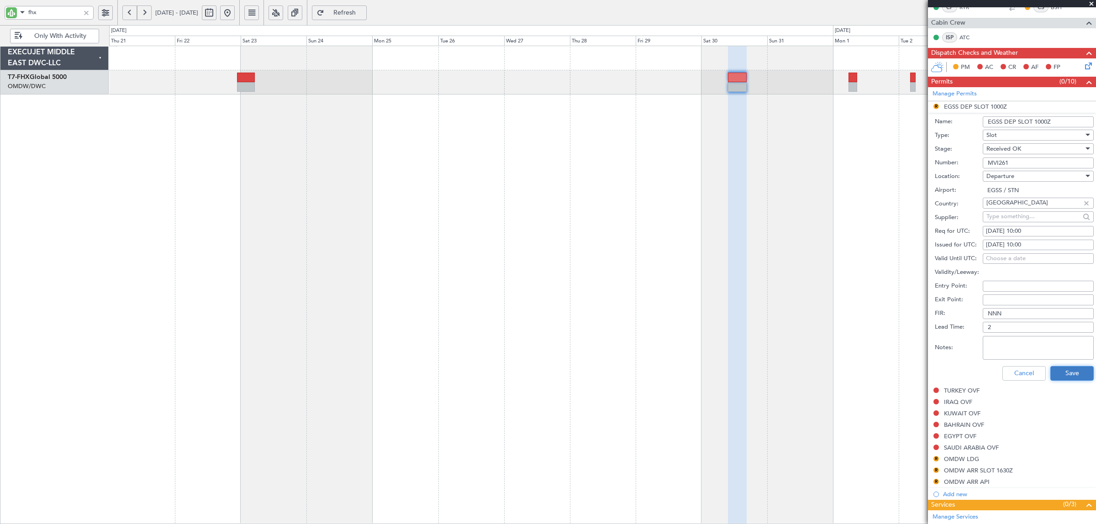
click at [1058, 373] on button "Save" at bounding box center [1071, 373] width 43 height 15
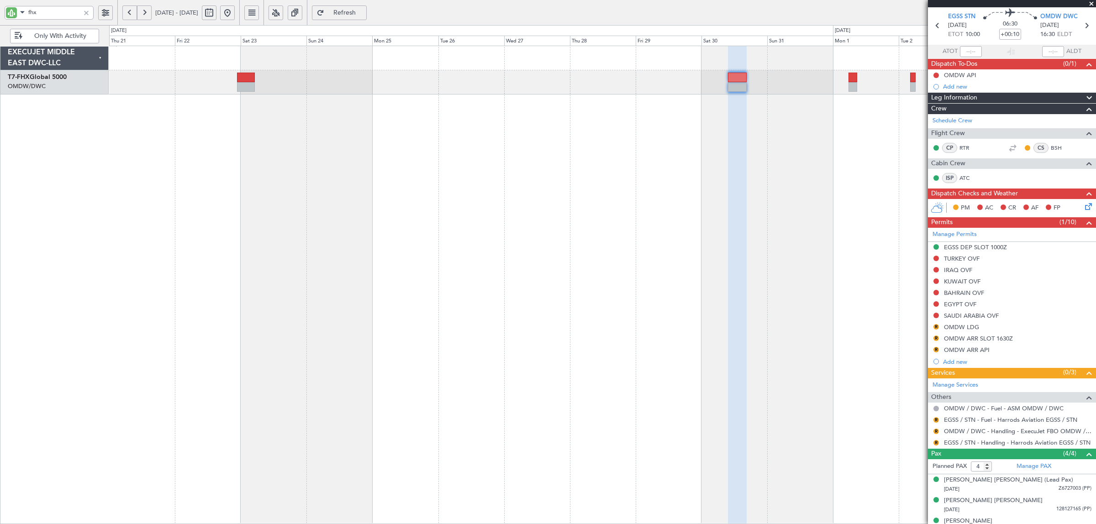
scroll to position [0, 0]
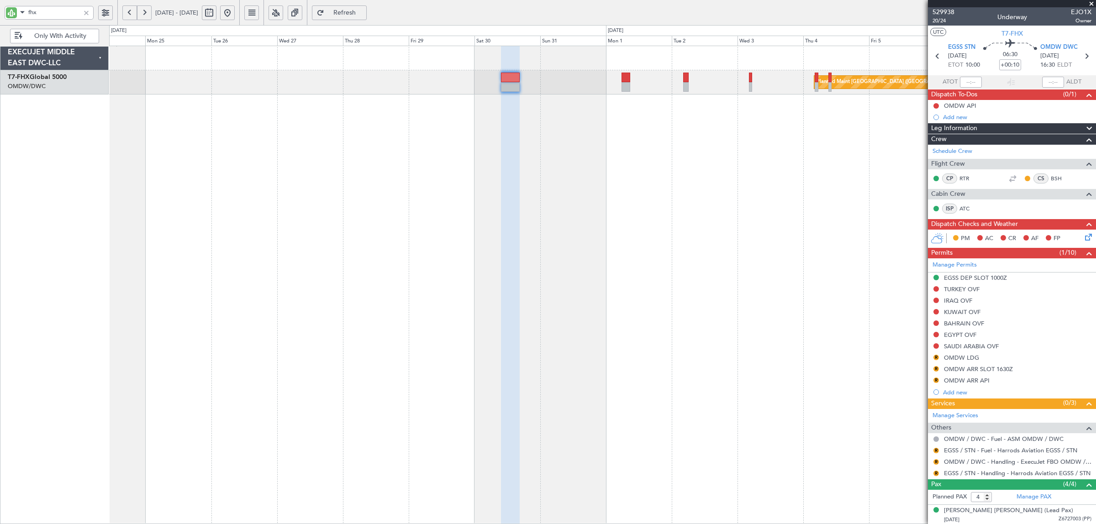
click at [617, 322] on div "Planned Maint Singapore (Changi)" at bounding box center [602, 285] width 986 height 478
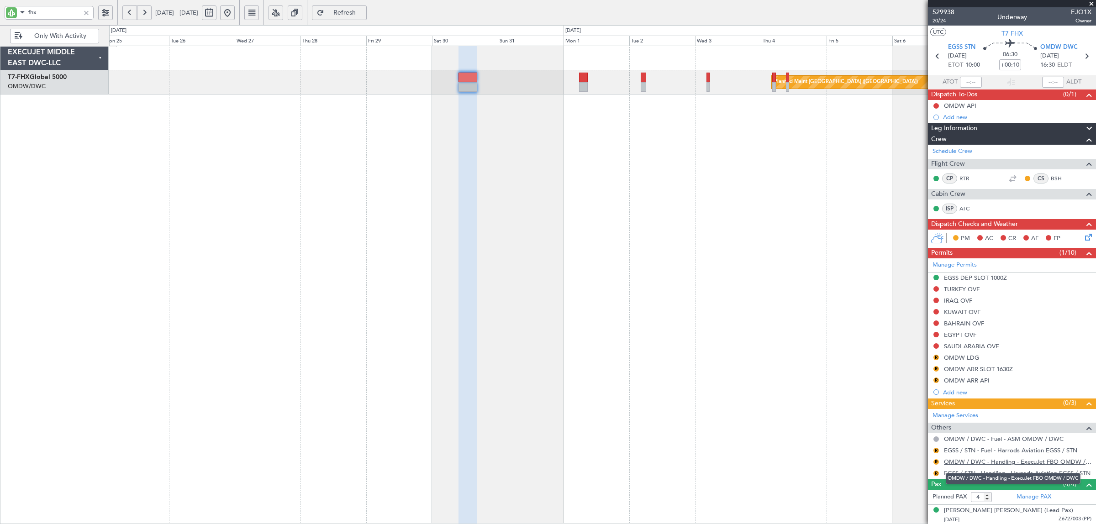
click at [990, 462] on link "OMDW / DWC - Handling - ExecuJet FBO OMDW / DWC" at bounding box center [1017, 462] width 147 height 8
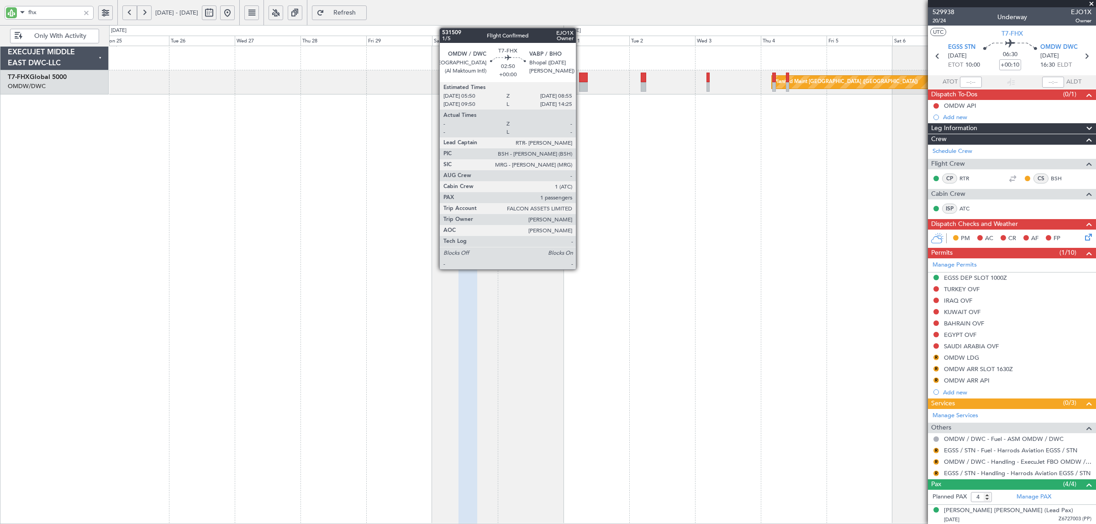
click at [581, 85] on div at bounding box center [583, 87] width 9 height 10
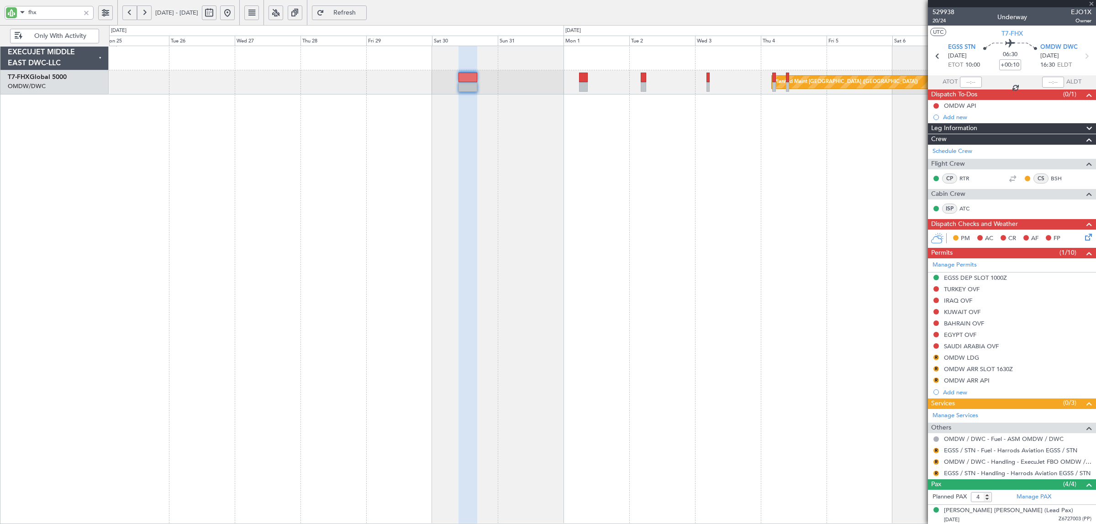
type input "1"
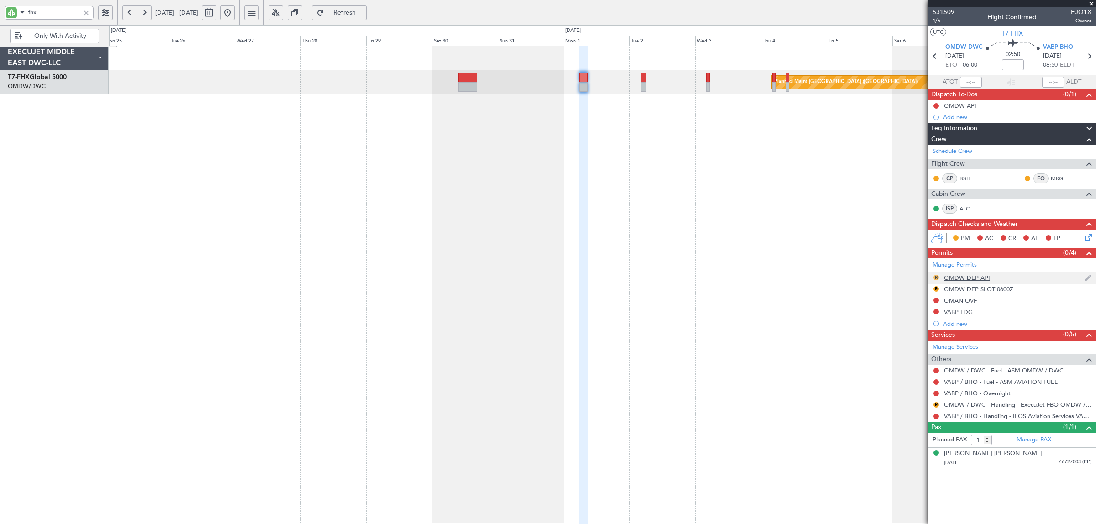
click at [934, 275] on button "R" at bounding box center [935, 277] width 5 height 5
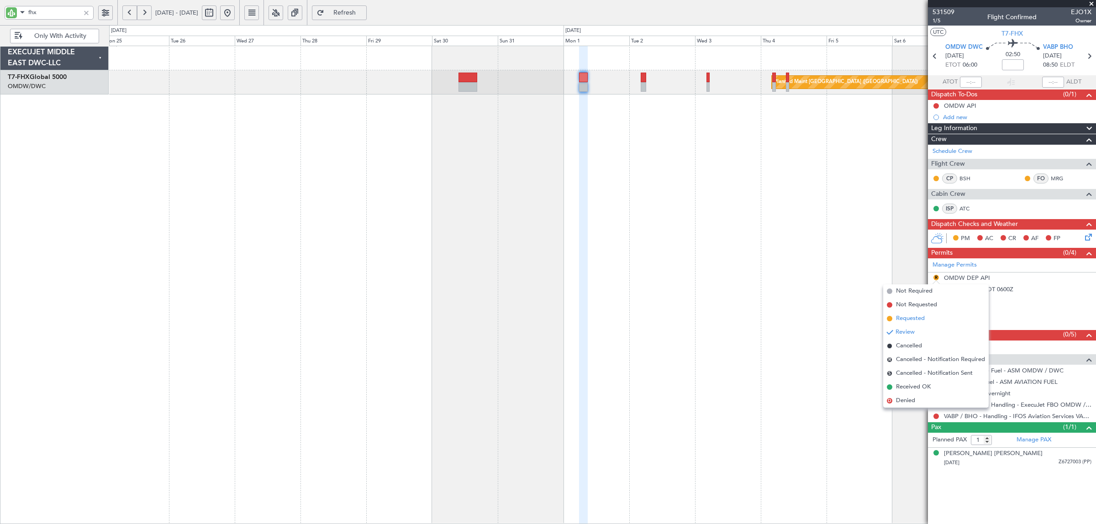
click at [911, 320] on span "Requested" at bounding box center [910, 318] width 29 height 9
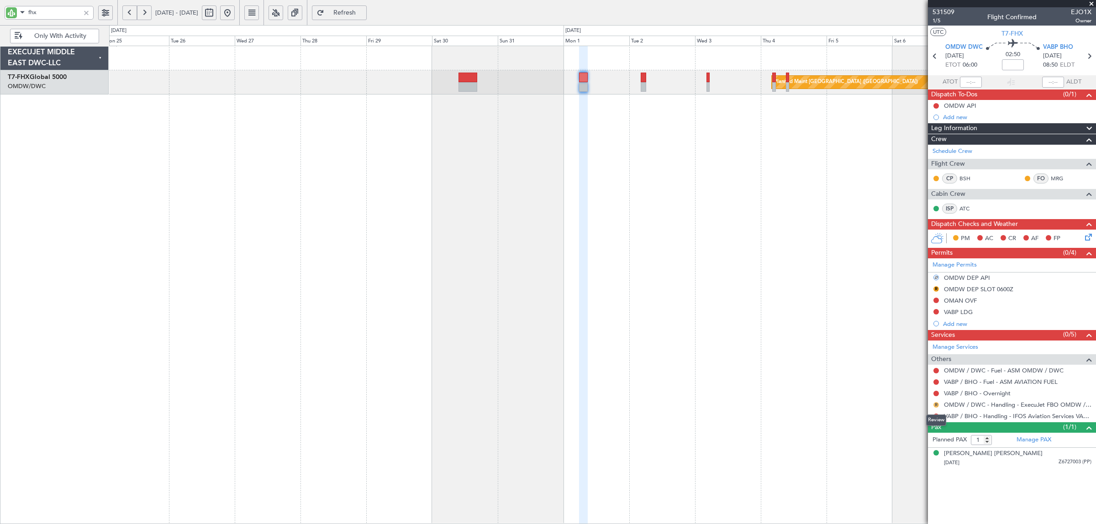
click at [934, 406] on button "R" at bounding box center [935, 404] width 5 height 5
click at [907, 460] on span "Requested" at bounding box center [910, 459] width 29 height 9
click at [934, 290] on button "R" at bounding box center [935, 288] width 5 height 5
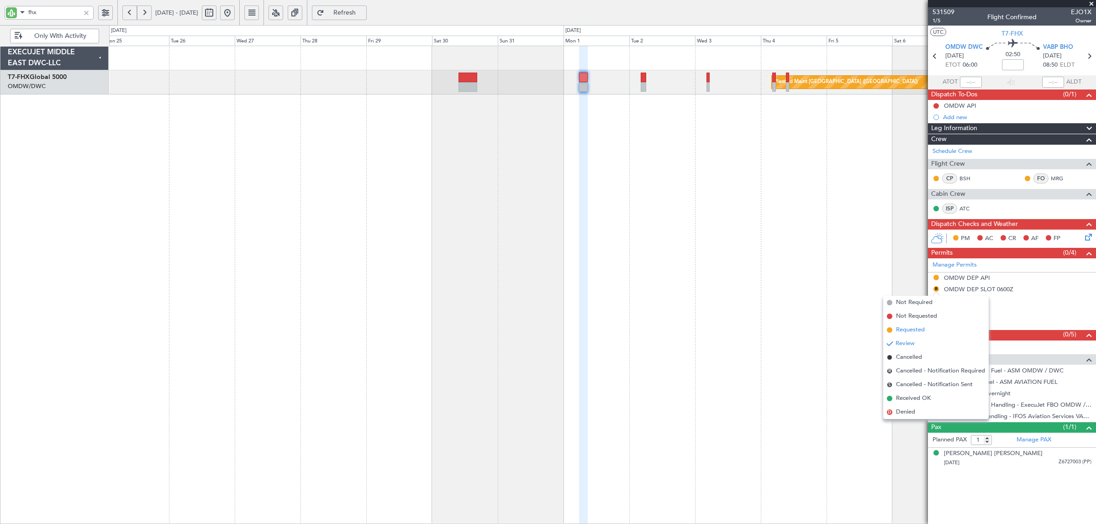
click at [900, 329] on span "Requested" at bounding box center [910, 329] width 29 height 9
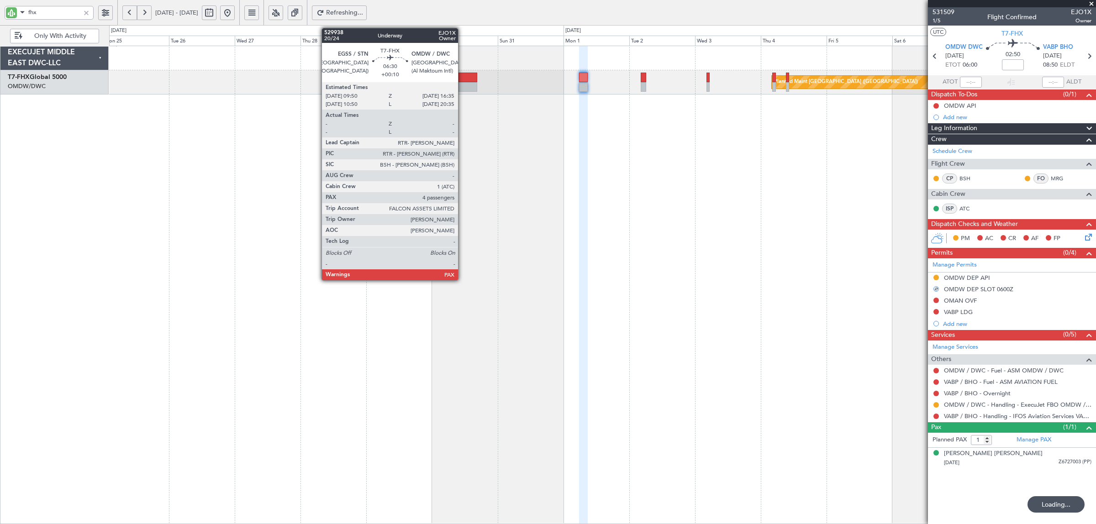
click at [462, 79] on div at bounding box center [467, 78] width 19 height 10
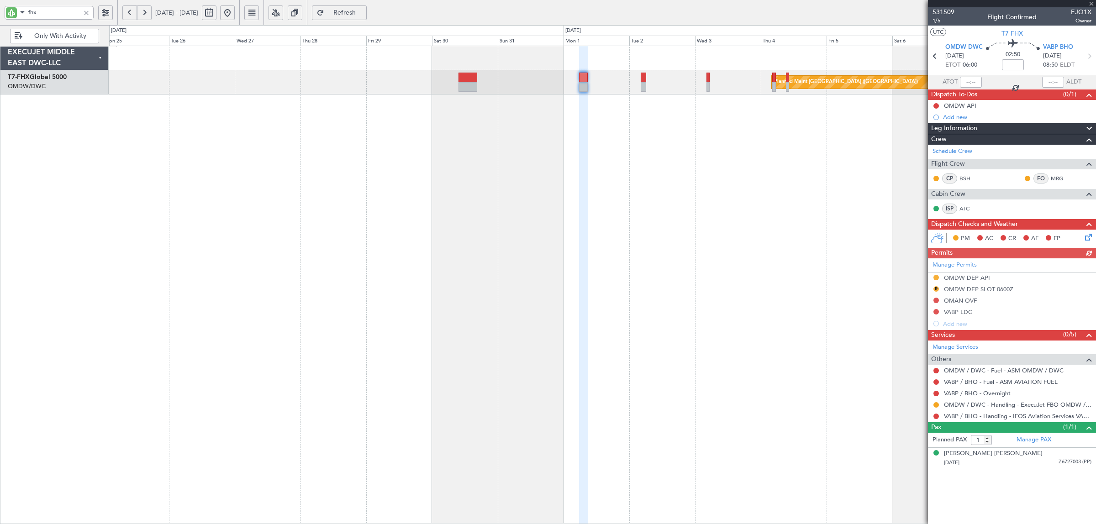
type input "+00:10"
type input "4"
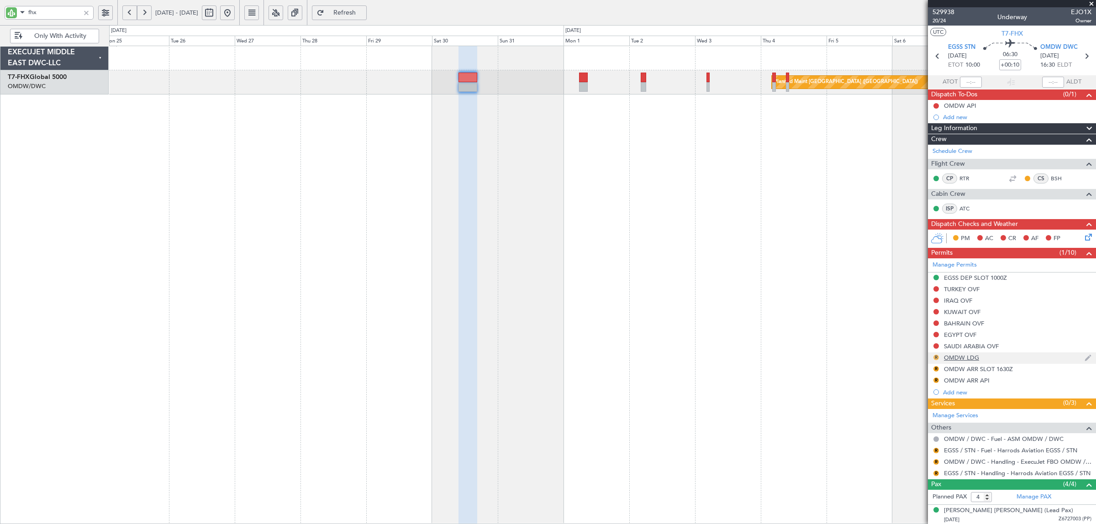
click at [936, 357] on button "R" at bounding box center [935, 357] width 5 height 5
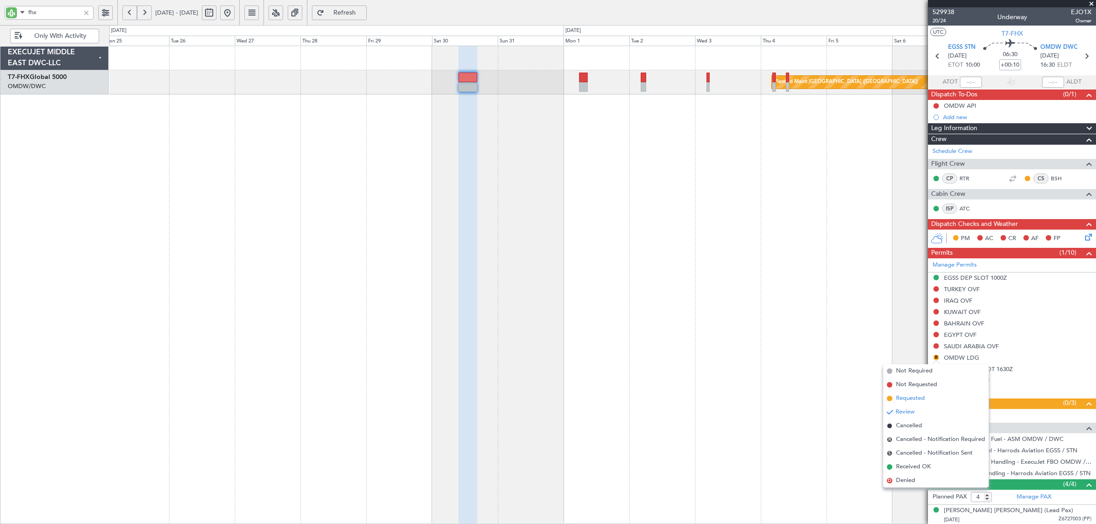
click at [906, 399] on span "Requested" at bounding box center [910, 398] width 29 height 9
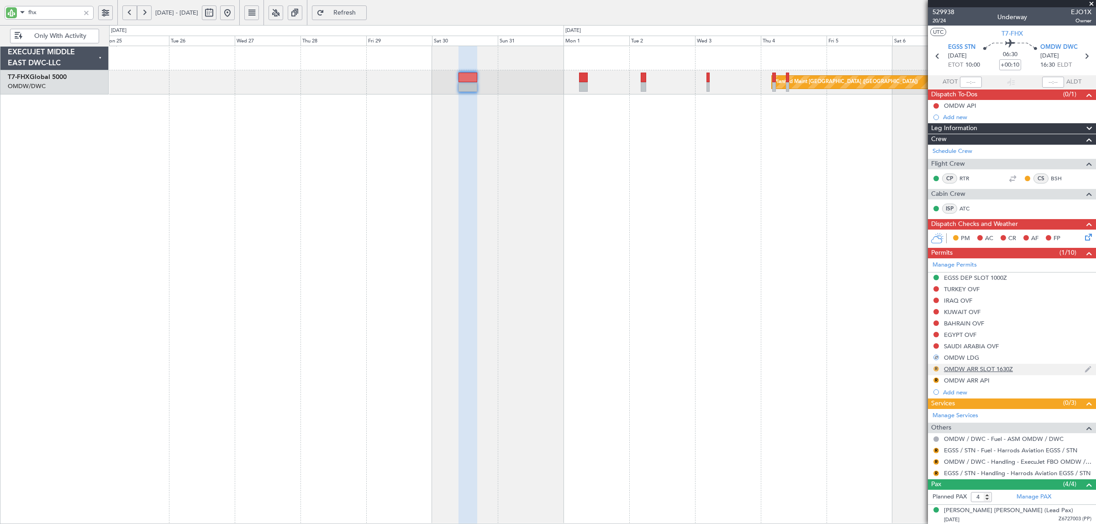
click at [935, 368] on button "R" at bounding box center [935, 368] width 5 height 5
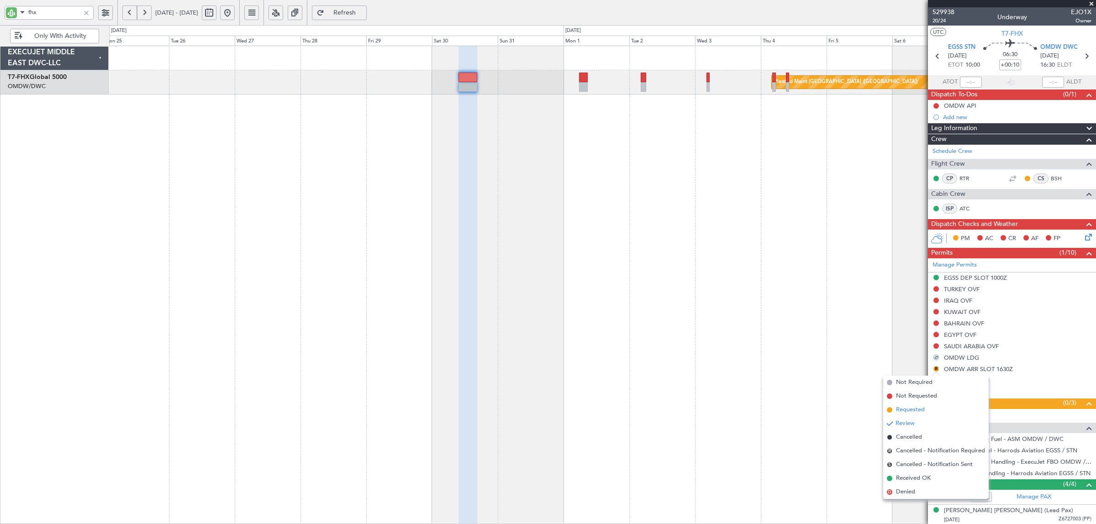
click at [913, 412] on span "Requested" at bounding box center [910, 409] width 29 height 9
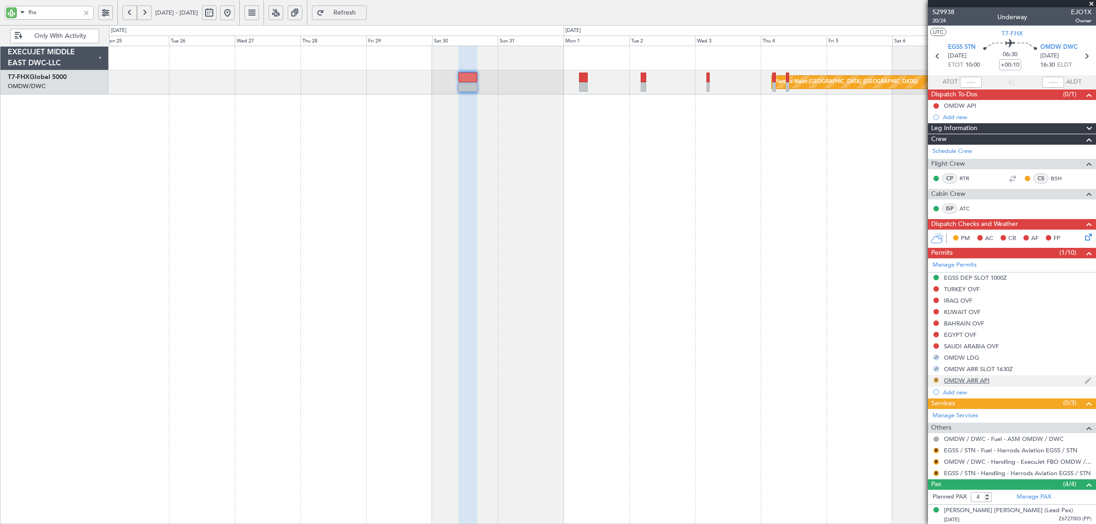
click at [934, 379] on button "R" at bounding box center [935, 380] width 5 height 5
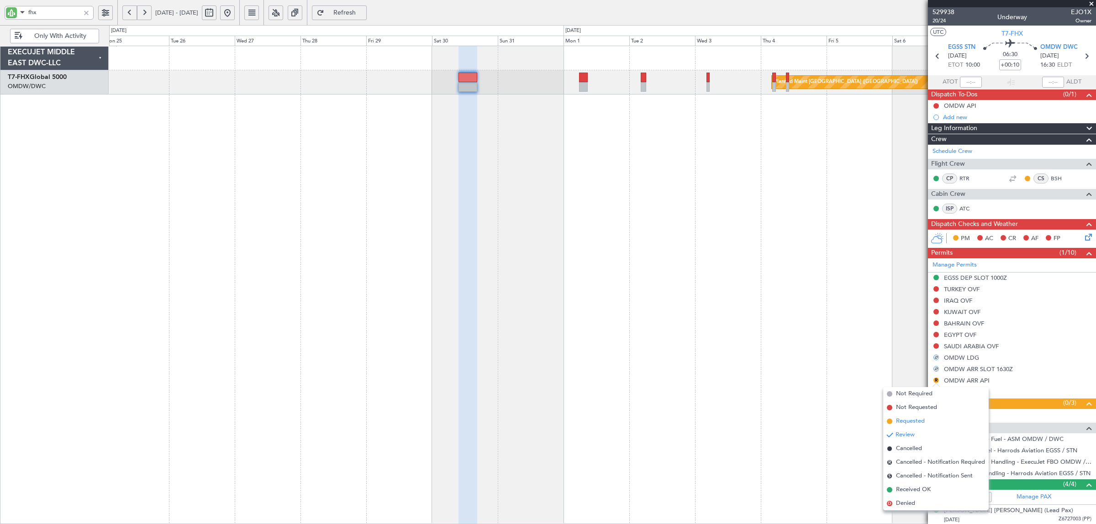
click at [908, 419] on span "Requested" at bounding box center [910, 421] width 29 height 9
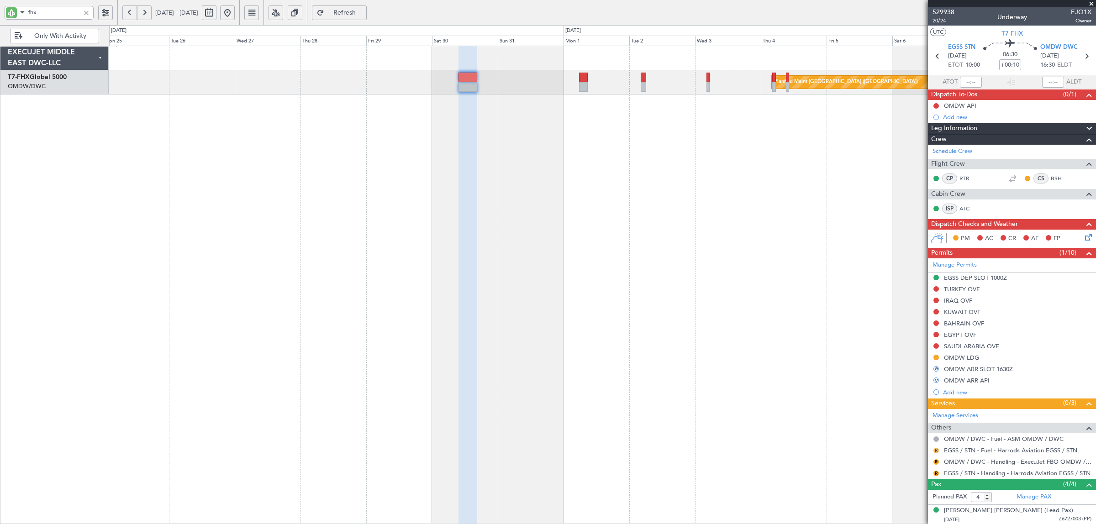
click at [936, 451] on button "R" at bounding box center [935, 450] width 5 height 5
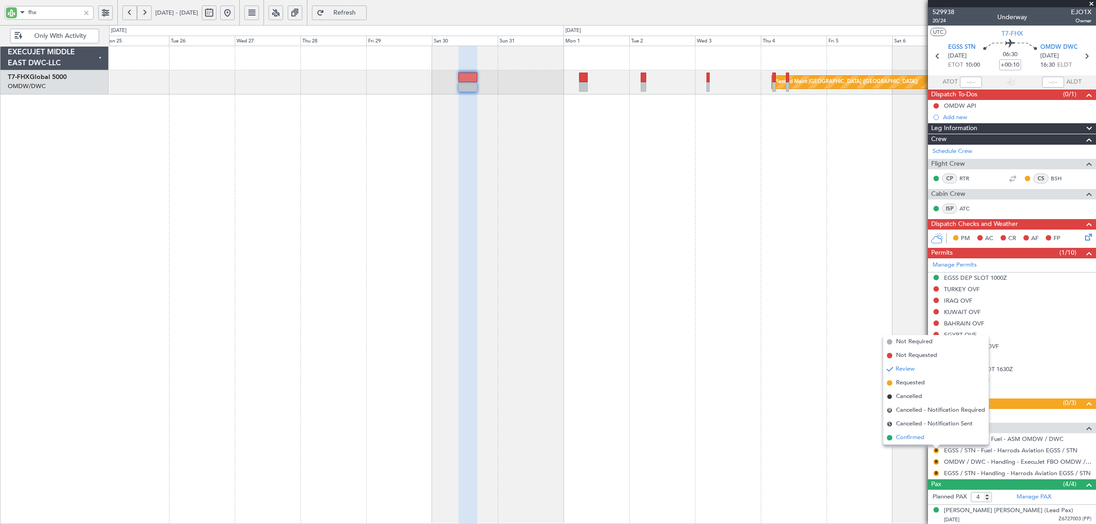
click at [914, 434] on span "Confirmed" at bounding box center [910, 437] width 28 height 9
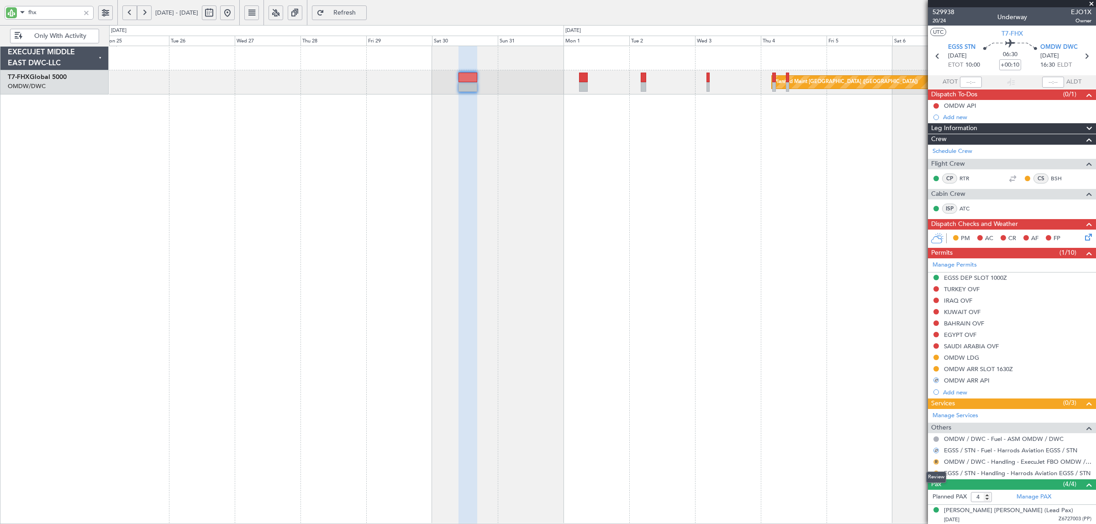
click at [935, 462] on button "R" at bounding box center [935, 461] width 5 height 5
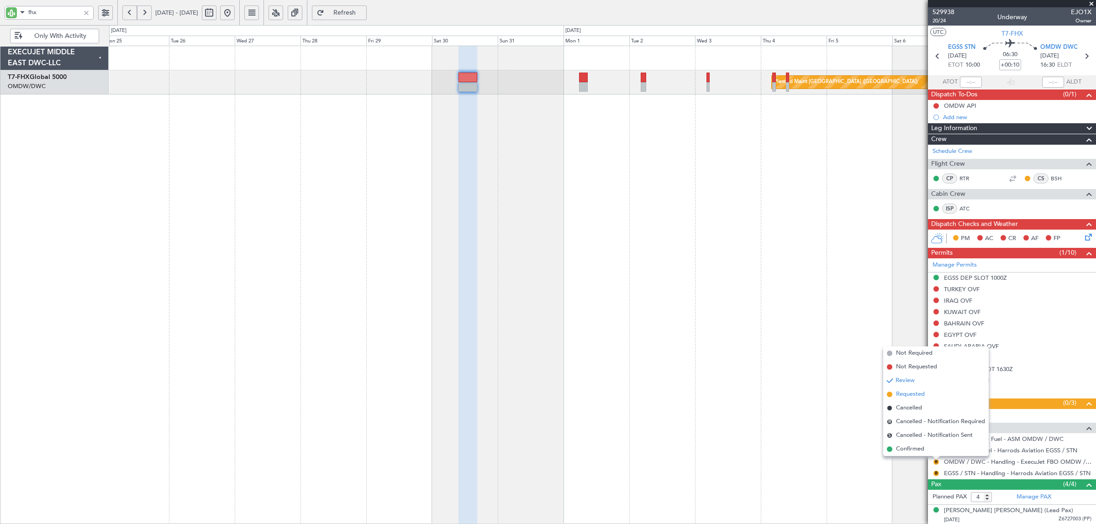
click at [914, 393] on span "Requested" at bounding box center [910, 394] width 29 height 9
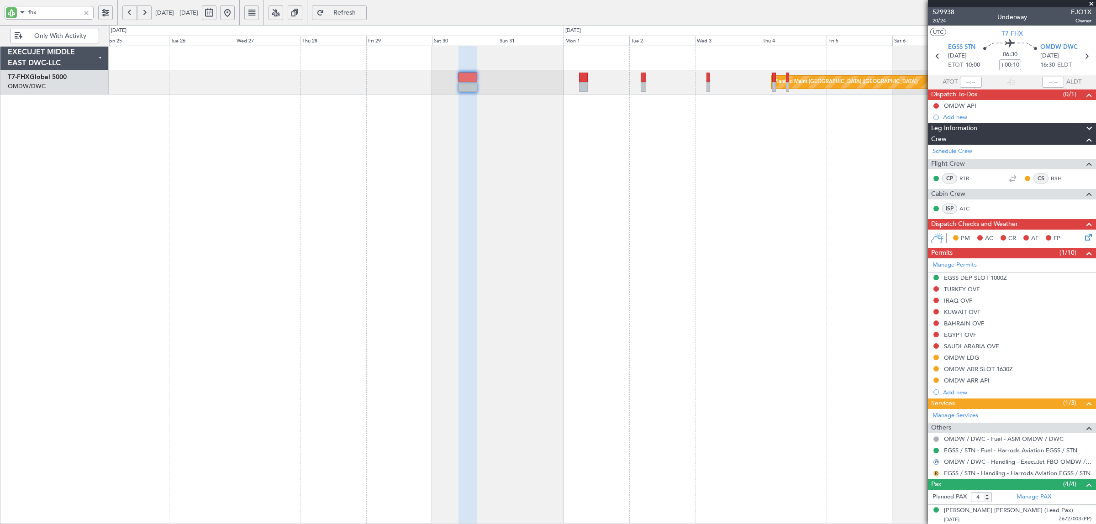
click at [934, 474] on button "R" at bounding box center [935, 473] width 5 height 5
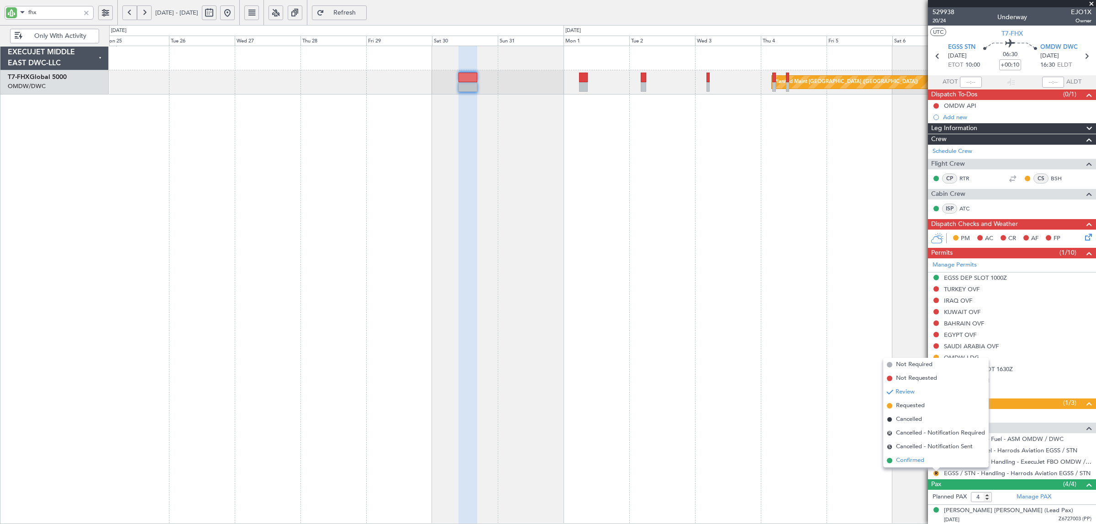
click at [918, 461] on span "Confirmed" at bounding box center [910, 460] width 28 height 9
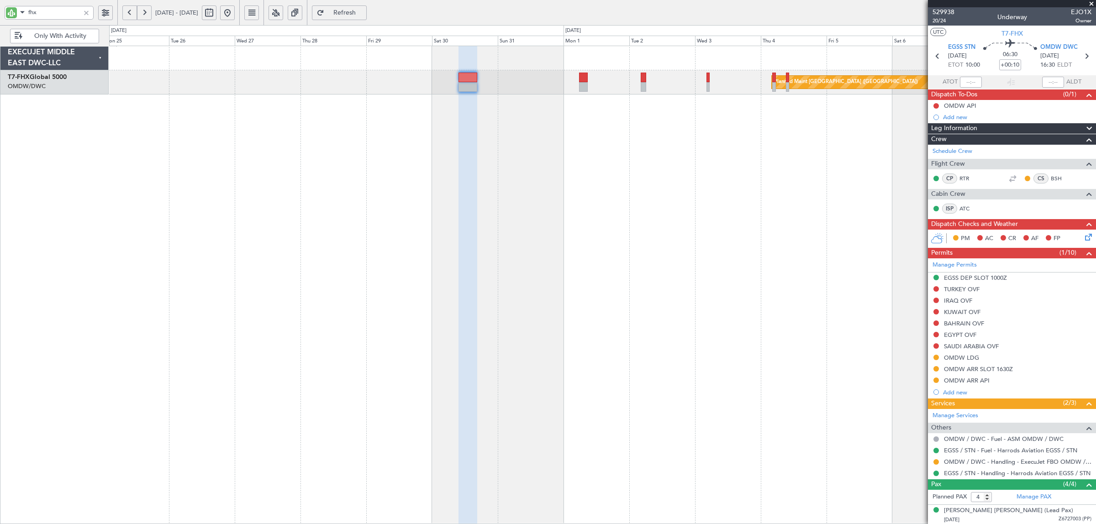
click at [239, 124] on div "Planned Maint Singapore (Changi)" at bounding box center [602, 285] width 986 height 478
click at [235, 16] on button at bounding box center [227, 12] width 15 height 15
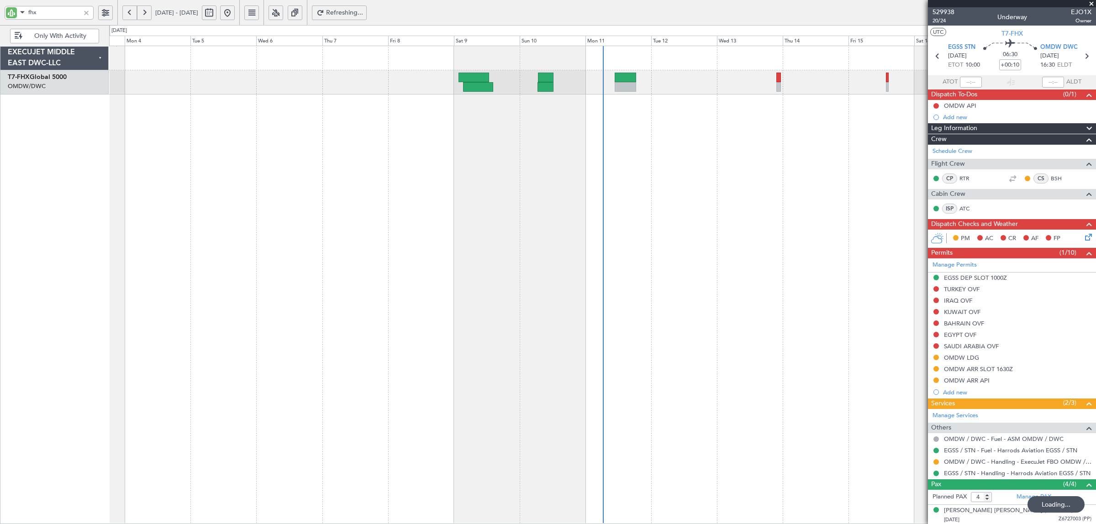
click at [85, 10] on div at bounding box center [86, 13] width 10 height 10
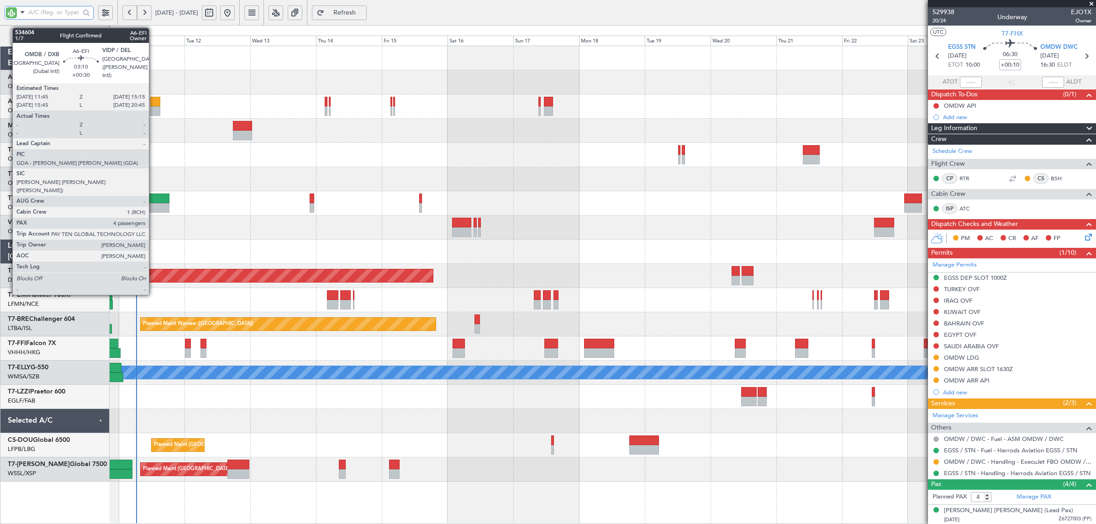
click at [153, 110] on div at bounding box center [155, 111] width 10 height 10
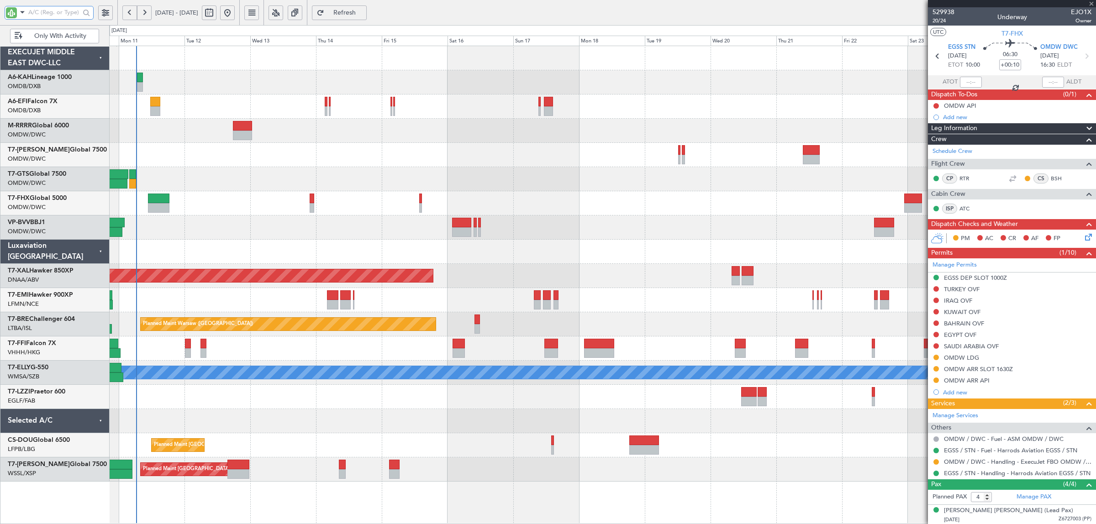
type input "+00:30"
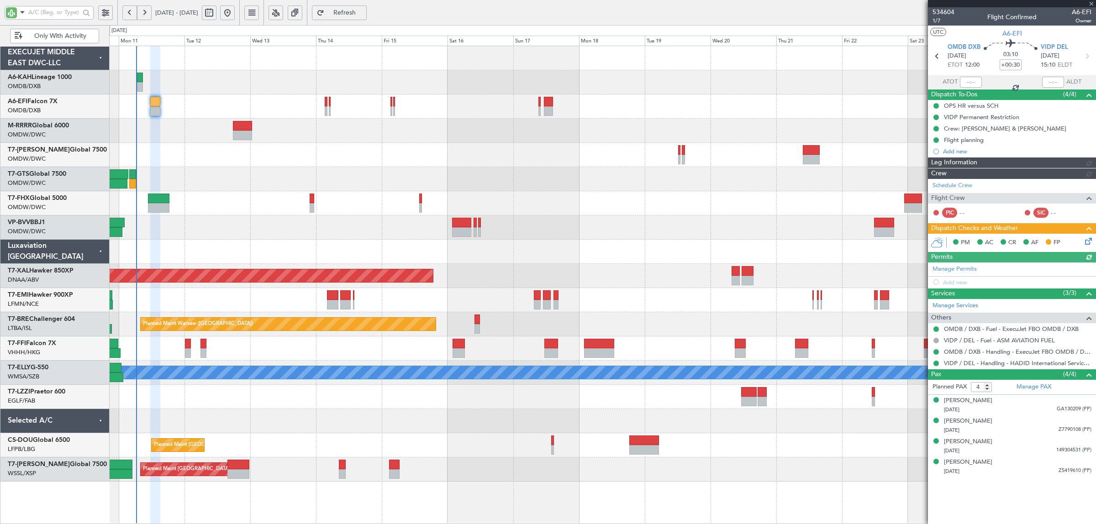
type input "Syed Shakeel (SYS)"
type input "6992"
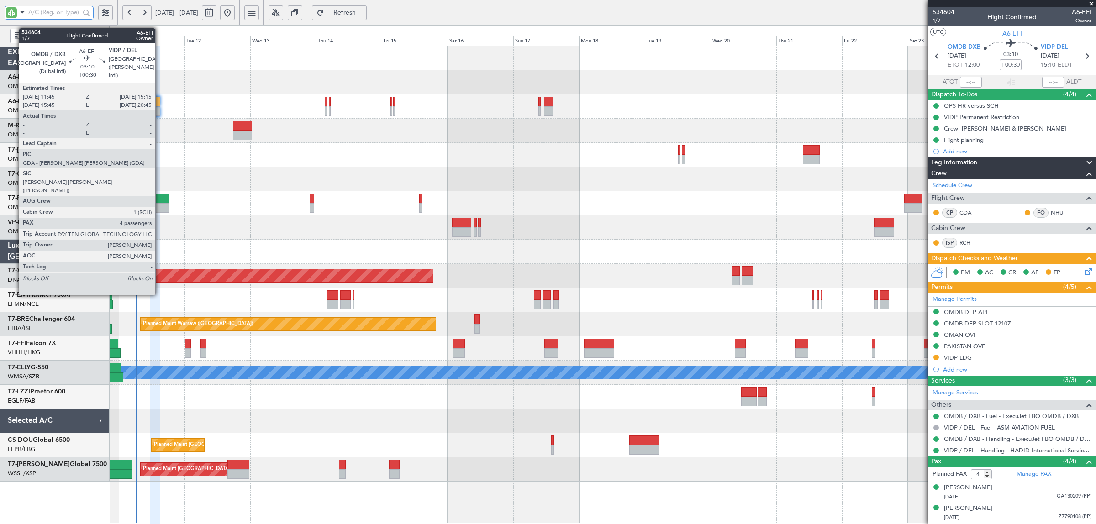
click at [159, 110] on div at bounding box center [155, 111] width 10 height 10
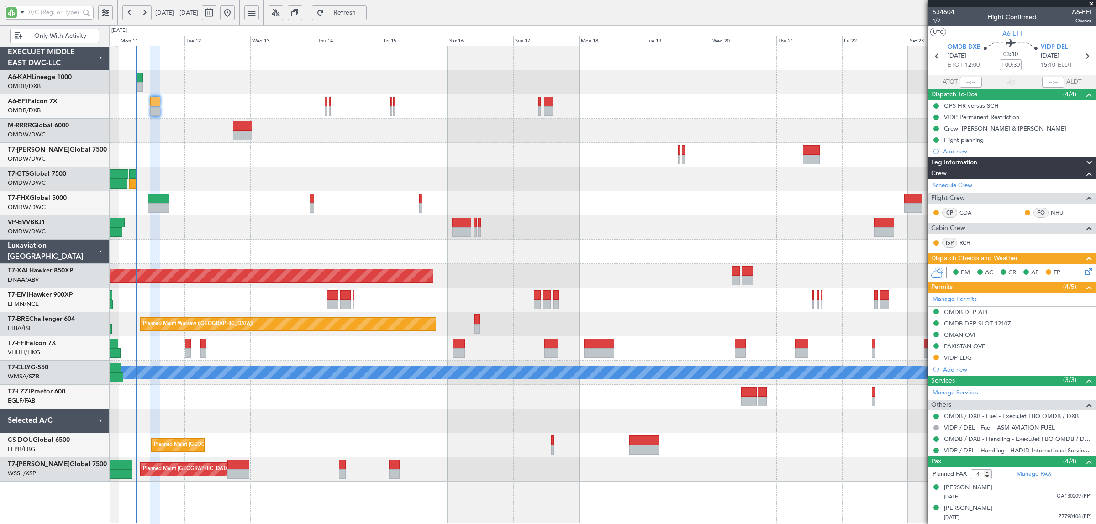
type input "Syed Shakeel (SYS)"
type input "6992"
type input "Syed Shakeel (SYS)"
type input "6992"
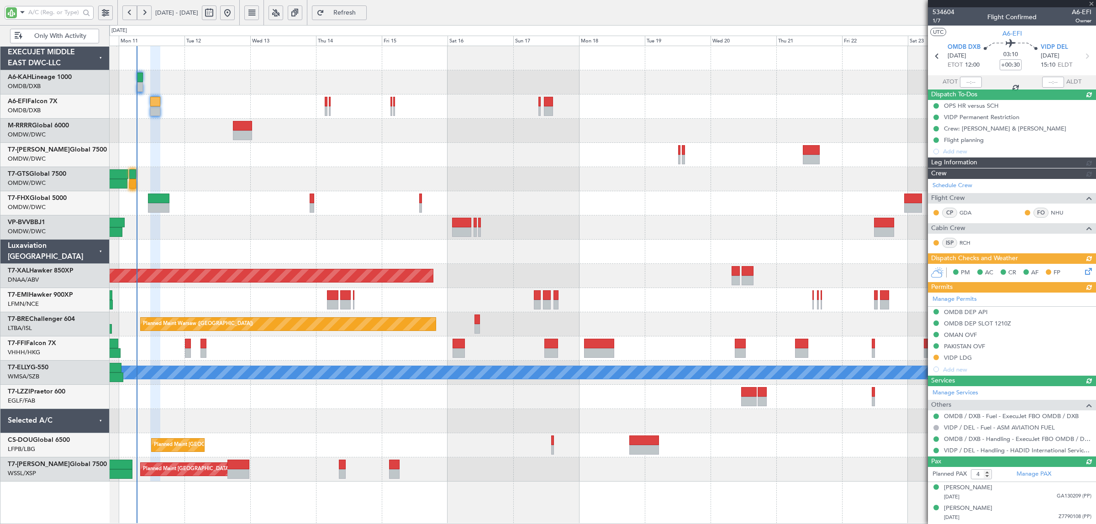
type input "Syed Shakeel (SYS)"
type input "6992"
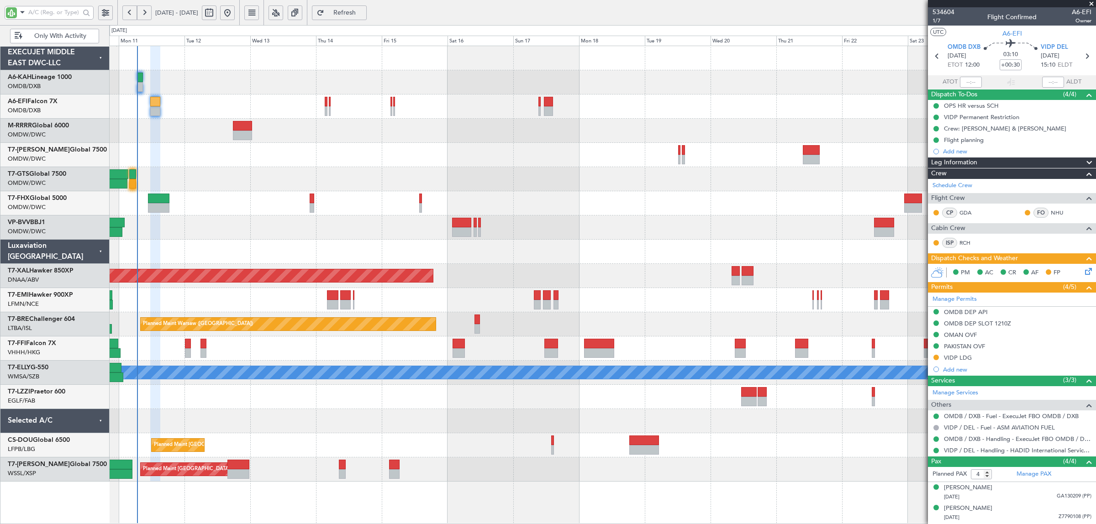
type input "Syed Shakeel (SYS)"
type input "6992"
